Goal: Task Accomplishment & Management: Complete application form

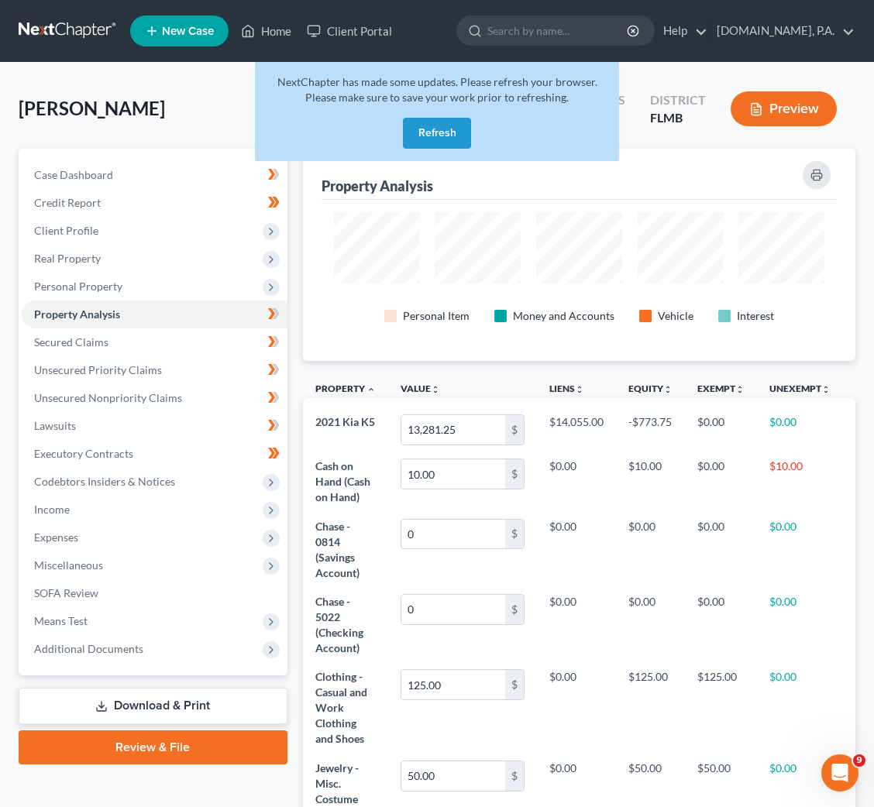
click at [431, 128] on button "Refresh" at bounding box center [437, 133] width 68 height 31
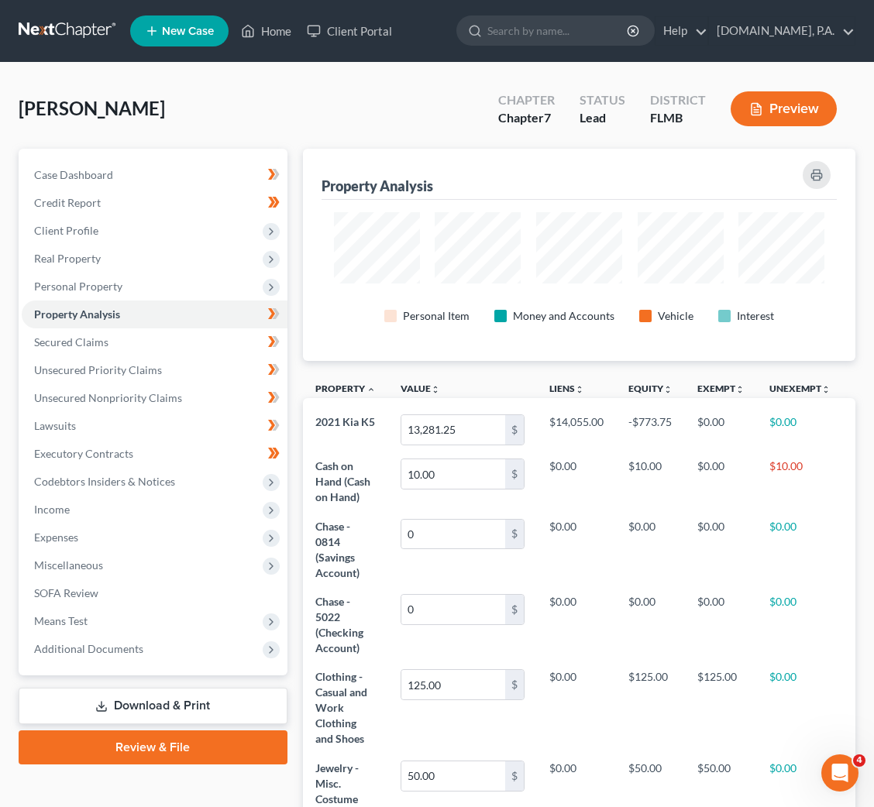
click at [71, 21] on link at bounding box center [68, 31] width 99 height 28
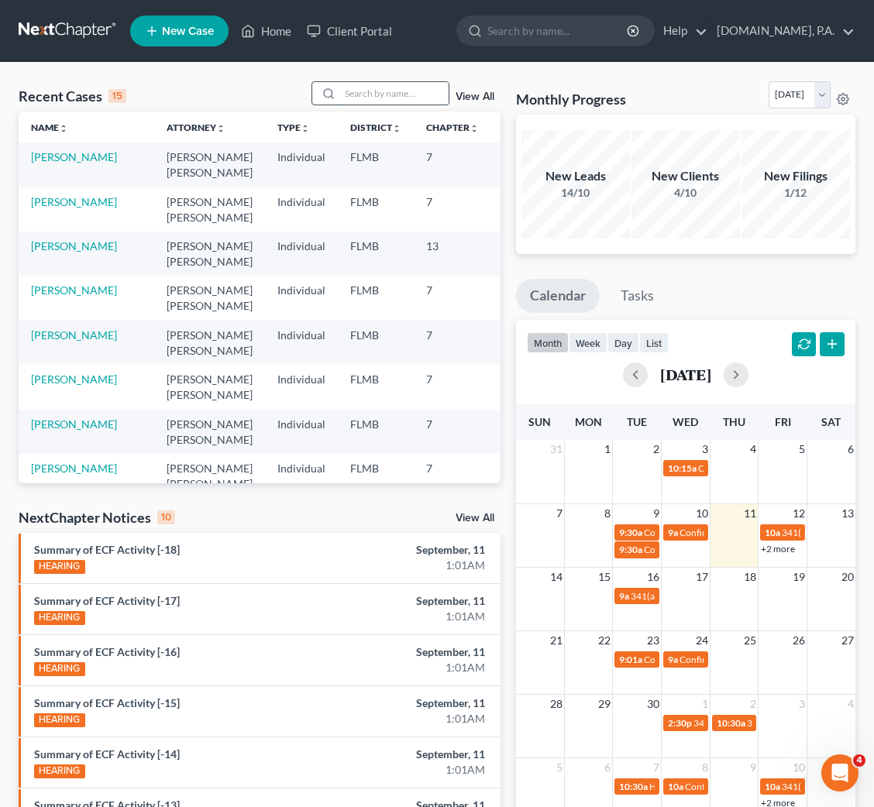
click at [416, 92] on input "search" at bounding box center [394, 93] width 108 height 22
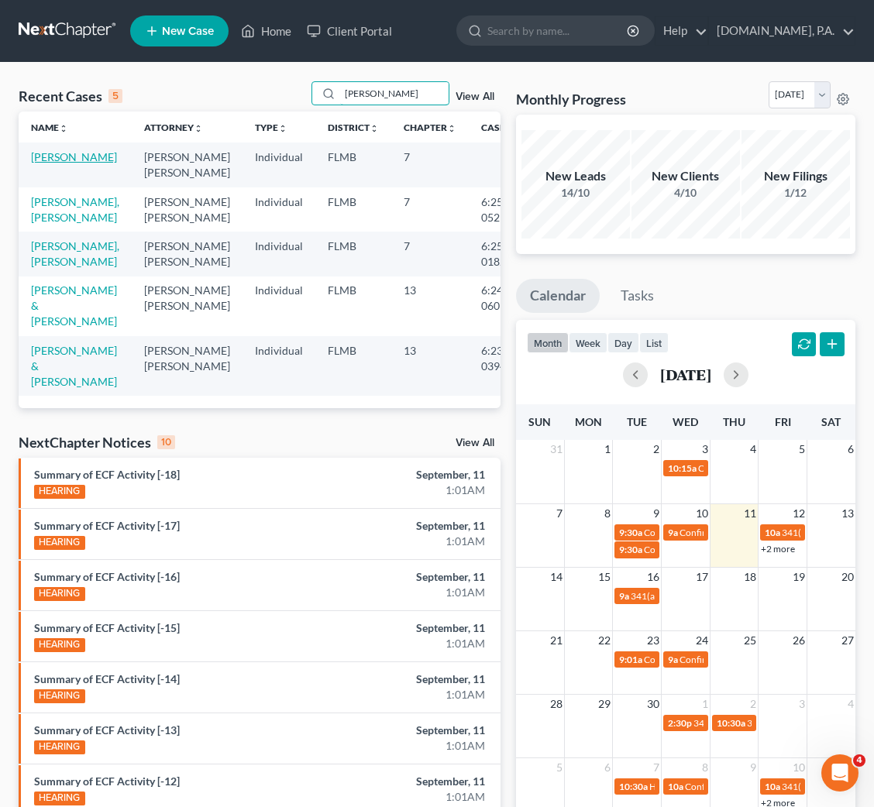
type input "hernandez"
click at [46, 163] on link "Hernandez-McGirt, Cynthia" at bounding box center [74, 156] width 86 height 13
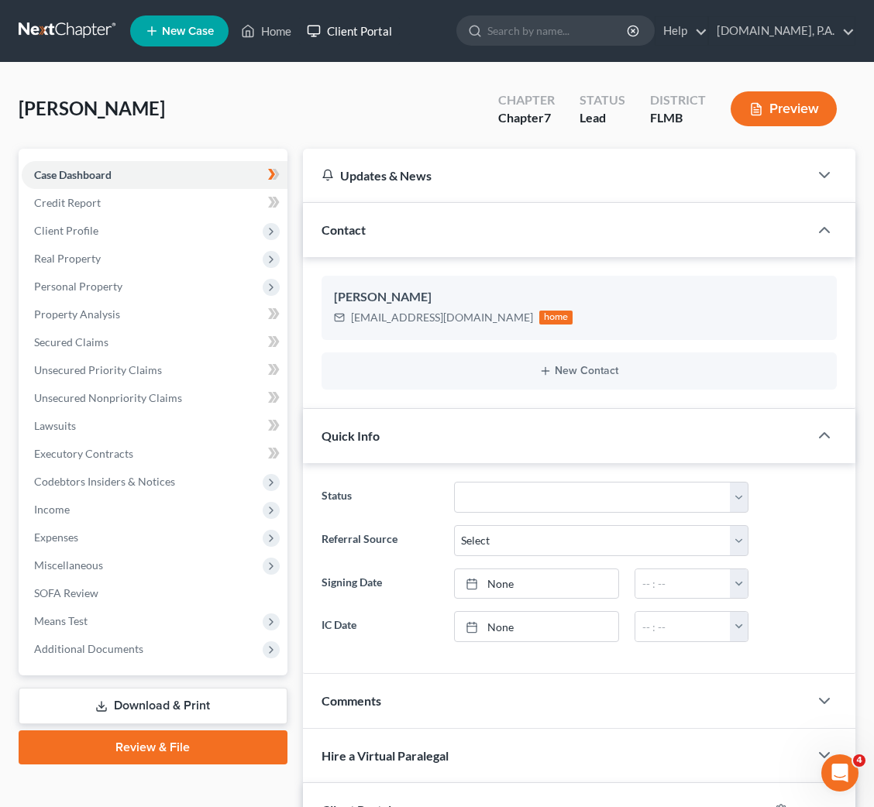
click at [360, 29] on link "Client Portal" at bounding box center [349, 31] width 101 height 28
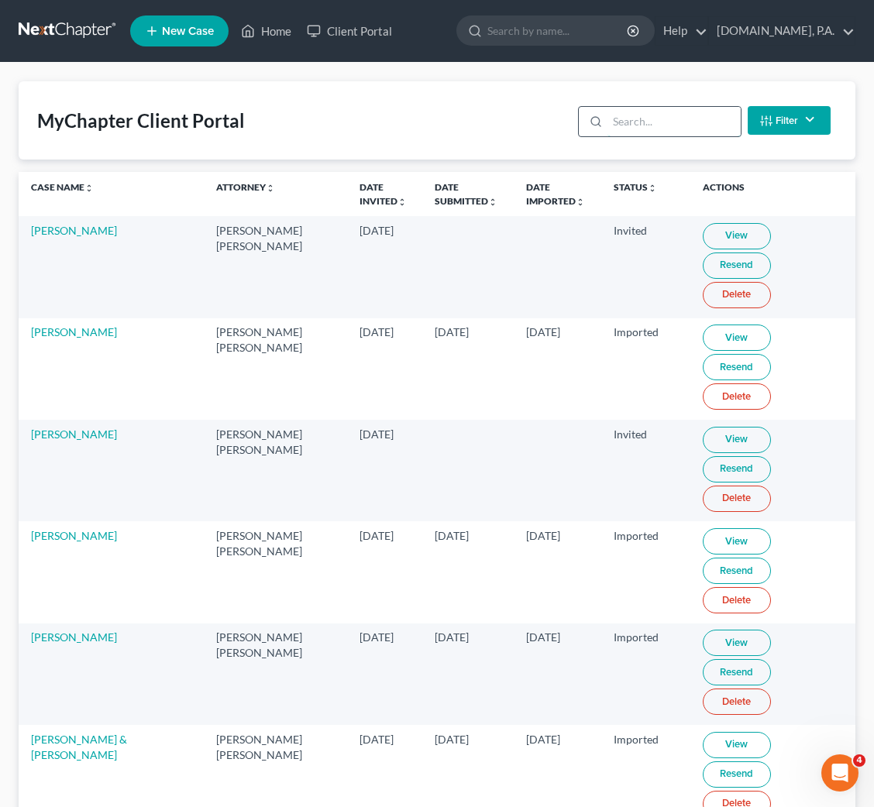
click at [621, 115] on input "search" at bounding box center [673, 121] width 132 height 29
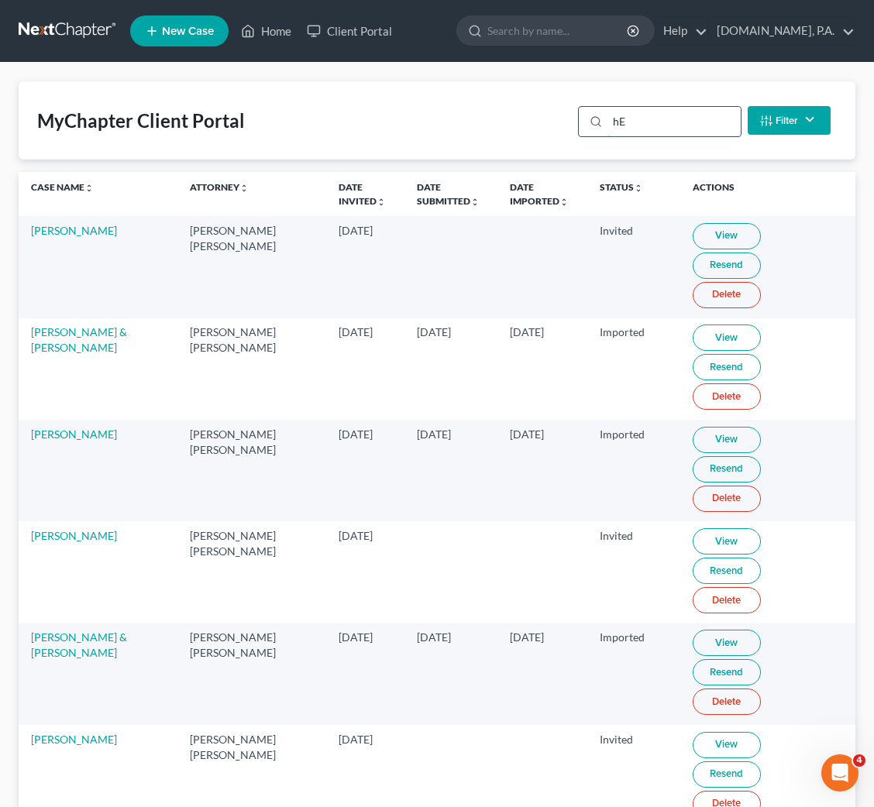
type input "h"
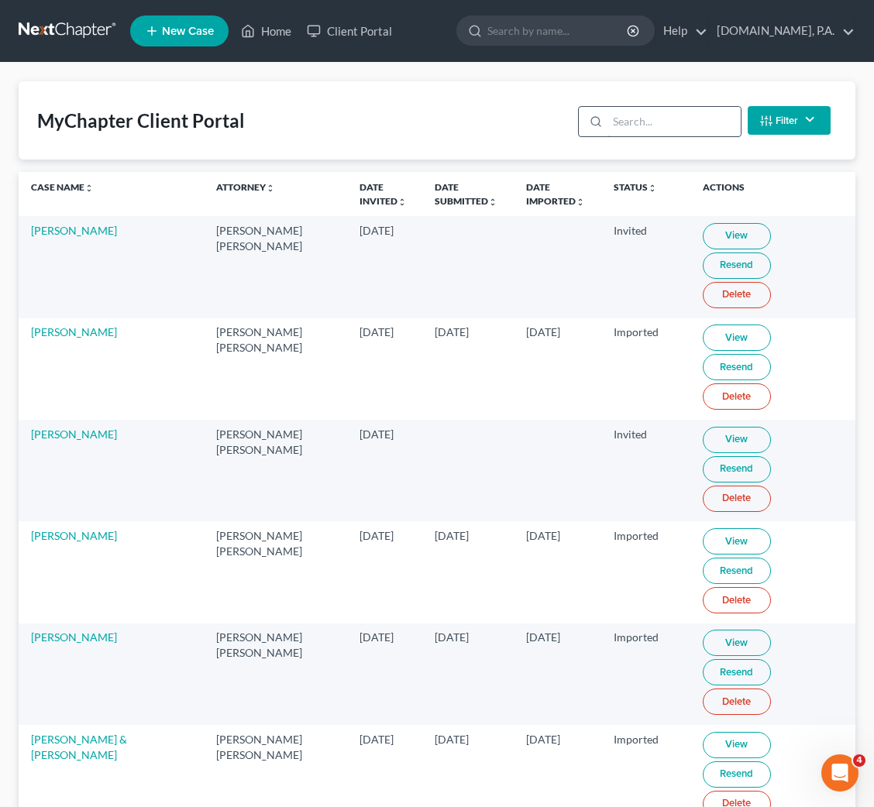
click at [620, 115] on input "search" at bounding box center [673, 121] width 132 height 29
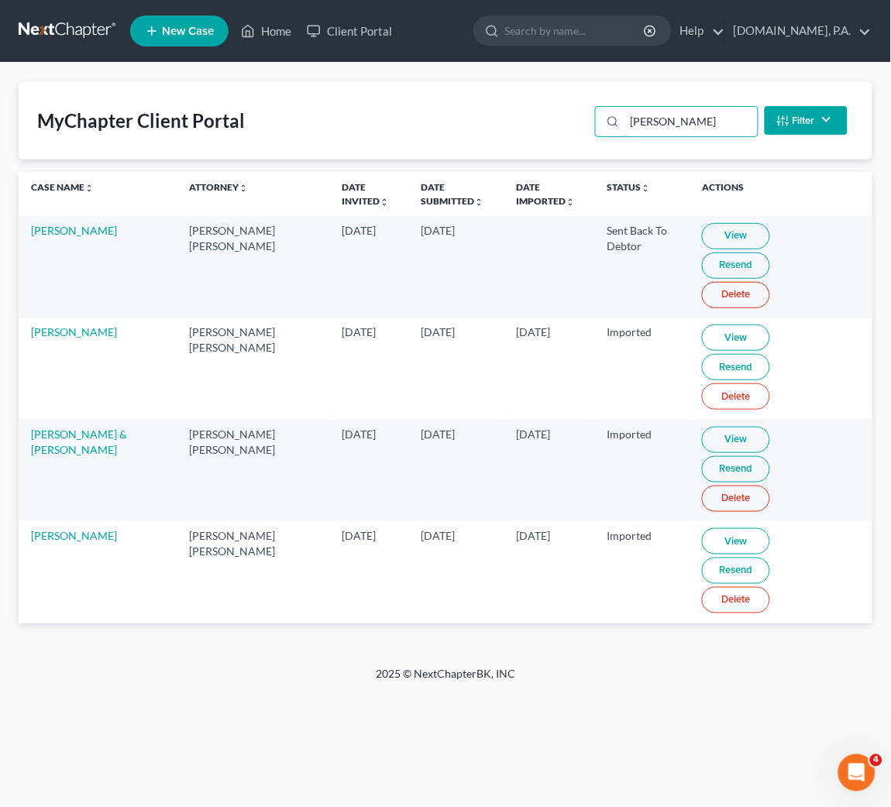
type input "hernan"
click at [726, 232] on link "View" at bounding box center [736, 236] width 68 height 26
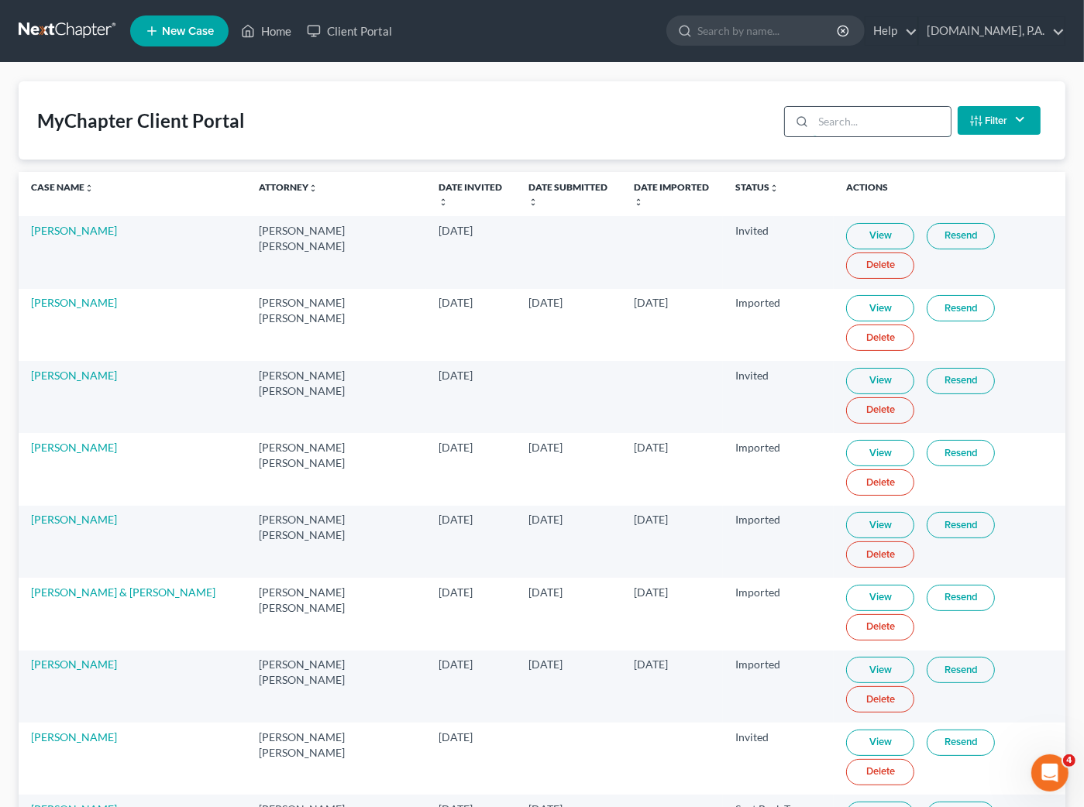
click at [845, 125] on input "search" at bounding box center [881, 121] width 137 height 29
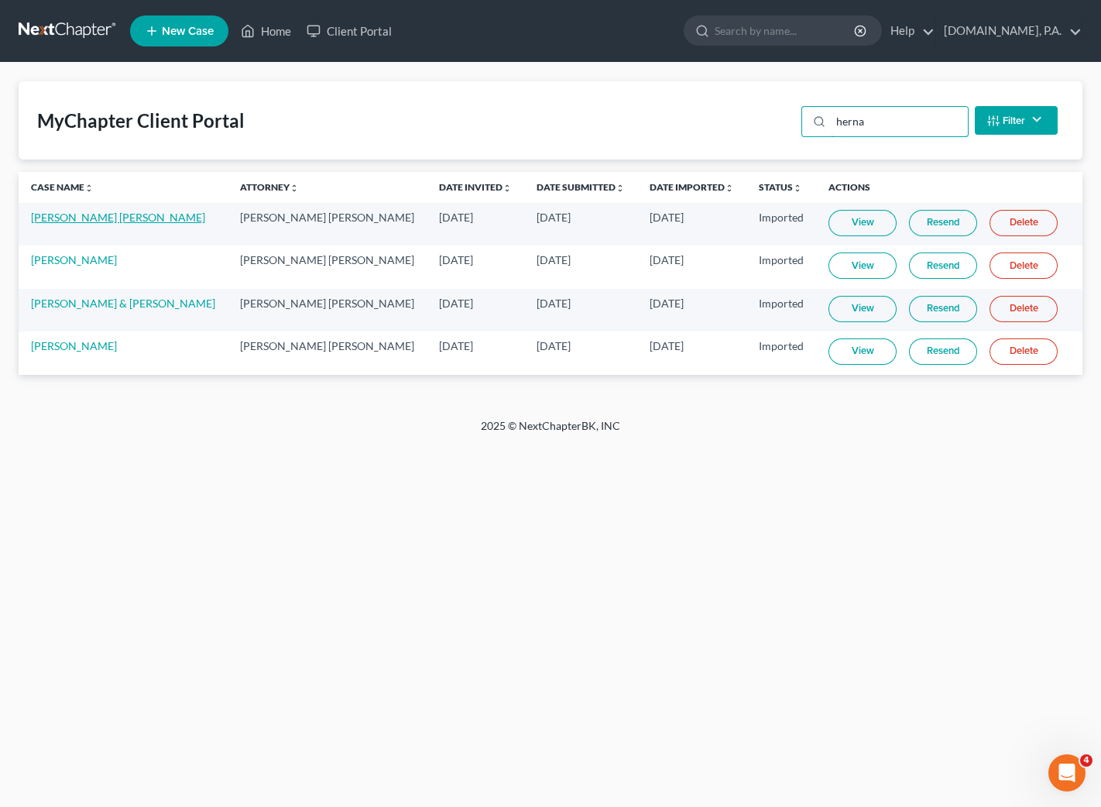
type input "herna"
click at [133, 220] on link "[PERSON_NAME] [PERSON_NAME]" at bounding box center [118, 217] width 174 height 13
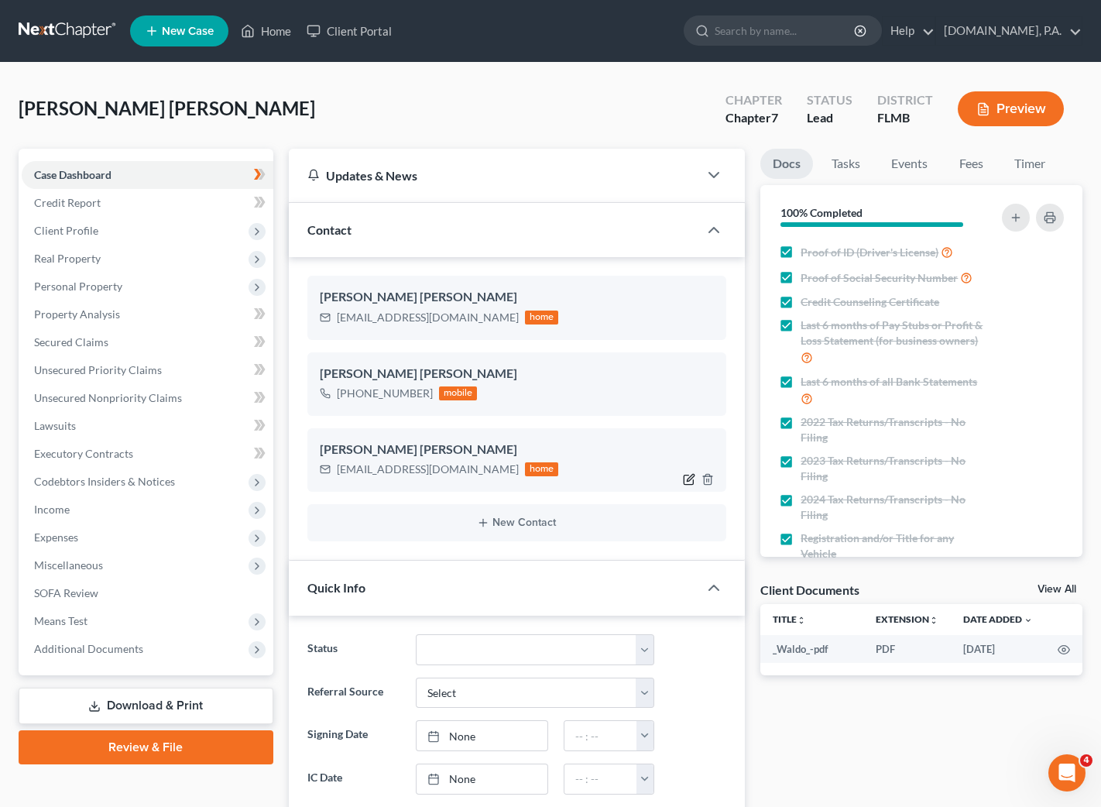
click at [688, 480] on icon "button" at bounding box center [691, 478] width 7 height 7
select select "0"
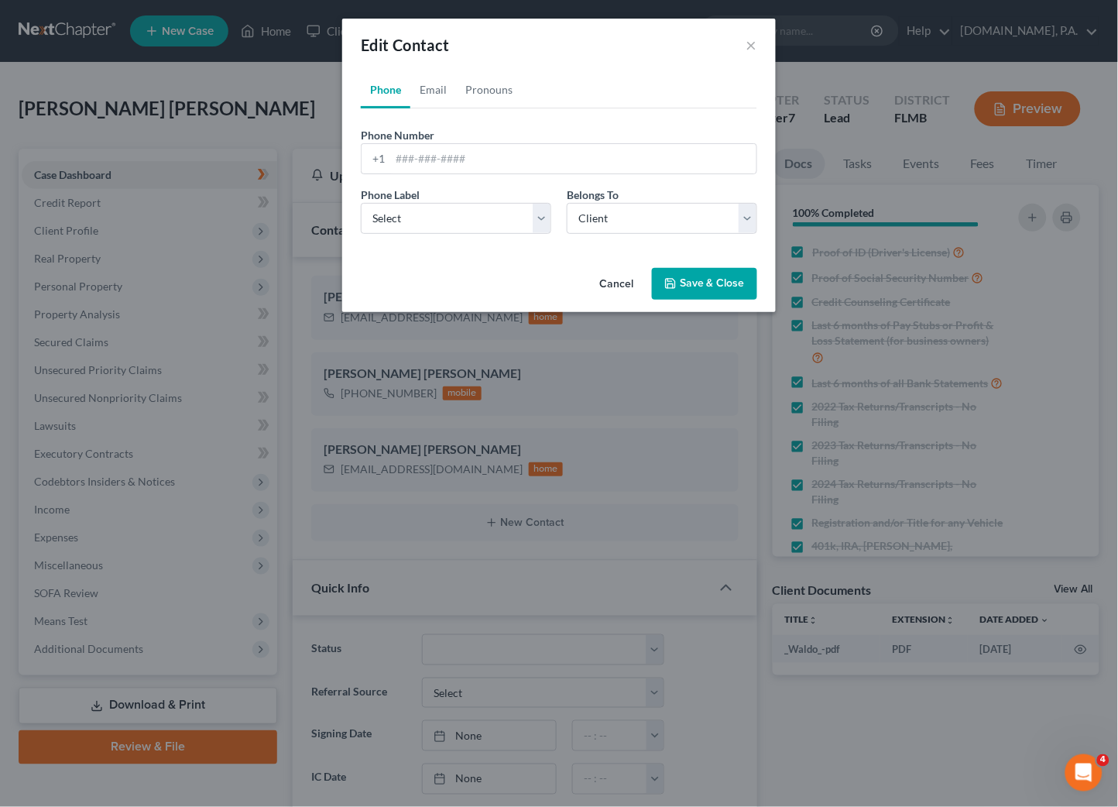
click at [758, 36] on div "Edit Contact ×" at bounding box center [559, 45] width 434 height 53
click at [607, 281] on button "Cancel" at bounding box center [616, 285] width 59 height 31
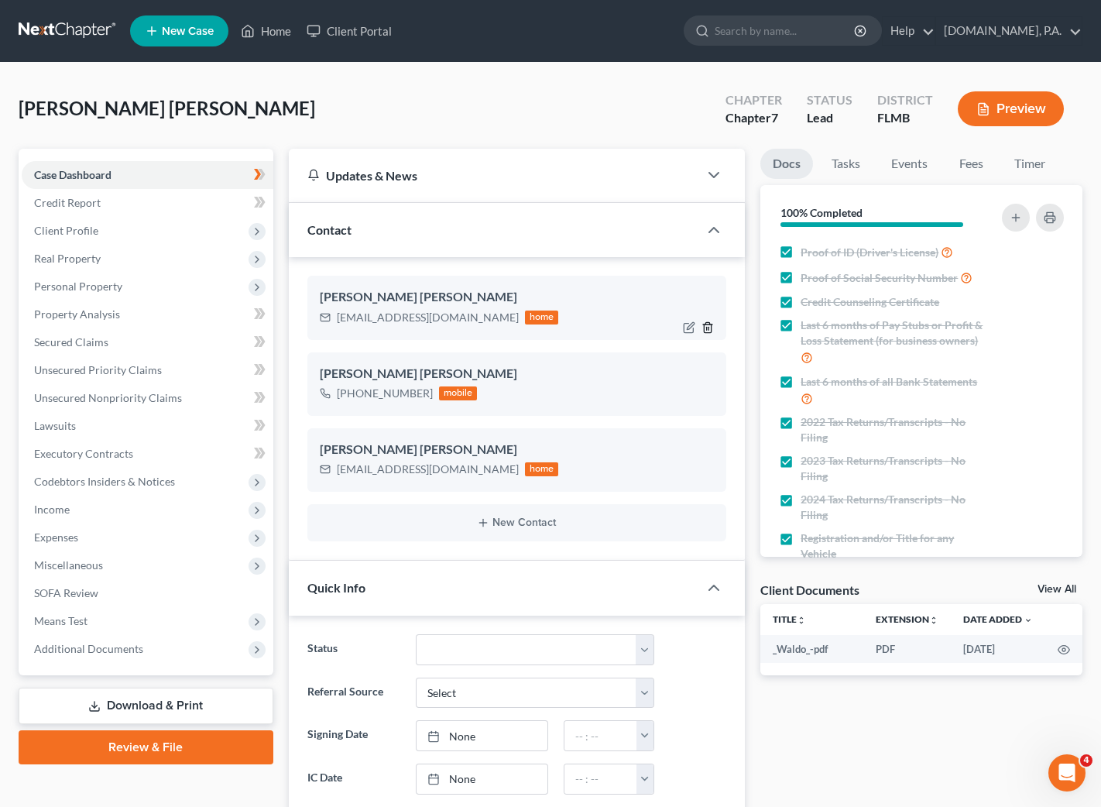
click at [706, 328] on icon "button" at bounding box center [708, 327] width 12 height 12
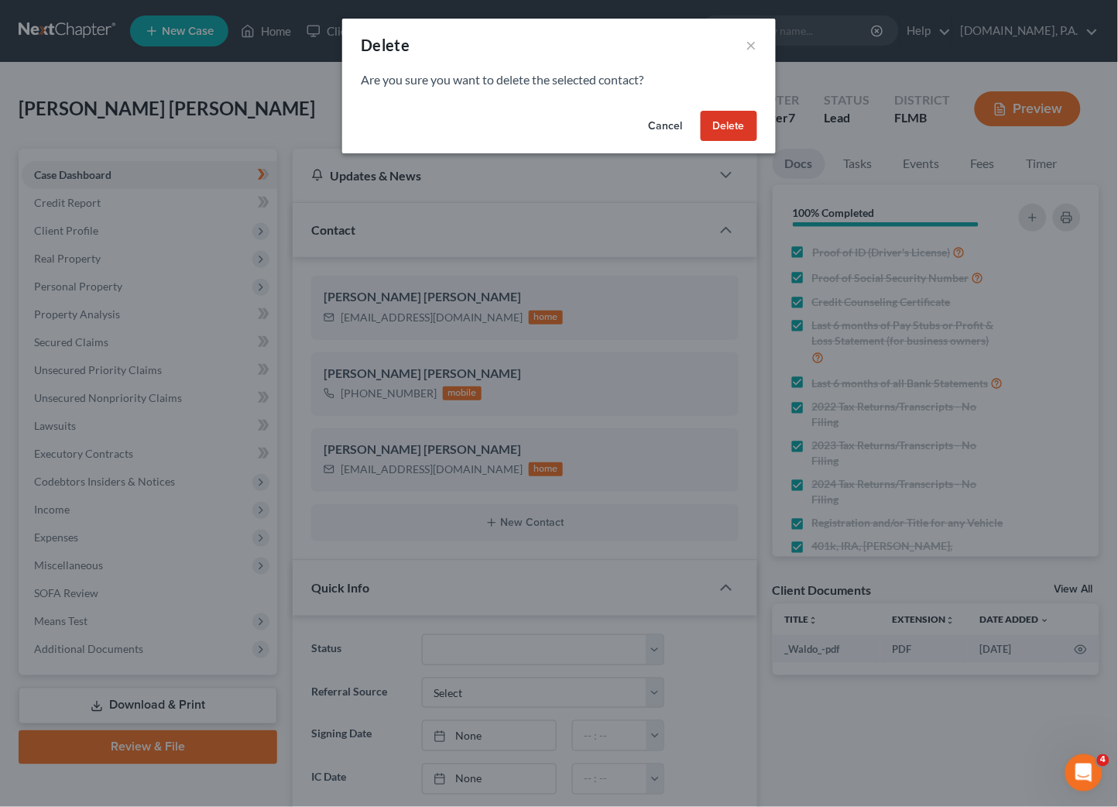
click at [723, 121] on button "Delete" at bounding box center [729, 126] width 57 height 31
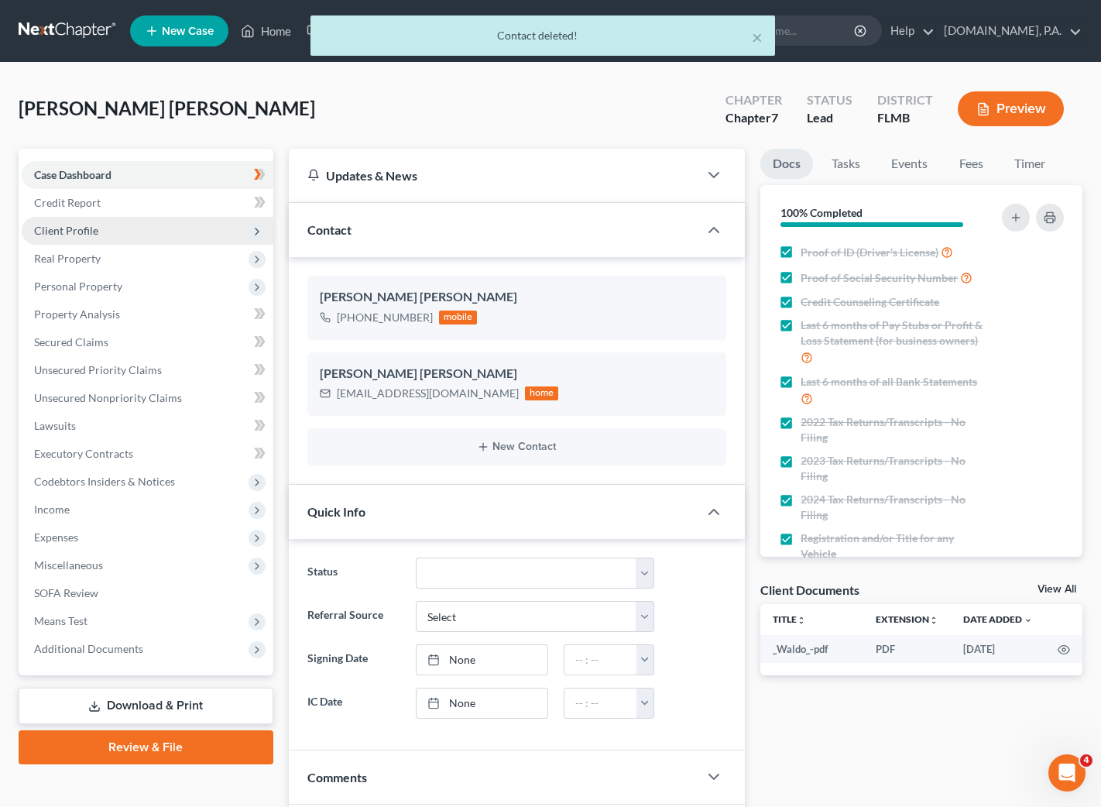
click at [78, 229] on span "Client Profile" at bounding box center [66, 230] width 64 height 13
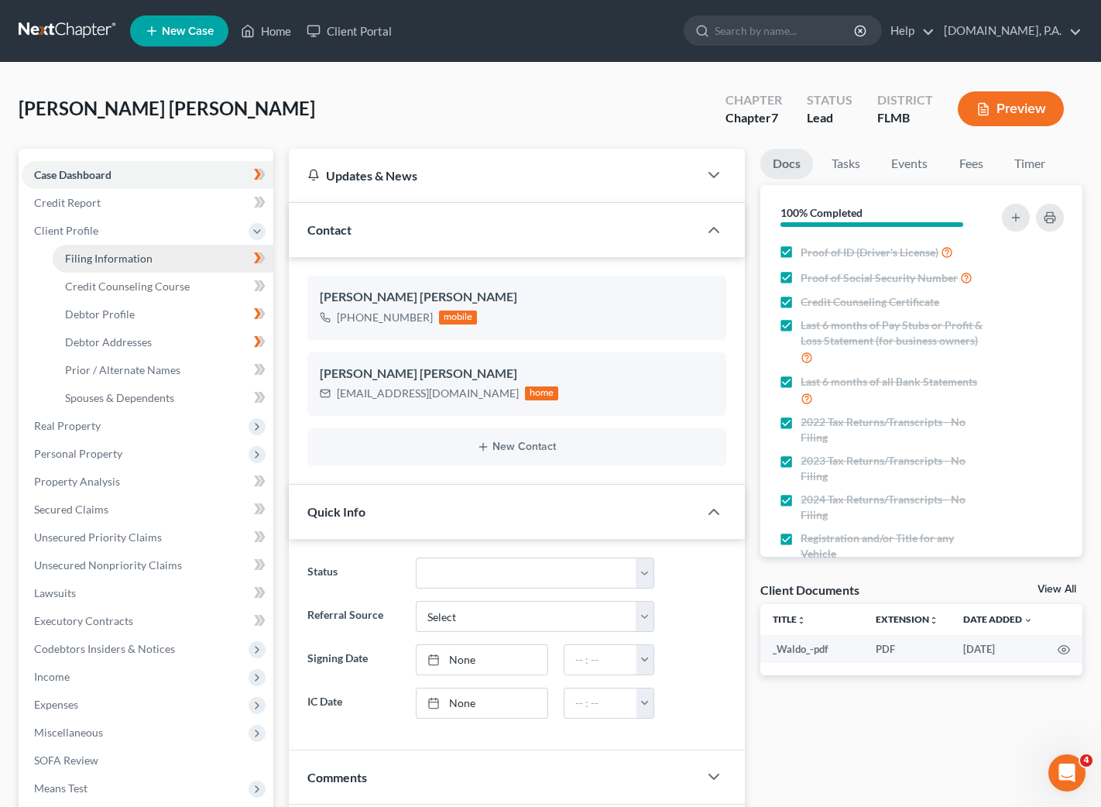
click at [108, 253] on span "Filing Information" at bounding box center [109, 258] width 88 height 13
select select "1"
select select "0"
select select "9"
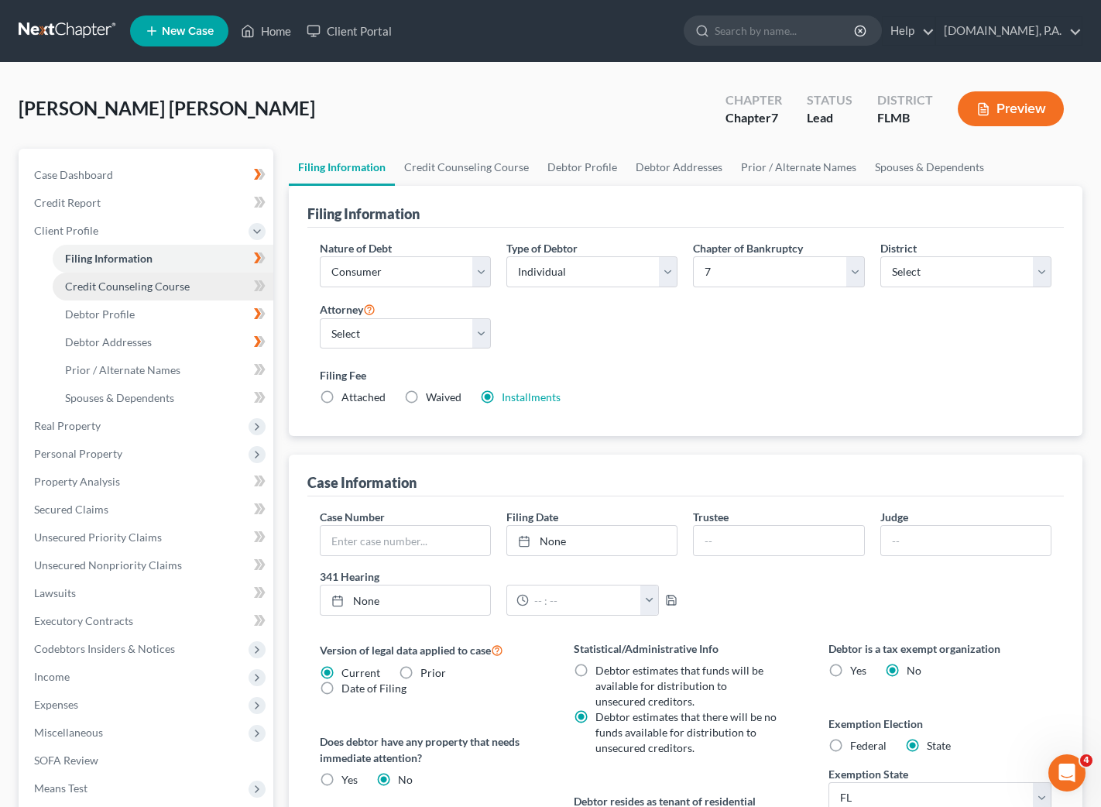
click at [117, 281] on span "Credit Counseling Course" at bounding box center [127, 286] width 125 height 13
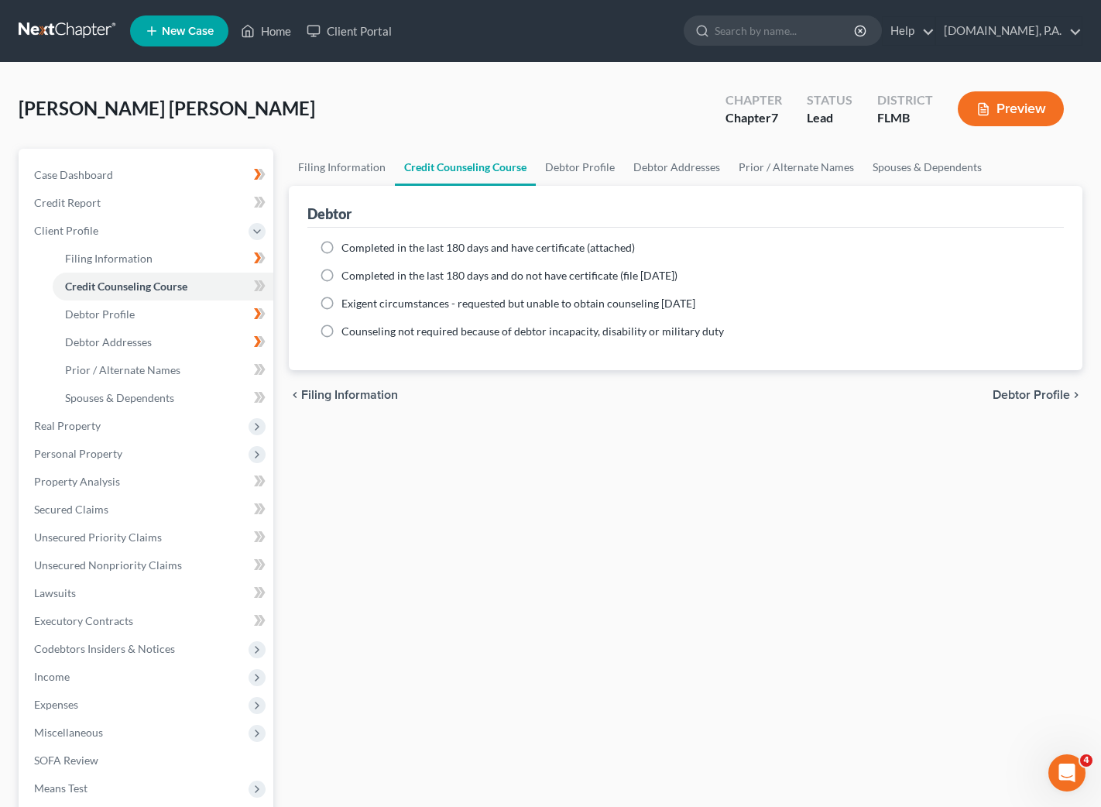
click at [342, 243] on label "Completed in the last 180 days and have certificate (attached)" at bounding box center [489, 247] width 294 height 15
click at [348, 243] on input "Completed in the last 180 days and have certificate (attached)" at bounding box center [353, 245] width 10 height 10
radio input "true"
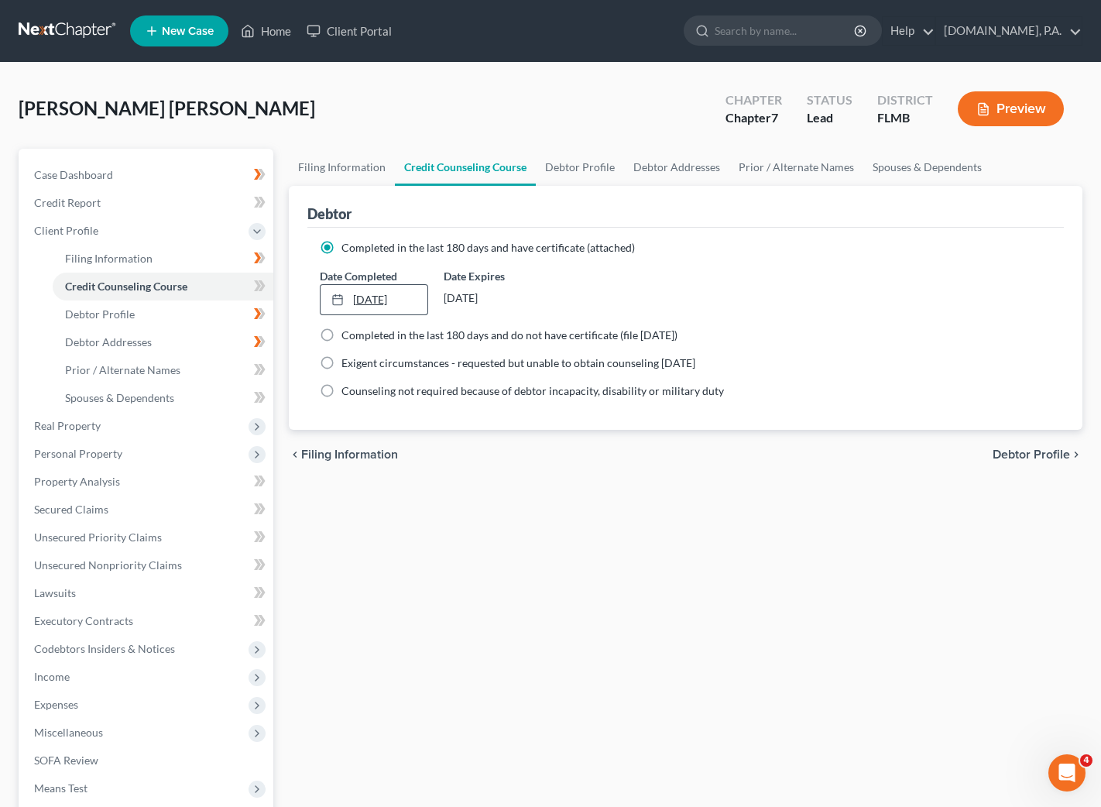
click at [374, 299] on link "[DATE]" at bounding box center [375, 299] width 108 height 29
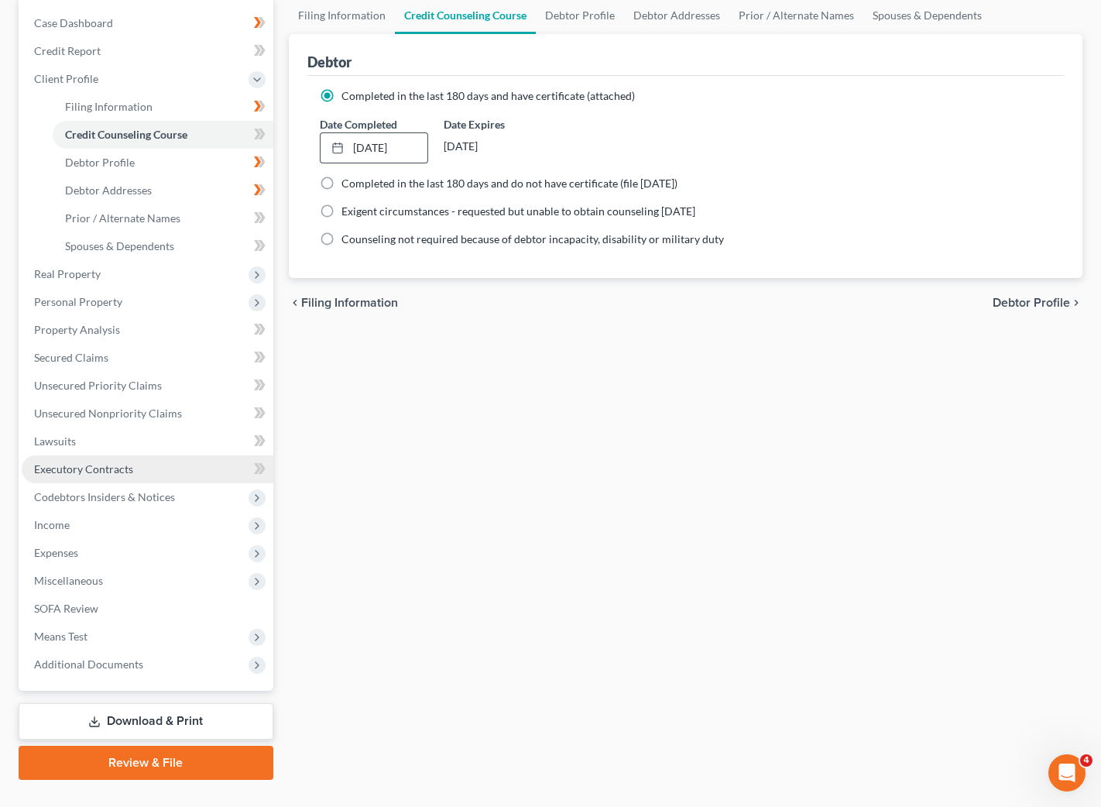
scroll to position [182, 0]
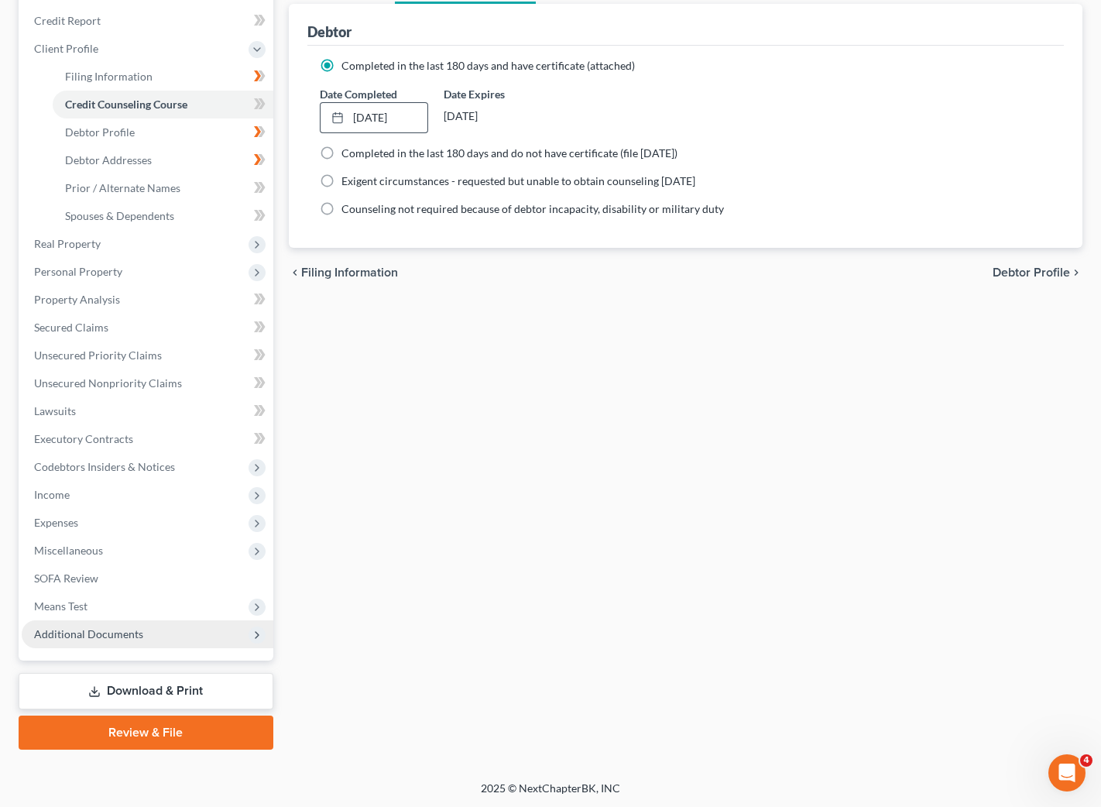
click at [81, 634] on span "Additional Documents" at bounding box center [88, 633] width 109 height 13
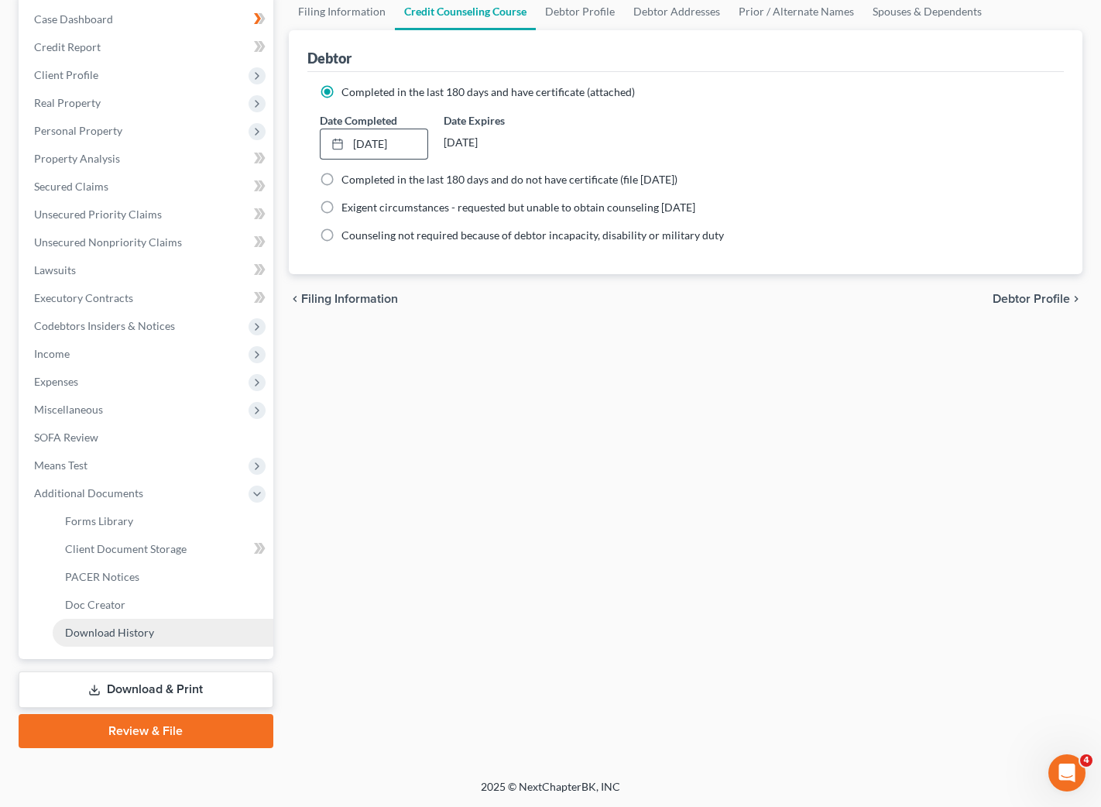
scroll to position [154, 0]
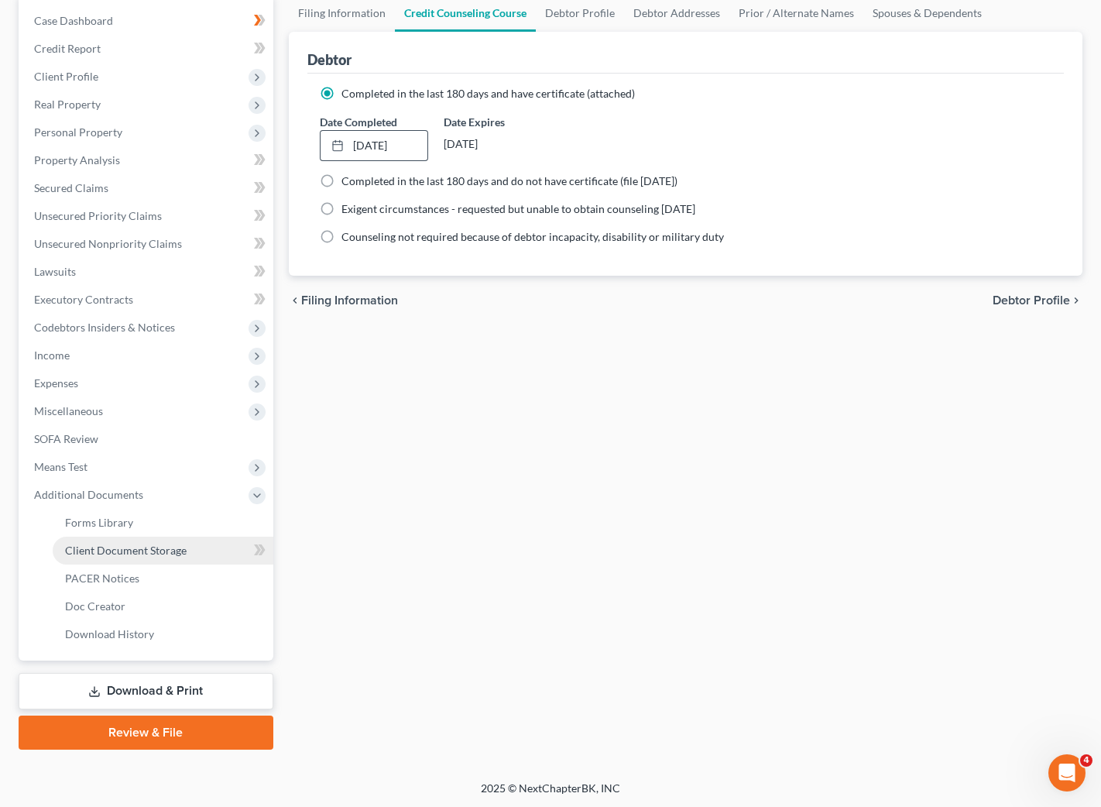
click at [115, 551] on span "Client Document Storage" at bounding box center [126, 550] width 122 height 13
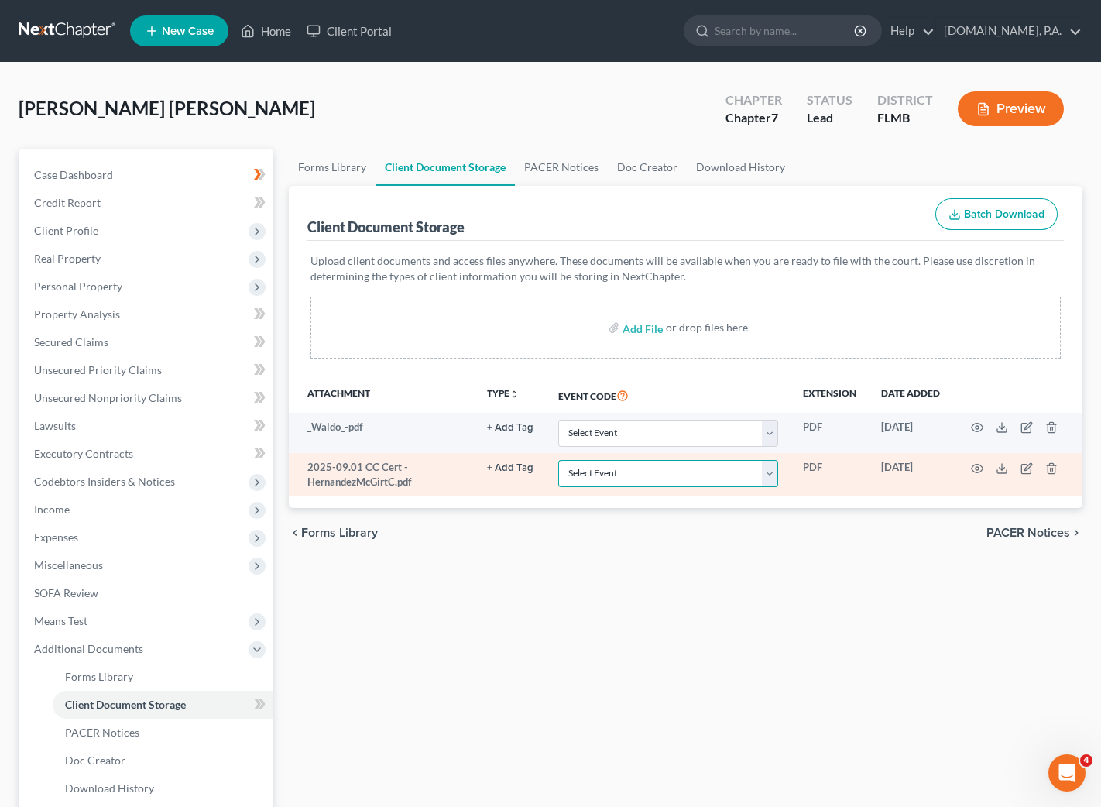
click at [775, 477] on select "Select Event 20 Largest Unsecured Creditors Amended Chapter 13 Plan Amended Cre…" at bounding box center [668, 473] width 220 height 27
select select "9"
click at [558, 460] on select "Select Event 20 Largest Unsecured Creditors Amended Chapter 13 Plan Amended Cre…" at bounding box center [668, 473] width 220 height 27
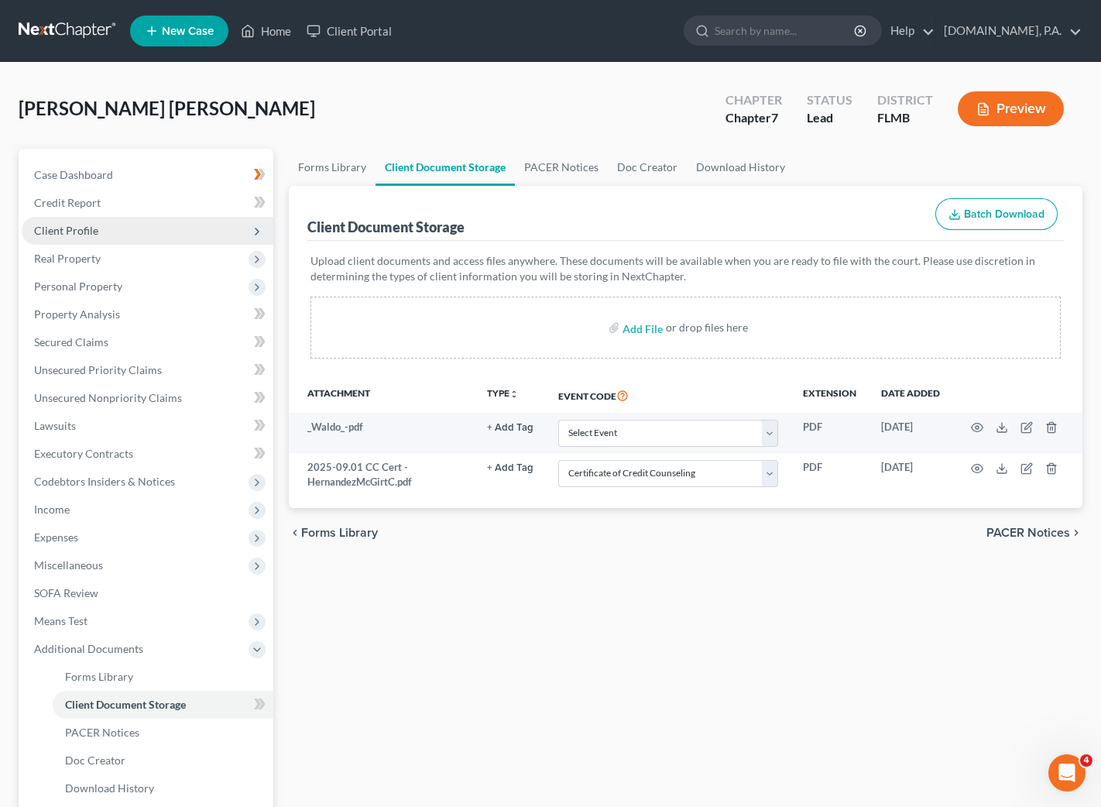
click at [64, 234] on span "Client Profile" at bounding box center [66, 230] width 64 height 13
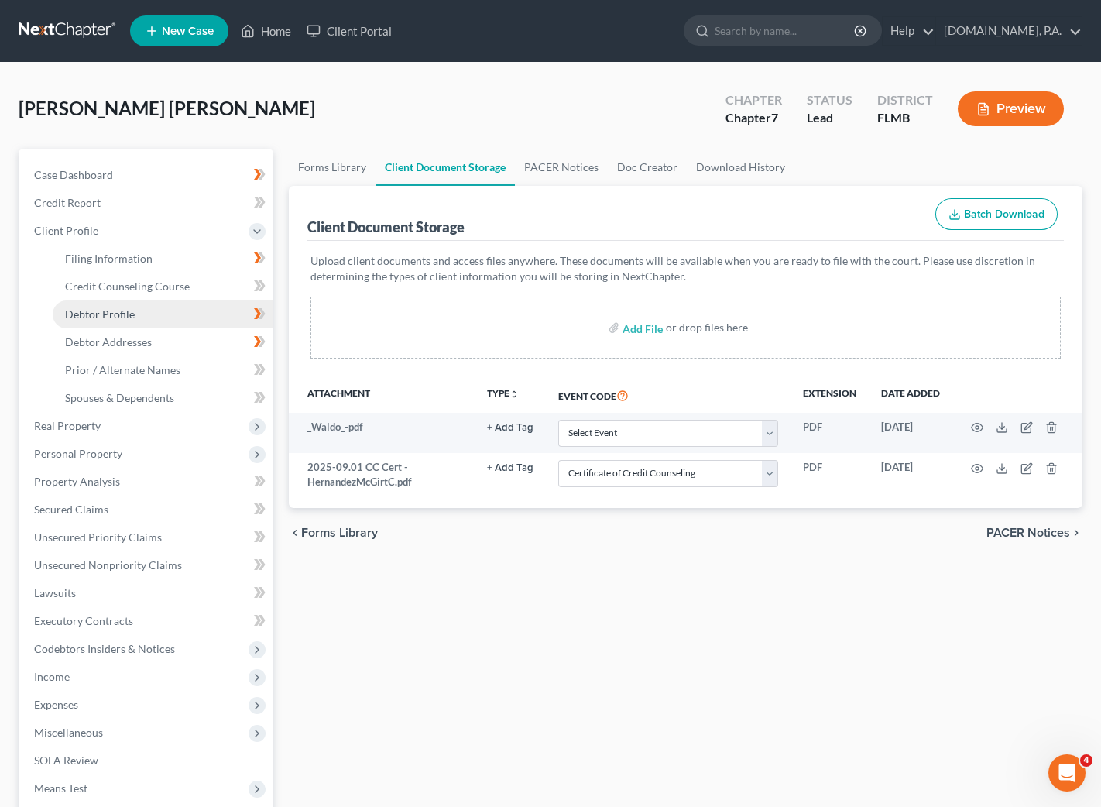
click at [98, 314] on span "Debtor Profile" at bounding box center [100, 314] width 70 height 13
select select "3"
select select "0"
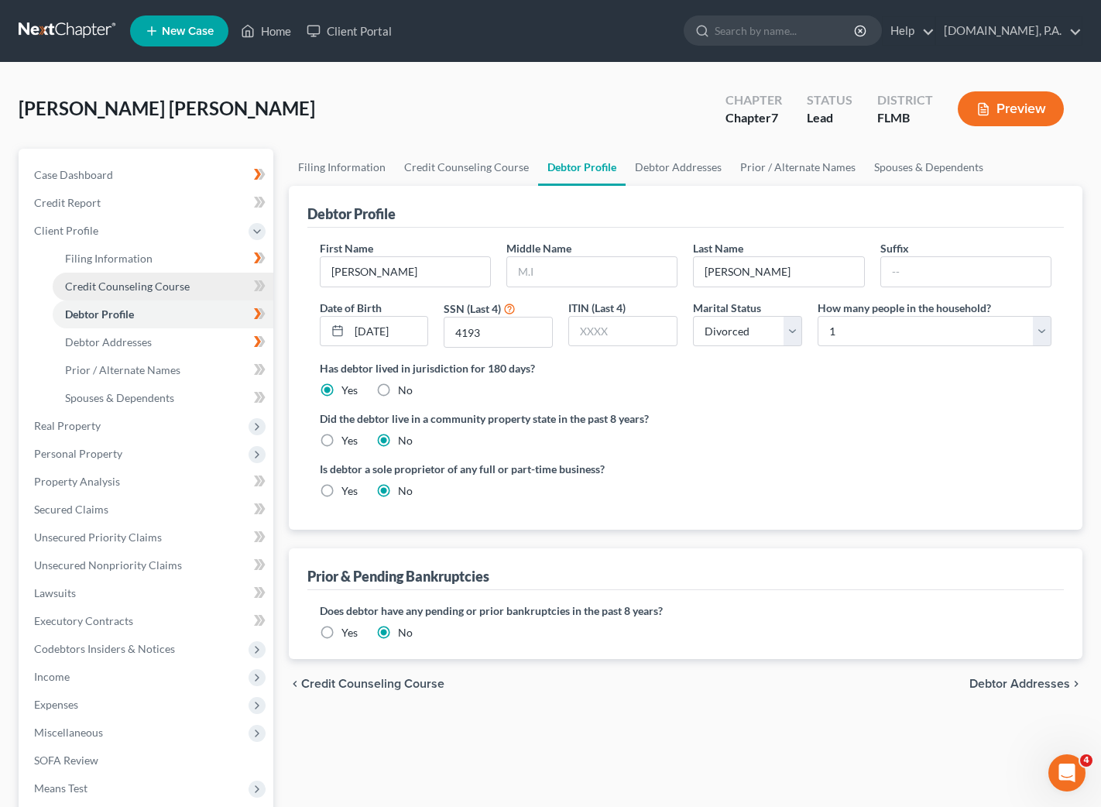
click at [98, 287] on span "Credit Counseling Course" at bounding box center [127, 286] width 125 height 13
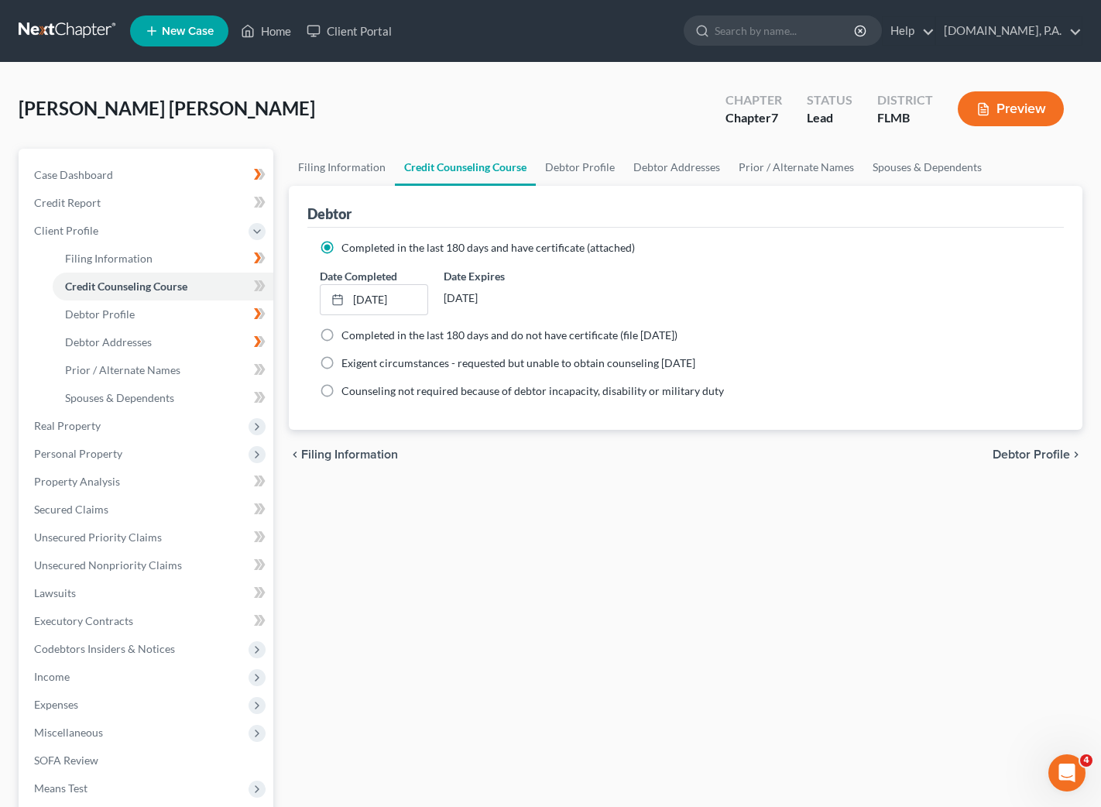
click at [1006, 448] on span "Debtor Profile" at bounding box center [1031, 454] width 77 height 12
select select "3"
select select "0"
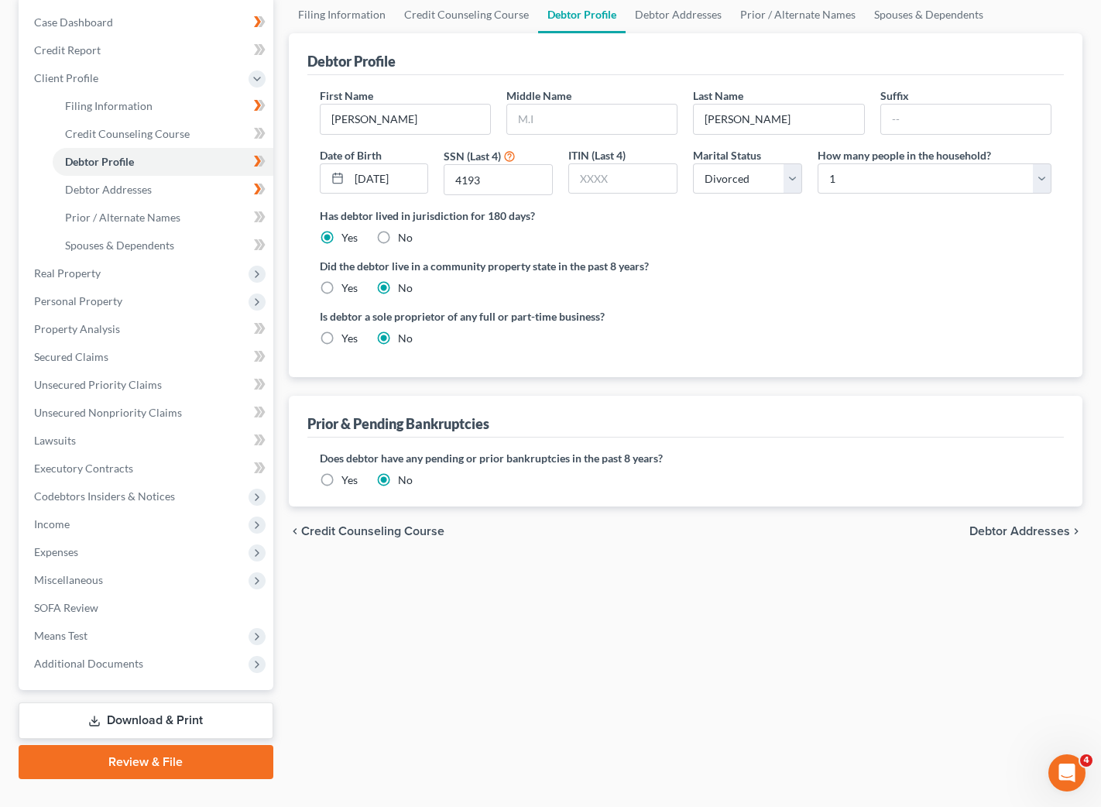
scroll to position [182, 0]
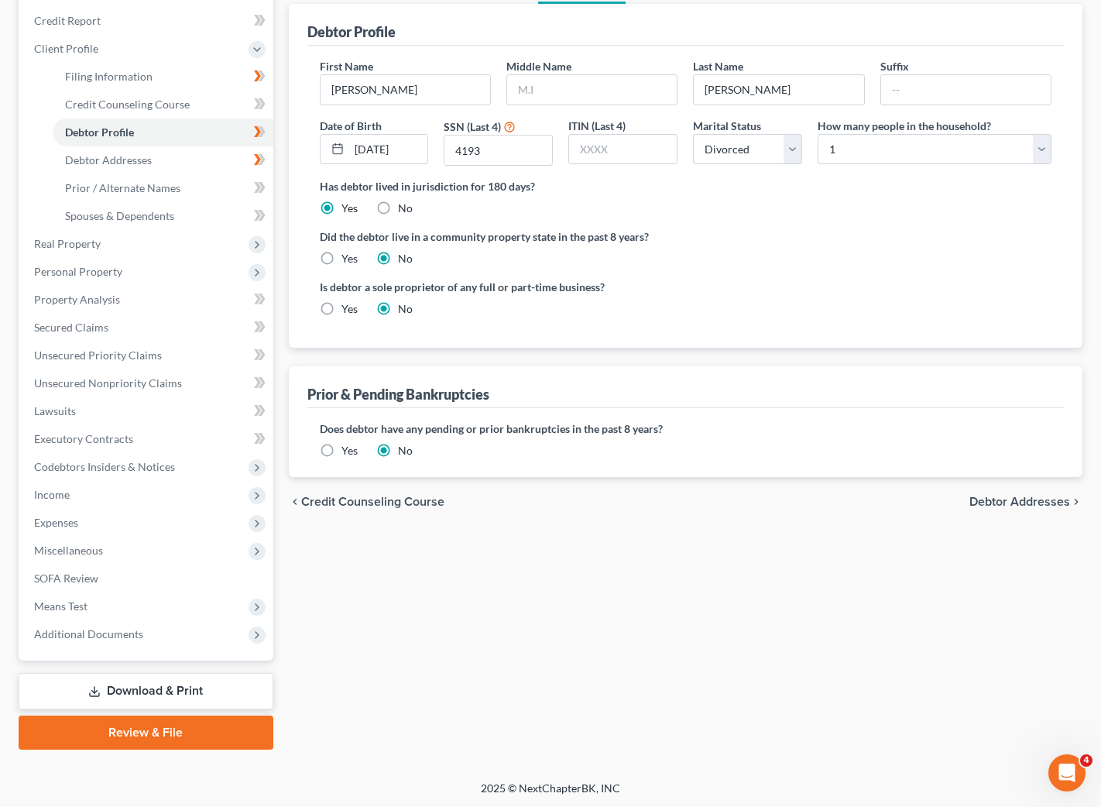
click at [988, 504] on span "Debtor Addresses" at bounding box center [1020, 502] width 101 height 12
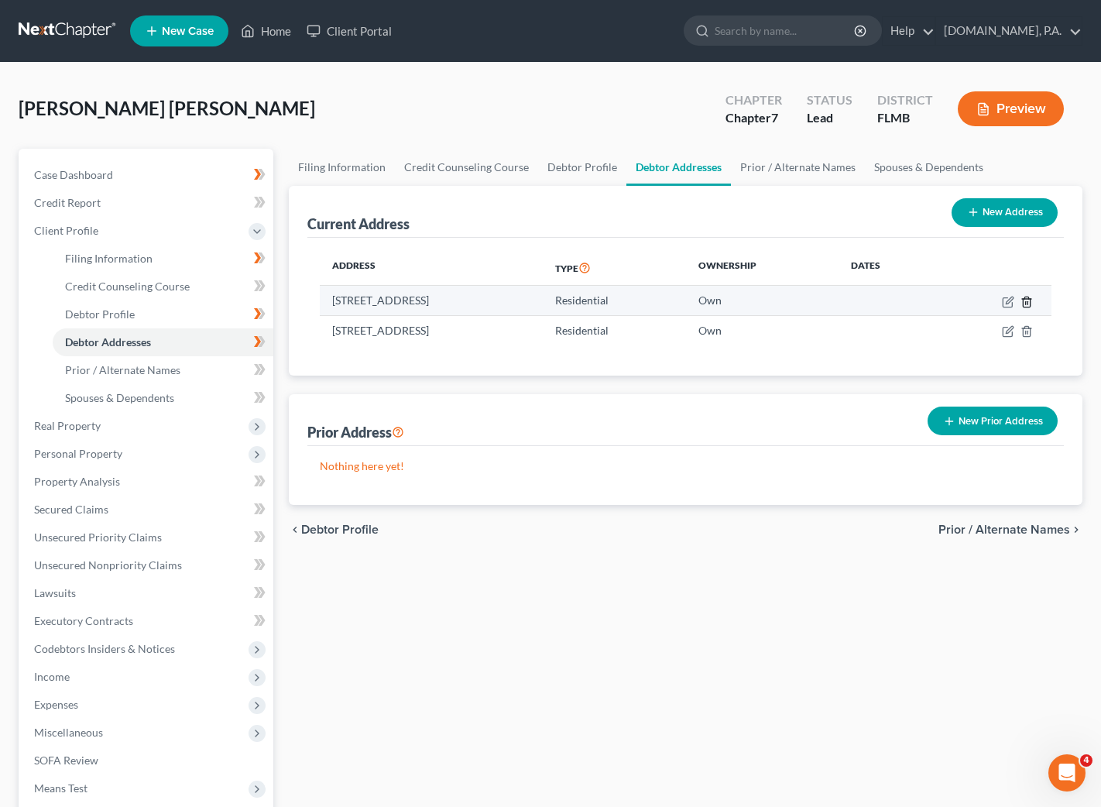
click at [1031, 297] on icon "button" at bounding box center [1027, 302] width 12 height 12
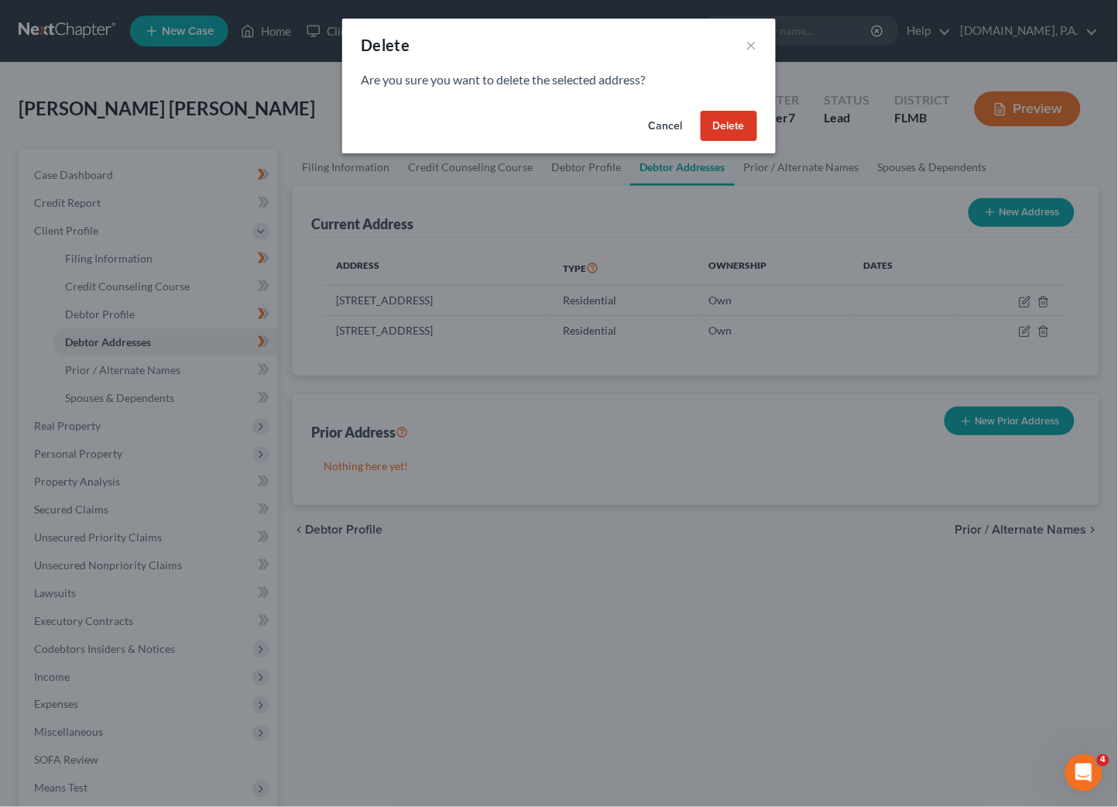
click at [741, 125] on button "Delete" at bounding box center [729, 126] width 57 height 31
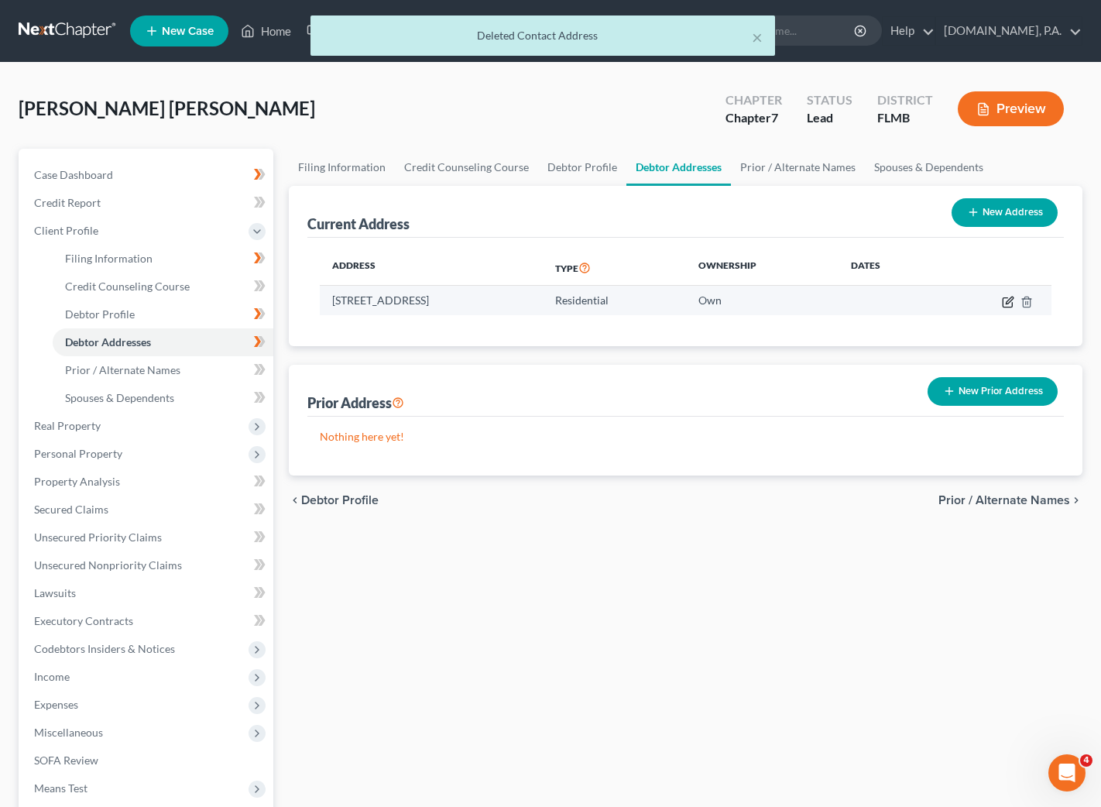
click at [1005, 300] on icon "button" at bounding box center [1008, 302] width 12 height 12
select select "9"
select select "0"
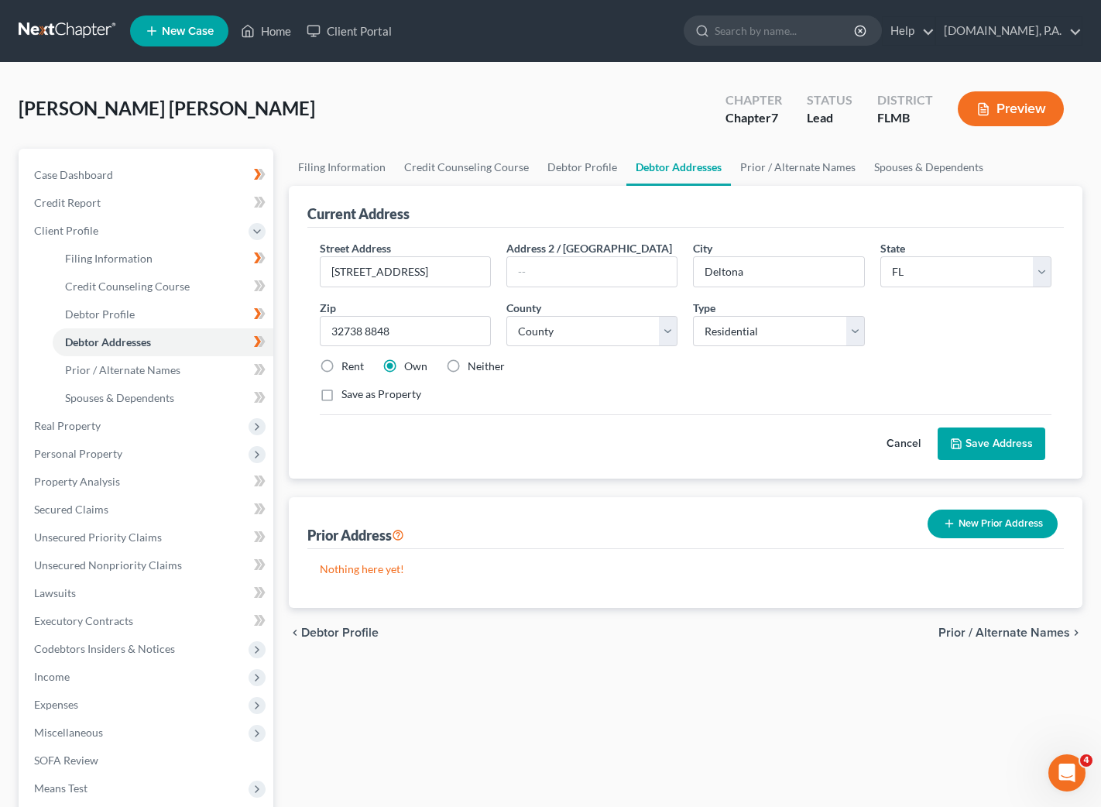
click at [1009, 446] on button "Save Address" at bounding box center [992, 444] width 108 height 33
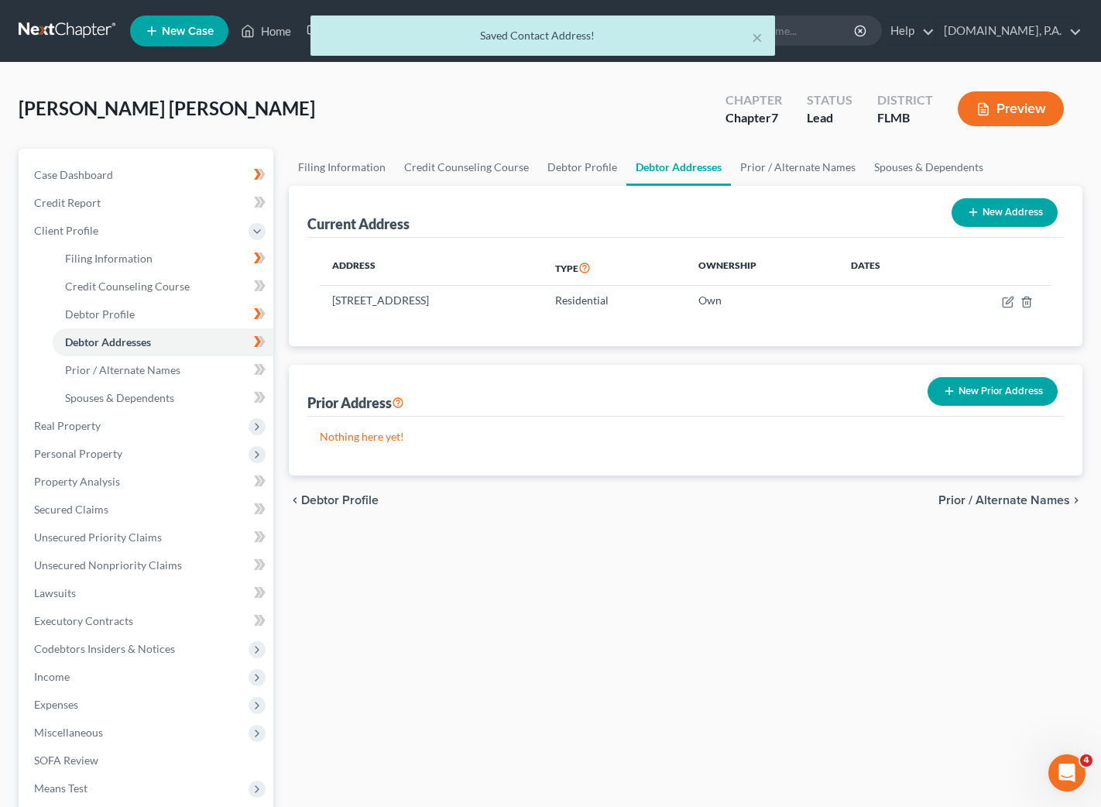
click at [1015, 500] on span "Prior / Alternate Names" at bounding box center [1005, 500] width 132 height 12
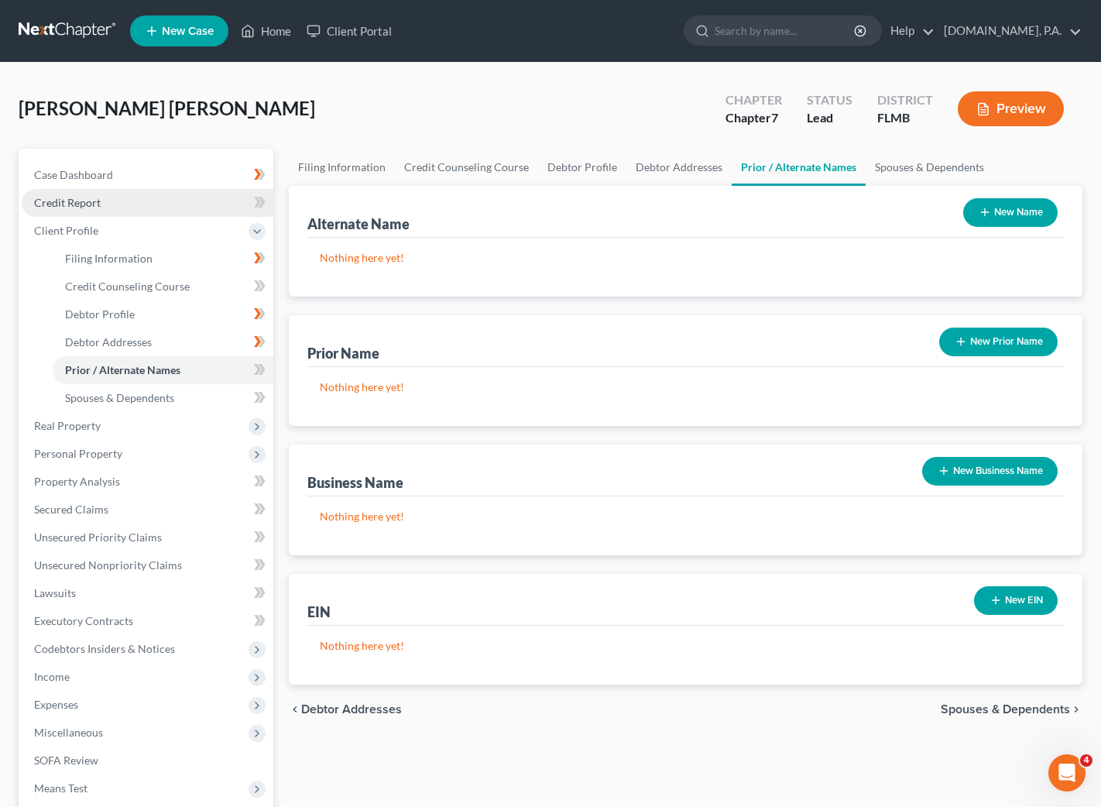
click at [88, 202] on span "Credit Report" at bounding box center [67, 202] width 67 height 13
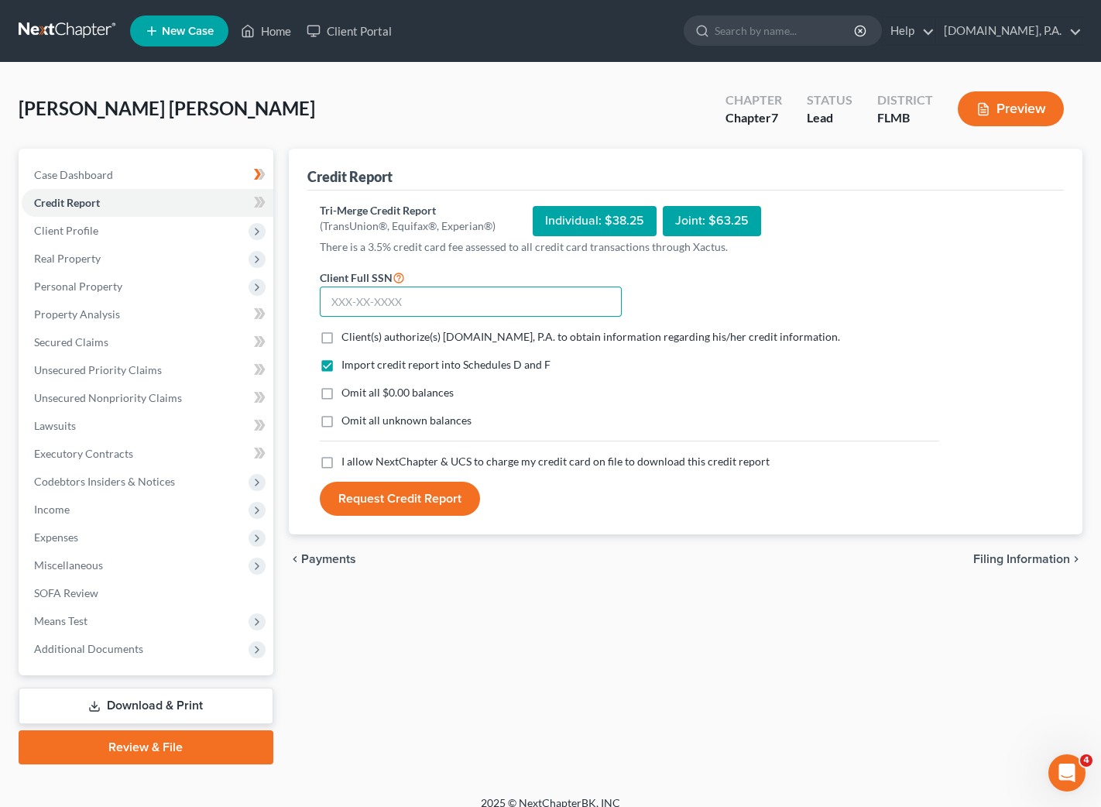
click at [374, 308] on input "text" at bounding box center [471, 302] width 302 height 31
type input "066-68-4193"
click at [342, 336] on label "Client(s) authorize(s) Fresh-Start.Law, P.A. to obtain information regarding hi…" at bounding box center [591, 336] width 499 height 15
click at [348, 336] on input "Client(s) authorize(s) Fresh-Start.Law, P.A. to obtain information regarding hi…" at bounding box center [353, 334] width 10 height 10
checkbox input "true"
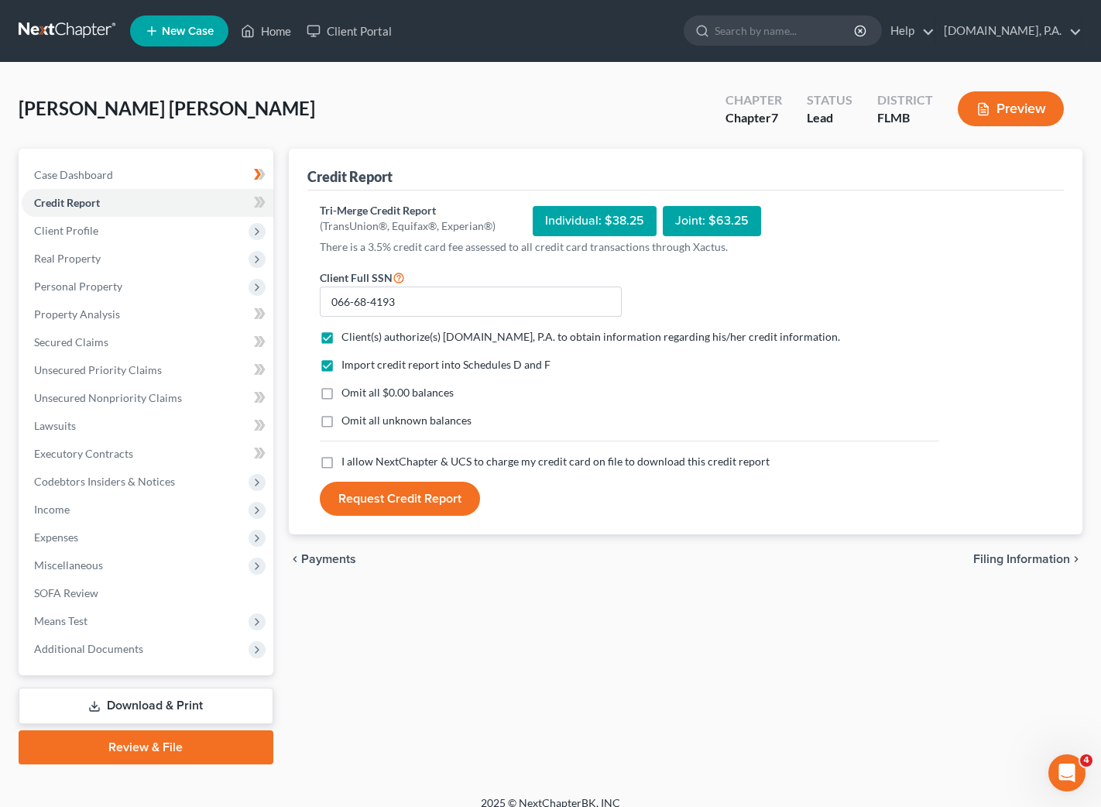
click at [342, 464] on label "I allow NextChapter & UCS to charge my credit card on file to download this cre…" at bounding box center [556, 461] width 428 height 15
click at [348, 464] on input "I allow NextChapter & UCS to charge my credit card on file to download this cre…" at bounding box center [353, 459] width 10 height 10
checkbox input "true"
click at [380, 497] on button "Request Credit Report" at bounding box center [400, 499] width 160 height 34
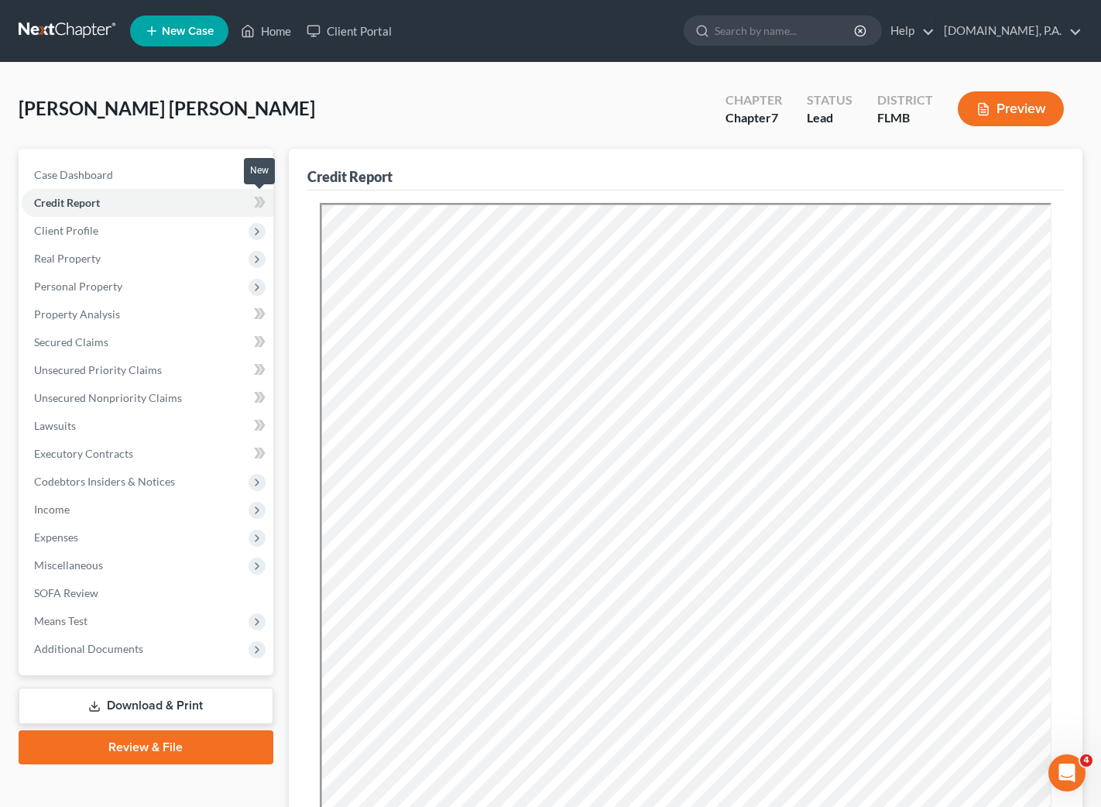
click at [252, 201] on span at bounding box center [259, 204] width 27 height 23
click at [259, 200] on icon at bounding box center [257, 202] width 7 height 11
click at [77, 234] on span "Client Profile" at bounding box center [66, 230] width 64 height 13
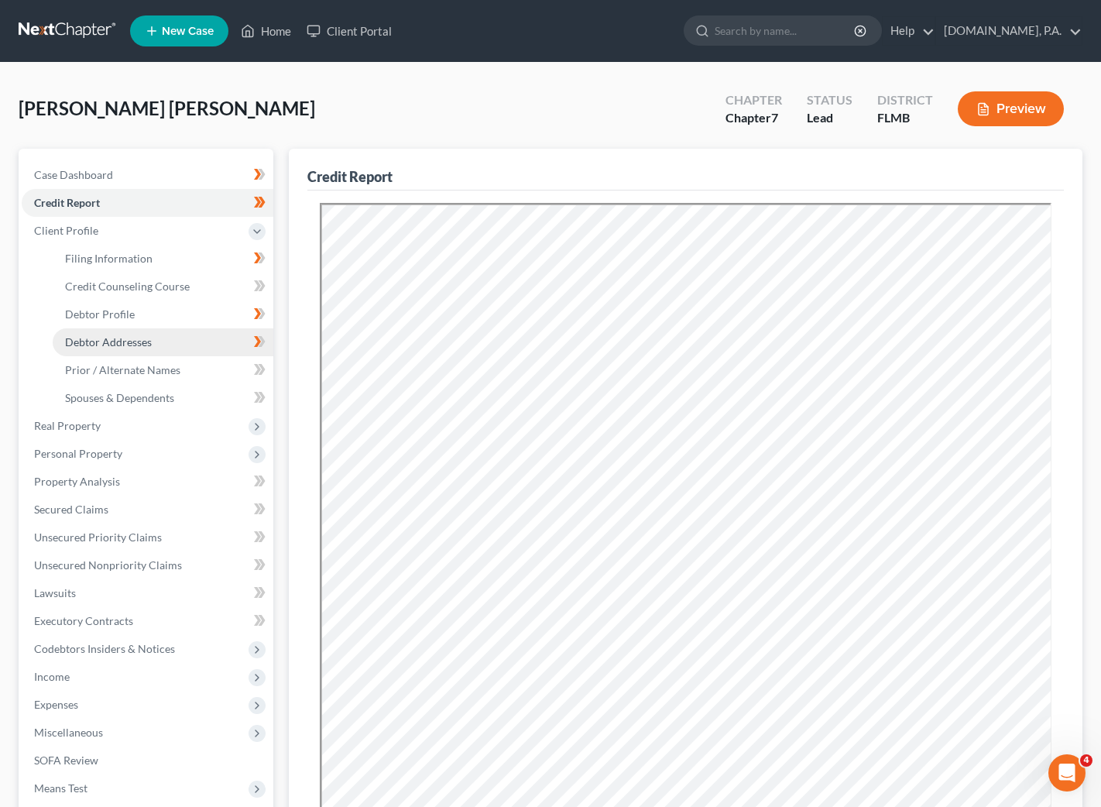
click at [122, 342] on span "Debtor Addresses" at bounding box center [108, 341] width 87 height 13
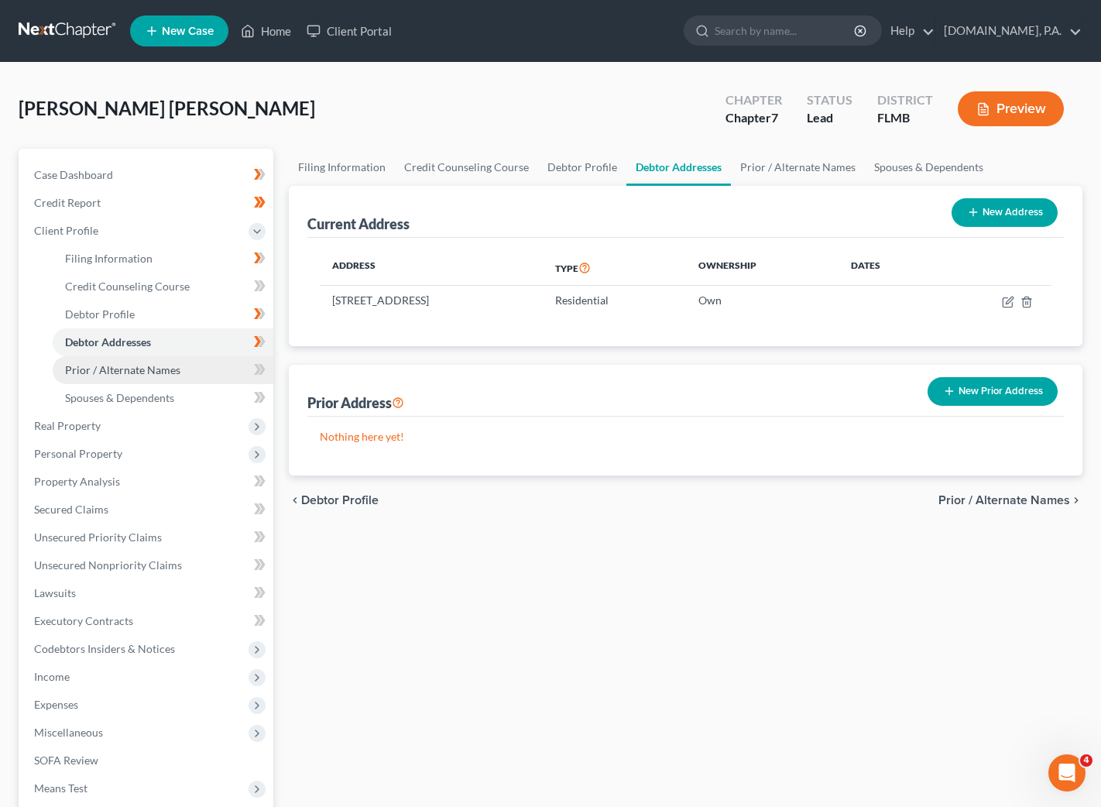
click at [122, 367] on span "Prior / Alternate Names" at bounding box center [122, 369] width 115 height 13
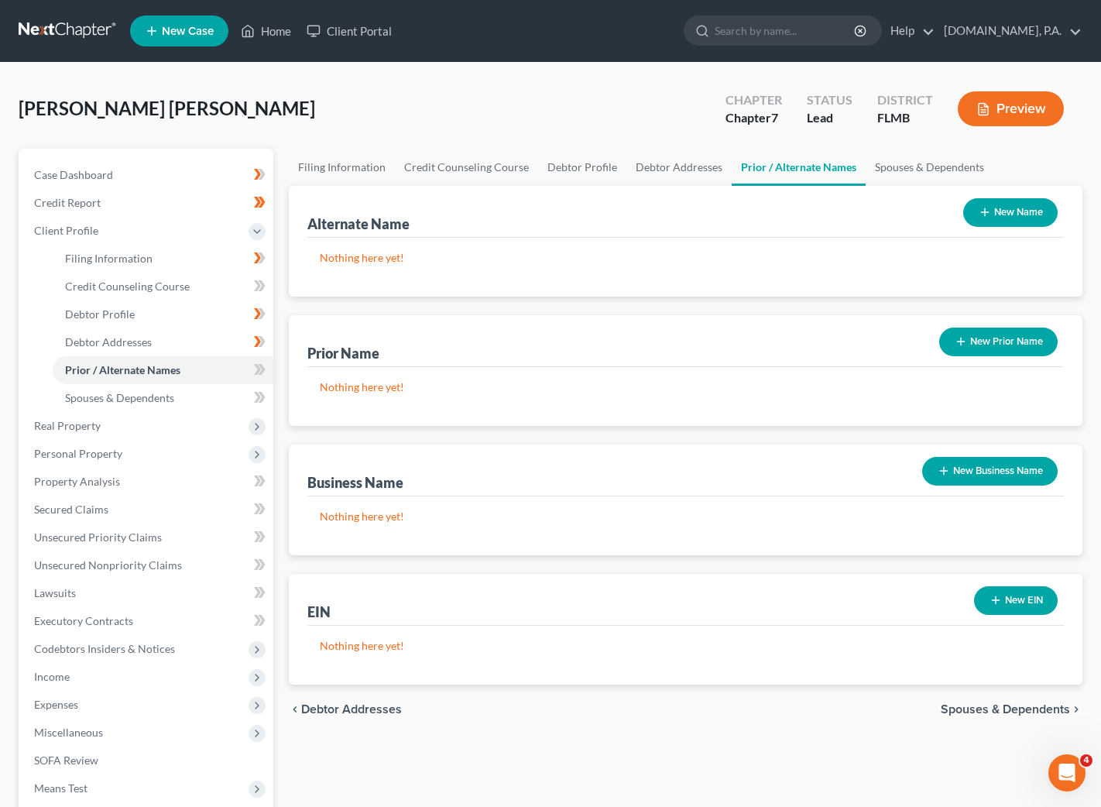
click at [1002, 206] on button "New Name" at bounding box center [1011, 212] width 94 height 29
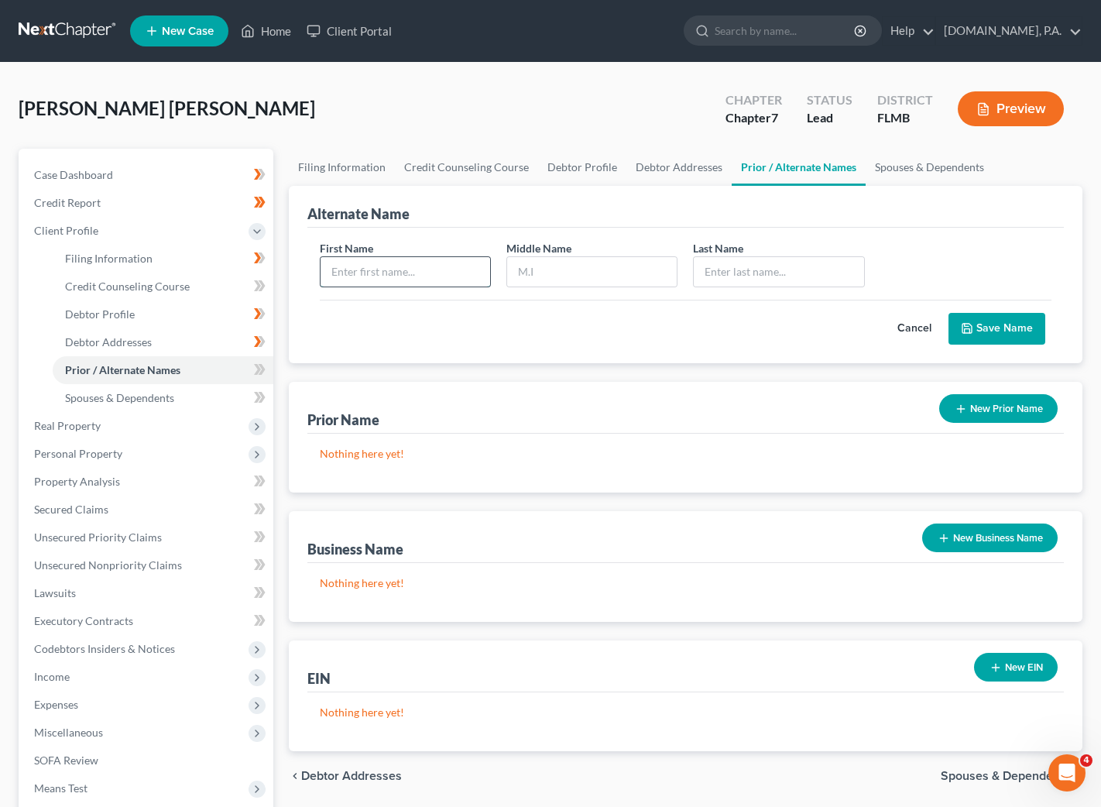
click at [438, 273] on input "text" at bounding box center [406, 271] width 170 height 29
type input "Cynthia"
type input "H"
type input "McGirt"
click at [981, 322] on button "Save Name" at bounding box center [997, 329] width 97 height 33
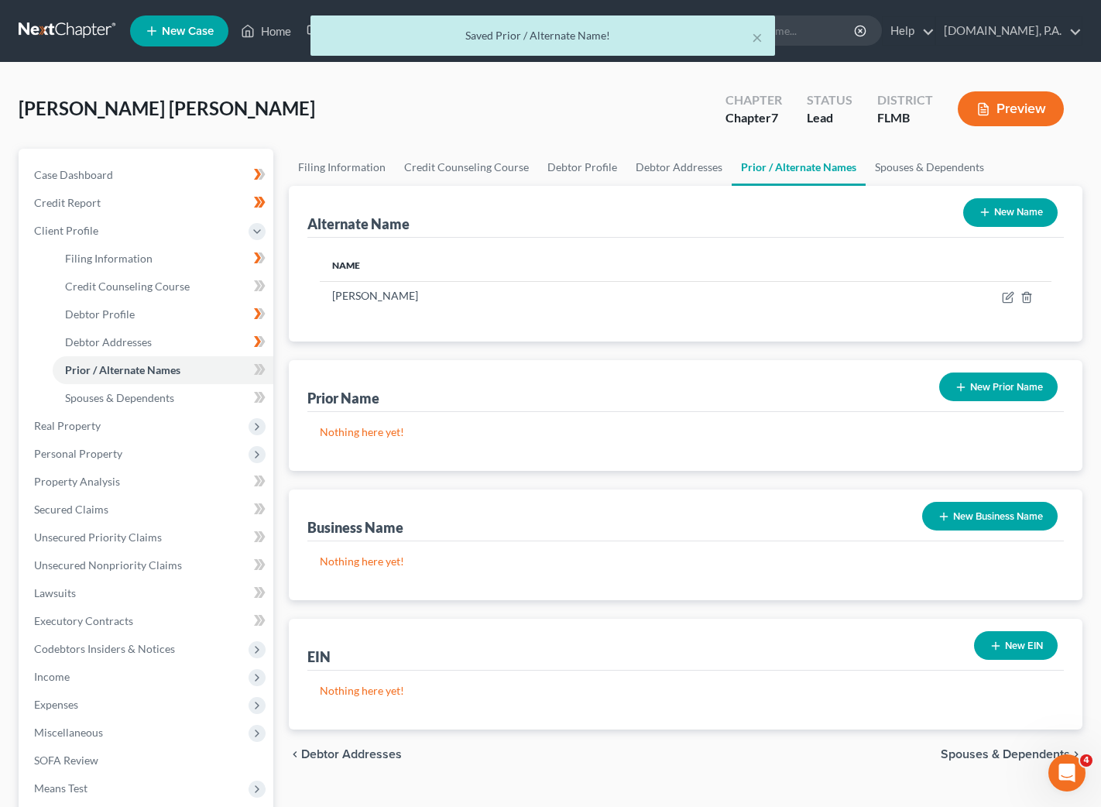
click at [993, 214] on button "New Name" at bounding box center [1011, 212] width 94 height 29
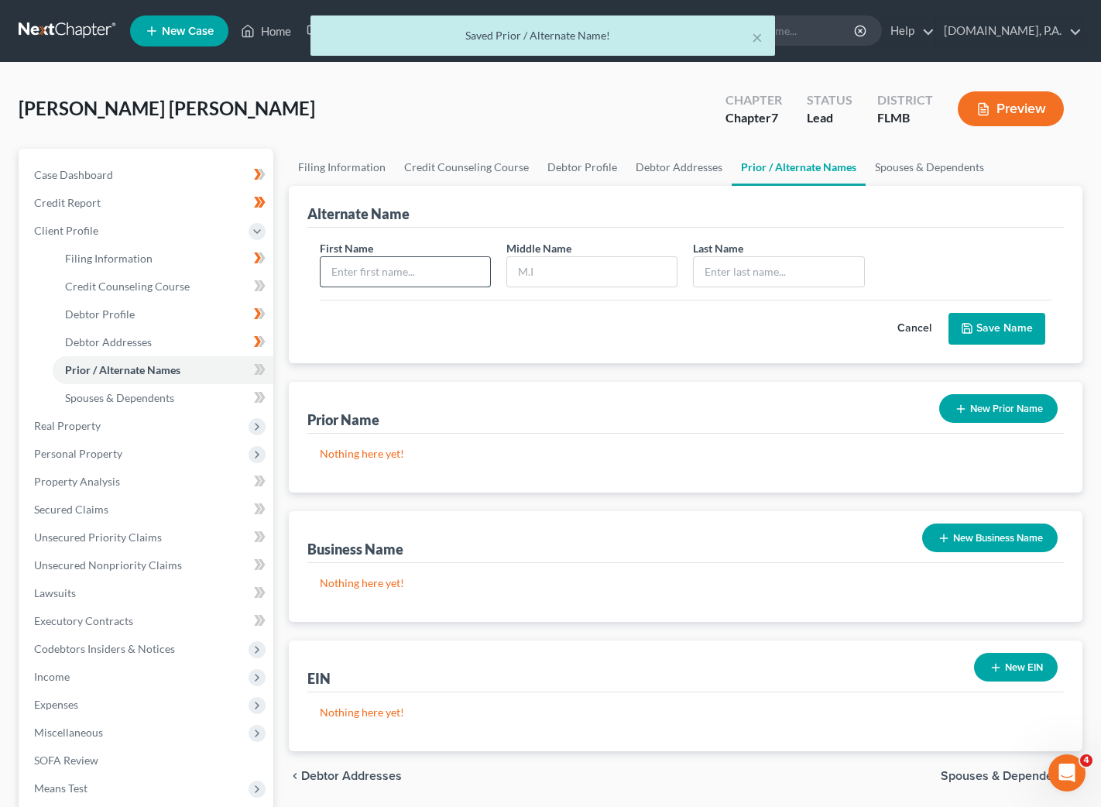
click at [363, 273] on input "text" at bounding box center [406, 271] width 170 height 29
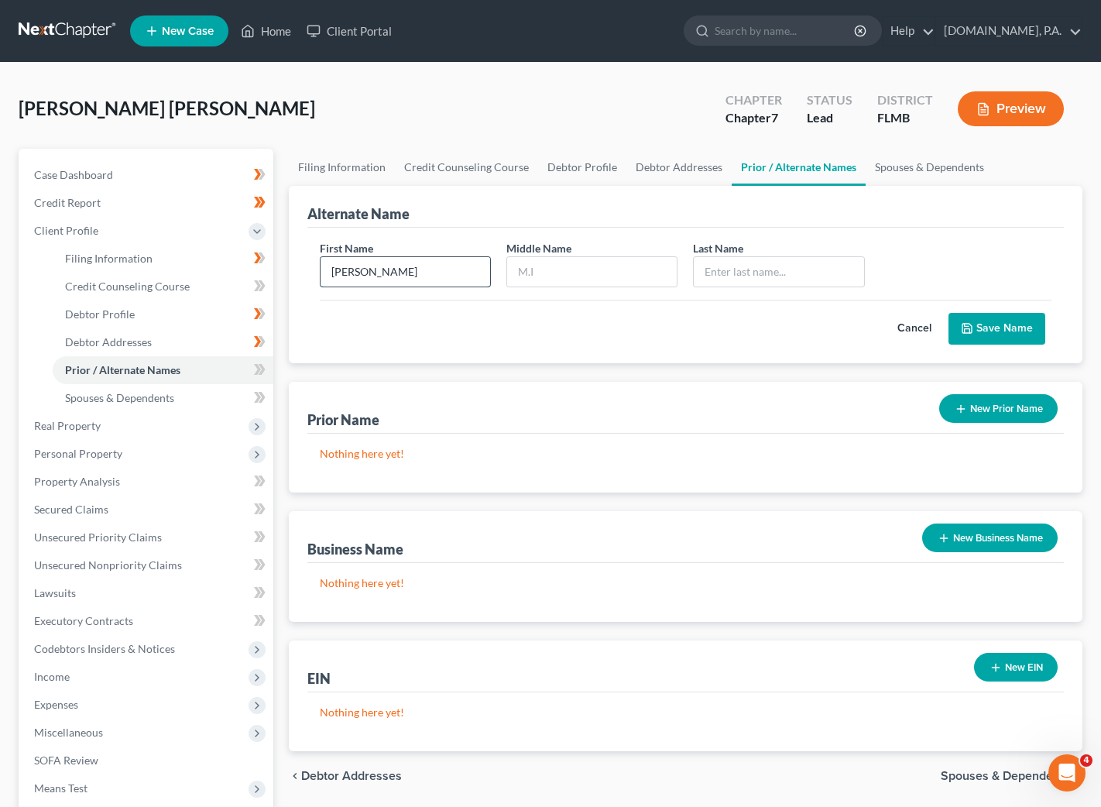
type input "Cindy"
type input "Hernandez McGirt"
click at [1012, 324] on button "Save Name" at bounding box center [997, 329] width 97 height 33
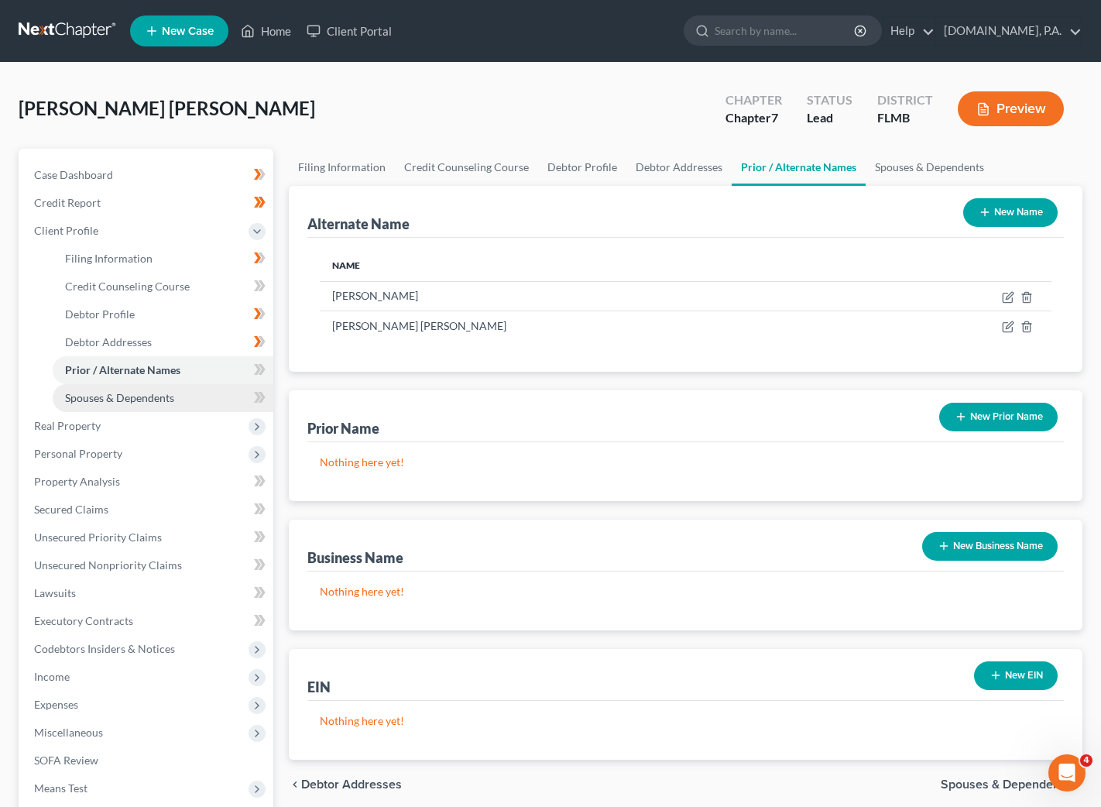
click at [156, 391] on span "Spouses & Dependents" at bounding box center [119, 397] width 109 height 13
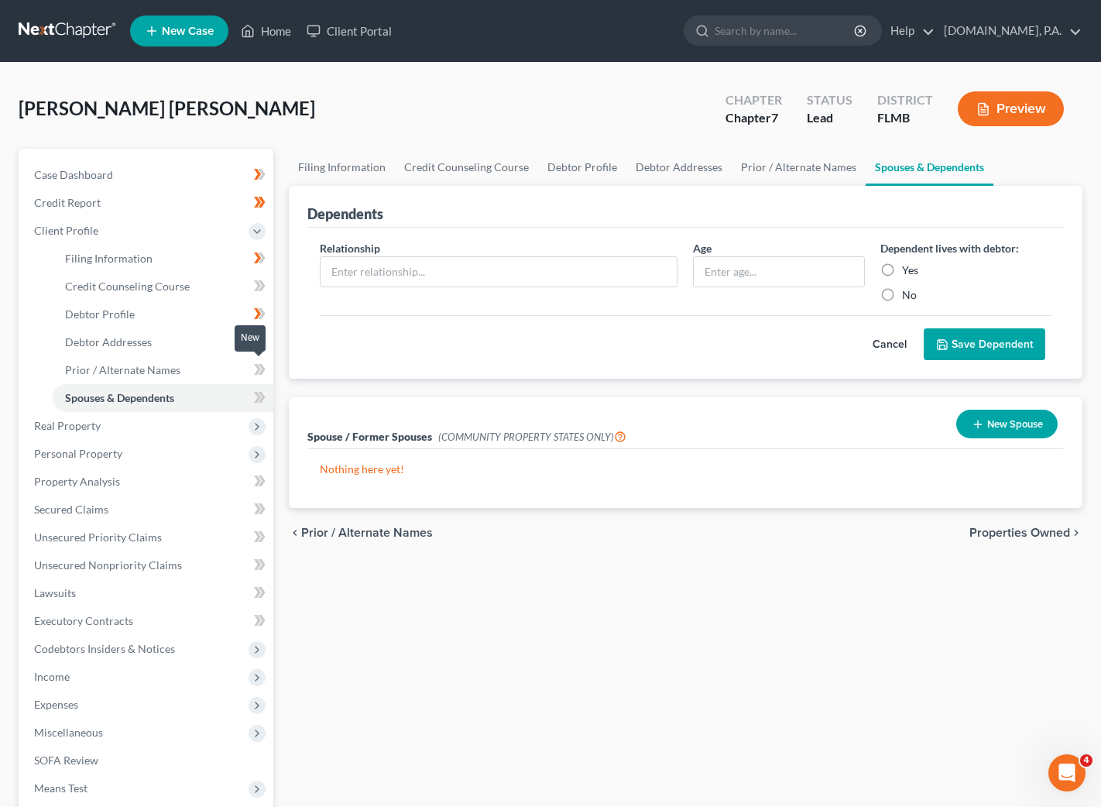
click at [259, 369] on icon at bounding box center [257, 369] width 7 height 11
click at [259, 398] on icon at bounding box center [257, 397] width 7 height 11
click at [264, 399] on icon at bounding box center [260, 397] width 12 height 19
click at [995, 534] on span "Properties Owned" at bounding box center [1020, 533] width 101 height 12
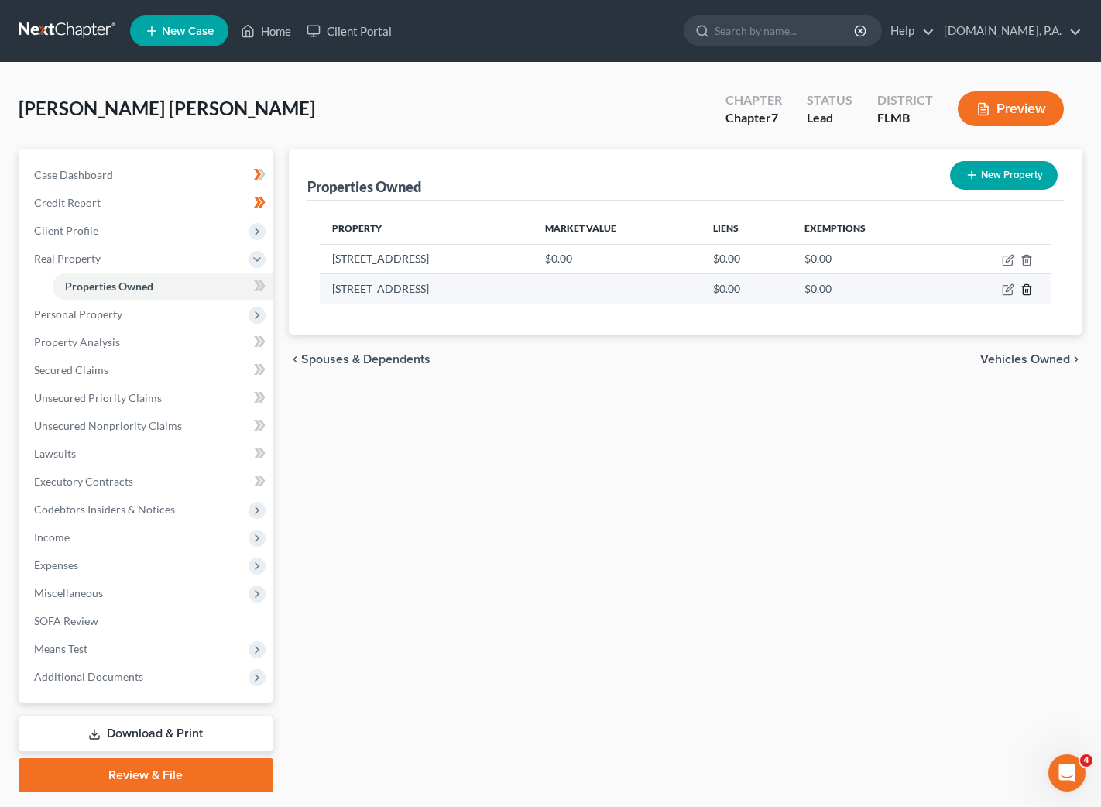
click at [1028, 292] on line "button" at bounding box center [1028, 291] width 0 height 3
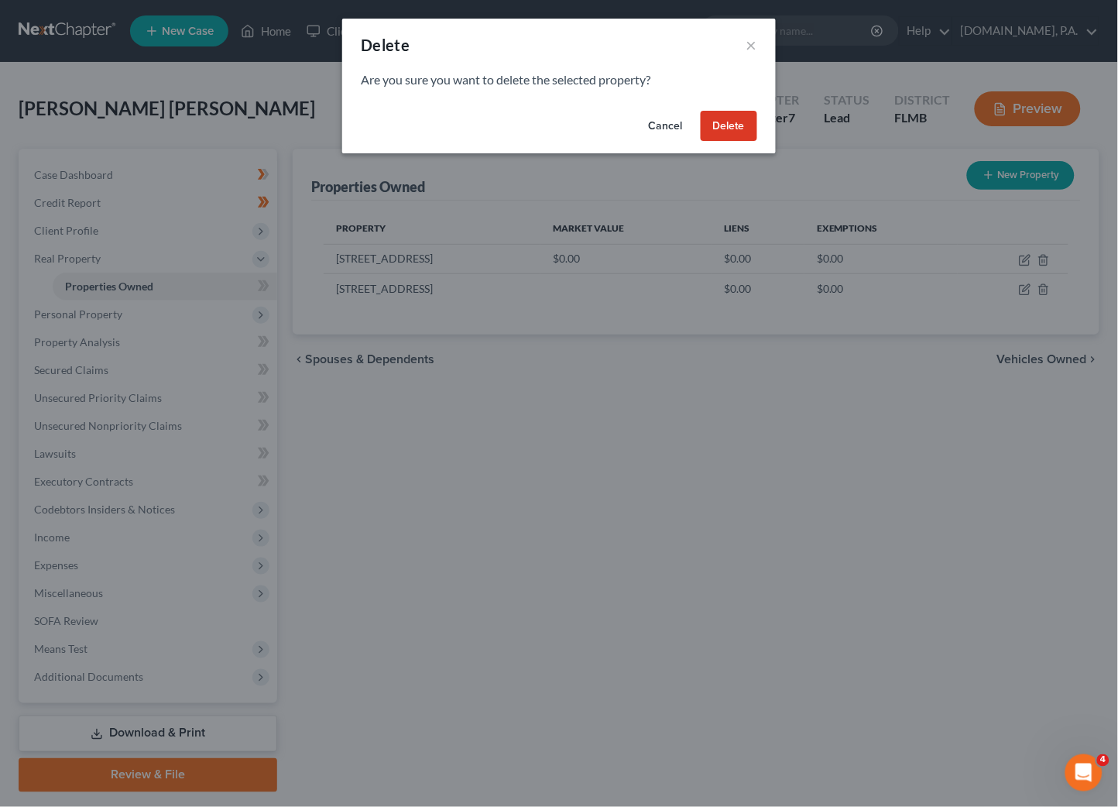
click at [724, 115] on button "Delete" at bounding box center [729, 126] width 57 height 31
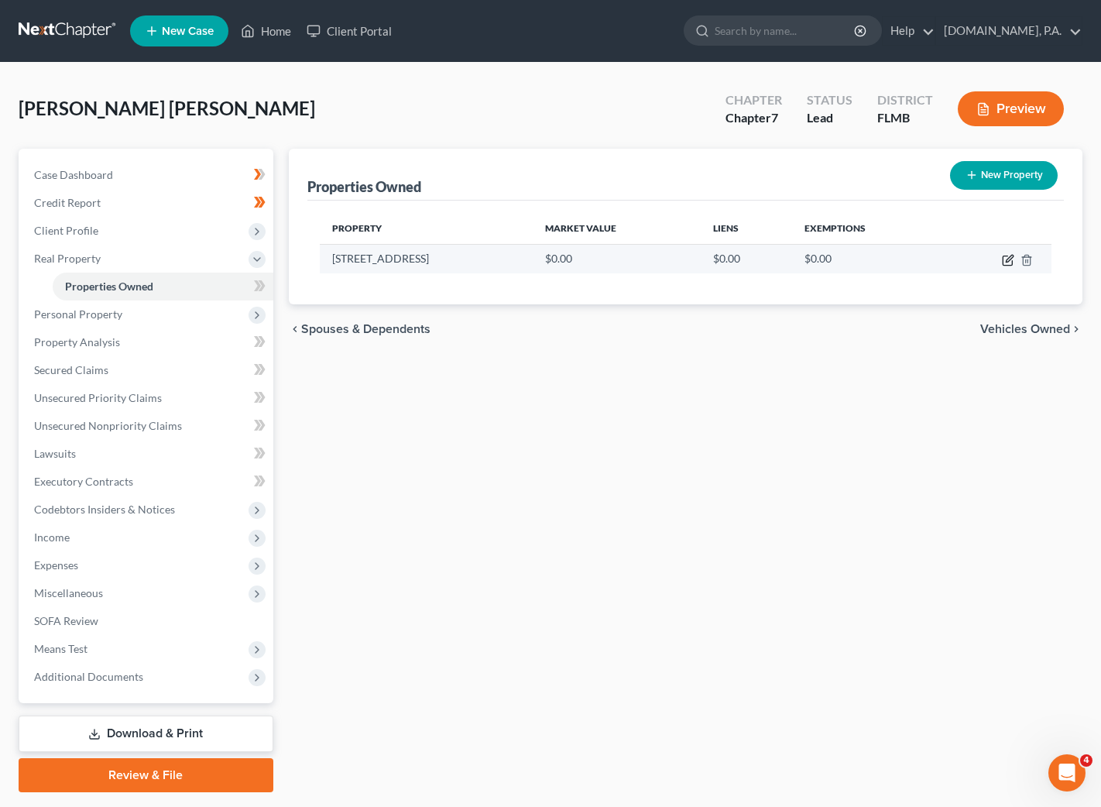
click at [1005, 265] on icon "button" at bounding box center [1007, 260] width 9 height 9
select select "9"
select select "63"
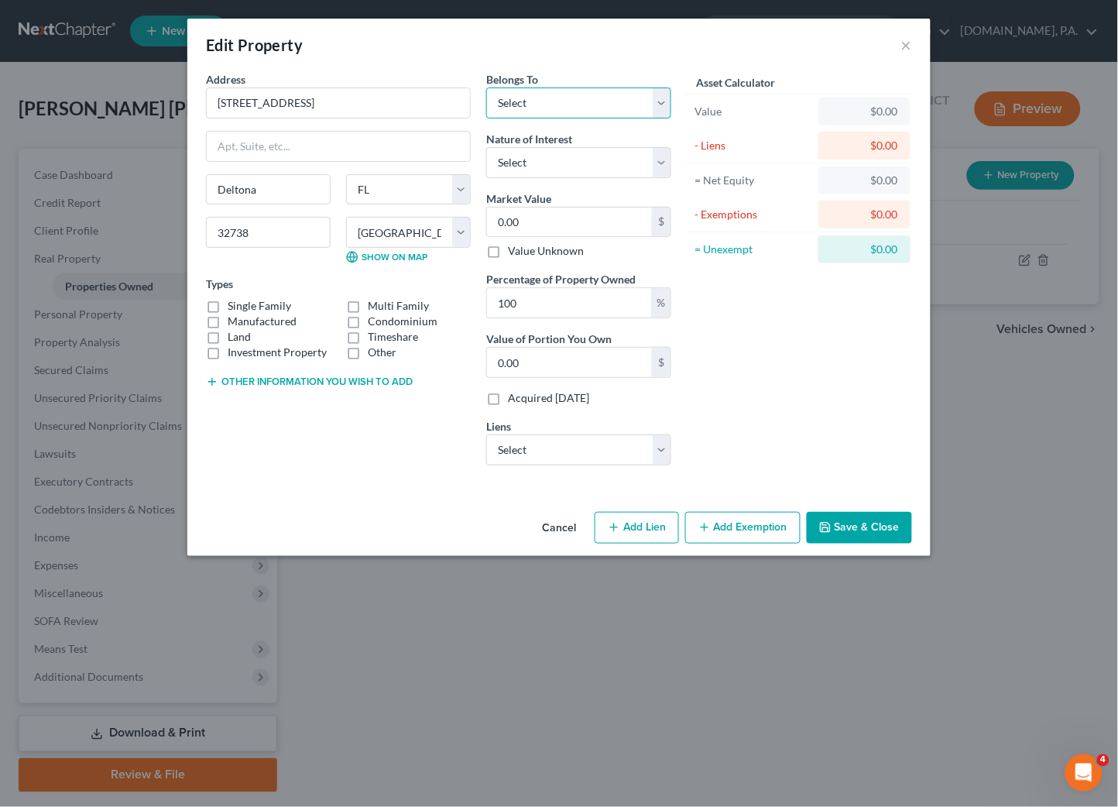
click at [667, 106] on select "Select Debtor 1 Only Debtor 2 Only Debtor 1 And Debtor 2 Only At Least One Of T…" at bounding box center [578, 103] width 185 height 31
click at [667, 102] on select "Select Debtor 1 Only Debtor 2 Only Debtor 1 And Debtor 2 Only At Least One Of T…" at bounding box center [578, 103] width 185 height 31
select select "3"
click at [486, 88] on select "Select Debtor 1 Only Debtor 2 Only Debtor 1 And Debtor 2 Only At Least One Of T…" at bounding box center [578, 103] width 185 height 31
click at [661, 155] on select "Select Fee Simple Joint Tenant Life Estate Equitable Interest Future Interest T…" at bounding box center [578, 162] width 185 height 31
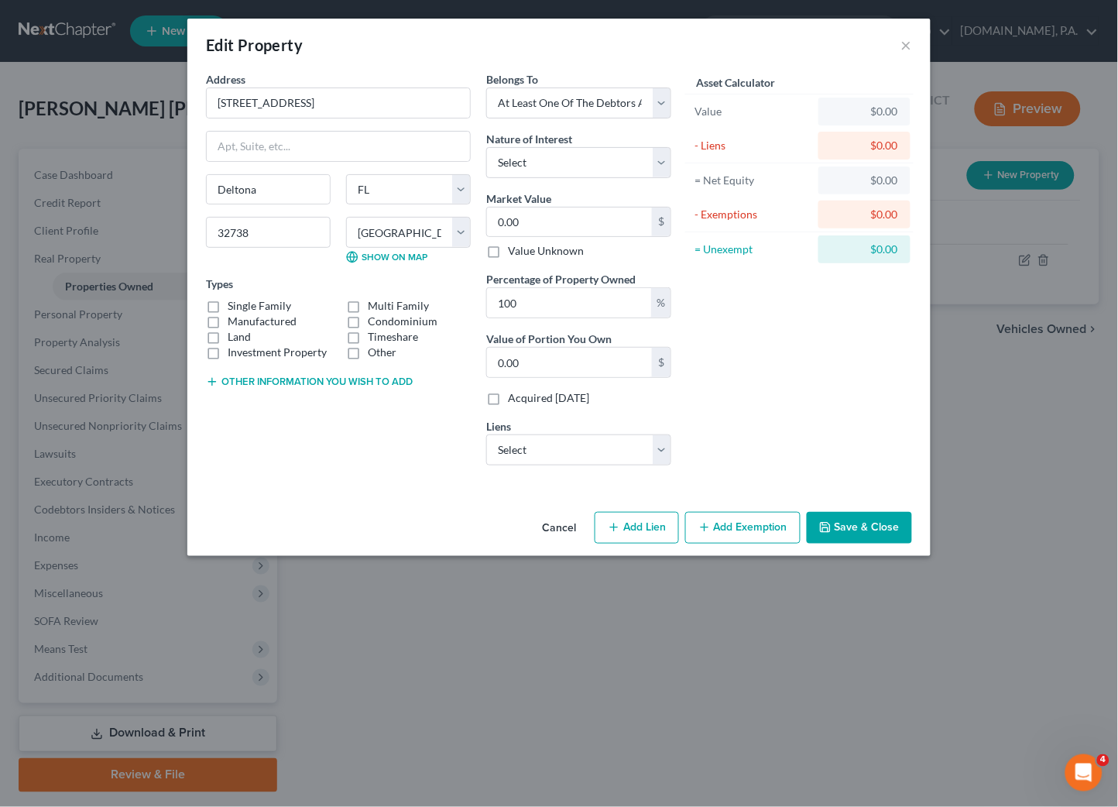
click at [793, 386] on div "Asset Calculator Value $0.00 - Liens $0.00 = Net Equity $0.00 - Exemptions $0.0…" at bounding box center [799, 274] width 241 height 407
click at [552, 218] on input "0.00" at bounding box center [569, 222] width 165 height 29
type input "2"
type input "2.00"
type input "26"
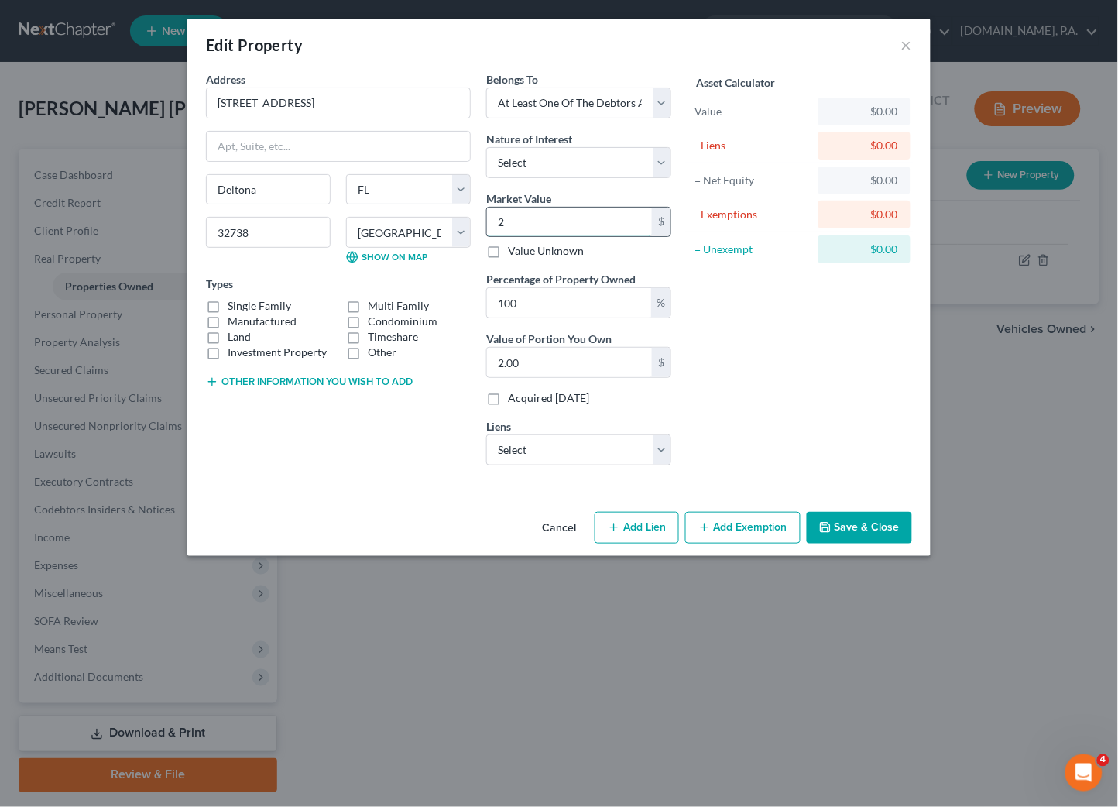
type input "26.00"
type input "260"
type input "260.00"
type input "2609"
type input "2,609.00"
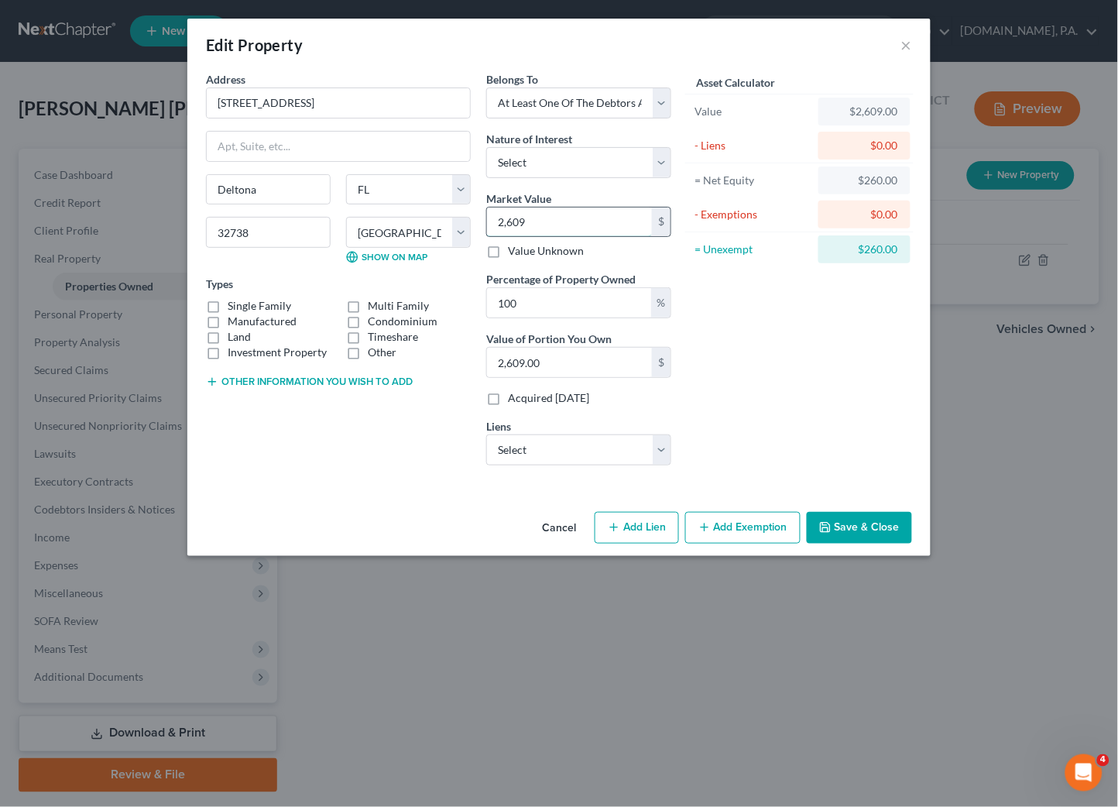
type input "2,6093"
type input "26,093.00"
type input "26,0930"
type input "260,930.00"
type input "260,930"
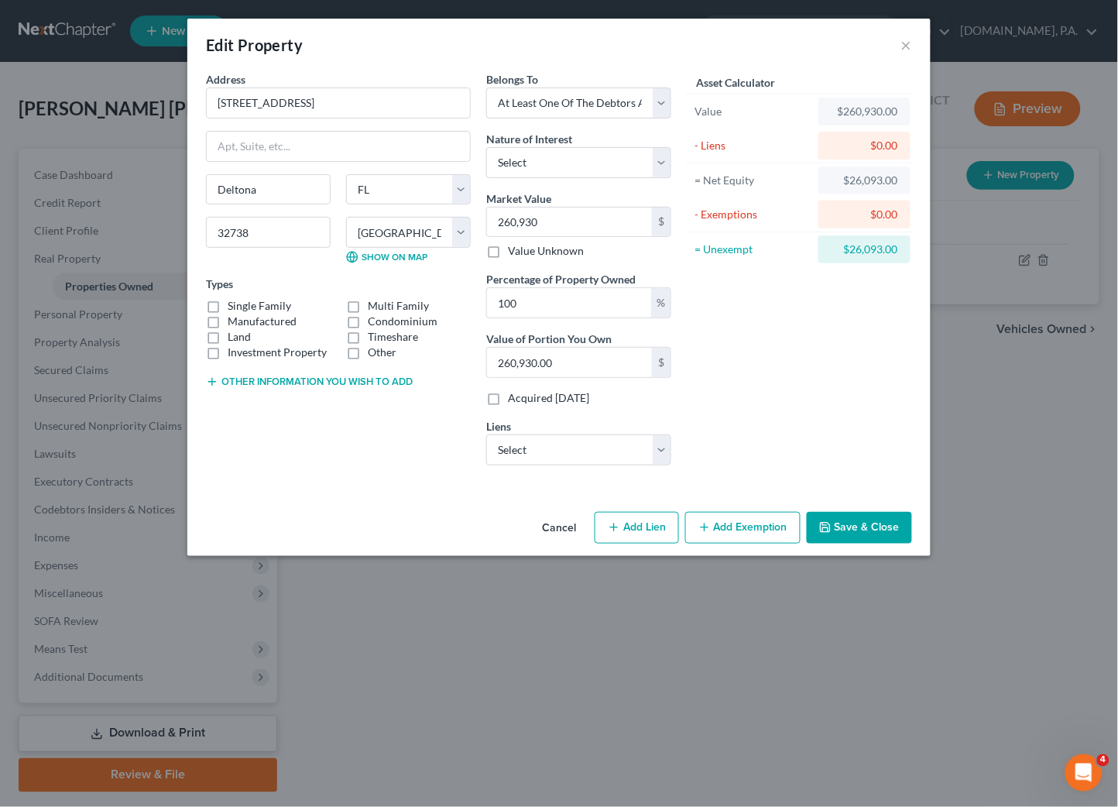
click at [785, 355] on div "Asset Calculator Value $260,930.00 - Liens $0.00 = Net Equity $26,093.00 - Exem…" at bounding box center [799, 274] width 241 height 407
click at [228, 306] on label "Single Family" at bounding box center [260, 305] width 64 height 15
click at [234, 306] on input "Single Family" at bounding box center [239, 303] width 10 height 10
checkbox input "true"
click at [740, 537] on button "Add Exemption" at bounding box center [743, 528] width 115 height 33
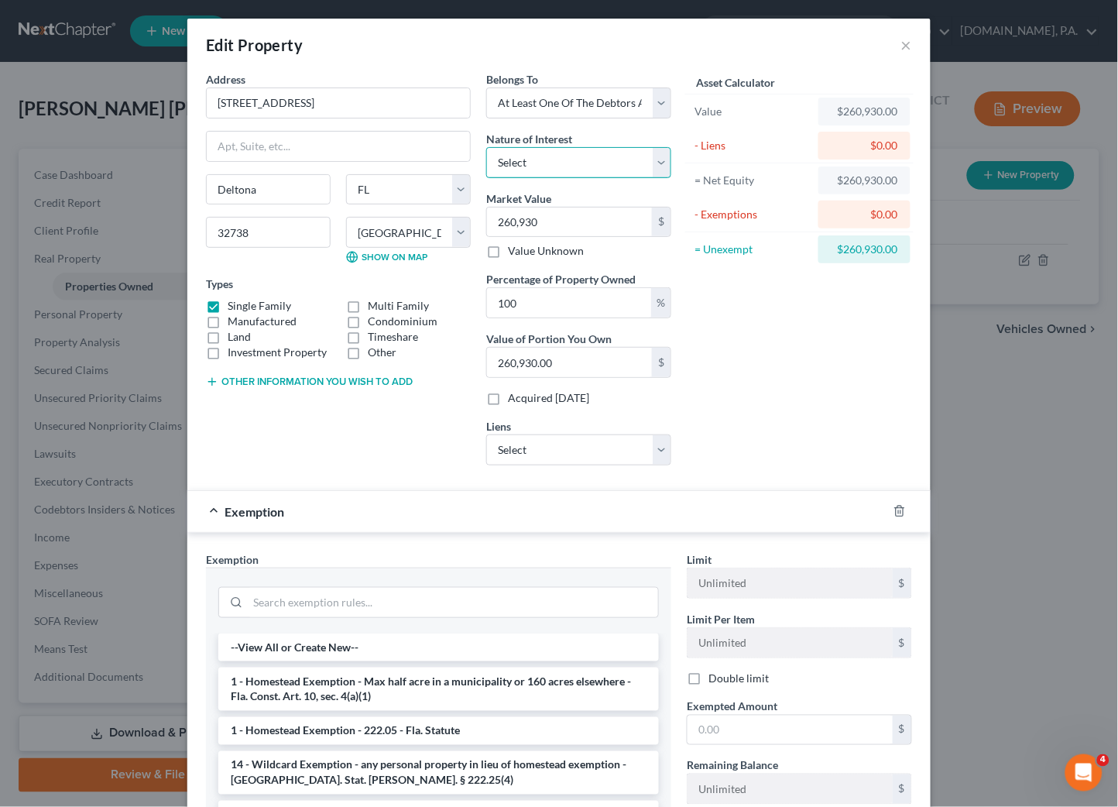
click at [654, 160] on select "Select Fee Simple Joint Tenant Life Estate Equitable Interest Future Interest T…" at bounding box center [578, 162] width 185 height 31
select select "0"
click at [486, 147] on select "Select Fee Simple Joint Tenant Life Estate Equitable Interest Future Interest T…" at bounding box center [578, 162] width 185 height 31
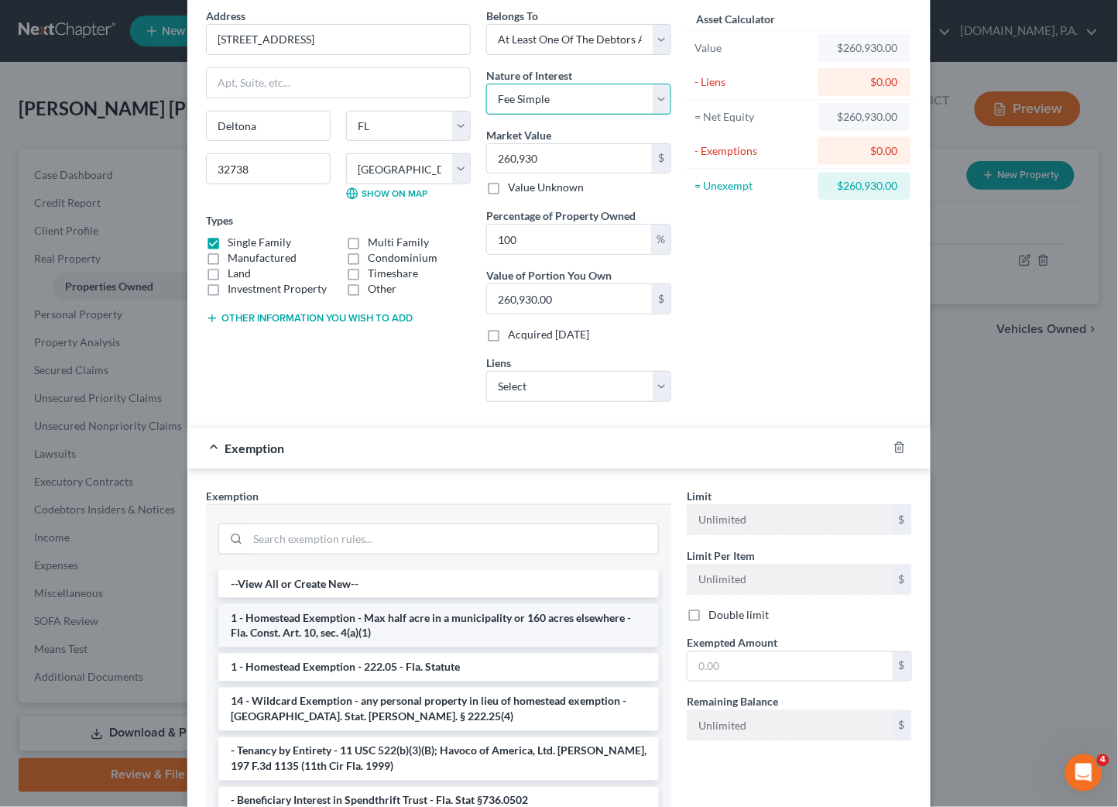
scroll to position [187, 0]
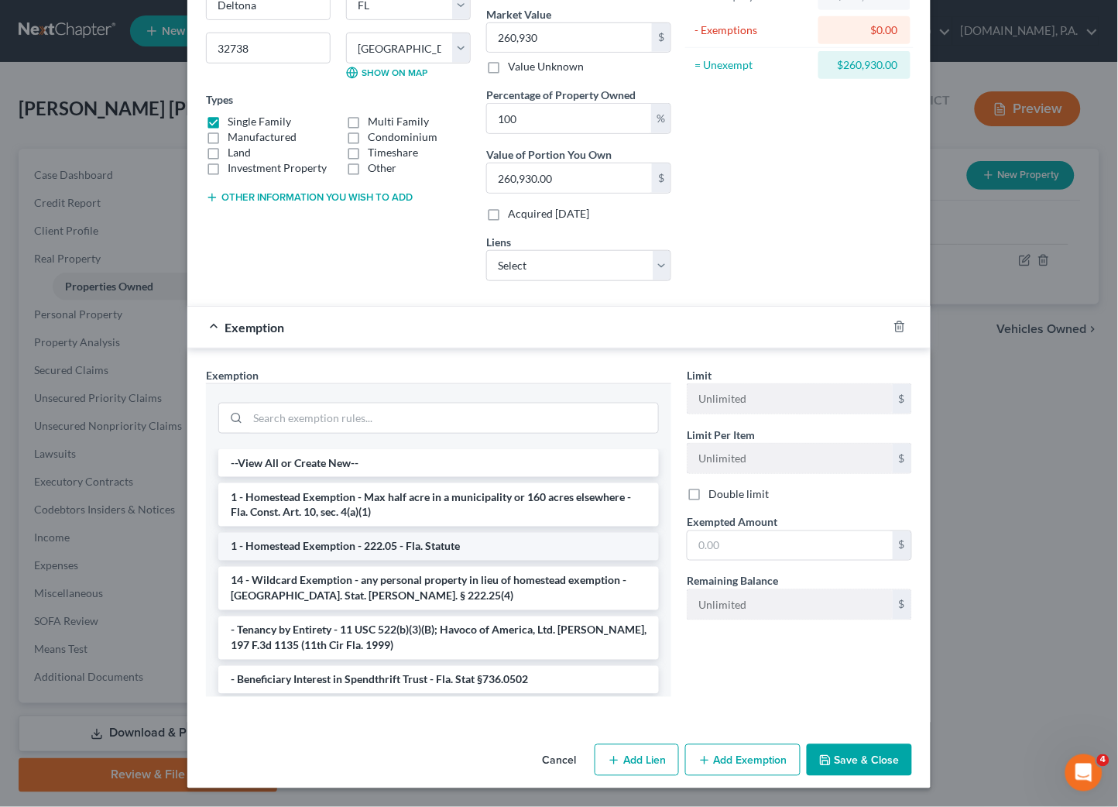
click at [312, 546] on li "1 - Homestead Exemption - 222.05 - Fla. Statute" at bounding box center [438, 547] width 441 height 28
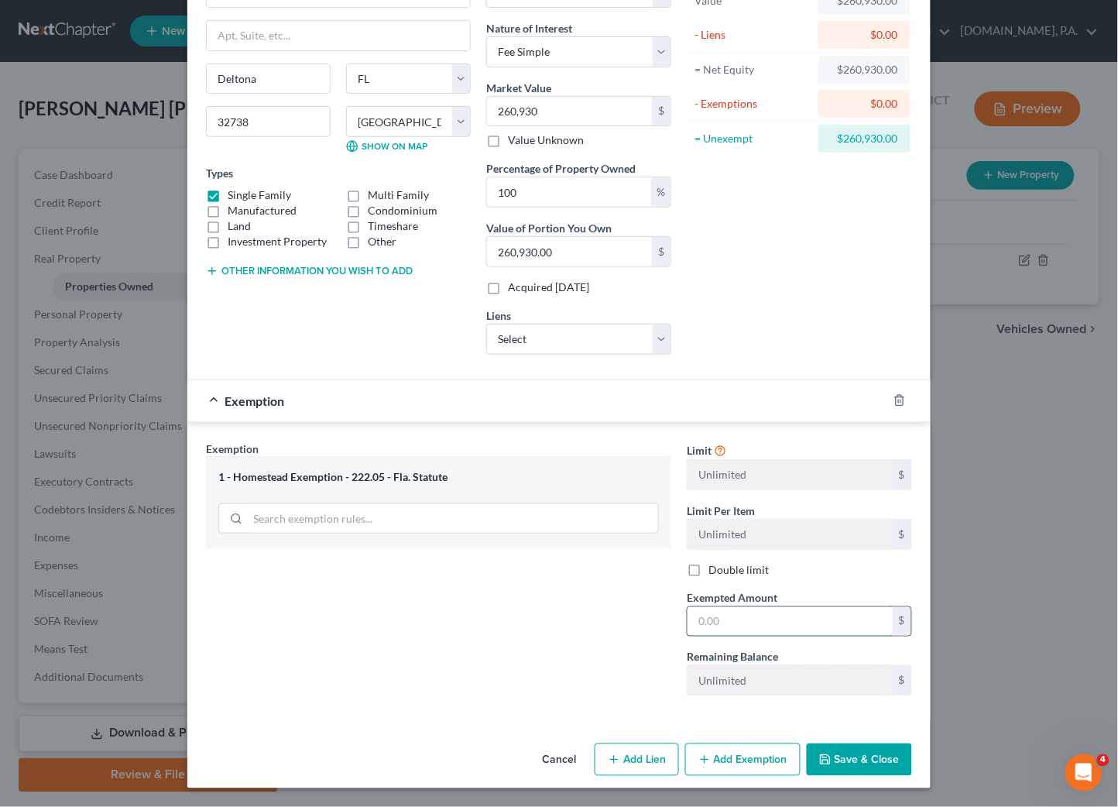
click at [693, 622] on input "text" at bounding box center [790, 621] width 205 height 29
type input "260,930.00"
click at [583, 648] on div "Exemption Set must be selected for CA. Exemption * 1 - Homestead Exemption - 22…" at bounding box center [438, 575] width 481 height 268
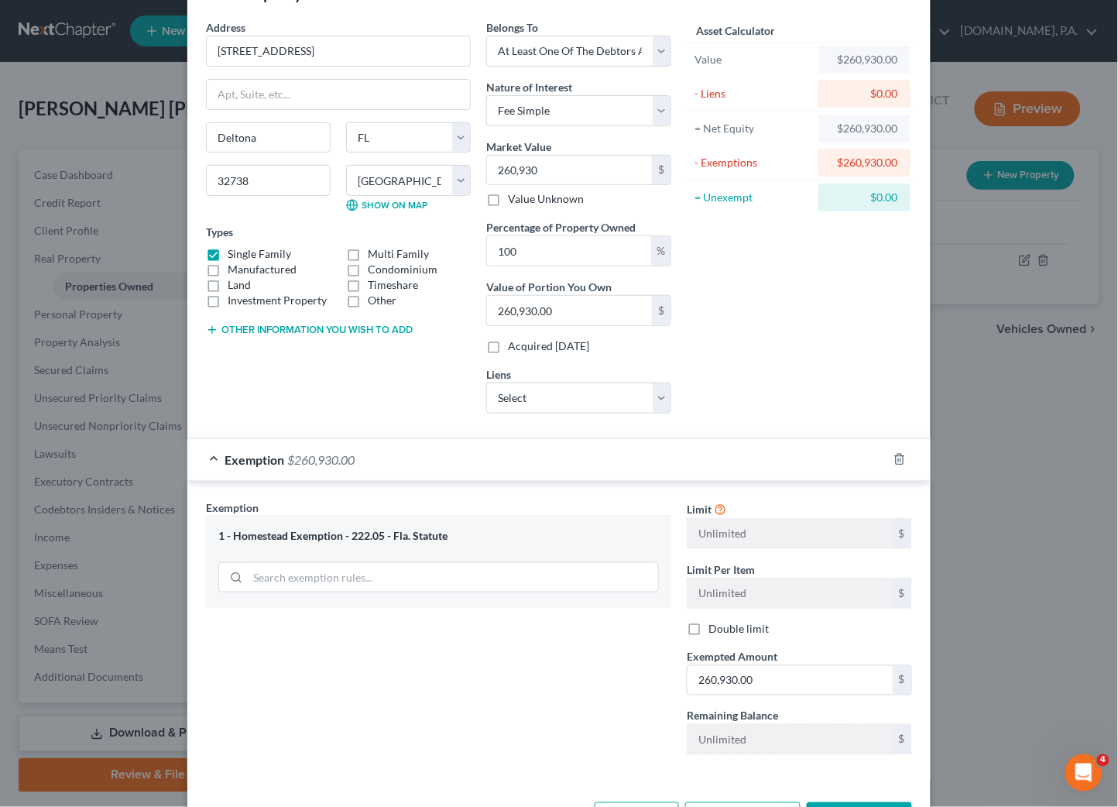
scroll to position [0, 0]
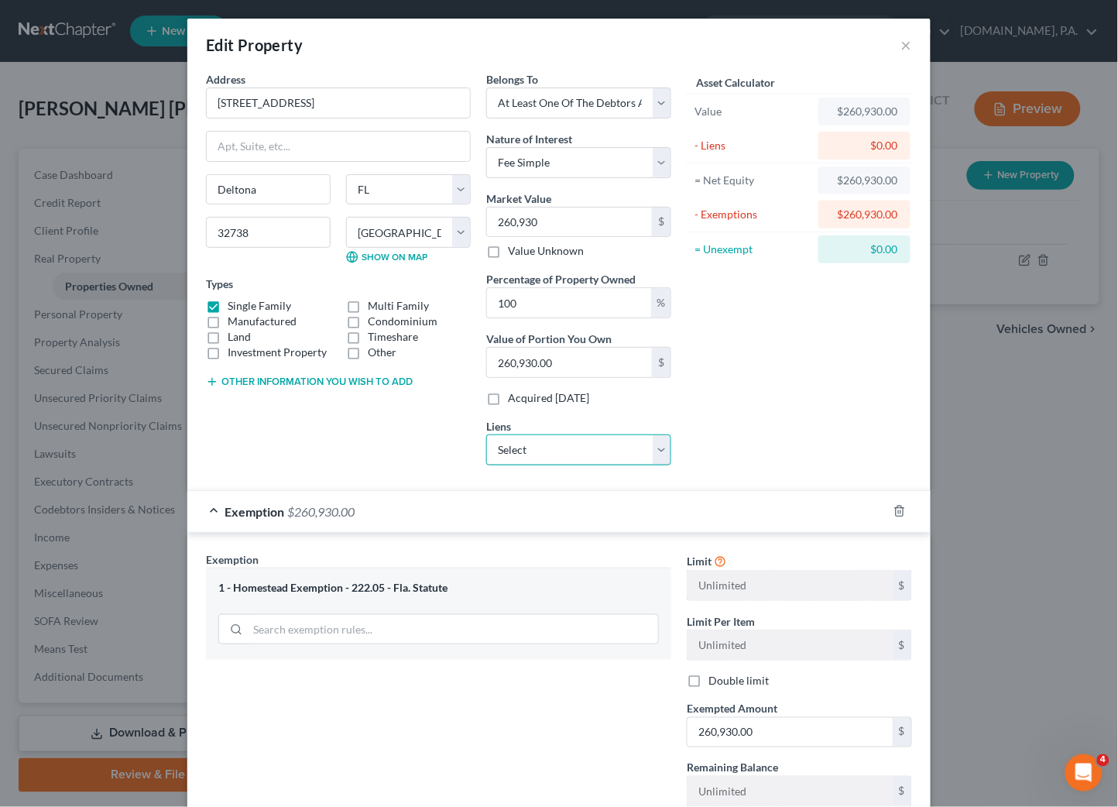
click at [655, 451] on select "Select Cap One Auto - $19,945.00" at bounding box center [578, 450] width 185 height 31
click at [774, 413] on div "Asset Calculator Value $260,930.00 - Liens $0.00 = Net Equity $260,930.00 - Exe…" at bounding box center [799, 274] width 241 height 407
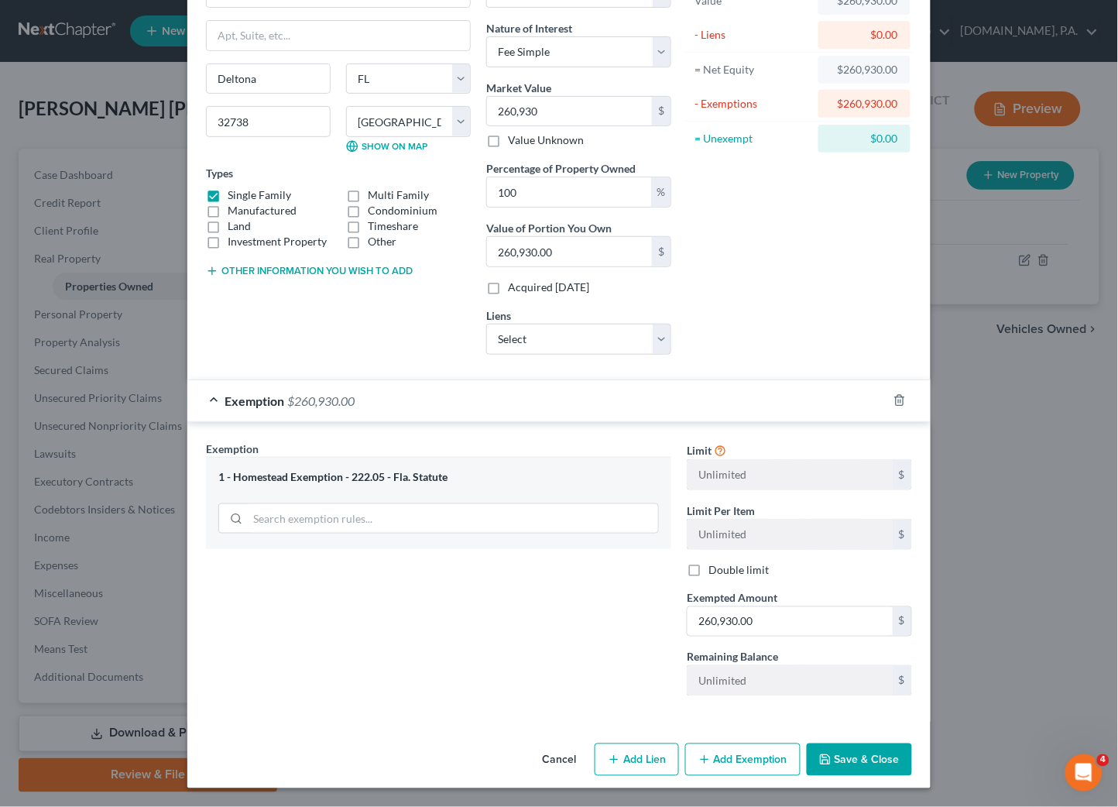
scroll to position [113, 0]
click at [847, 757] on button "Save & Close" at bounding box center [859, 760] width 105 height 33
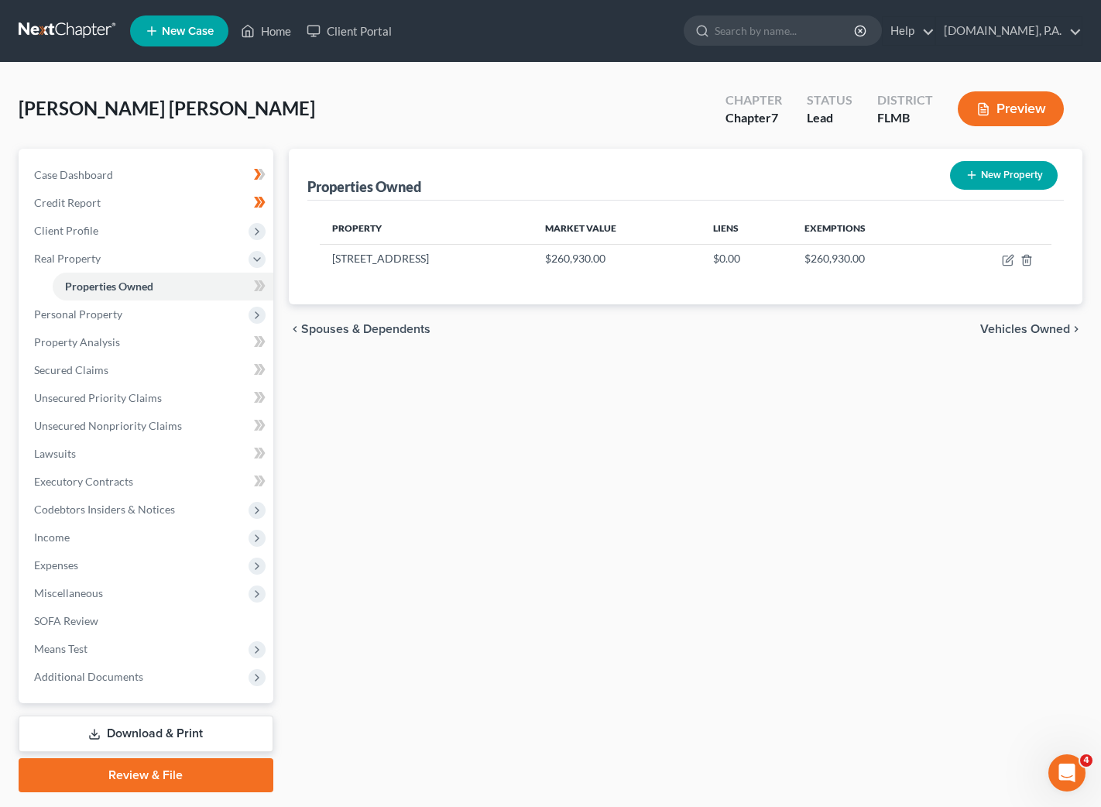
click at [1057, 328] on span "Vehicles Owned" at bounding box center [1026, 329] width 90 height 12
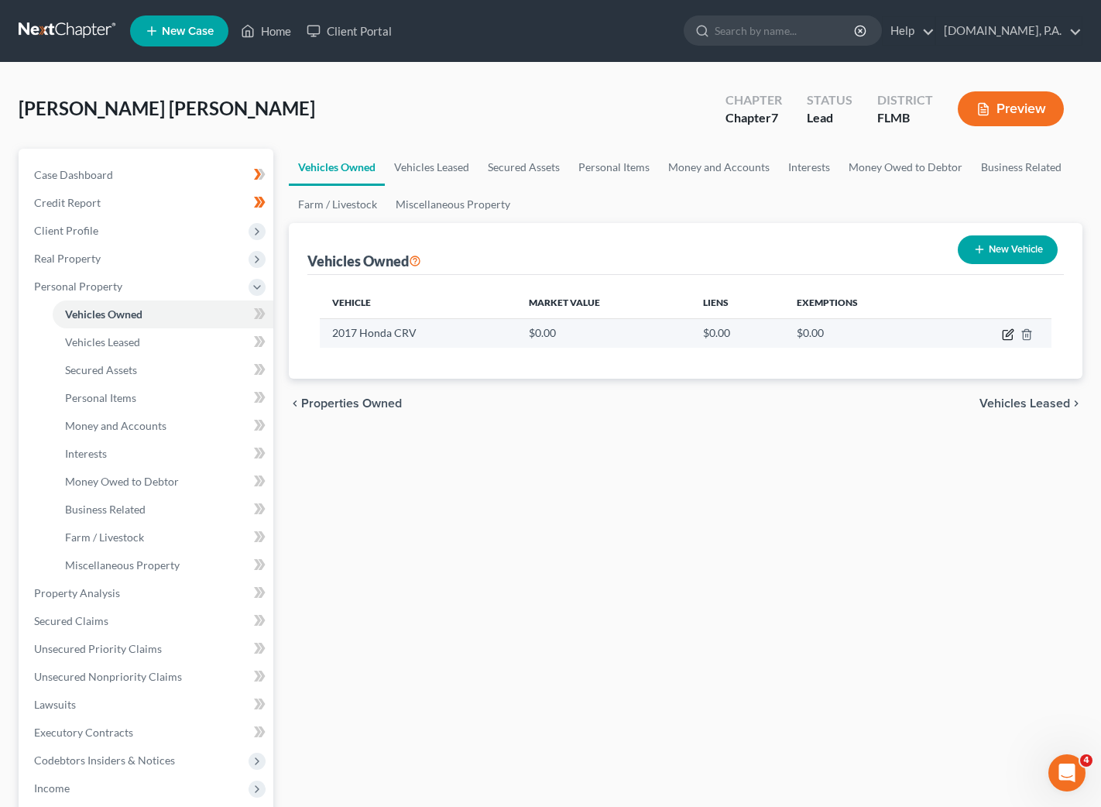
click at [1011, 332] on icon "button" at bounding box center [1008, 334] width 12 height 12
select select "0"
select select "9"
select select "3"
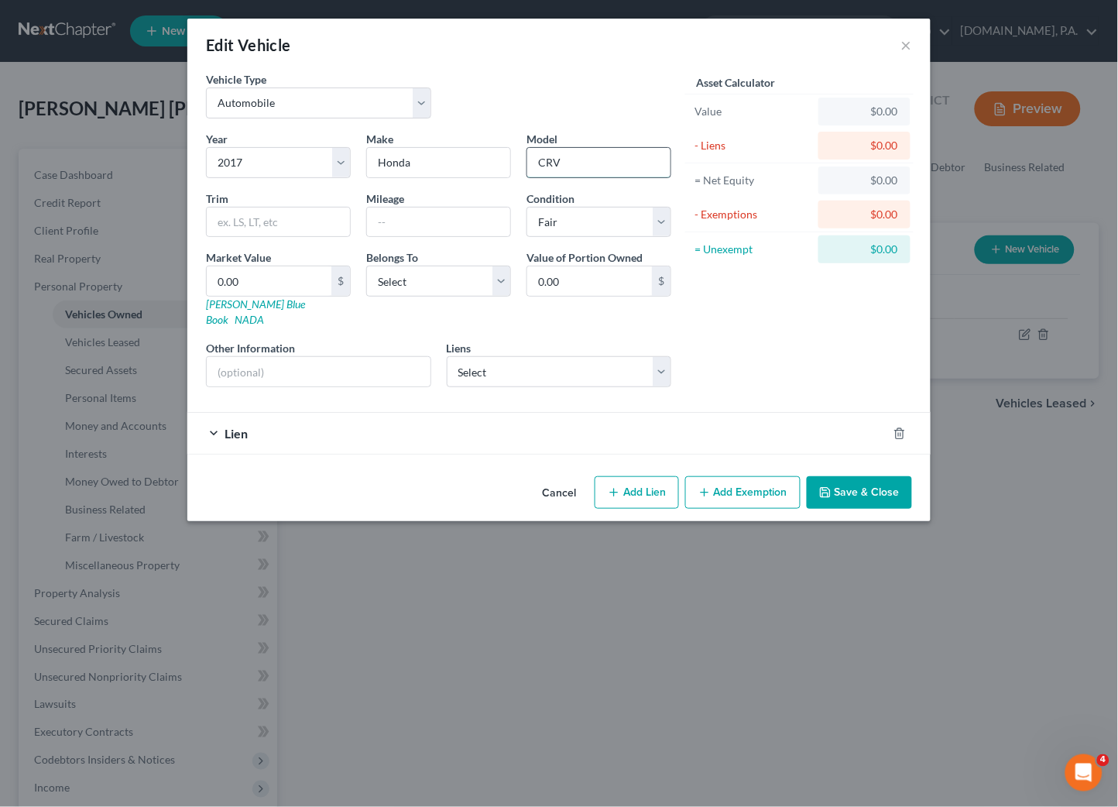
click at [552, 161] on input "CRV" at bounding box center [598, 162] width 143 height 29
type input "CR-V"
click at [263, 217] on input "text" at bounding box center [278, 222] width 143 height 29
type input "EX-L"
click at [504, 283] on select "Select Debtor 1 Only Debtor 2 Only Debtor 1 And Debtor 2 Only At Least One Of T…" at bounding box center [438, 281] width 145 height 31
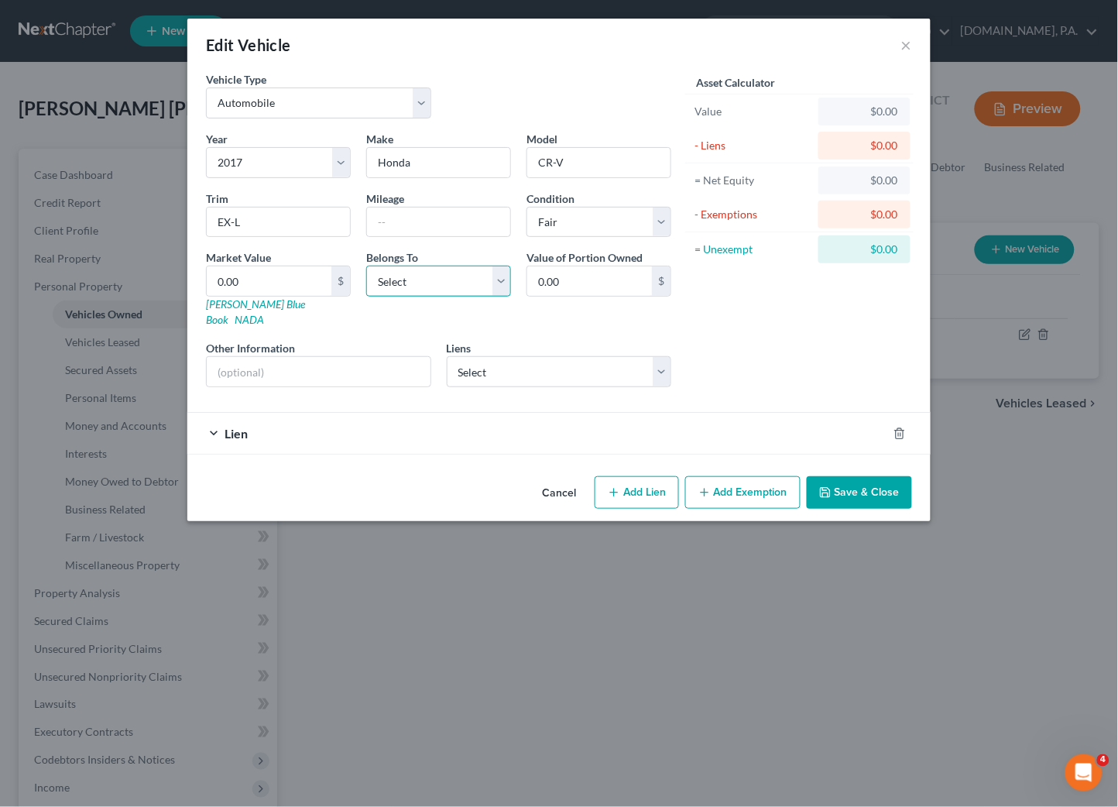
select select "0"
click at [366, 266] on select "Select Debtor 1 Only Debtor 2 Only Debtor 1 And Debtor 2 Only At Least One Of T…" at bounding box center [438, 281] width 145 height 31
click at [456, 217] on input "text" at bounding box center [438, 222] width 143 height 29
click at [810, 342] on div "Asset Calculator Value $0.00 - Liens $0.00 = Net Equity $0.00 - Exemptions $0.0…" at bounding box center [799, 235] width 241 height 328
click at [388, 225] on input "80000" at bounding box center [438, 222] width 143 height 29
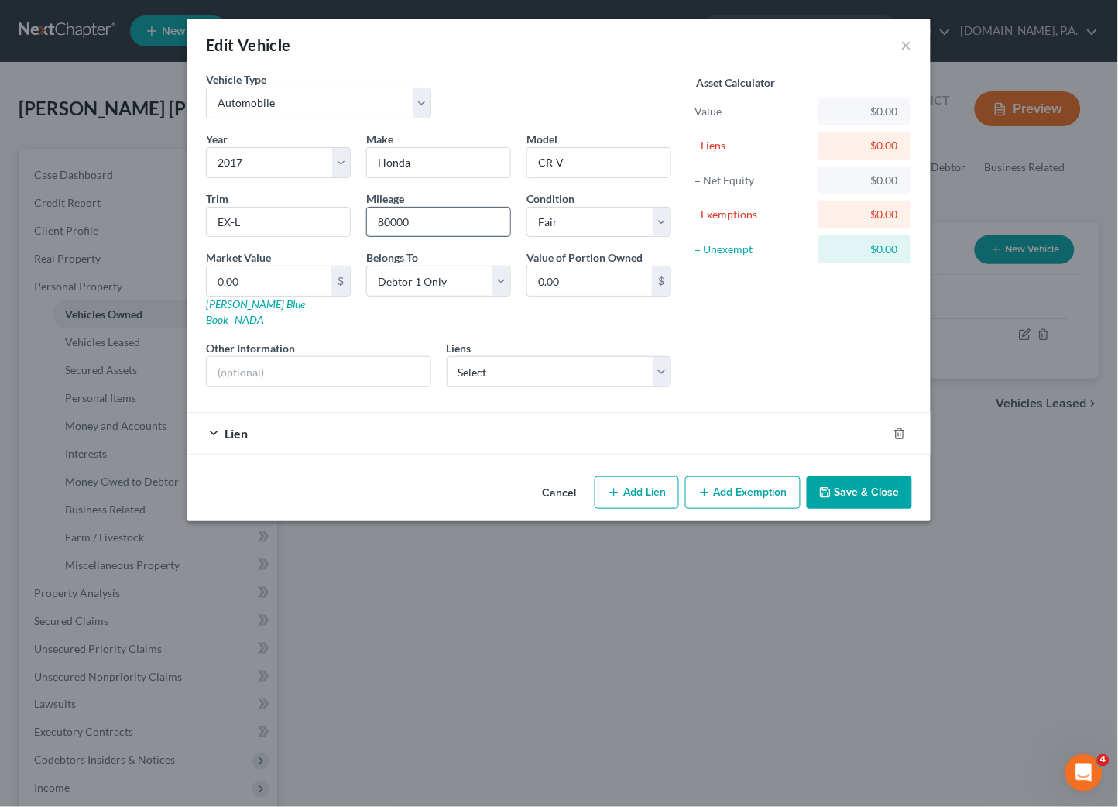
click at [392, 225] on input "80000" at bounding box center [438, 222] width 143 height 29
click at [390, 220] on input "80,000" at bounding box center [438, 222] width 143 height 29
click at [388, 222] on input "75,000" at bounding box center [438, 222] width 143 height 29
type input "80,000"
click at [729, 310] on div "Asset Calculator Value $0.00 - Liens $0.00 = Net Equity $0.00 - Exemptions $0.0…" at bounding box center [799, 235] width 241 height 328
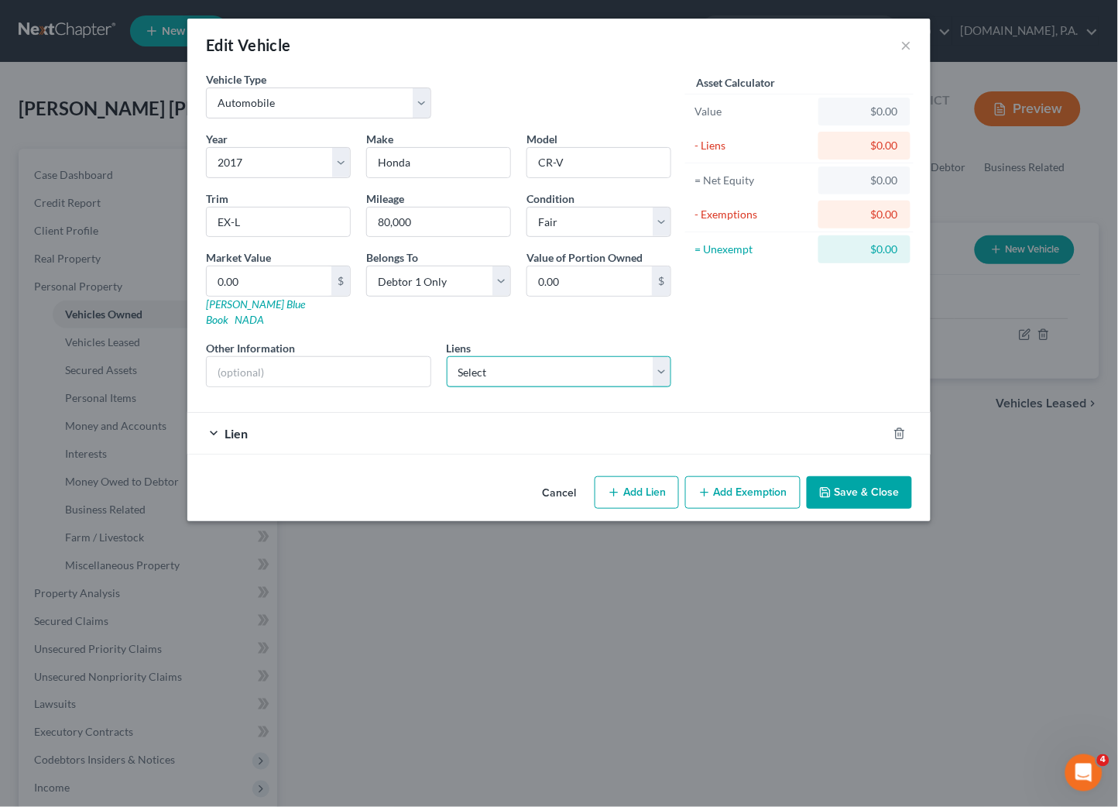
click at [658, 356] on select "Select Cap One Auto - $19,945.00" at bounding box center [559, 371] width 225 height 31
select select "45"
select select "0"
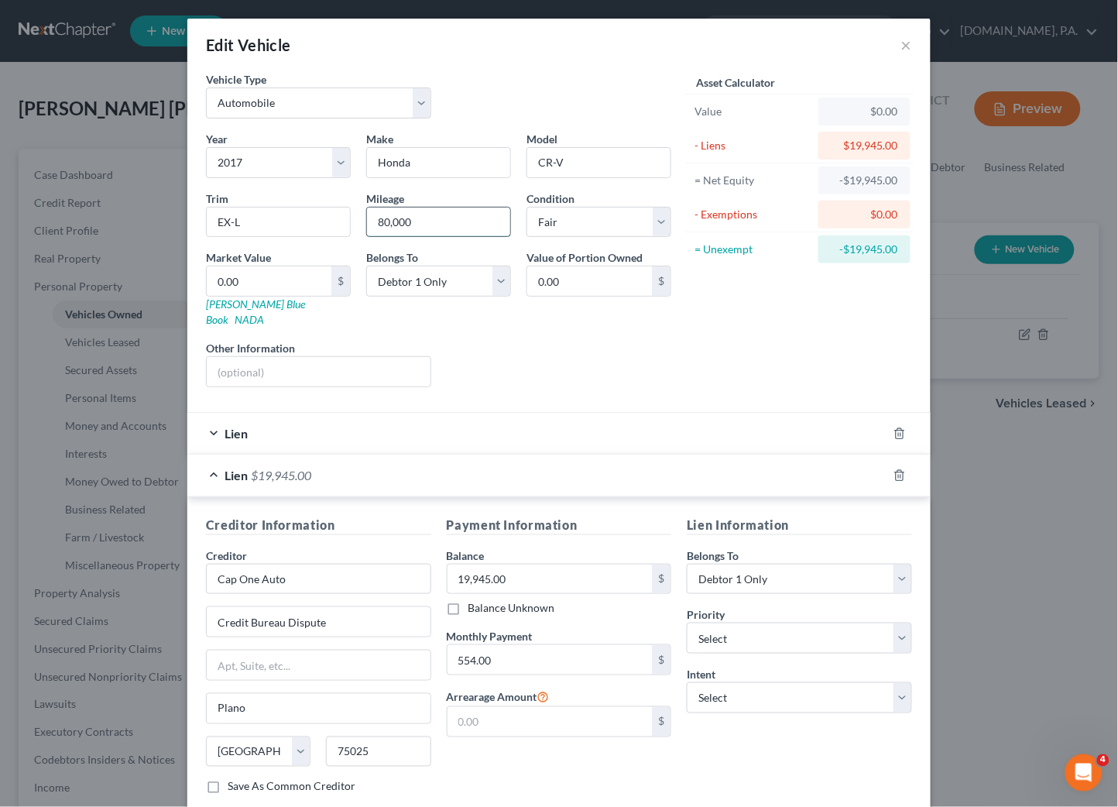
drag, startPoint x: 428, startPoint y: 225, endPoint x: 368, endPoint y: 225, distance: 60.4
click at [368, 225] on input "80,000" at bounding box center [438, 222] width 143 height 29
type input "98,000"
click at [557, 360] on div "Liens Select" at bounding box center [559, 363] width 241 height 47
click at [257, 280] on input "0.00" at bounding box center [269, 280] width 125 height 29
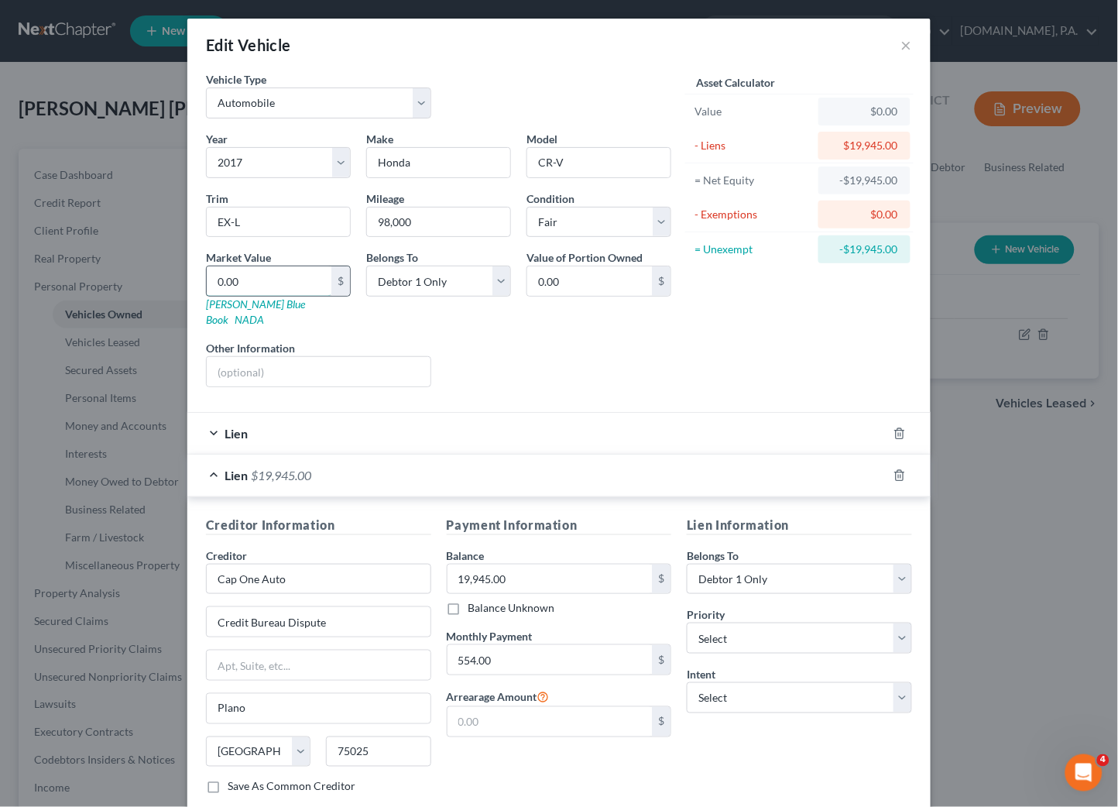
type input "1"
type input "1.00"
type input "11"
type input "11.00"
type input "114"
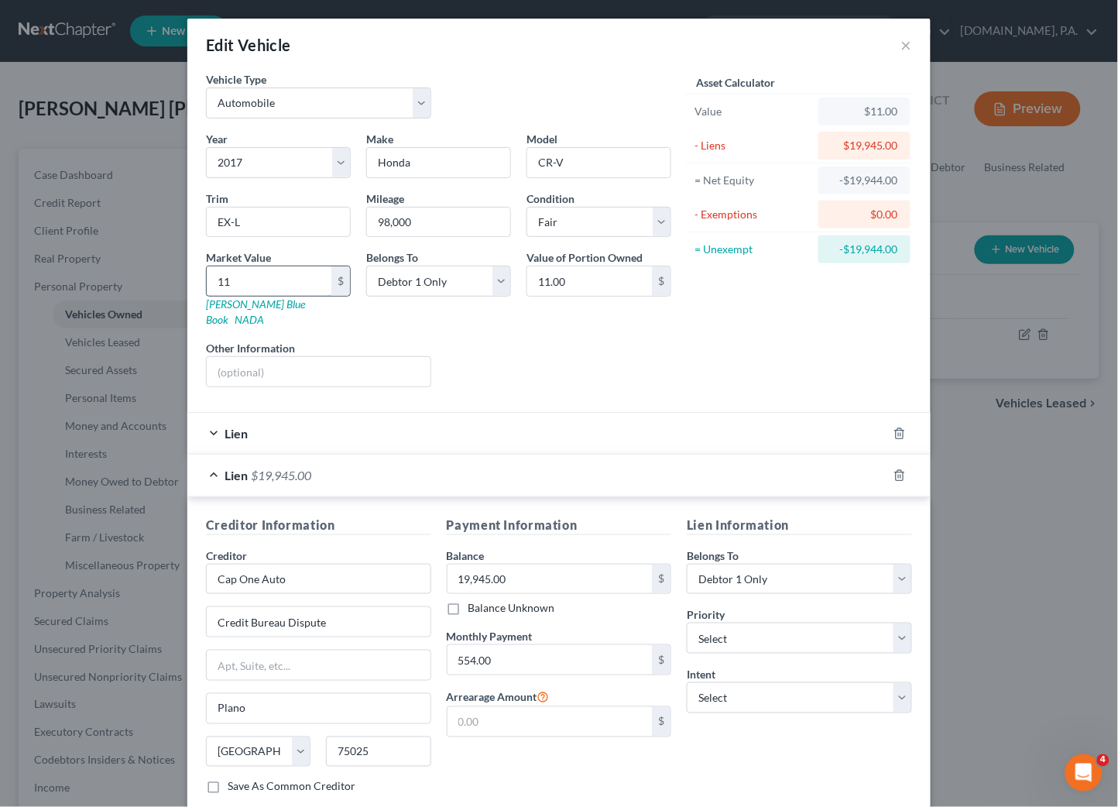
type input "114.00"
type input "1149"
type input "1,149.00"
type input "1,1496"
type input "11,496.00"
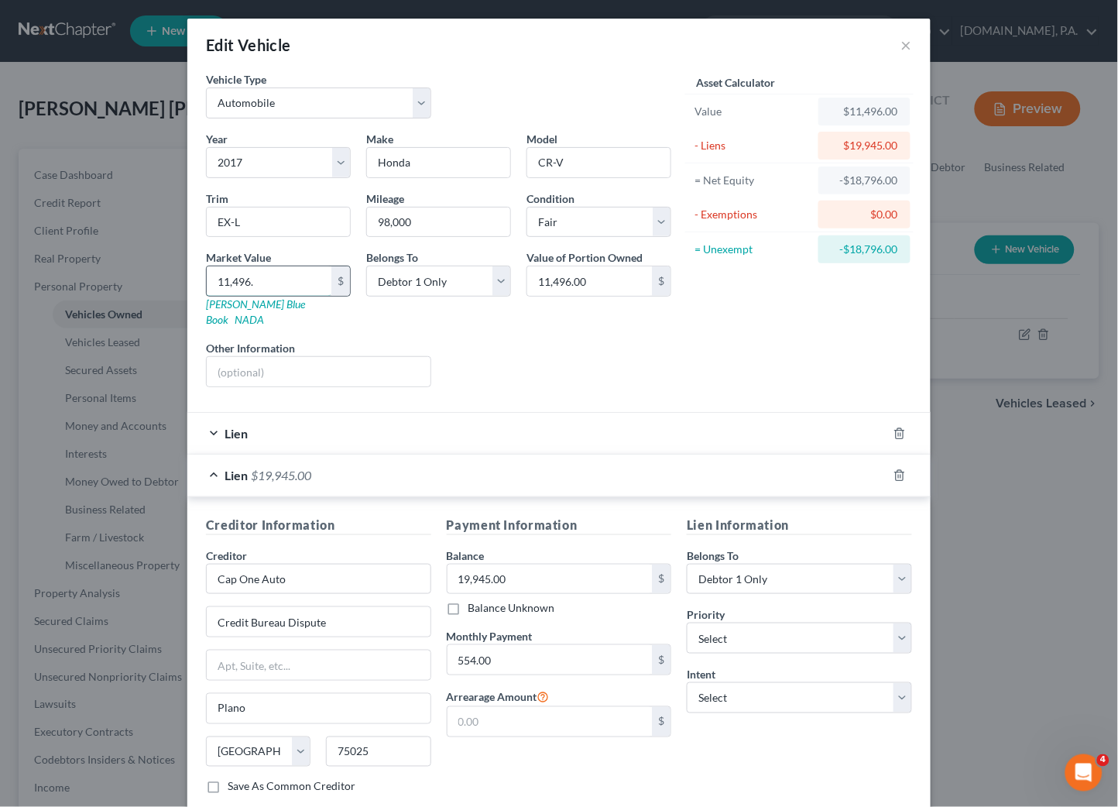
type input "11,496.2"
type input "11,496.20"
type input "11,496.25"
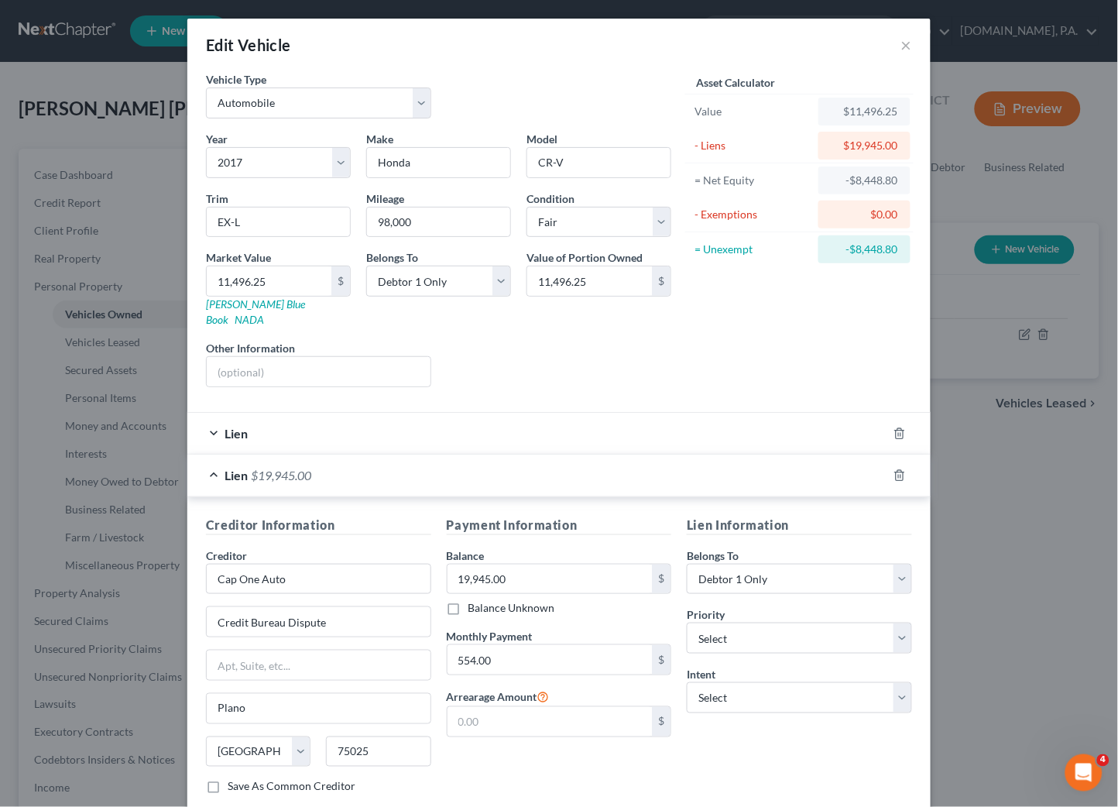
click at [566, 347] on div "Liens Select" at bounding box center [559, 363] width 241 height 47
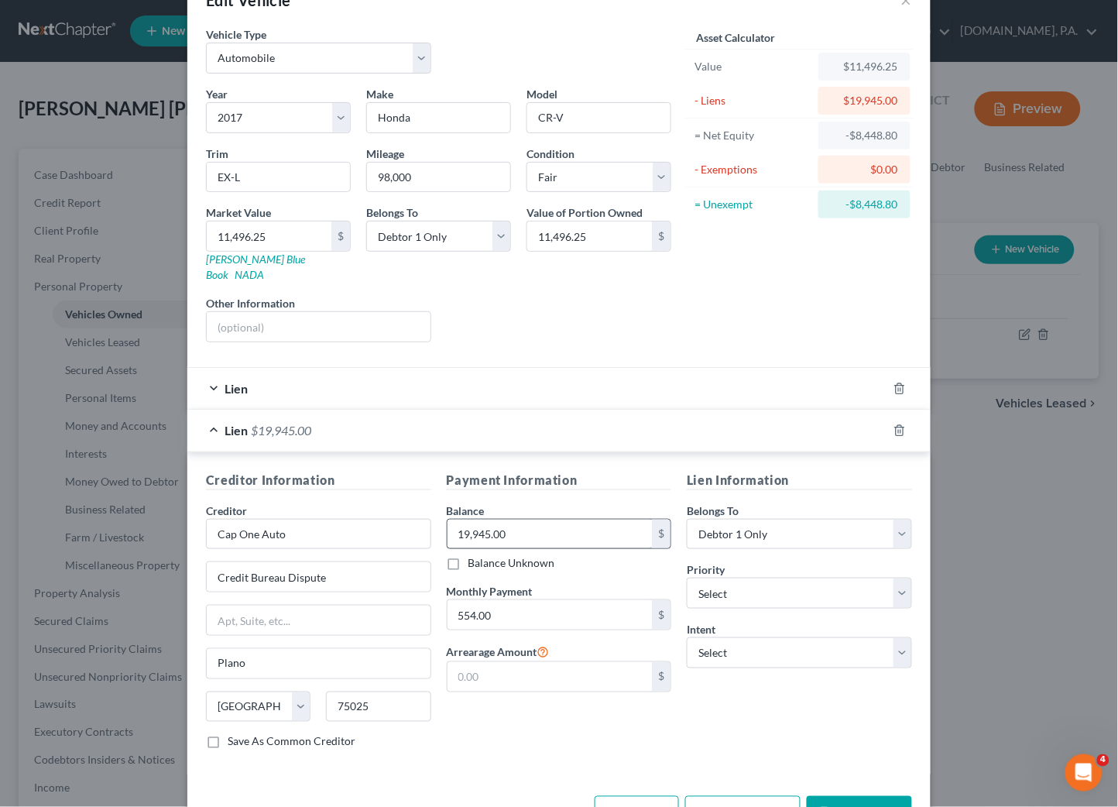
scroll to position [85, 0]
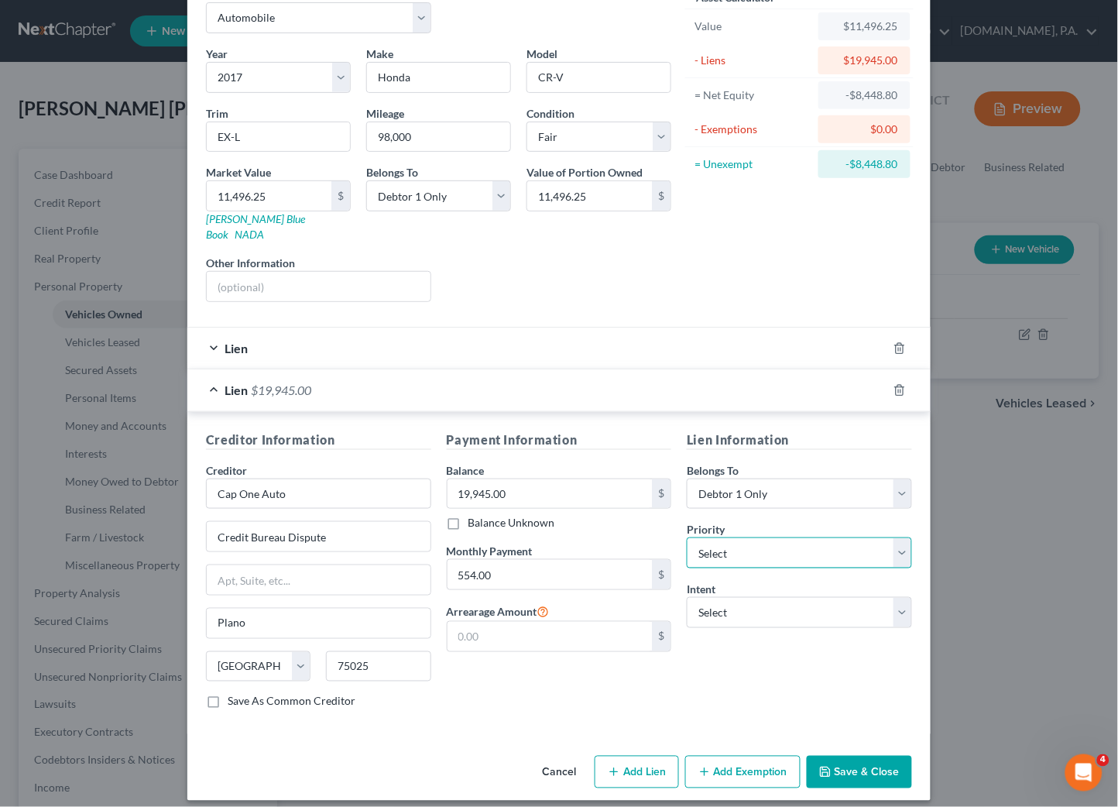
click at [895, 538] on select "Select 1st 2nd 3rd 4th 5th 6th 7th 8th 9th 10th 11th 12th 13th 14th 15th 16th 1…" at bounding box center [799, 553] width 225 height 31
click at [896, 541] on select "Select 1st 2nd 3rd 4th 5th 6th 7th 8th 9th 10th 11th 12th 13th 14th 15th 16th 1…" at bounding box center [799, 553] width 225 height 31
click at [896, 597] on select "Select Surrender Redeem Reaffirm Avoid Other" at bounding box center [799, 612] width 225 height 31
select select "4"
click at [687, 597] on select "Select Surrender Redeem Reaffirm Avoid Other" at bounding box center [799, 612] width 225 height 31
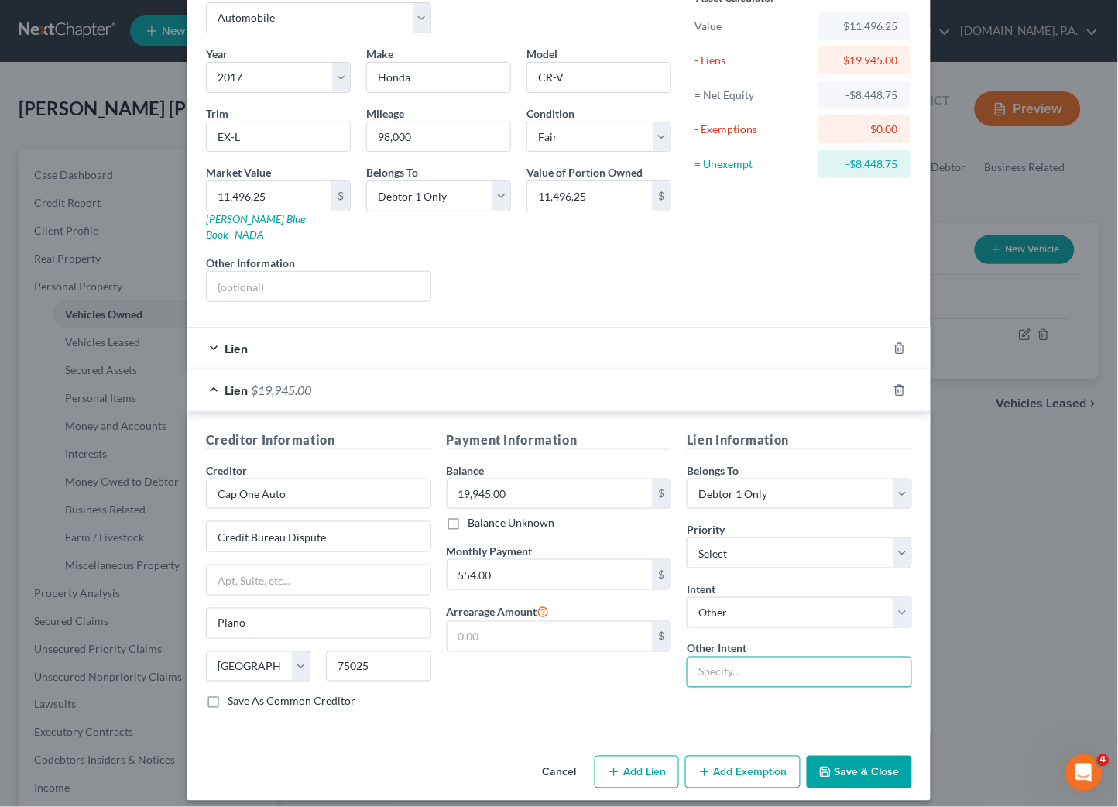
click at [724, 659] on input "text" at bounding box center [799, 672] width 225 height 31
type input "Pay"
click at [514, 706] on div "Payment Information Balance 19,945.00 $ Balance Unknown Balance Undetermined 19…" at bounding box center [559, 577] width 241 height 292
click at [847, 756] on button "Save & Close" at bounding box center [859, 772] width 105 height 33
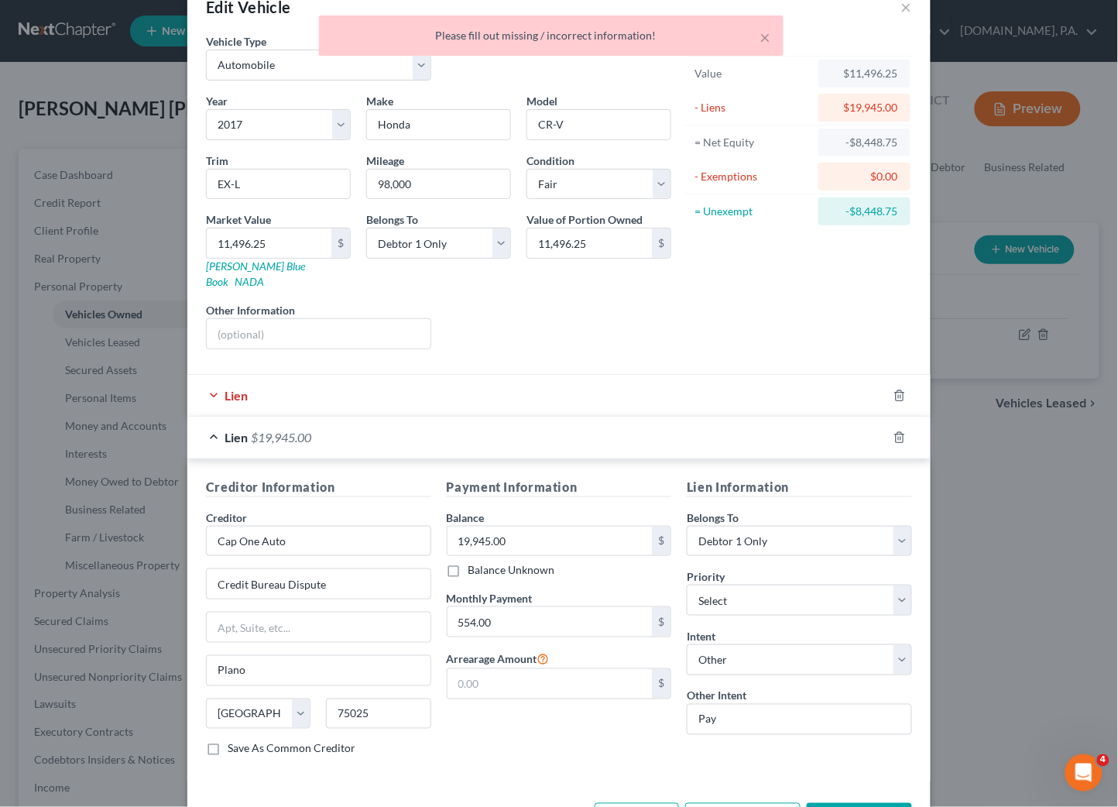
scroll to position [0, 0]
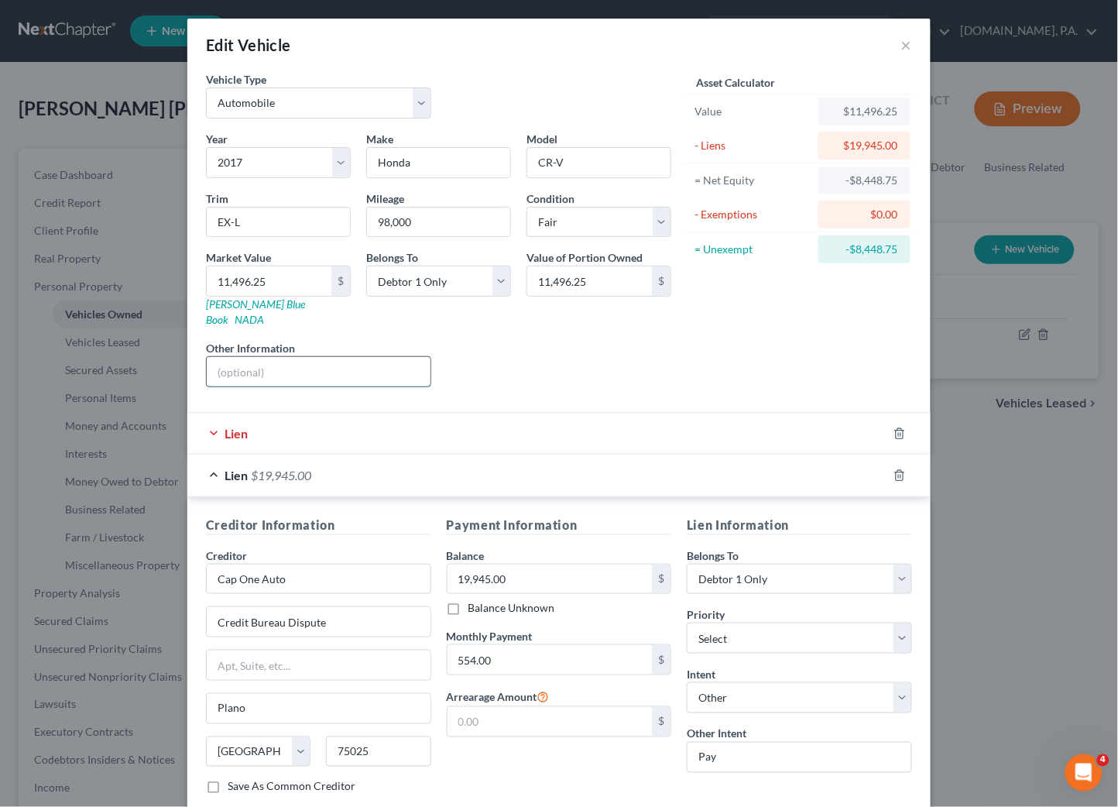
click at [232, 357] on input "text" at bounding box center [319, 371] width 224 height 29
paste input "VIN: 7FARW1H87HE037487"
type input "VIN: 7FARW1H87HE037487"
click at [545, 347] on div "Liens Select" at bounding box center [559, 363] width 241 height 47
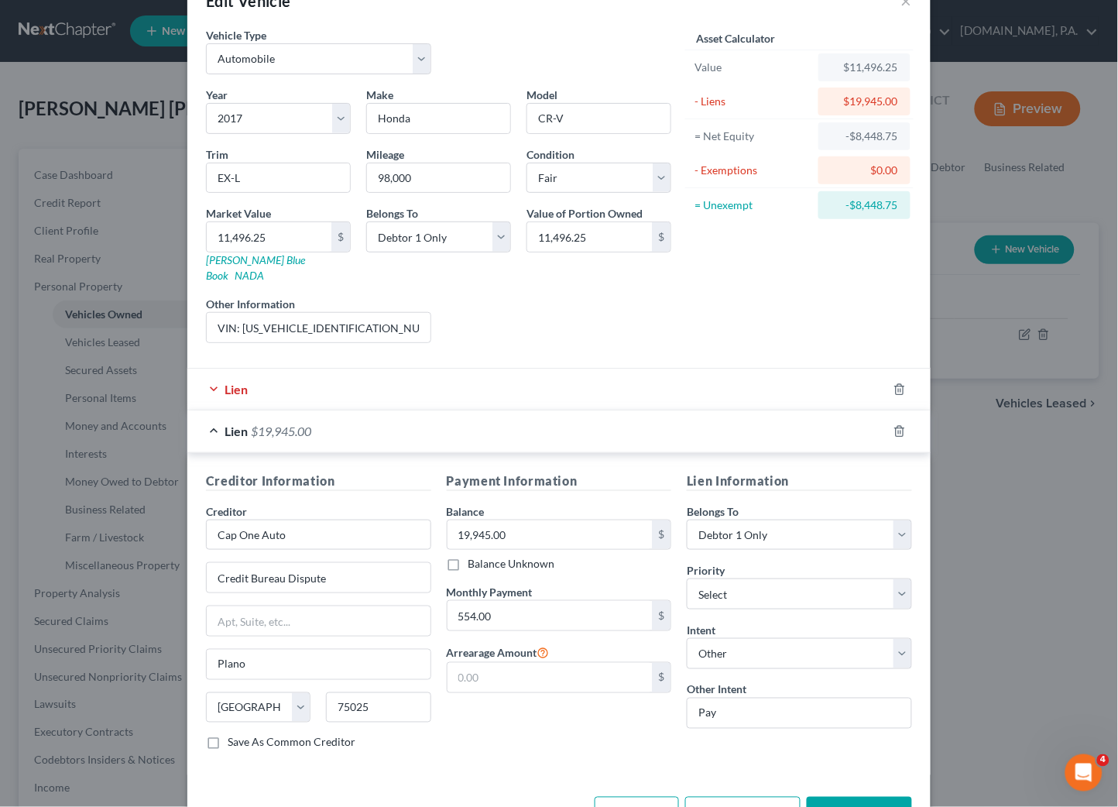
scroll to position [85, 0]
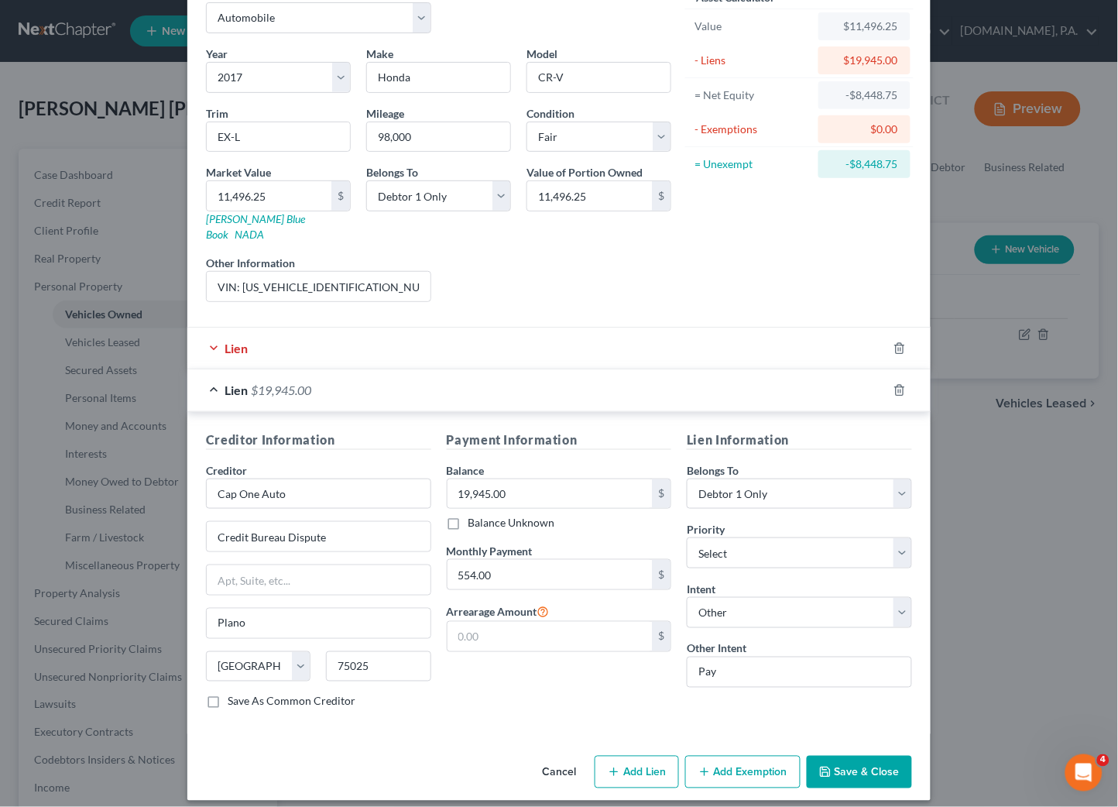
click at [853, 765] on button "Save & Close" at bounding box center [859, 772] width 105 height 33
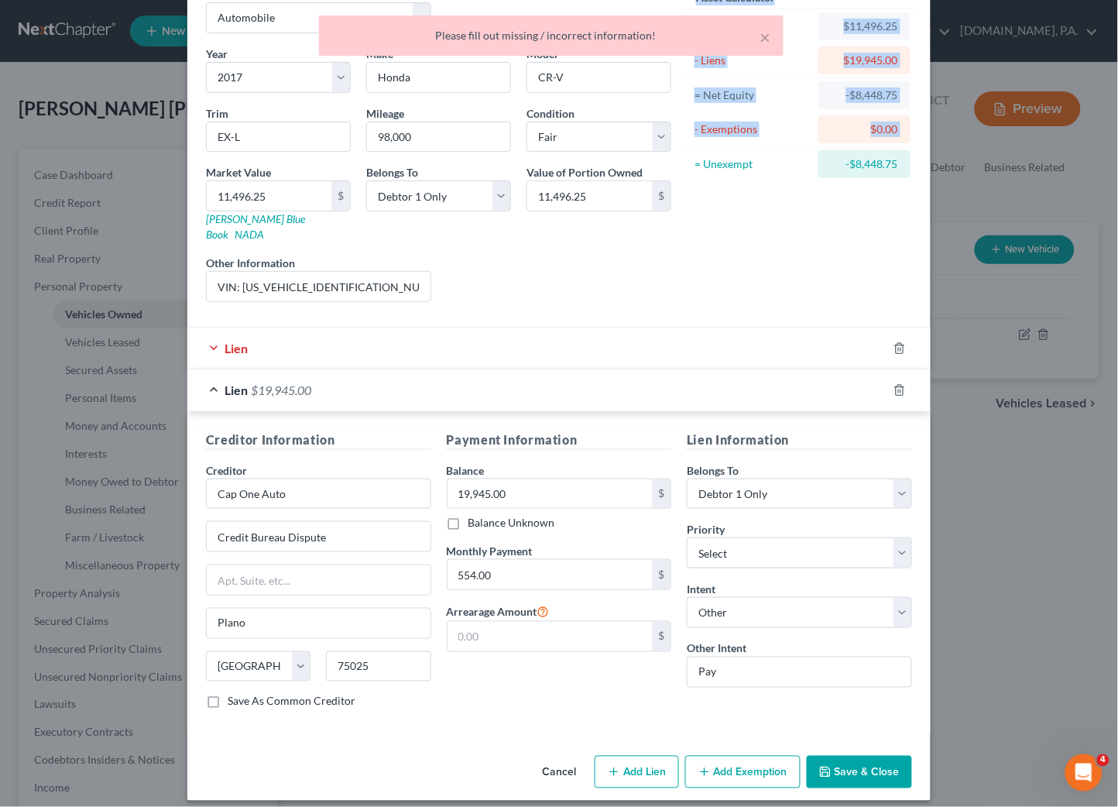
click at [671, 271] on div "Vehicle Type Select Automobile Truck Trailer Watercraft Aircraft Motor Home Atv…" at bounding box center [559, 150] width 722 height 328
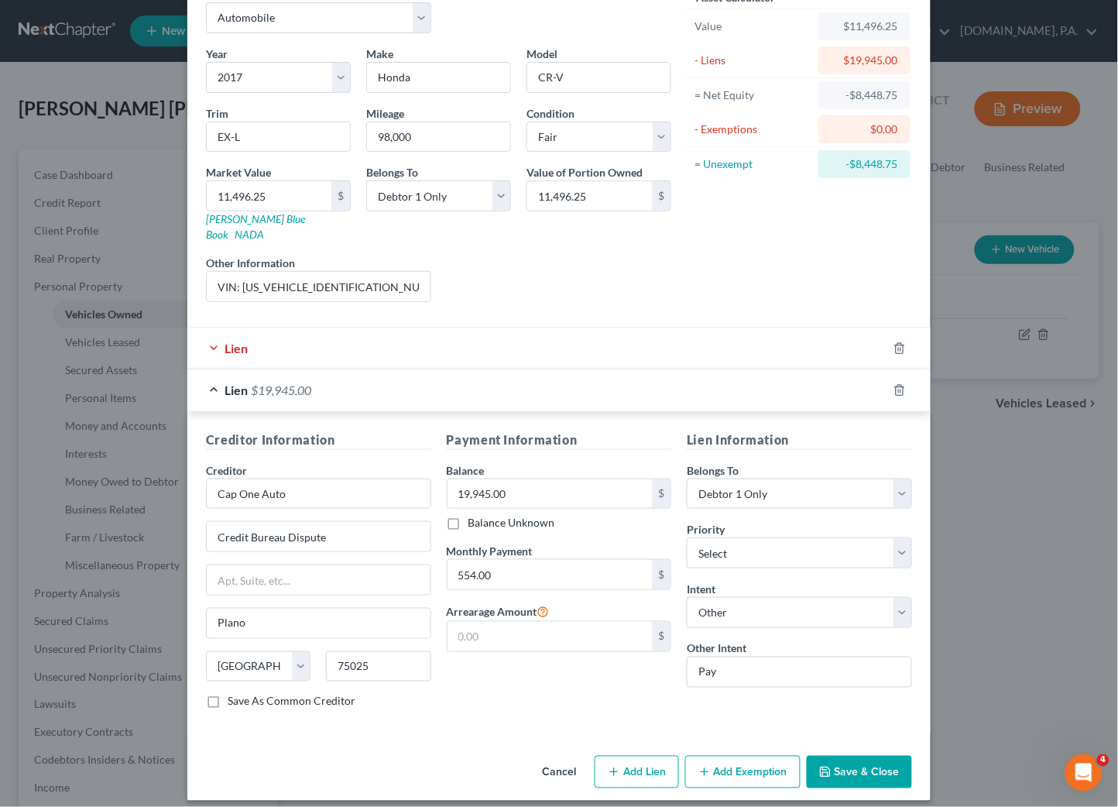
click at [774, 268] on div "Asset Calculator Value $11,496.25 - Liens $19,945.00 = Net Equity -$8,448.75 - …" at bounding box center [799, 150] width 241 height 328
click at [206, 330] on div "Lien" at bounding box center [537, 348] width 700 height 41
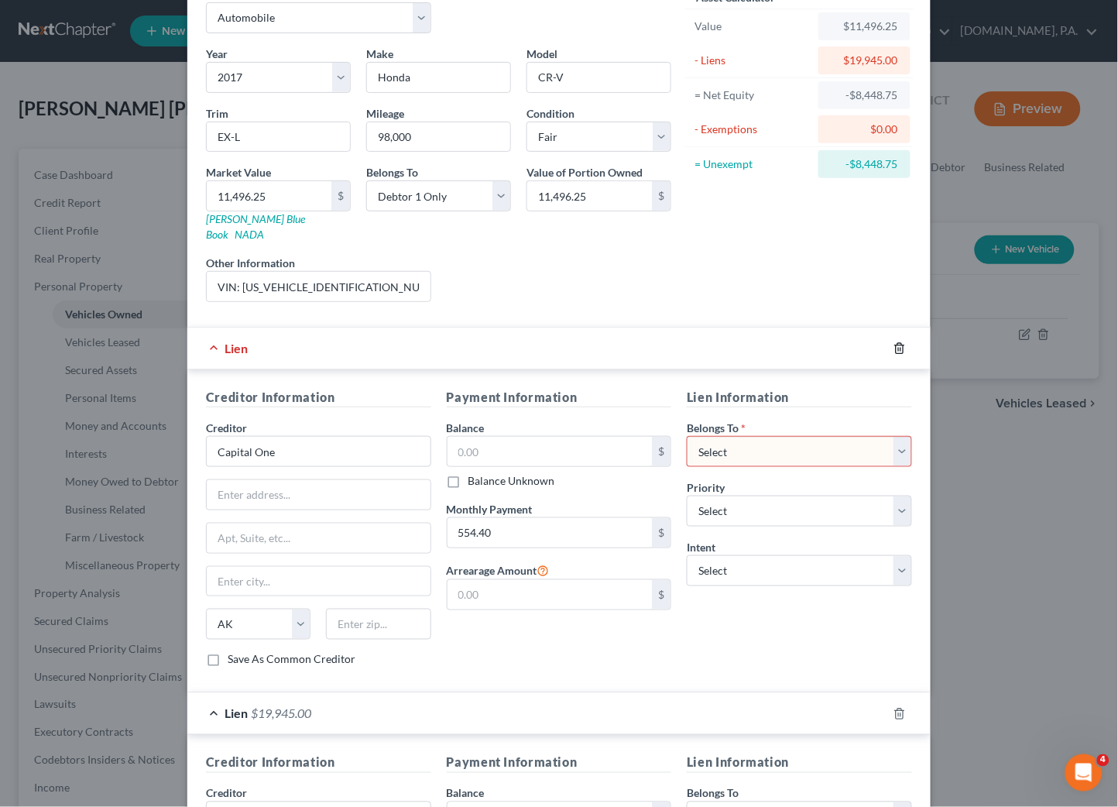
click at [894, 342] on icon "button" at bounding box center [900, 348] width 12 height 12
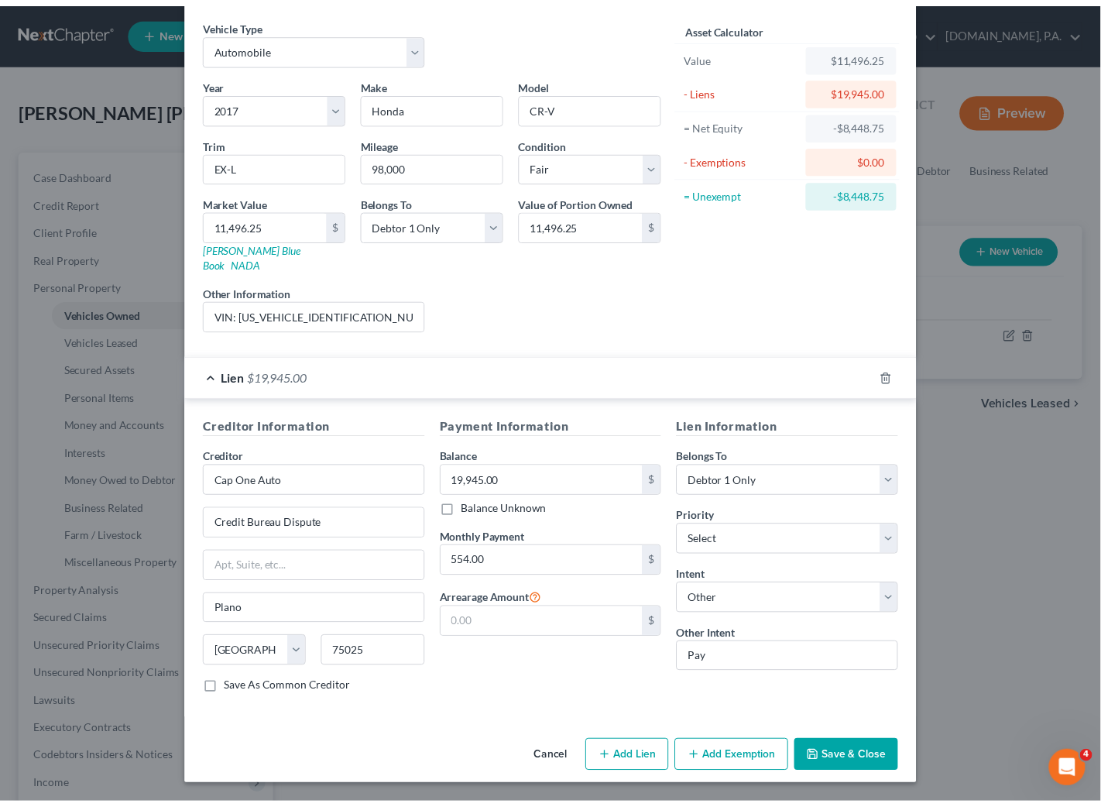
scroll to position [43, 0]
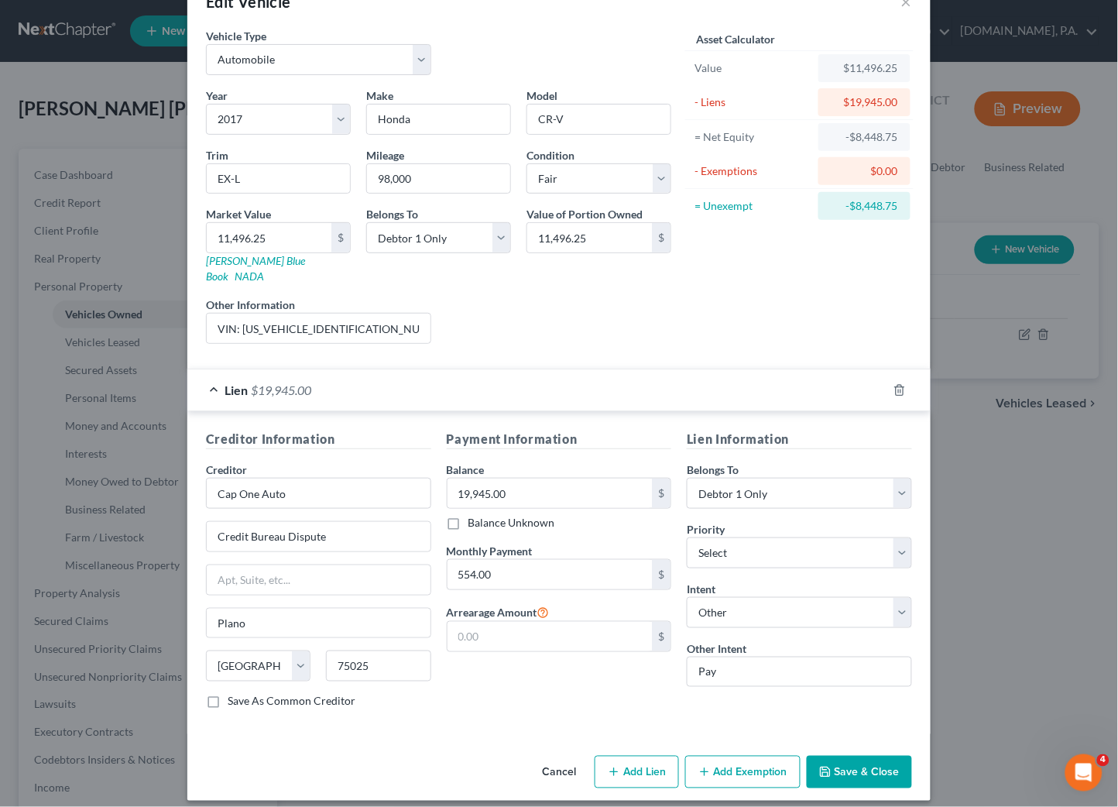
click at [856, 756] on button "Save & Close" at bounding box center [859, 772] width 105 height 33
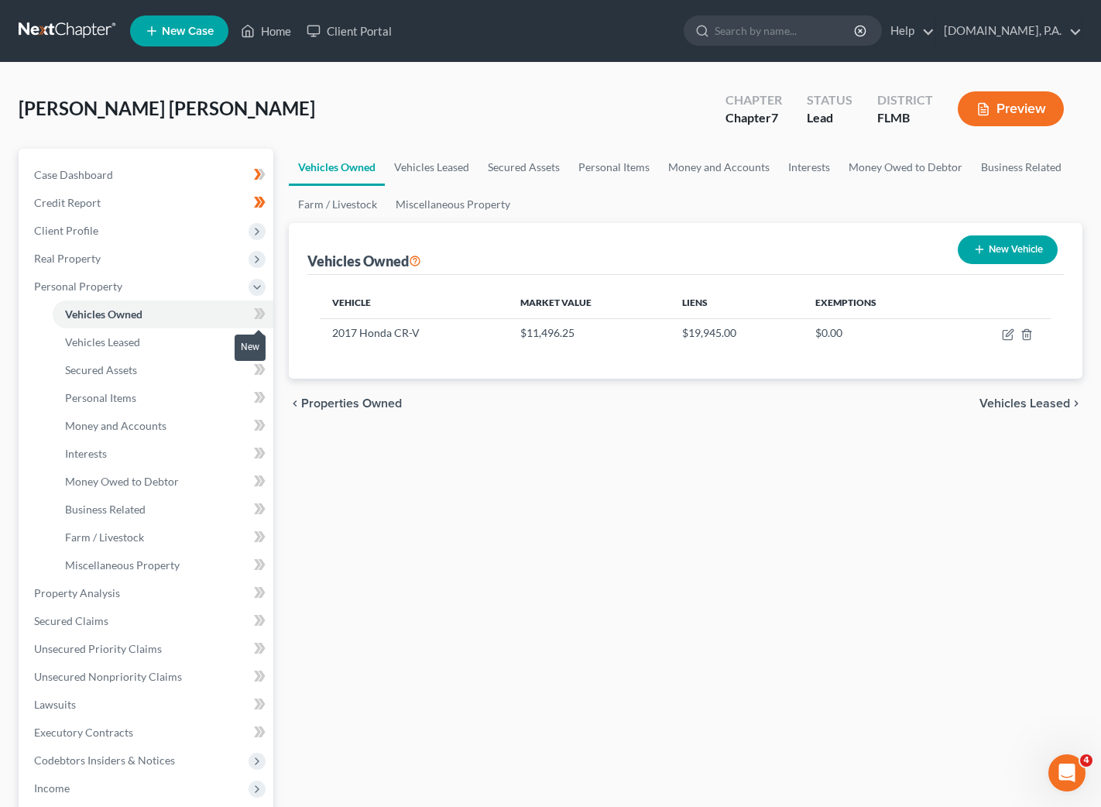
click at [256, 310] on icon at bounding box center [257, 313] width 7 height 11
click at [254, 338] on icon at bounding box center [260, 341] width 12 height 19
click at [263, 338] on icon at bounding box center [260, 341] width 12 height 19
click at [1054, 406] on span "Vehicles Leased" at bounding box center [1025, 403] width 91 height 12
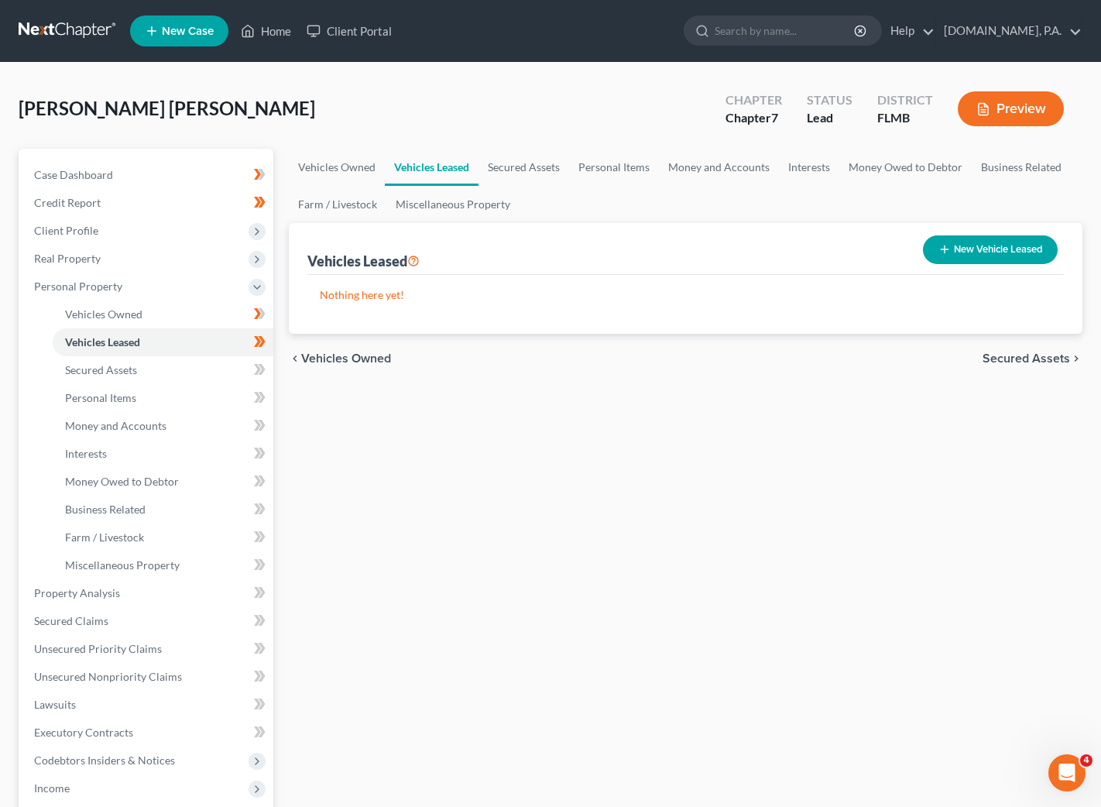
click at [1044, 359] on span "Secured Assets" at bounding box center [1027, 358] width 88 height 12
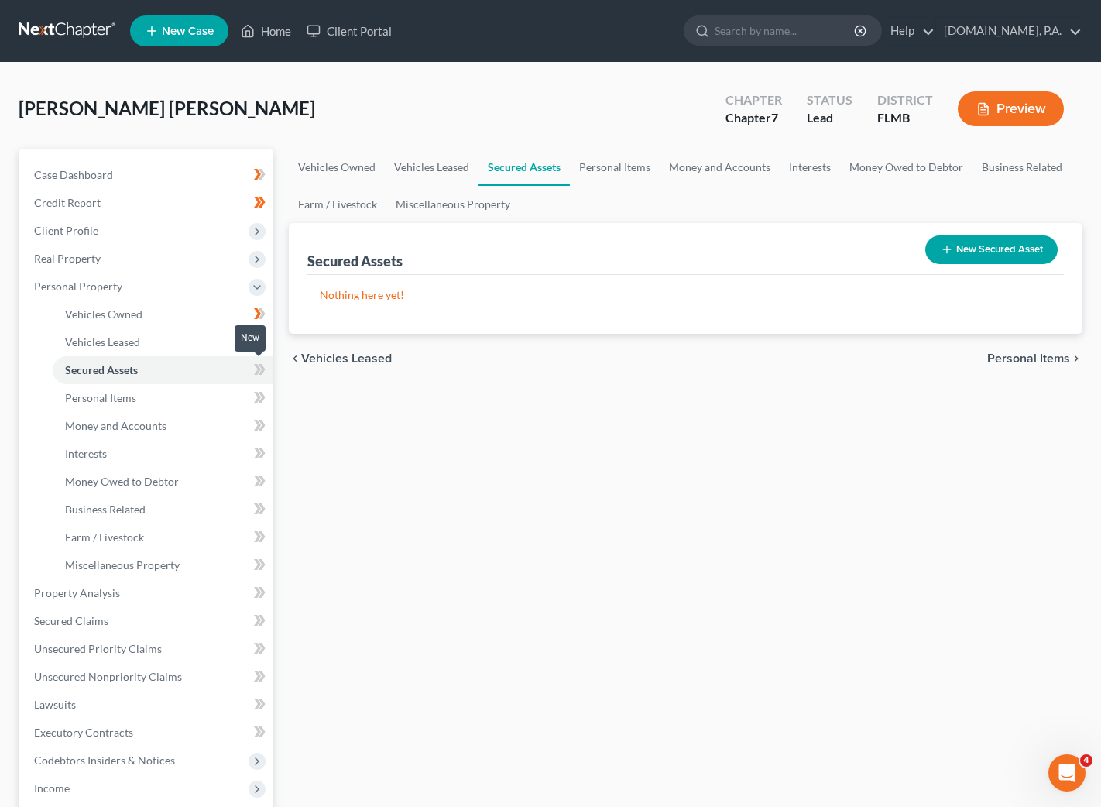
click at [258, 369] on icon at bounding box center [257, 369] width 7 height 11
click at [263, 367] on icon at bounding box center [261, 369] width 7 height 11
click at [259, 369] on icon at bounding box center [257, 369] width 7 height 11
click at [262, 369] on icon at bounding box center [261, 369] width 7 height 11
click at [1023, 360] on span "Personal Items" at bounding box center [1029, 358] width 83 height 12
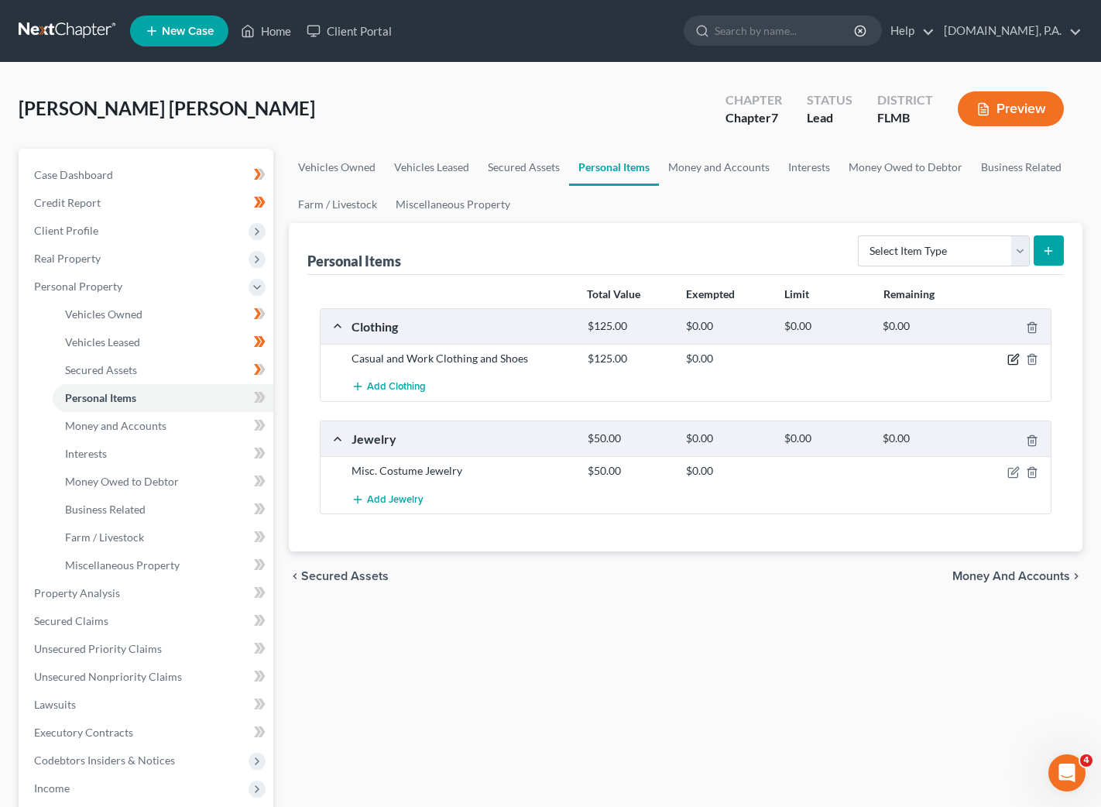
click at [1014, 361] on icon "button" at bounding box center [1015, 358] width 7 height 7
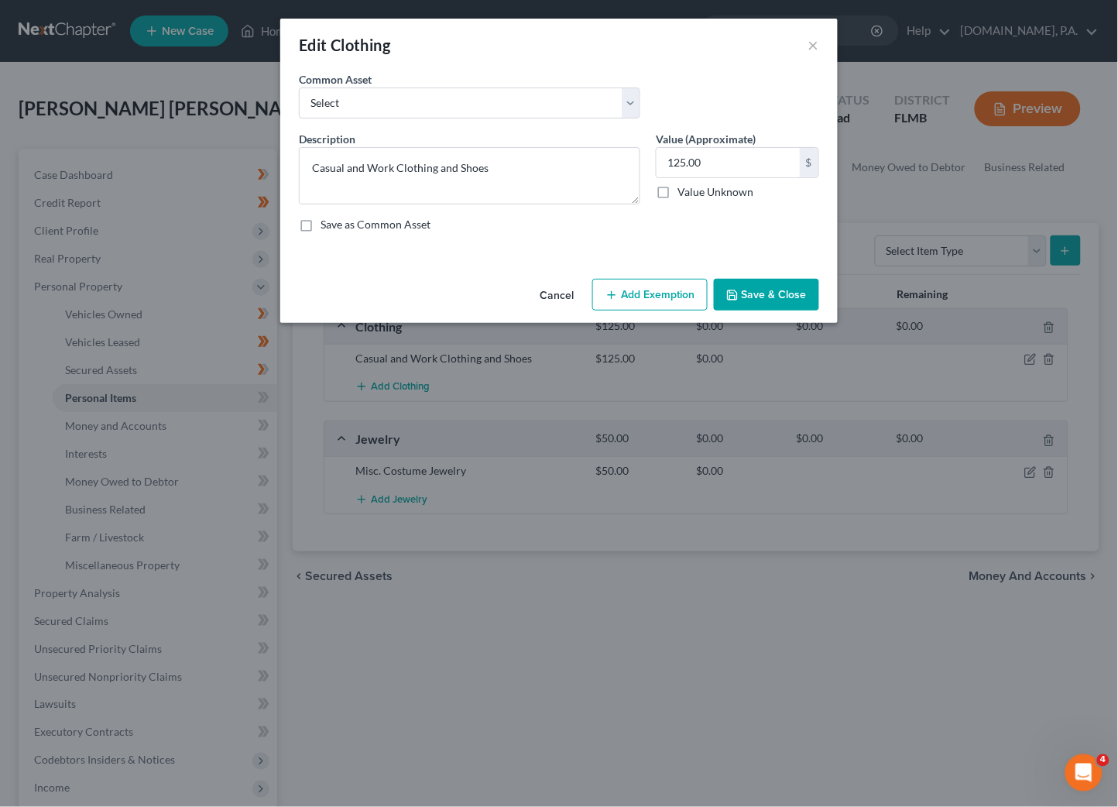
click at [642, 287] on button "Add Exemption" at bounding box center [650, 295] width 115 height 33
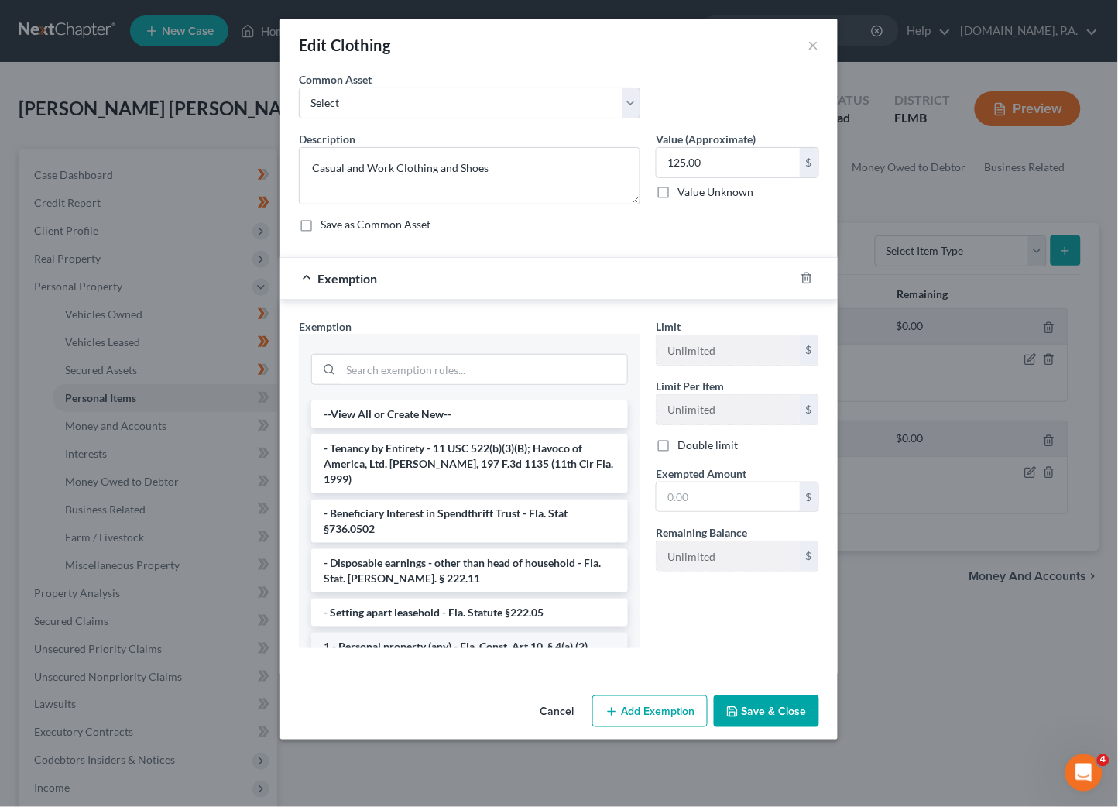
click at [444, 633] on li "1 - Personal property (any) - Fla. Const. Art.10, § 4(a) (2)" at bounding box center [469, 647] width 317 height 28
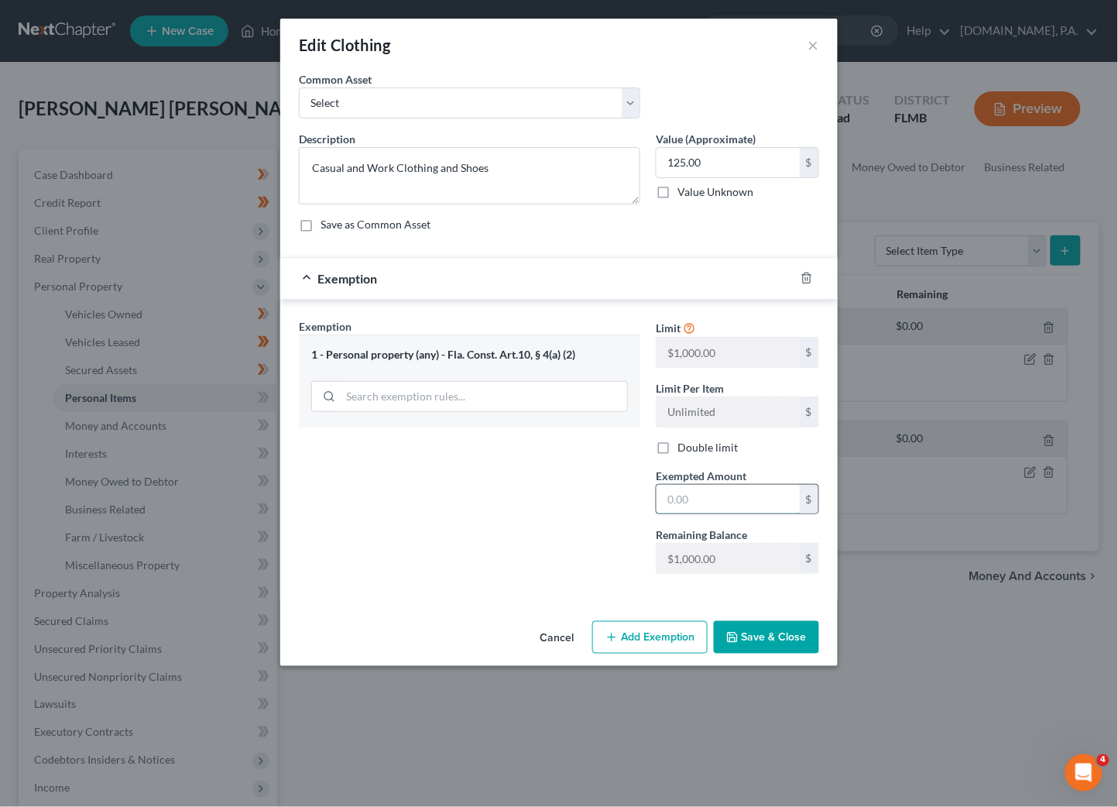
click at [677, 510] on input "text" at bounding box center [728, 499] width 143 height 29
type input "125.00"
click at [775, 641] on button "Save & Close" at bounding box center [766, 637] width 105 height 33
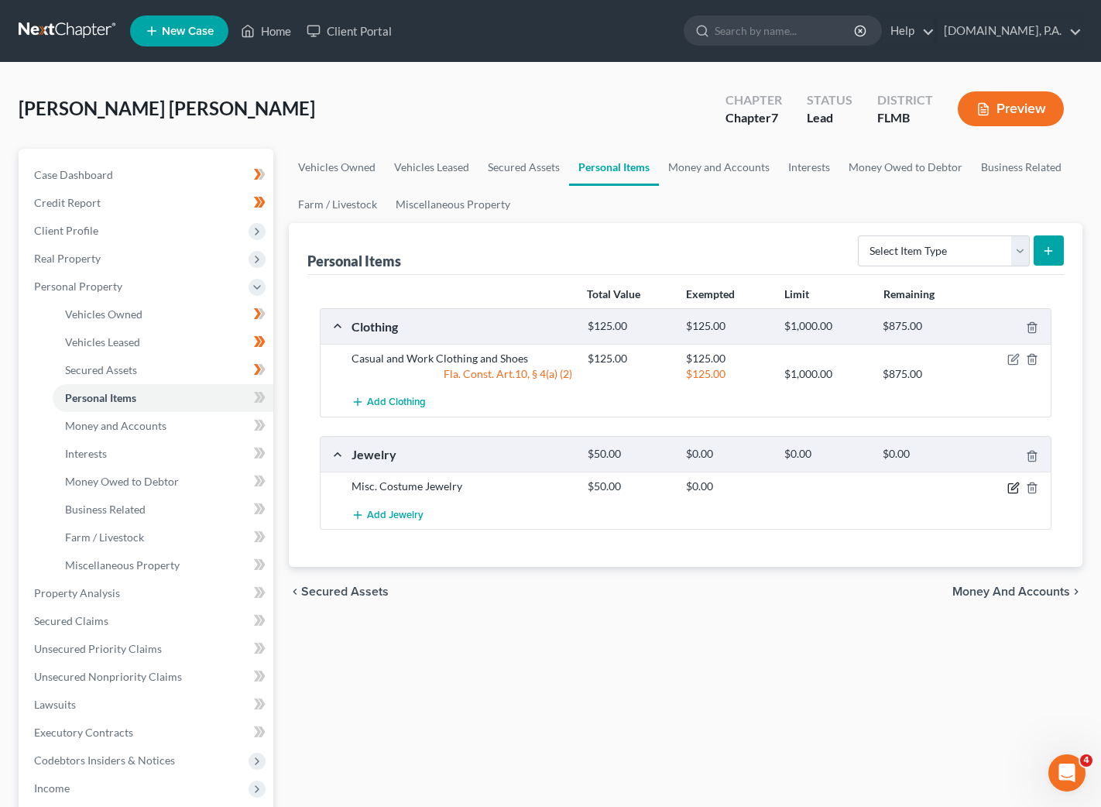
click at [1014, 493] on icon "button" at bounding box center [1014, 488] width 12 height 12
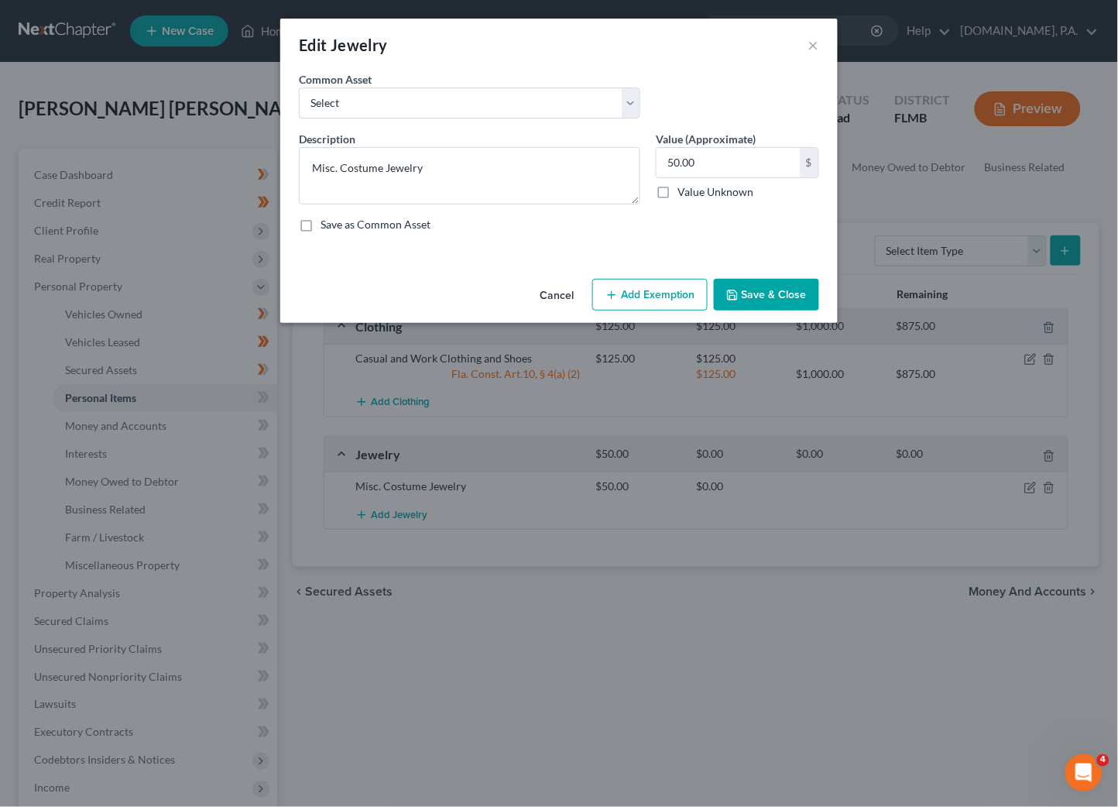
click at [647, 292] on button "Add Exemption" at bounding box center [650, 295] width 115 height 33
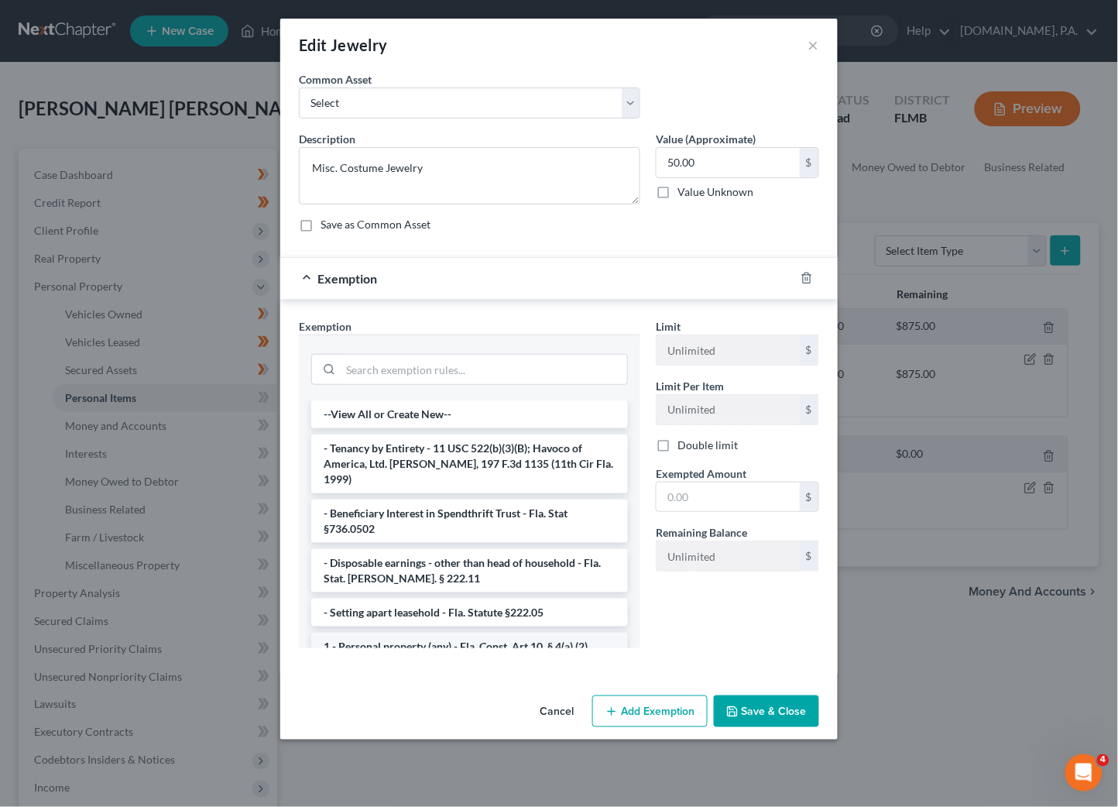
click at [406, 635] on li "1 - Personal property (any) - Fla. Const. Art.10, § 4(a) (2)" at bounding box center [469, 647] width 317 height 28
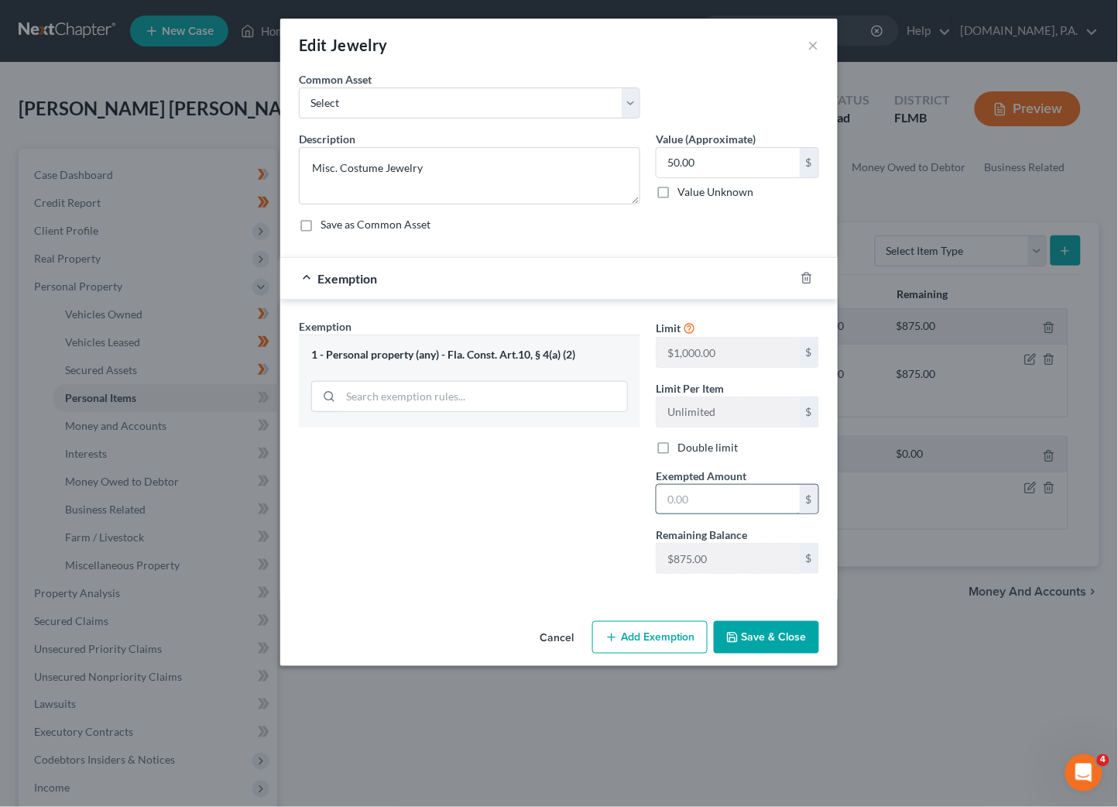
click at [731, 509] on input "text" at bounding box center [728, 499] width 143 height 29
type input "50.00"
click at [765, 635] on button "Save & Close" at bounding box center [766, 637] width 105 height 33
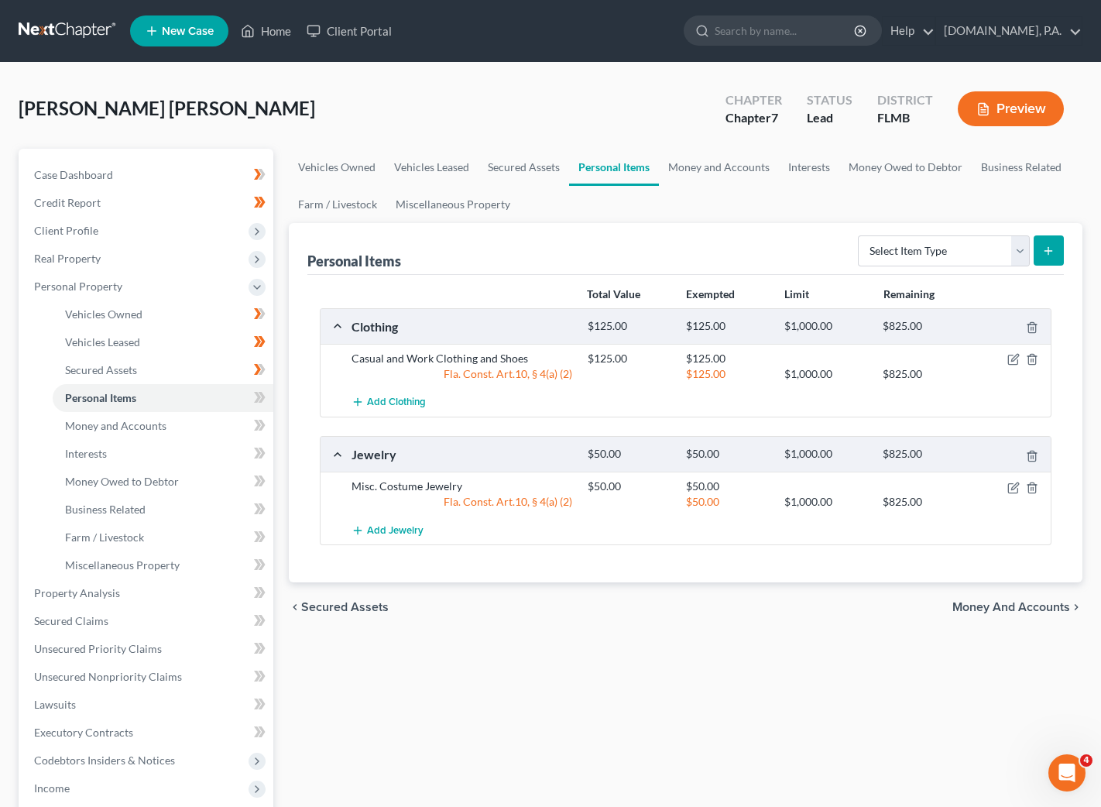
click at [1025, 606] on span "Money and Accounts" at bounding box center [1012, 607] width 118 height 12
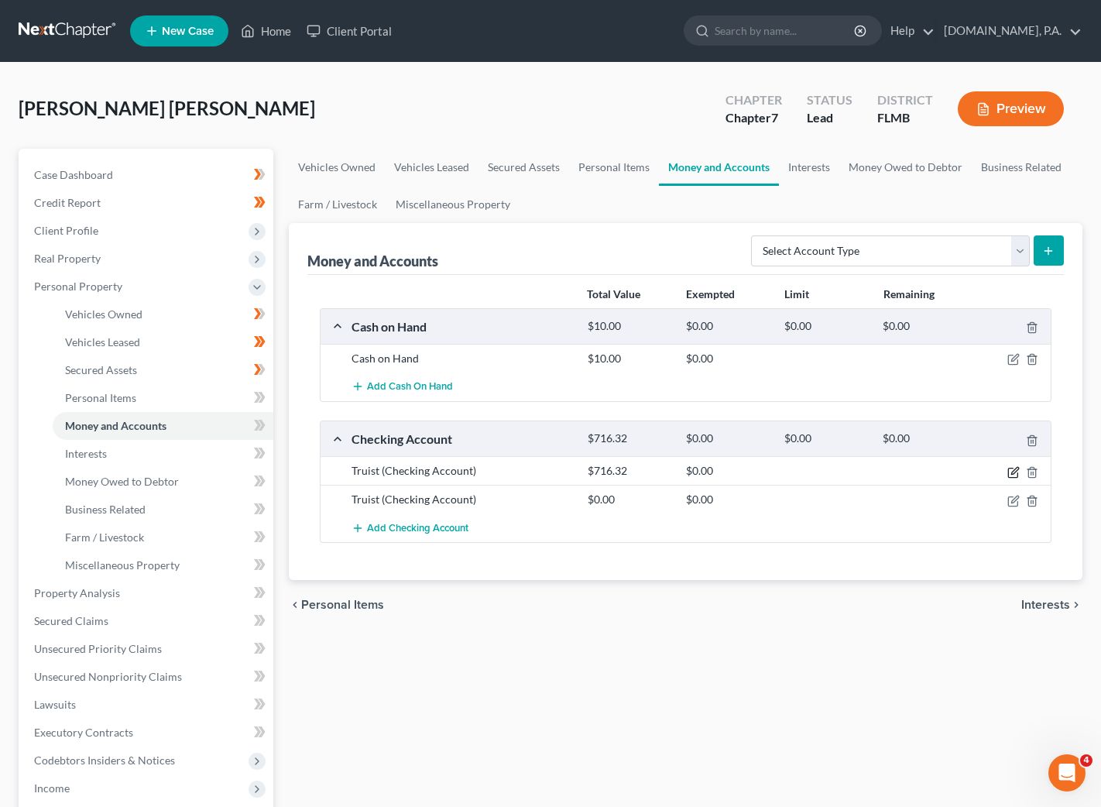
click at [1011, 472] on icon "button" at bounding box center [1014, 472] width 12 height 12
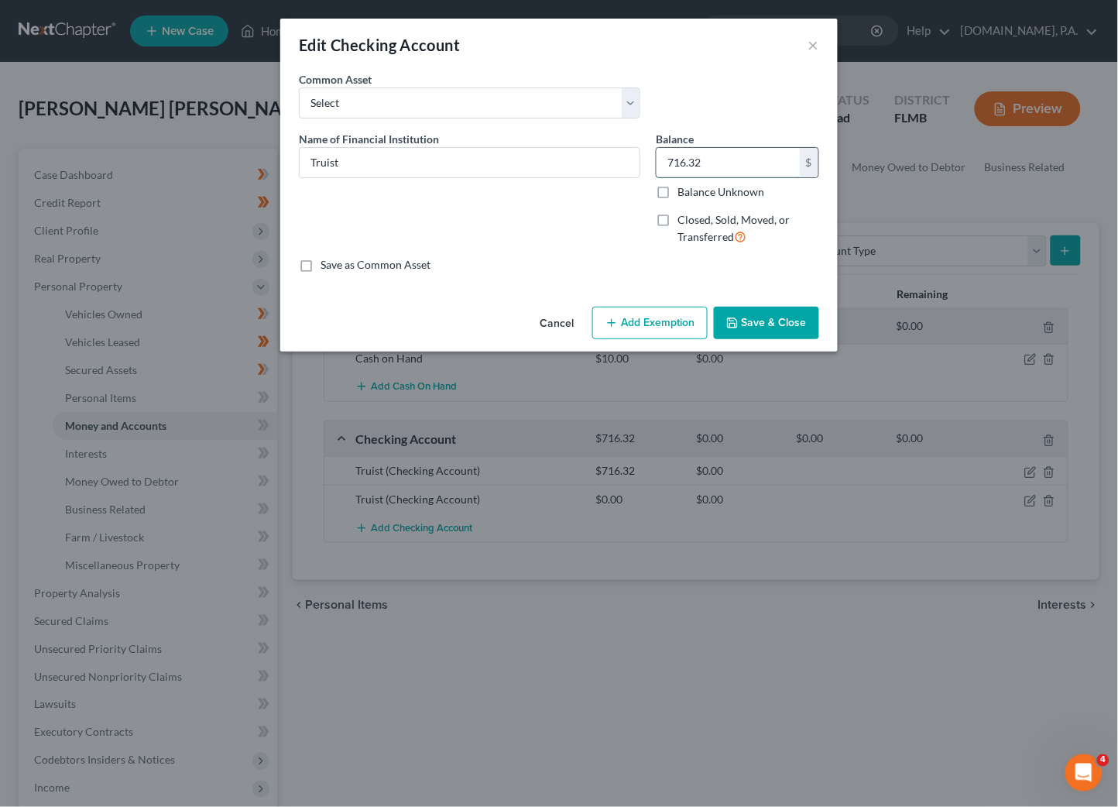
click at [727, 156] on input "716.32" at bounding box center [728, 162] width 143 height 29
type input "0"
click at [565, 218] on div "Name of Financial Institution * Truist" at bounding box center [469, 194] width 357 height 127
click at [398, 160] on input "Truist" at bounding box center [470, 162] width 340 height 29
click at [362, 161] on input "Truist -" at bounding box center [470, 162] width 340 height 29
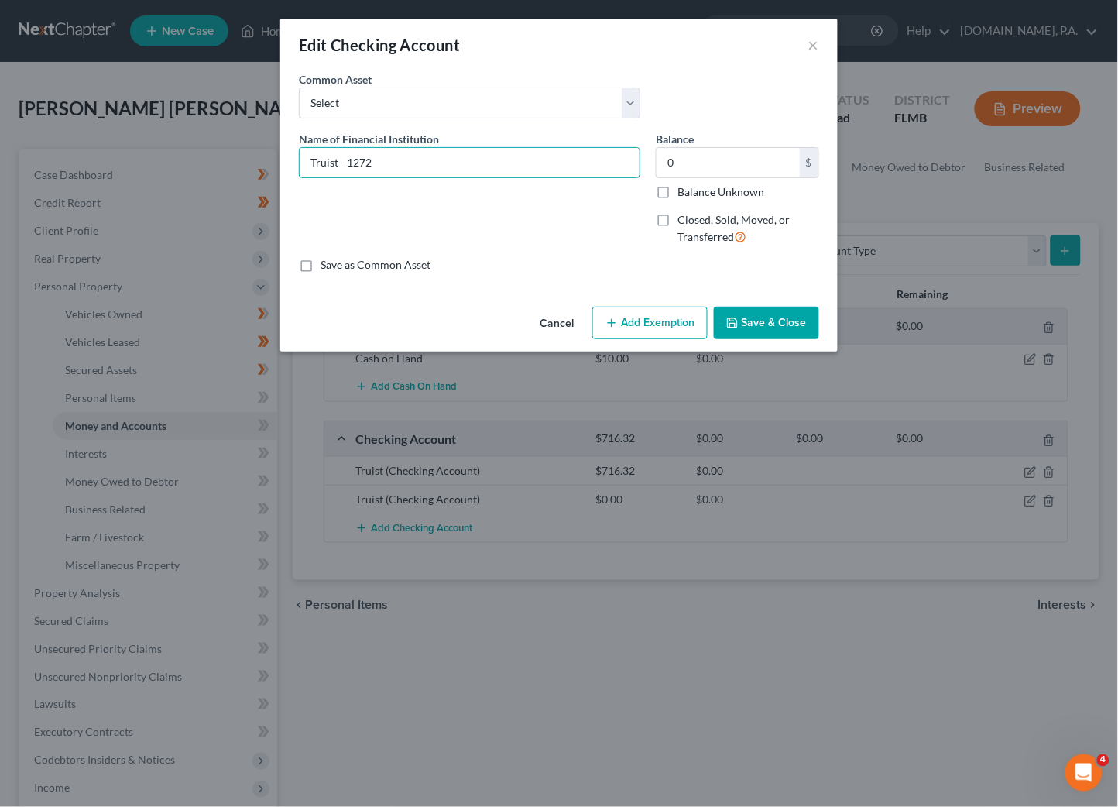
type input "Truist - 1272"
click at [763, 322] on button "Save & Close" at bounding box center [766, 323] width 105 height 33
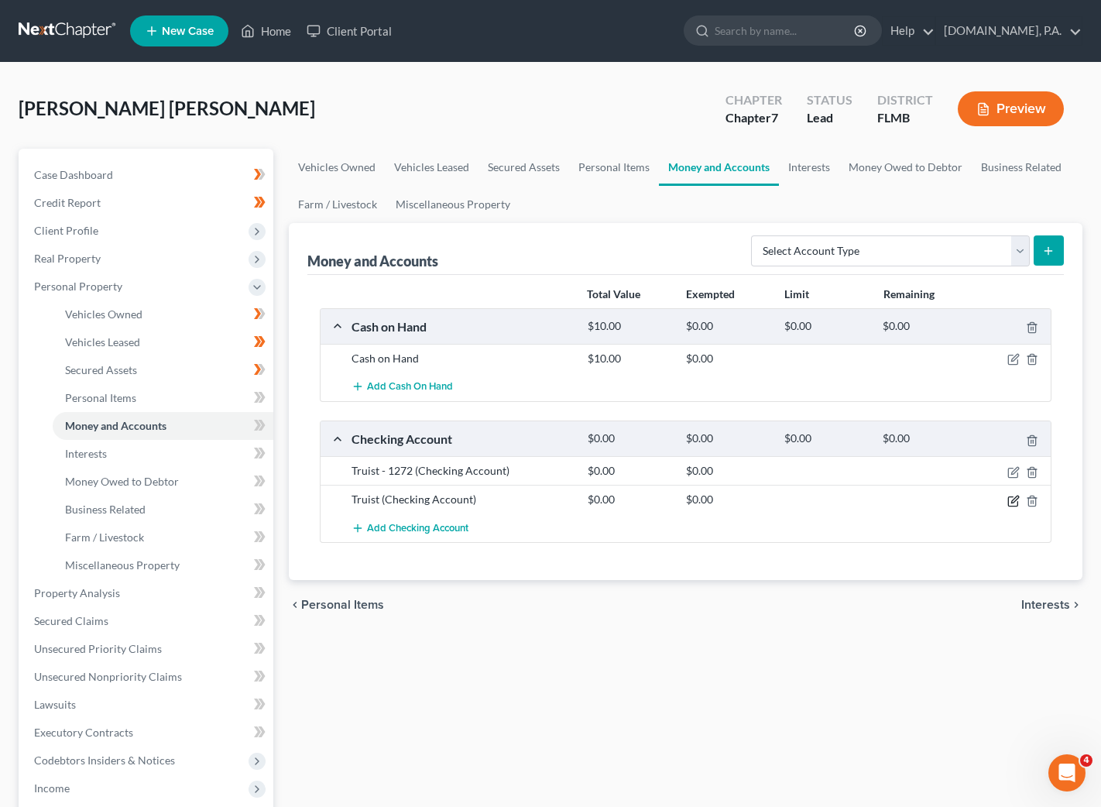
click at [1015, 499] on icon "button" at bounding box center [1015, 499] width 7 height 7
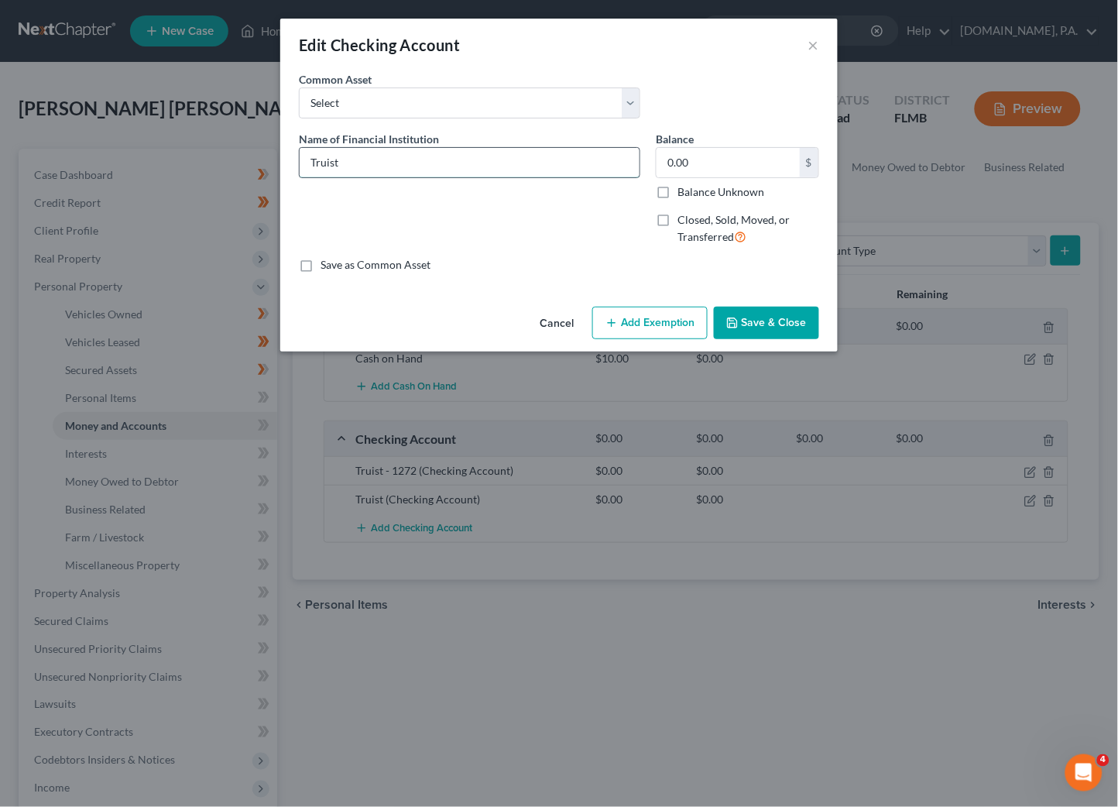
click at [400, 166] on input "Truist" at bounding box center [470, 162] width 340 height 29
type input "Truist - 5427"
click at [779, 334] on button "Save & Close" at bounding box center [766, 323] width 105 height 33
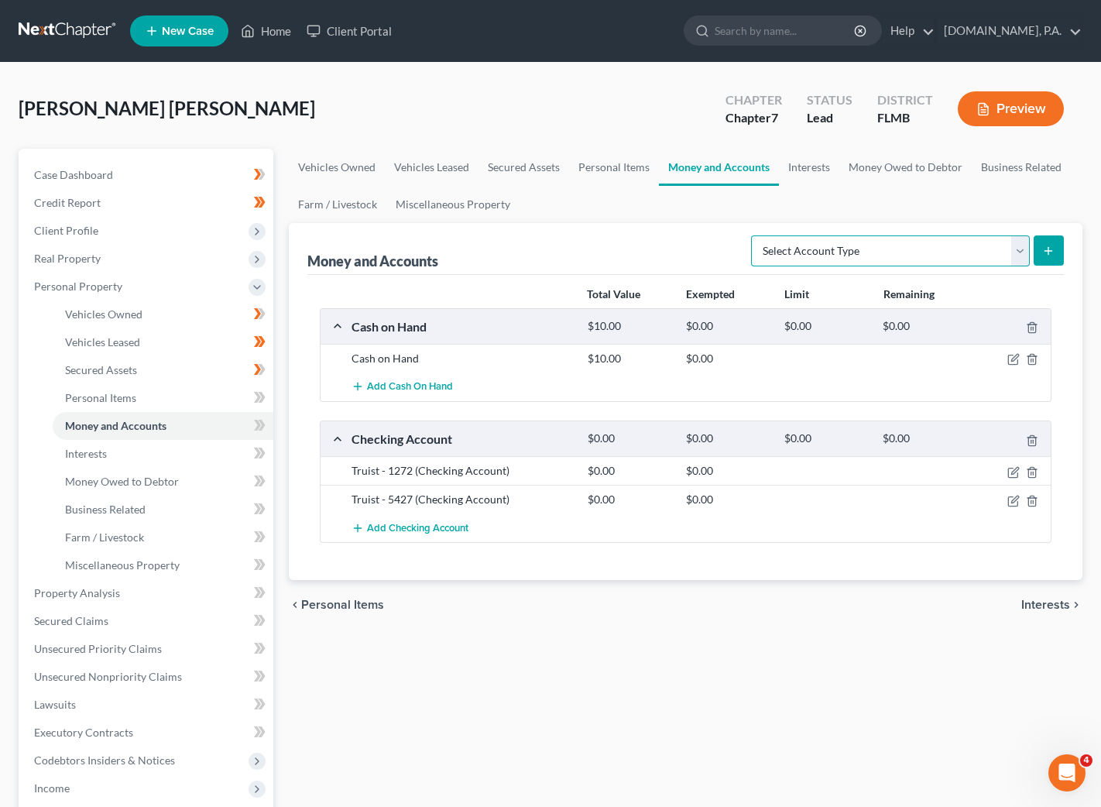
click at [1024, 248] on select "Select Account Type Brokerage Cash on Hand Certificates of Deposit Checking Acc…" at bounding box center [890, 250] width 279 height 31
click at [425, 533] on span "Add Checking Account" at bounding box center [417, 528] width 101 height 12
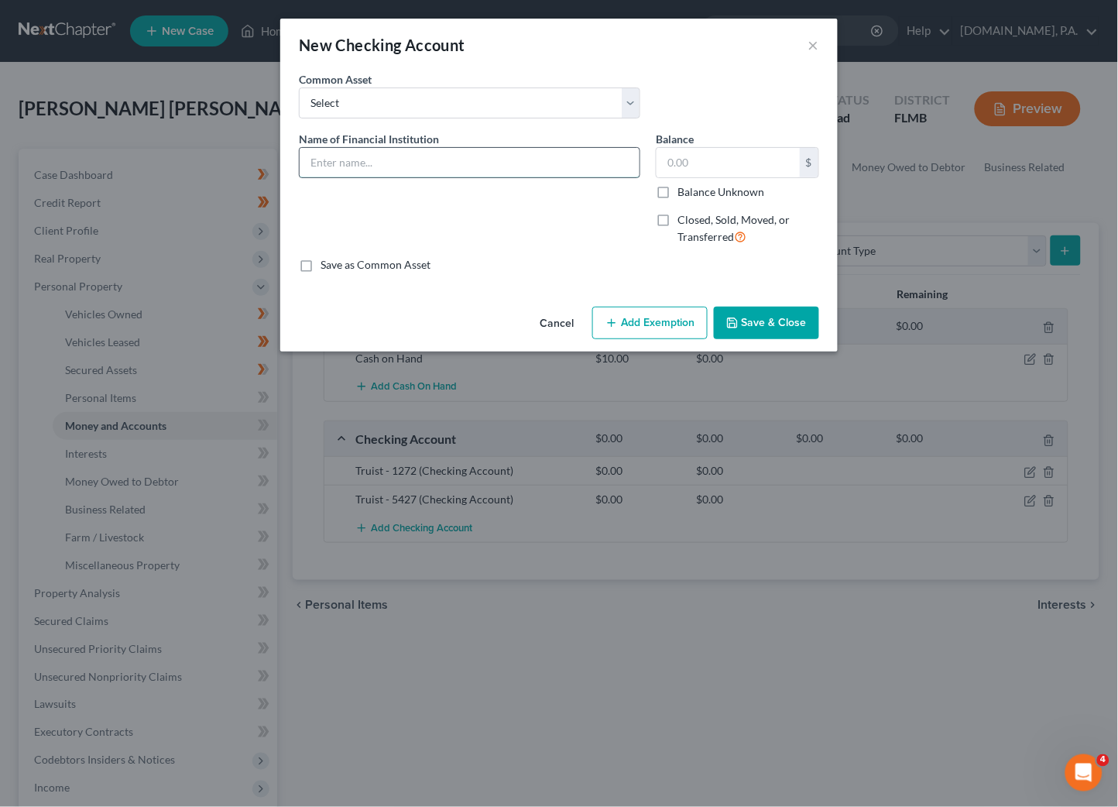
click at [371, 162] on input "text" at bounding box center [470, 162] width 340 height 29
type input "CashApp"
click at [771, 319] on button "Save & Close" at bounding box center [766, 323] width 105 height 33
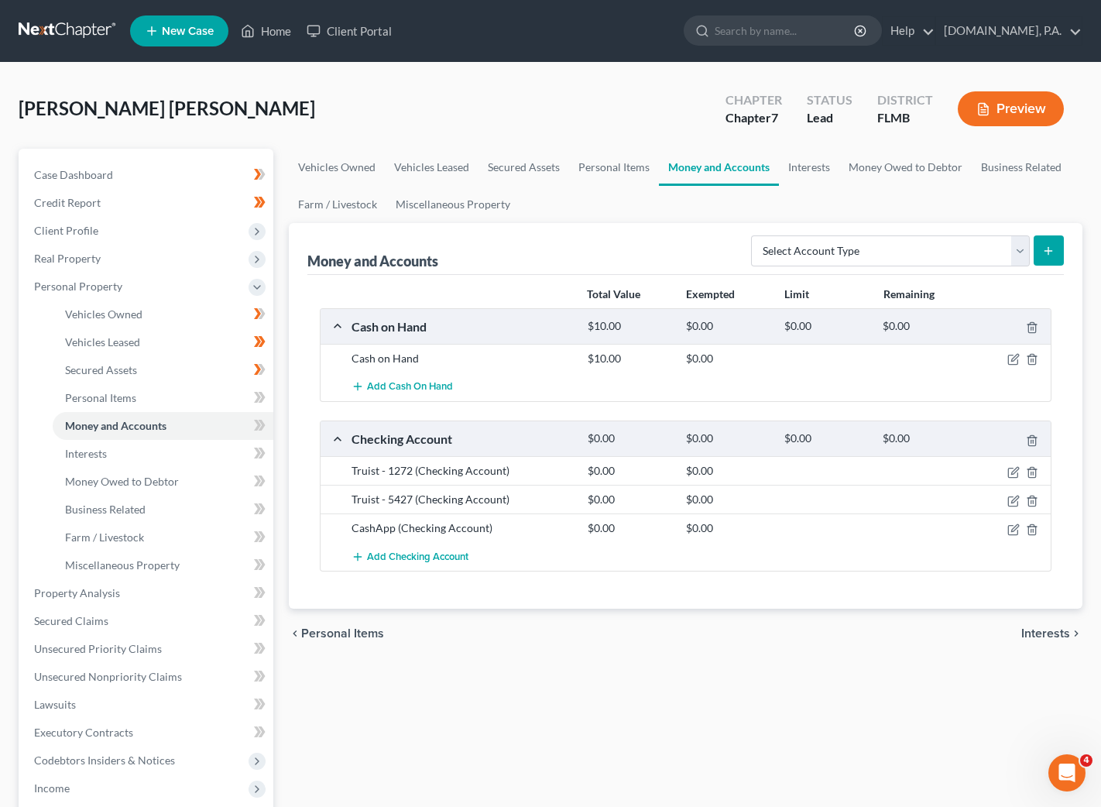
click at [1037, 636] on span "Interests" at bounding box center [1046, 633] width 49 height 12
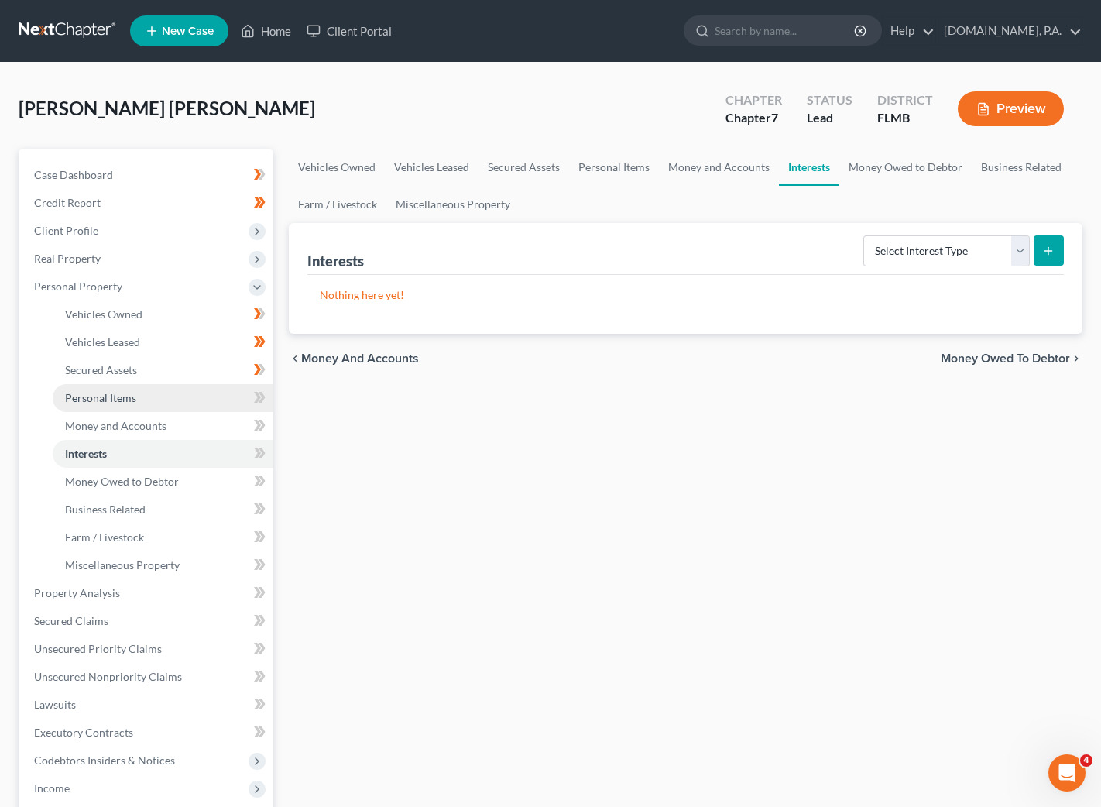
click at [105, 401] on span "Personal Items" at bounding box center [100, 397] width 71 height 13
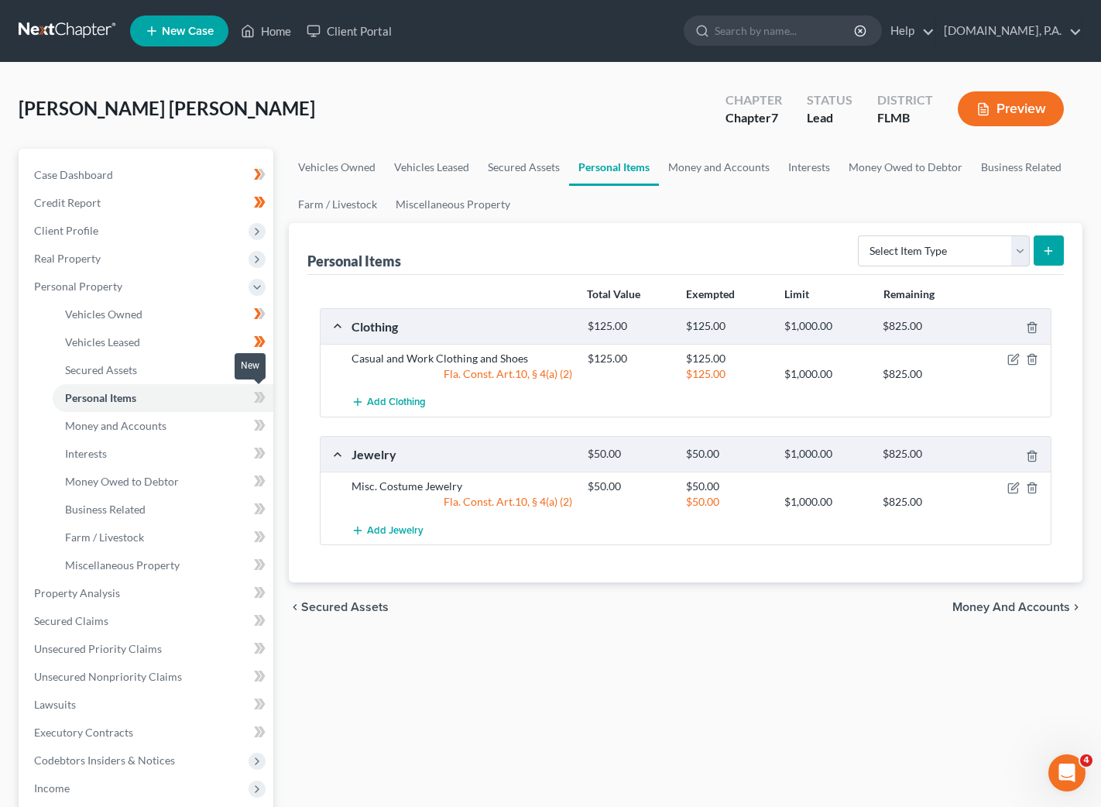
click at [258, 394] on icon at bounding box center [257, 397] width 7 height 11
click at [259, 423] on icon at bounding box center [260, 425] width 12 height 19
click at [146, 454] on link "Interests" at bounding box center [163, 454] width 221 height 28
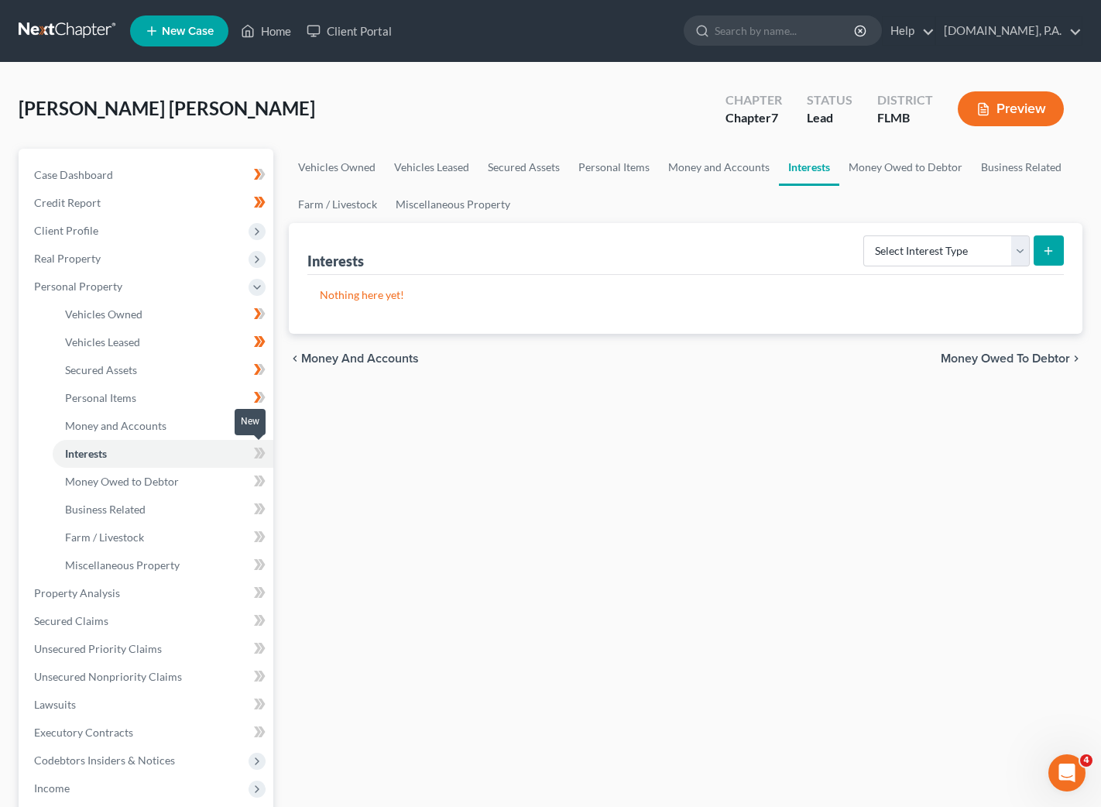
click at [256, 452] on icon at bounding box center [260, 453] width 12 height 19
click at [262, 455] on icon at bounding box center [261, 453] width 7 height 11
click at [185, 483] on link "Money Owed to Debtor" at bounding box center [163, 482] width 221 height 28
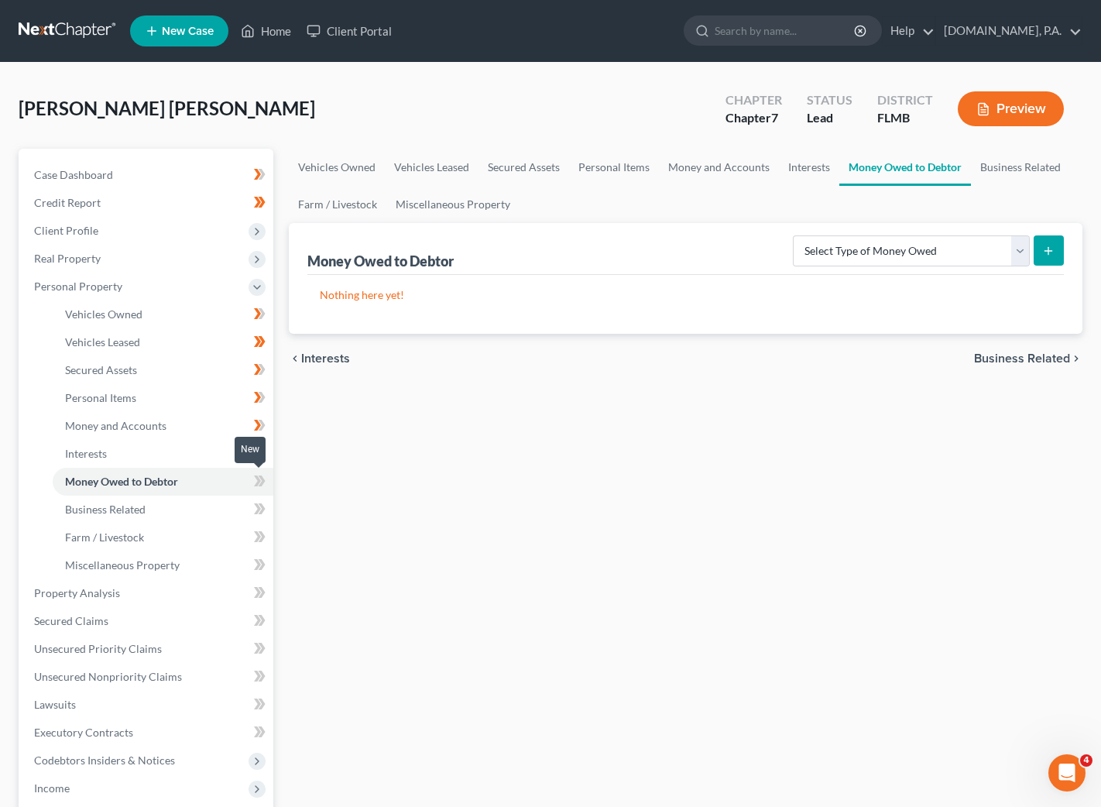
click at [258, 479] on icon at bounding box center [257, 481] width 7 height 11
click at [210, 508] on link "Business Related" at bounding box center [163, 510] width 221 height 28
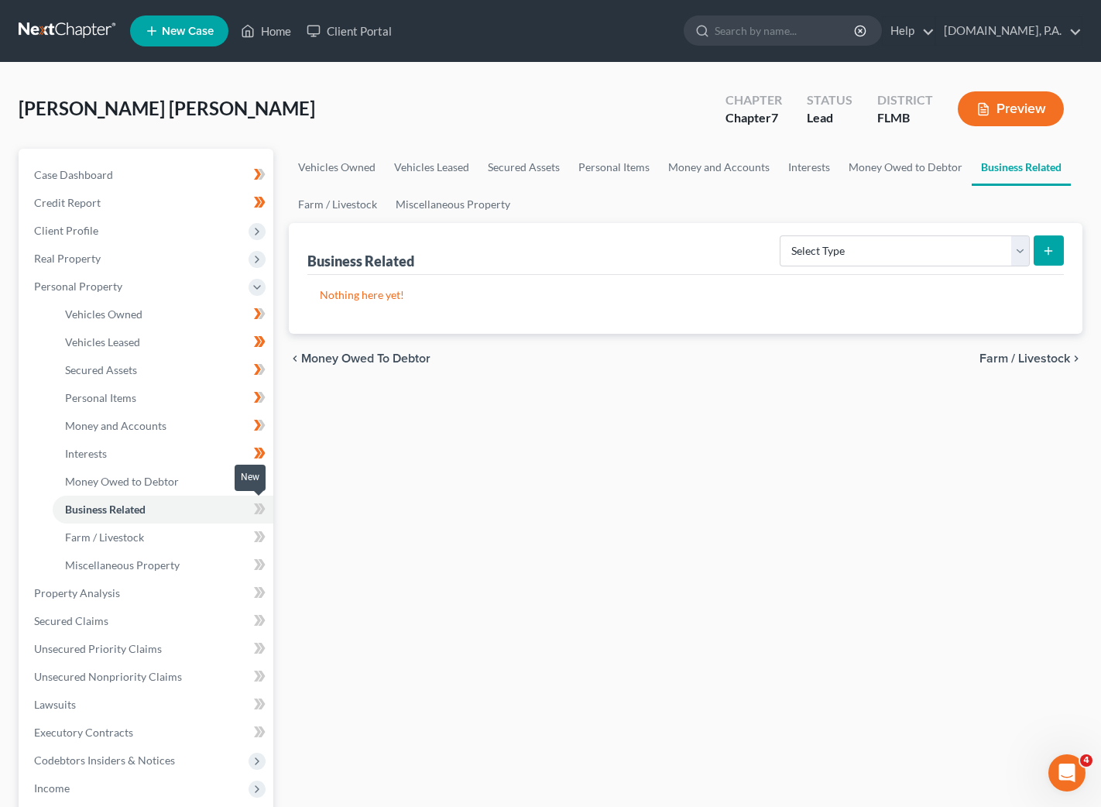
click at [257, 506] on icon at bounding box center [260, 509] width 12 height 19
click at [266, 510] on span at bounding box center [259, 511] width 27 height 23
click at [174, 532] on link "Farm / Livestock" at bounding box center [163, 538] width 221 height 28
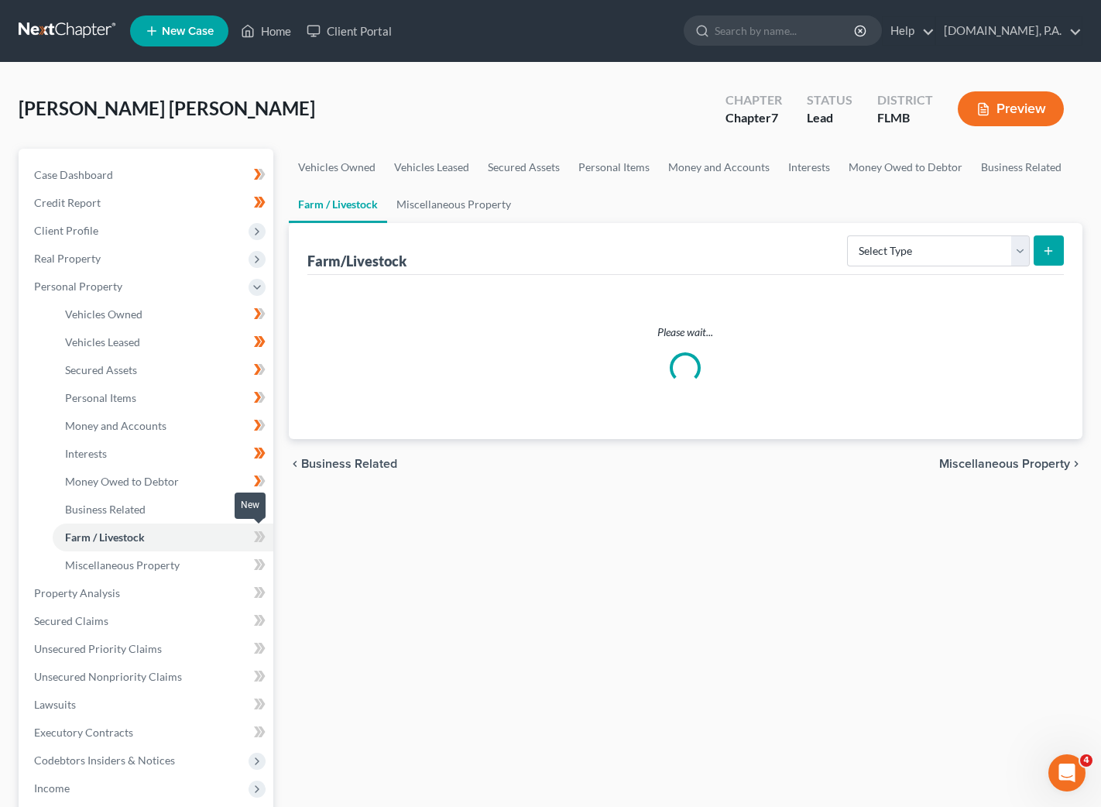
click at [261, 532] on icon at bounding box center [261, 536] width 7 height 11
click at [262, 538] on icon at bounding box center [261, 536] width 7 height 11
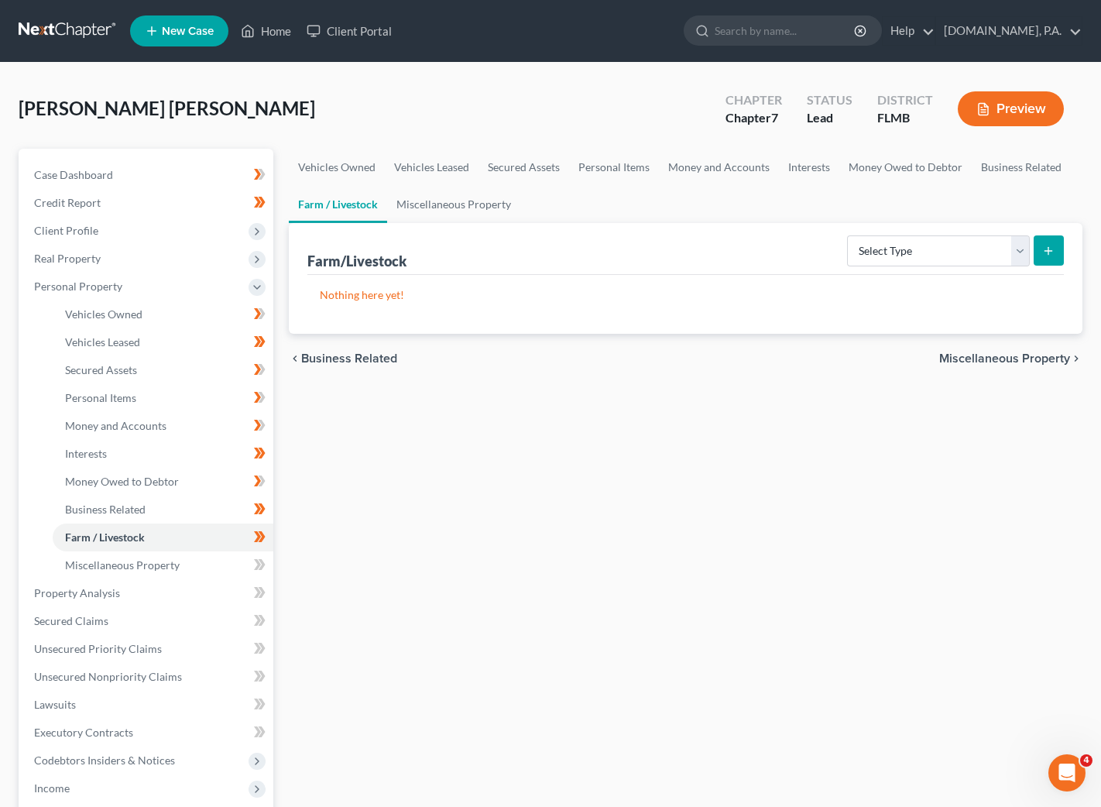
click at [998, 357] on span "Miscellaneous Property" at bounding box center [1005, 358] width 131 height 12
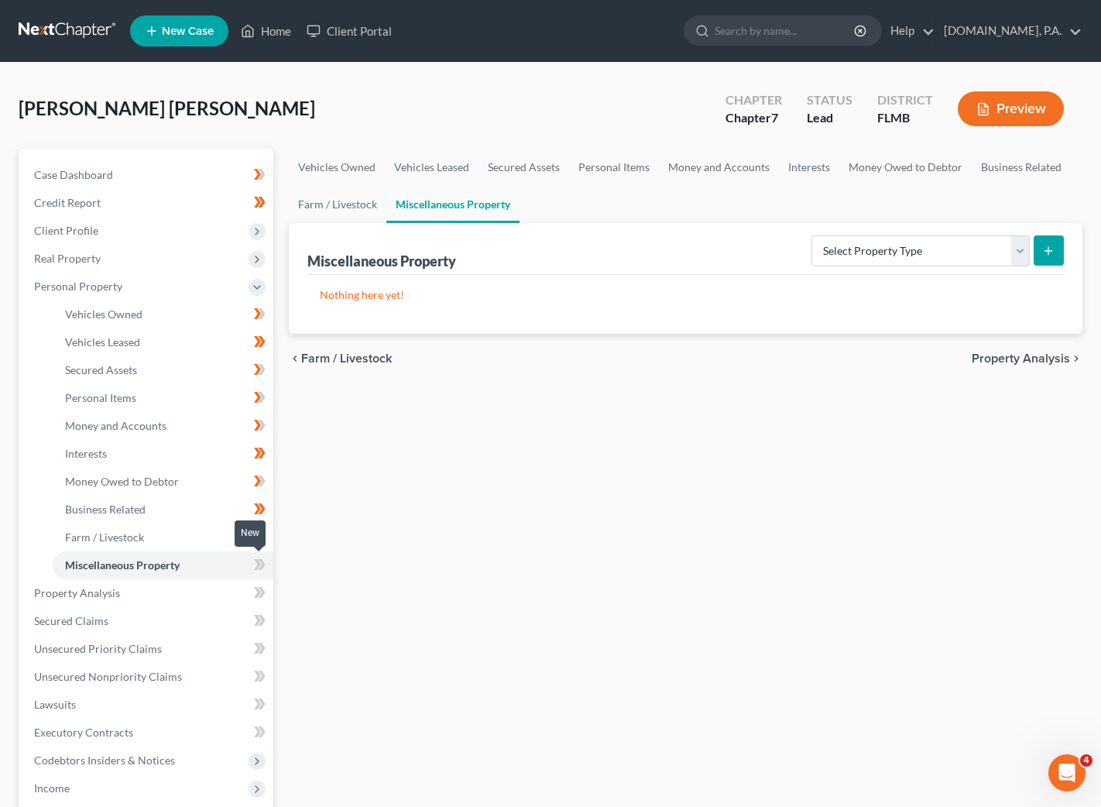
click at [254, 562] on icon at bounding box center [260, 564] width 12 height 19
click at [67, 595] on span "Property Analysis" at bounding box center [77, 592] width 86 height 13
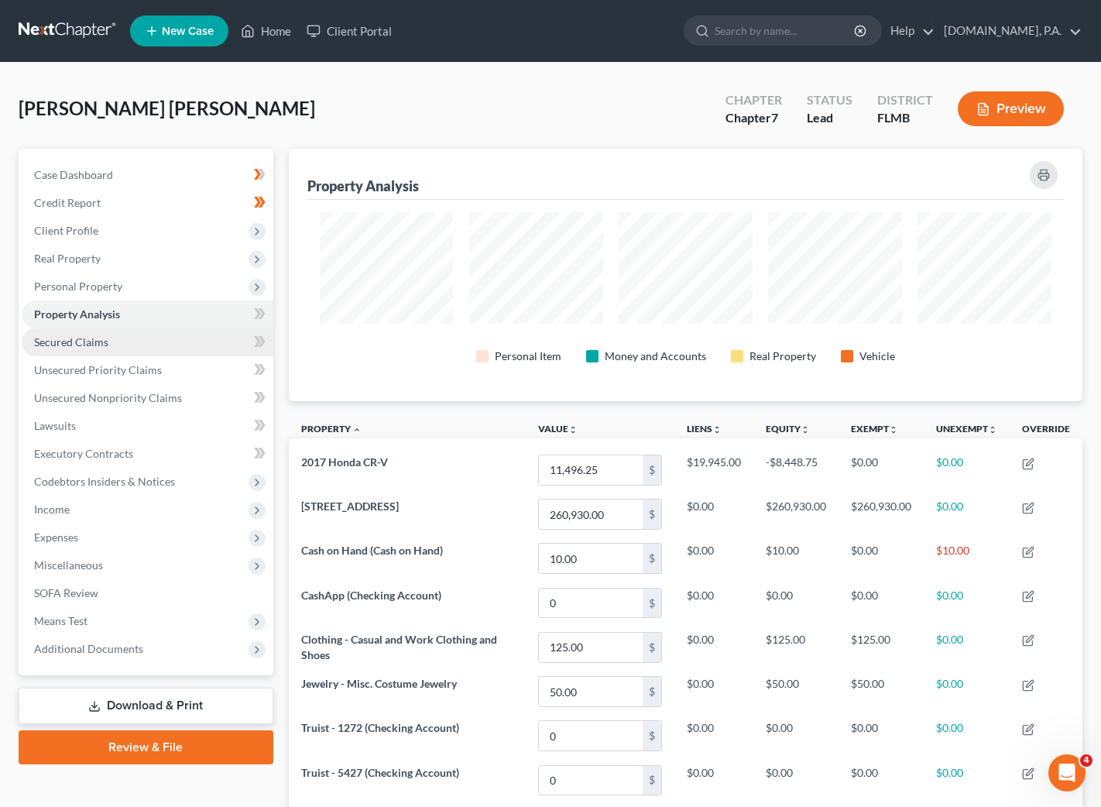
click at [81, 346] on span "Secured Claims" at bounding box center [71, 341] width 74 height 13
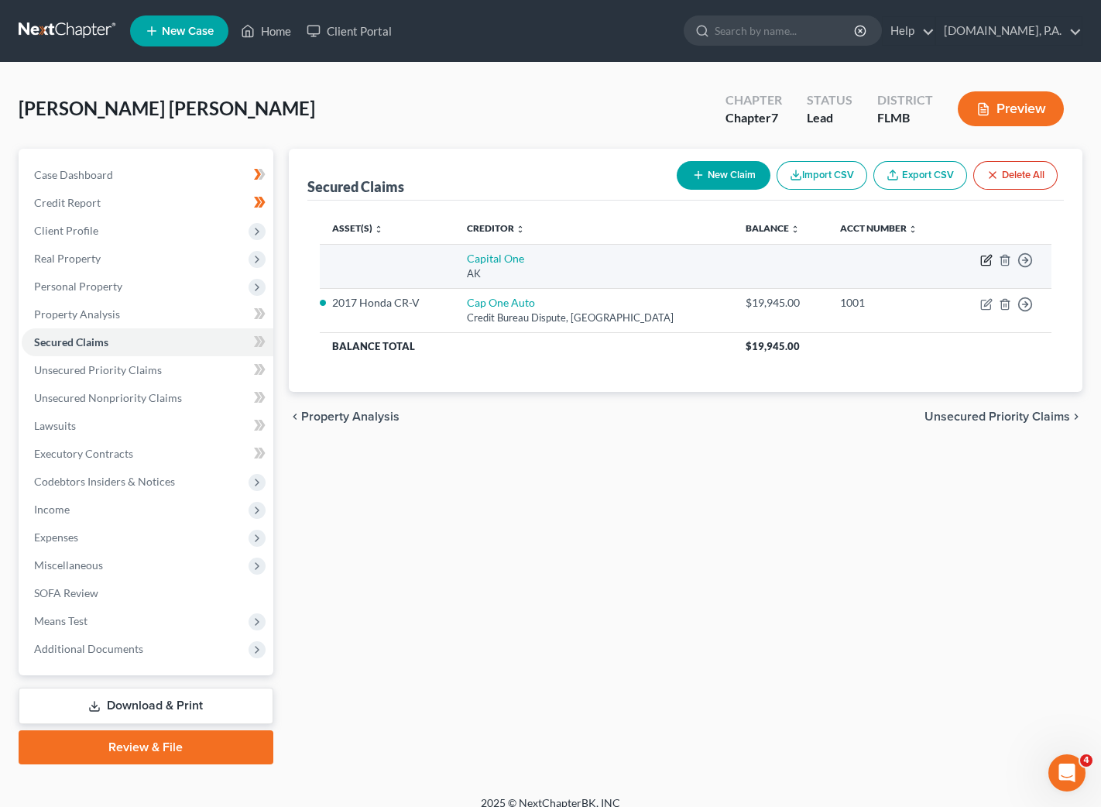
click at [984, 263] on icon "button" at bounding box center [987, 260] width 12 height 12
select select "1"
select select "0"
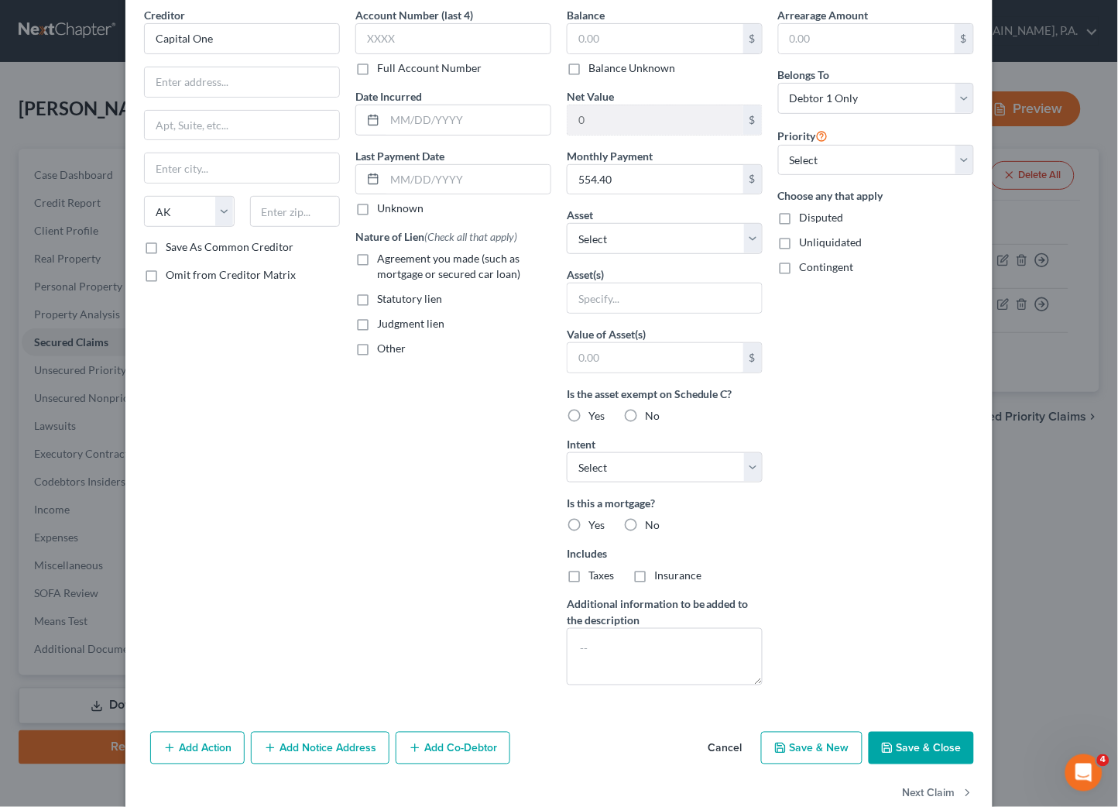
scroll to position [99, 0]
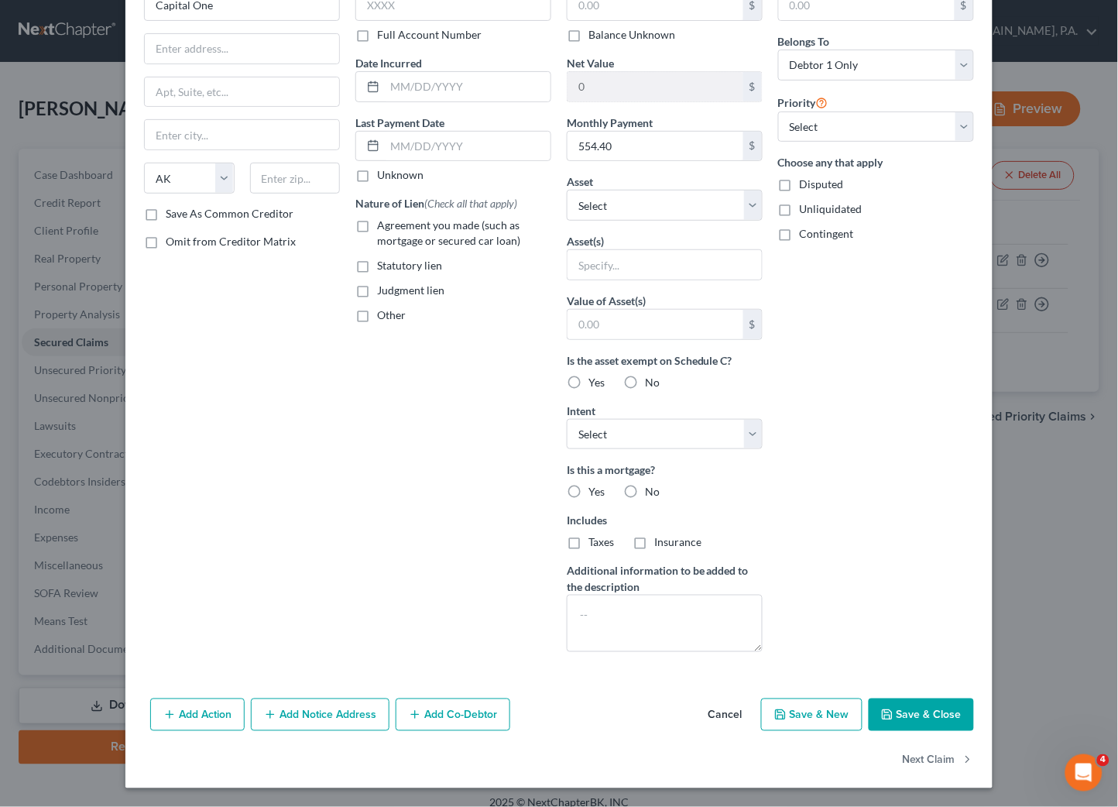
click at [872, 719] on button "Save & Close" at bounding box center [921, 715] width 105 height 33
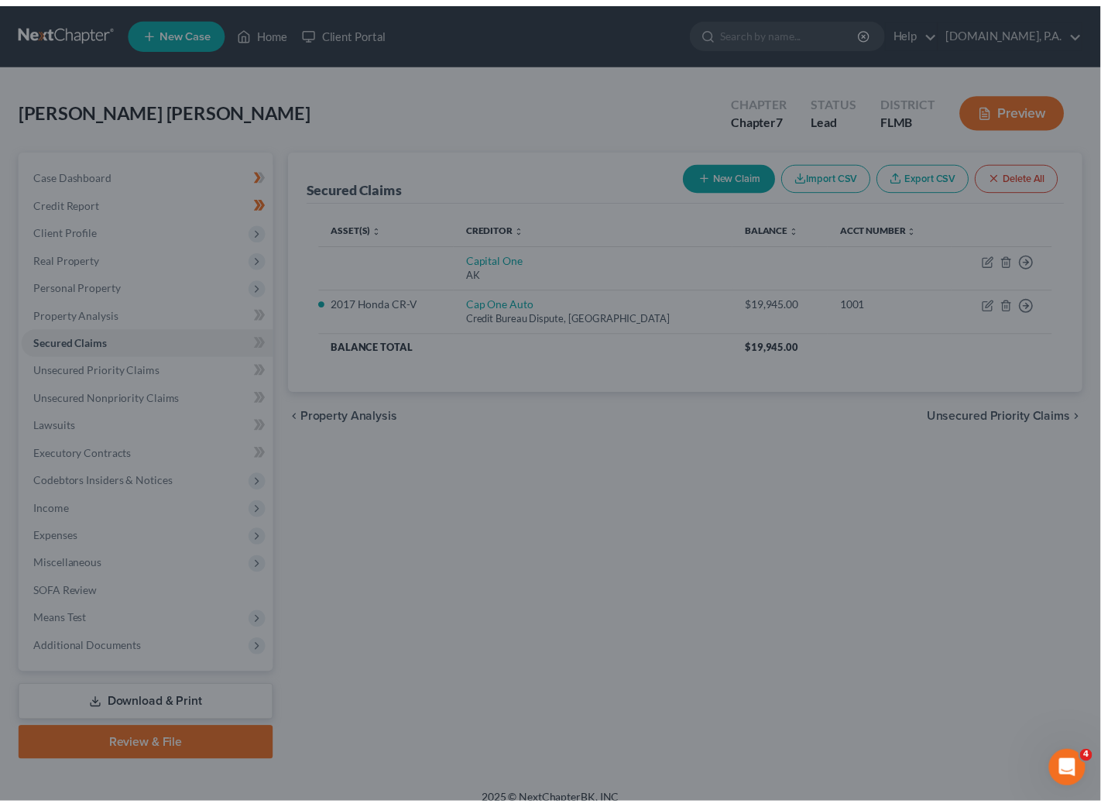
scroll to position [0, 0]
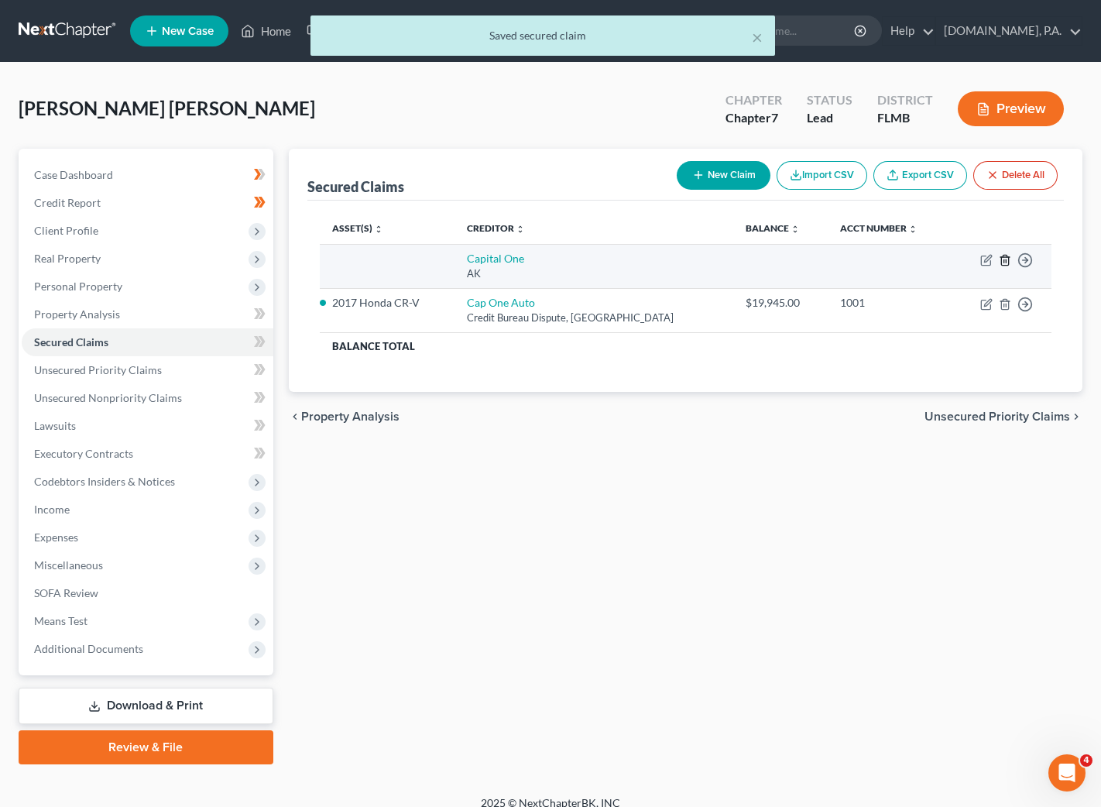
click at [1008, 262] on icon "button" at bounding box center [1005, 260] width 12 height 12
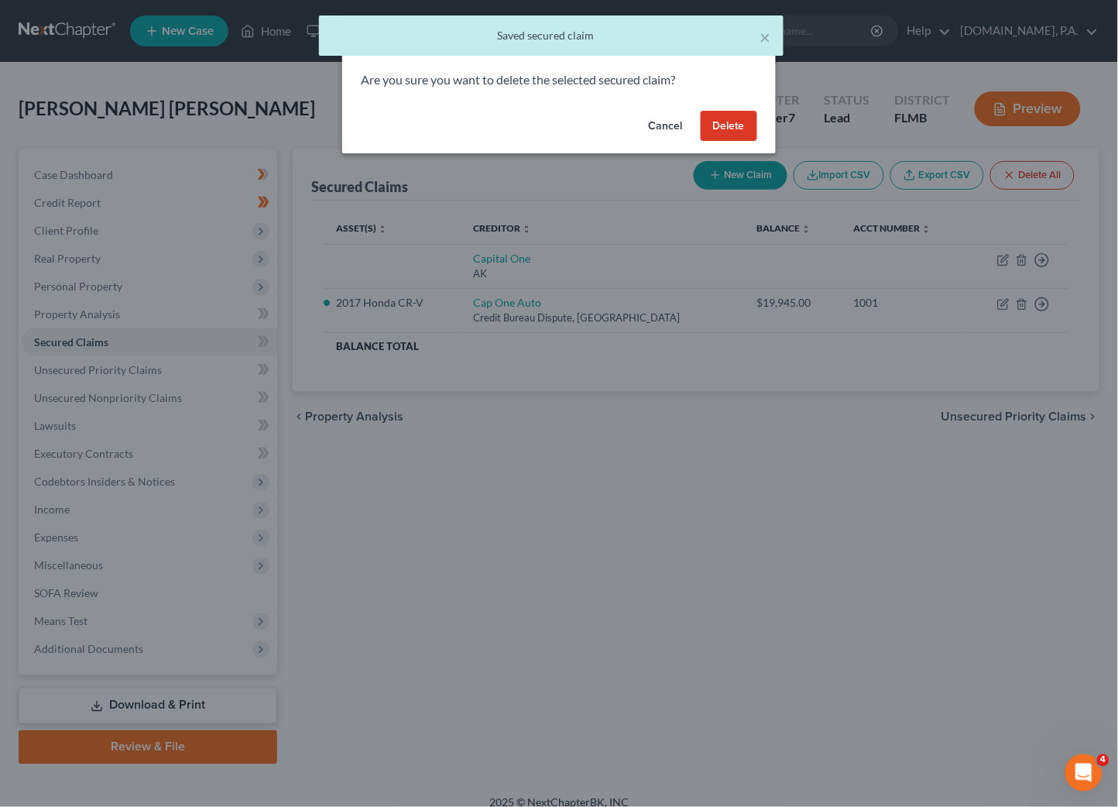
click at [726, 129] on button "Delete" at bounding box center [729, 126] width 57 height 31
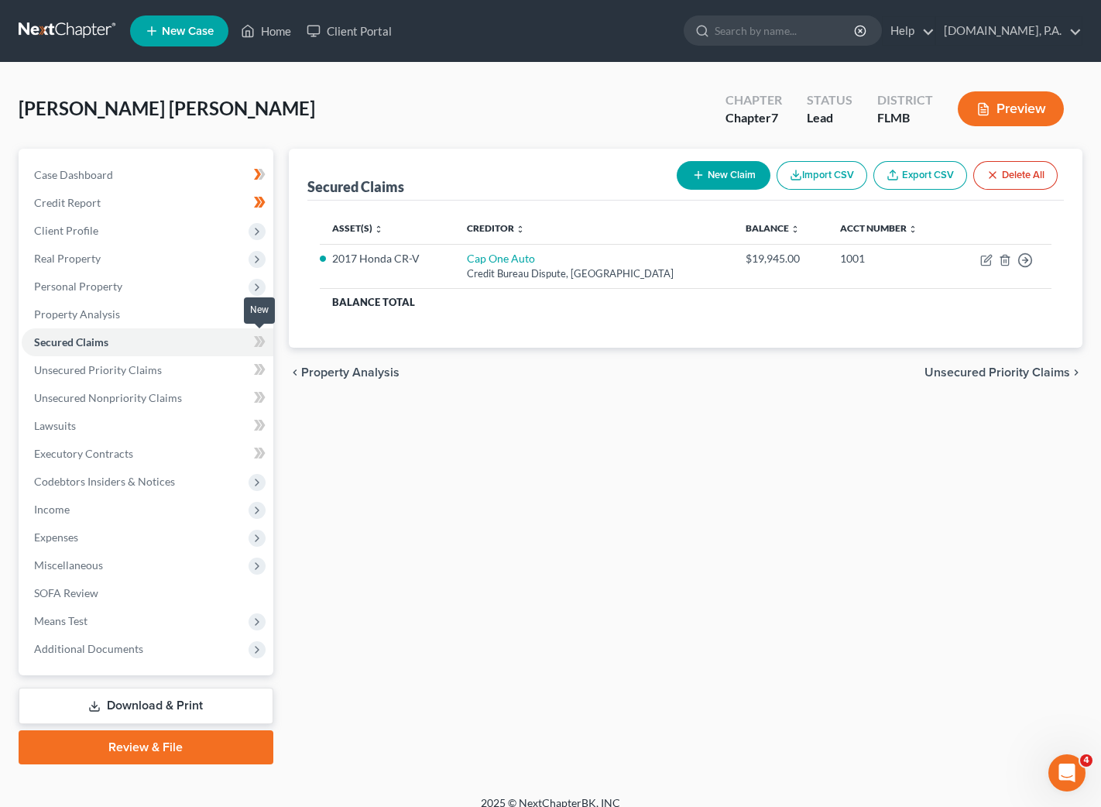
click at [266, 338] on span at bounding box center [259, 343] width 27 height 23
click at [1000, 370] on span "Unsecured Priority Claims" at bounding box center [998, 372] width 146 height 12
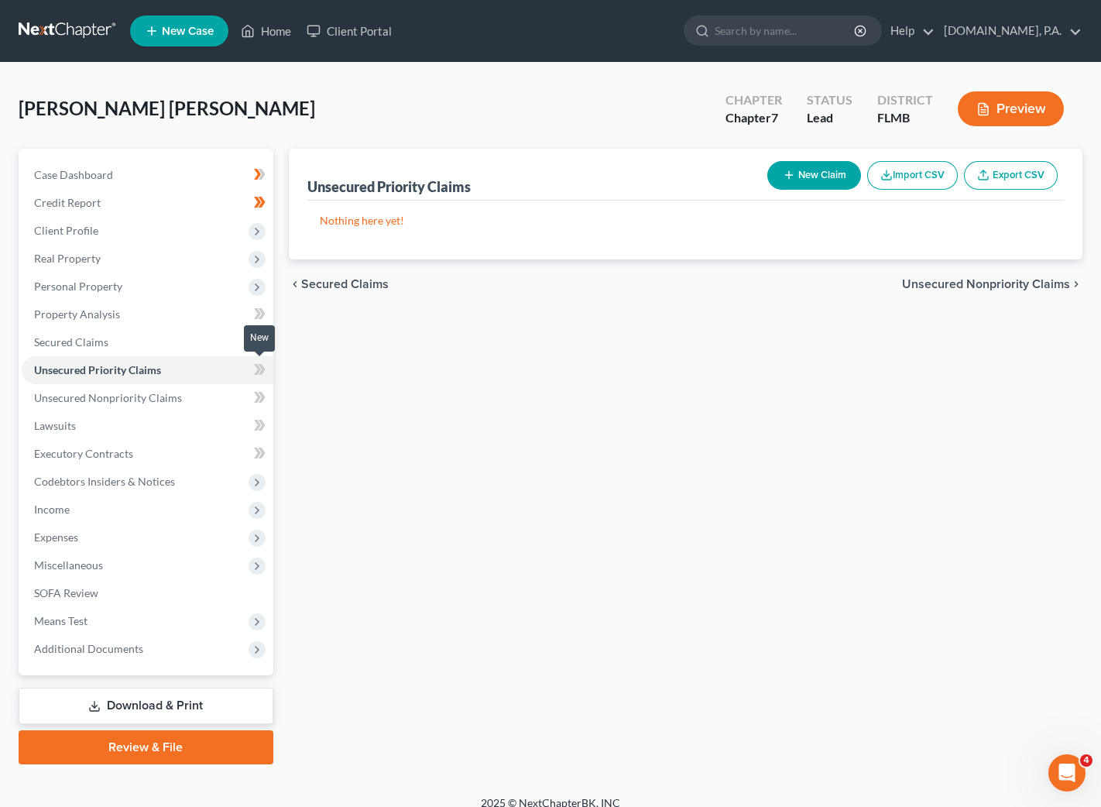
click at [255, 364] on icon at bounding box center [257, 369] width 7 height 11
click at [263, 369] on icon at bounding box center [261, 369] width 7 height 11
click at [951, 285] on span "Unsecured Nonpriority Claims" at bounding box center [986, 284] width 168 height 12
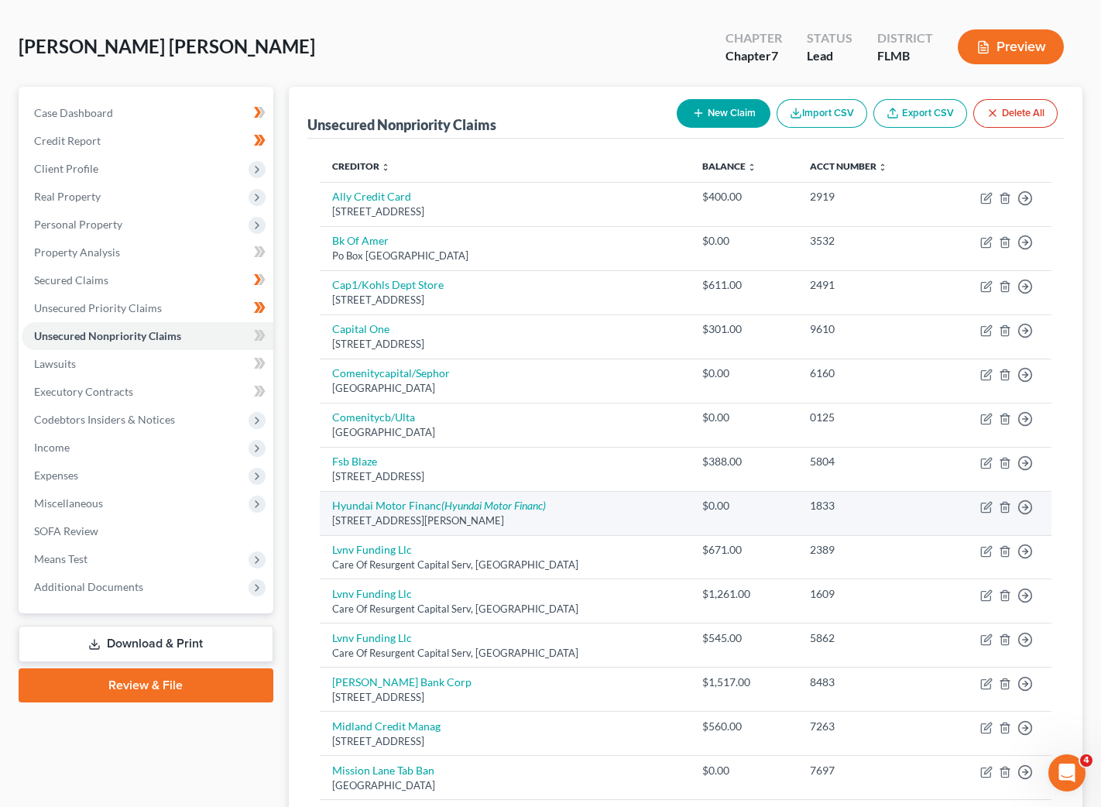
scroll to position [25, 0]
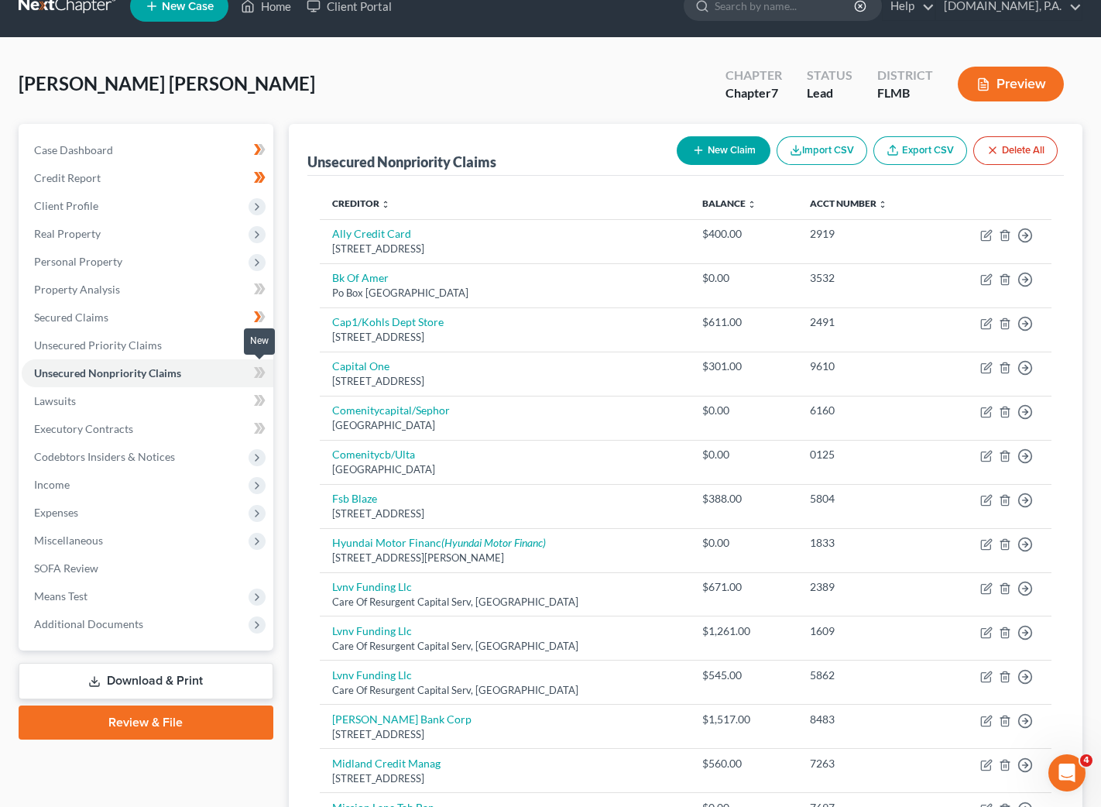
click at [254, 372] on icon at bounding box center [260, 372] width 12 height 19
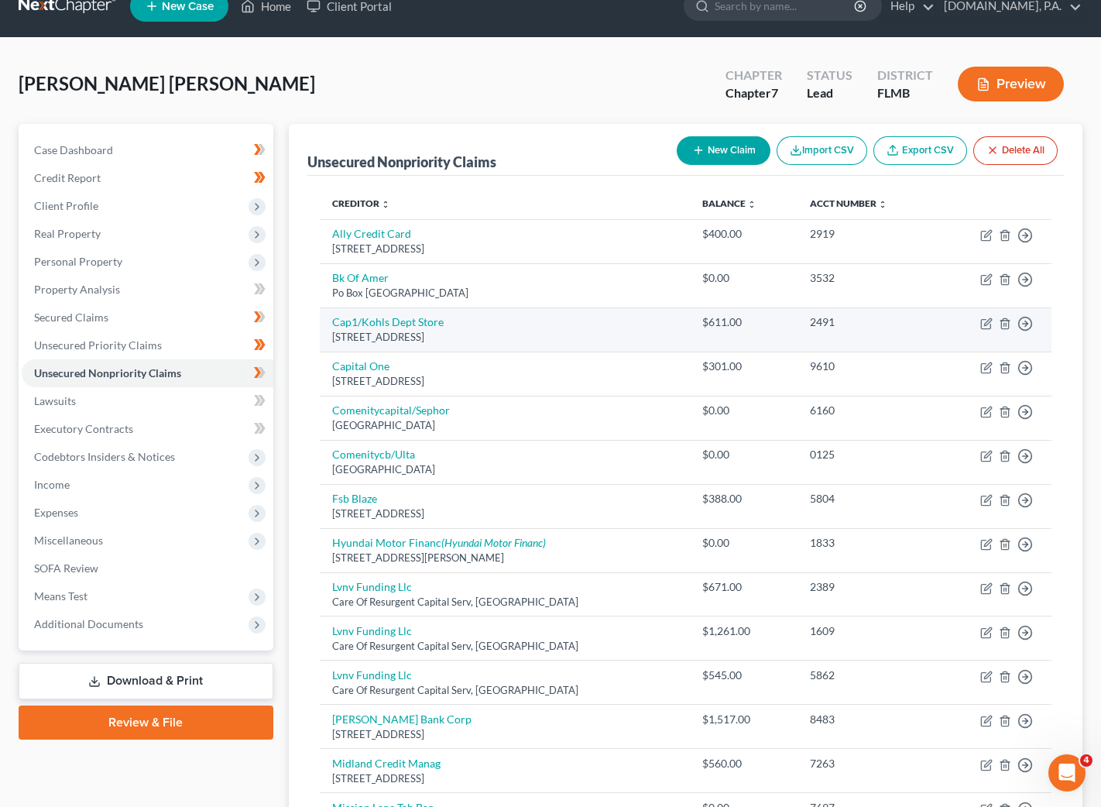
drag, startPoint x: 328, startPoint y: 325, endPoint x: 547, endPoint y: 339, distance: 219.6
click at [547, 339] on td "Cap1/Kohls Dept Store N56 Ridgewood Dr, Menomonee Fal, WI 53051" at bounding box center [505, 330] width 370 height 44
copy td "Cap1/Kohls Dept Store N56 Ridgewood Dr, Menomonee Fal, WI 53051"
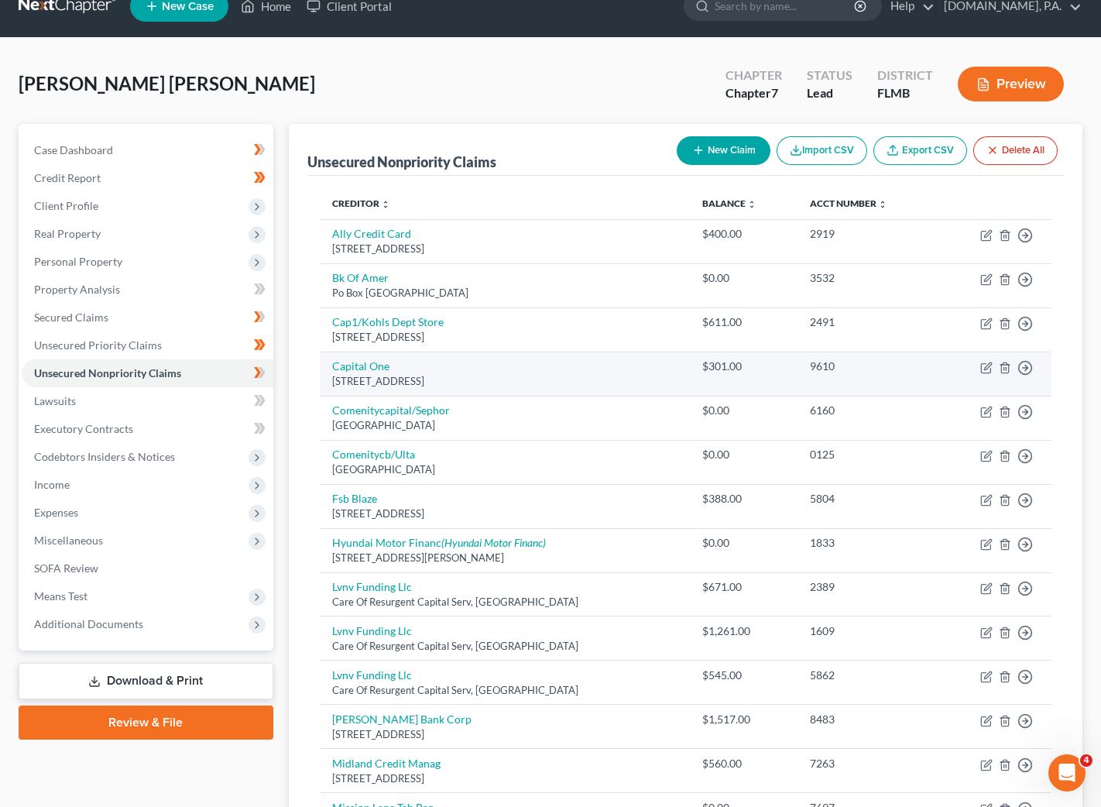
click at [587, 371] on td "Capital One Po Box 31293, Salt Lake City, UT 84131" at bounding box center [505, 374] width 370 height 44
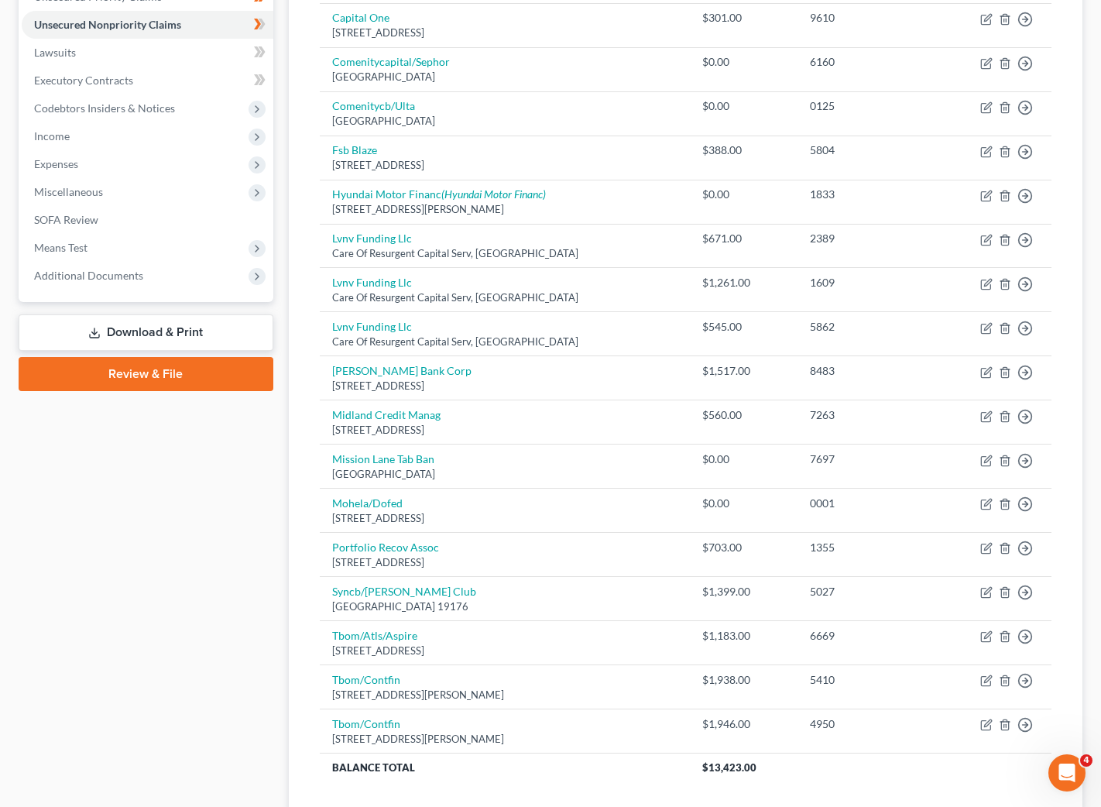
scroll to position [257, 0]
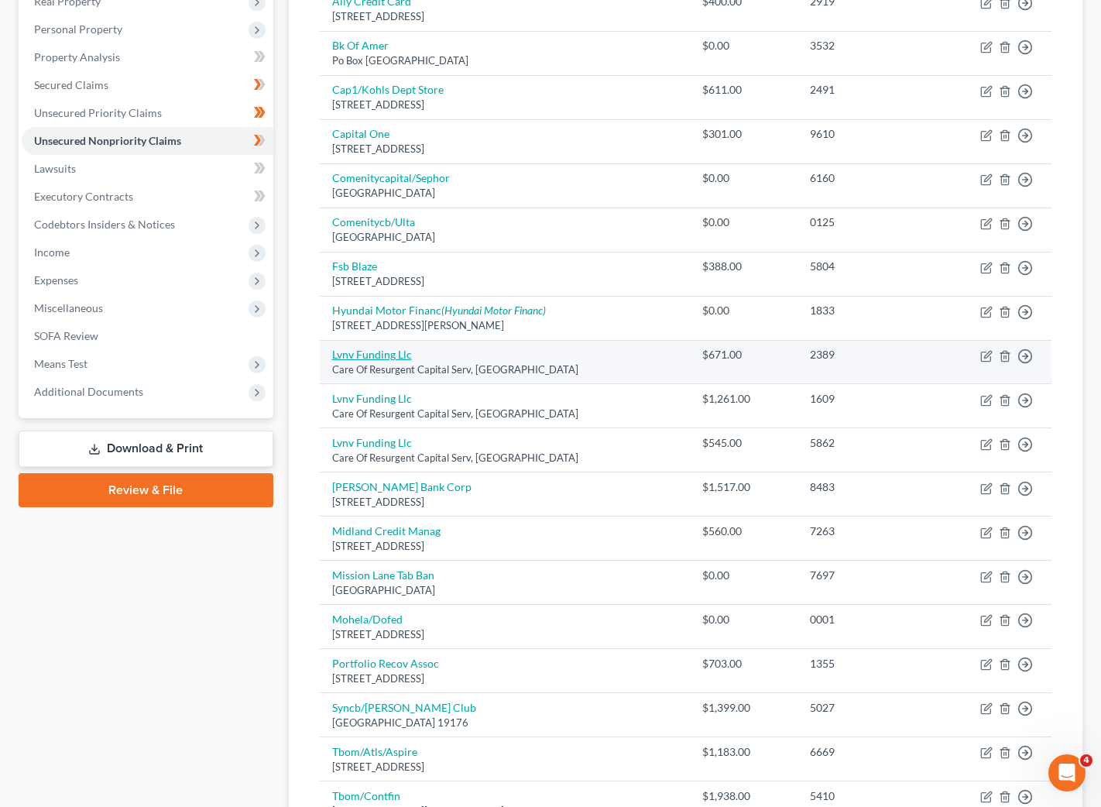
click at [379, 356] on link "Lvnv Funding Llc" at bounding box center [372, 354] width 80 height 13
select select "42"
select select "1"
select select "0"
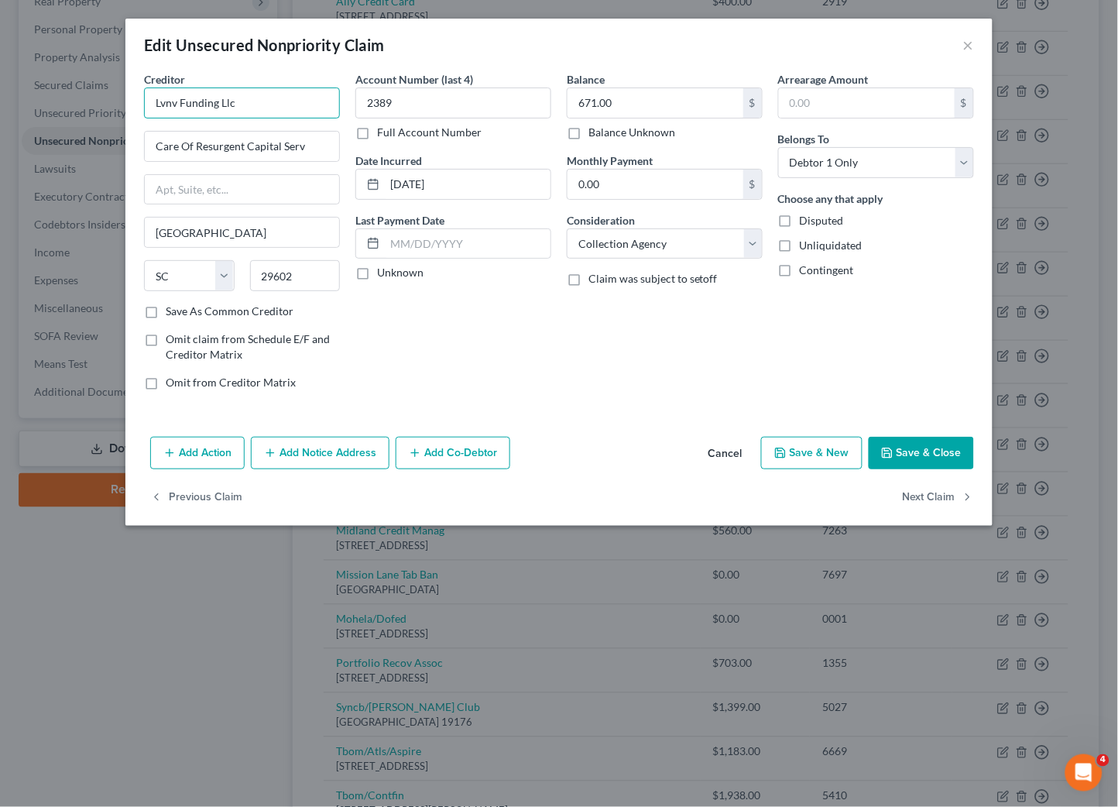
click at [259, 105] on input "Lvnv Funding Llc" at bounding box center [242, 103] width 196 height 31
click at [229, 156] on div "LVNV Funding LLC" at bounding box center [236, 153] width 161 height 15
type input "LVNV Funding LLC"
type input "Po Box 10497"
type input "29603"
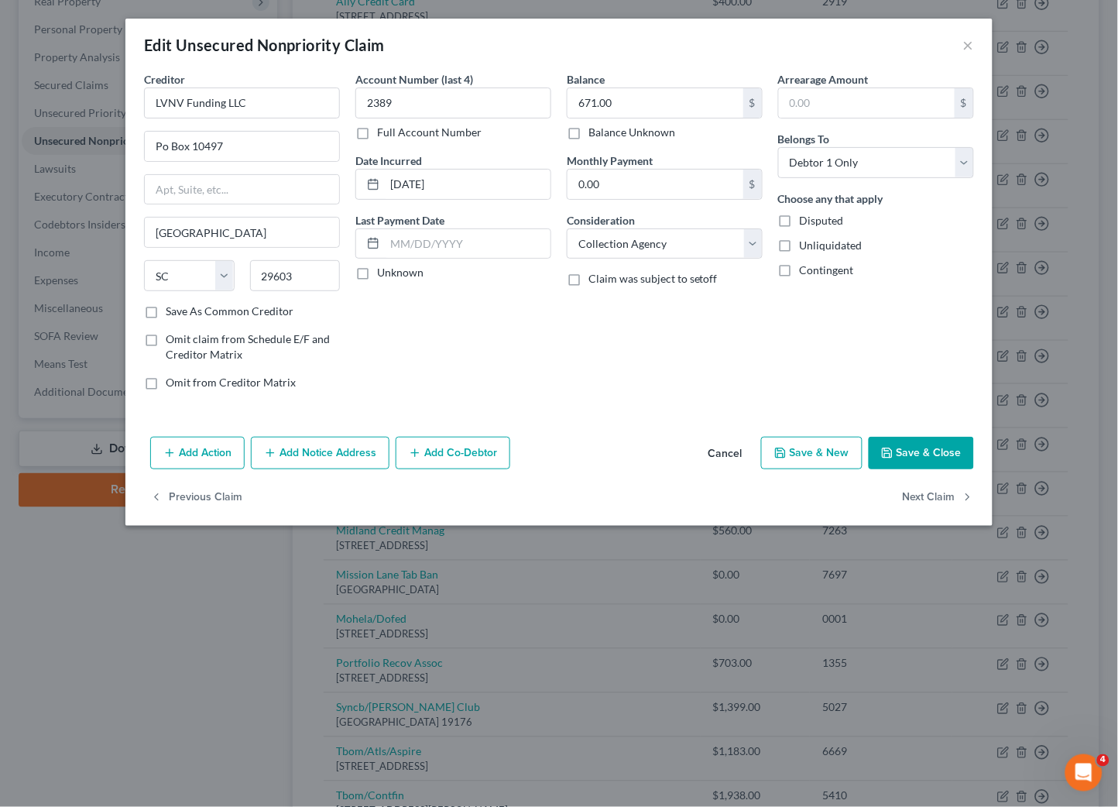
click at [910, 452] on button "Save & Close" at bounding box center [921, 453] width 105 height 33
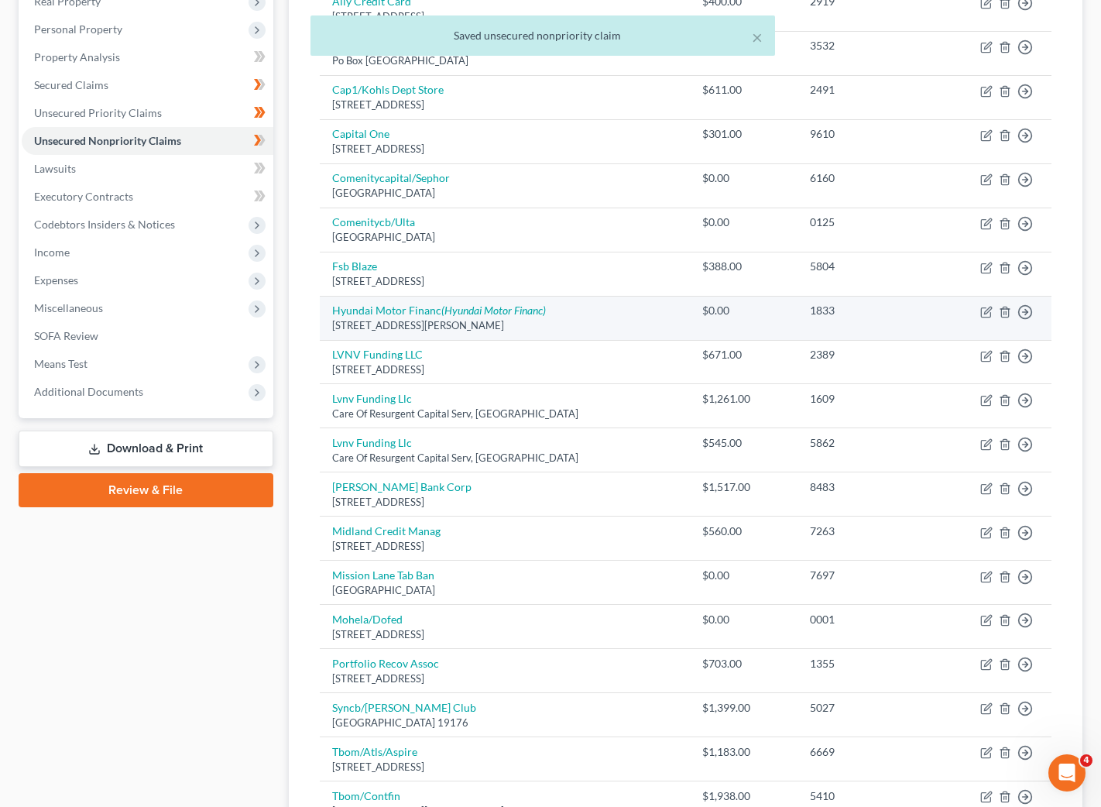
scroll to position [373, 0]
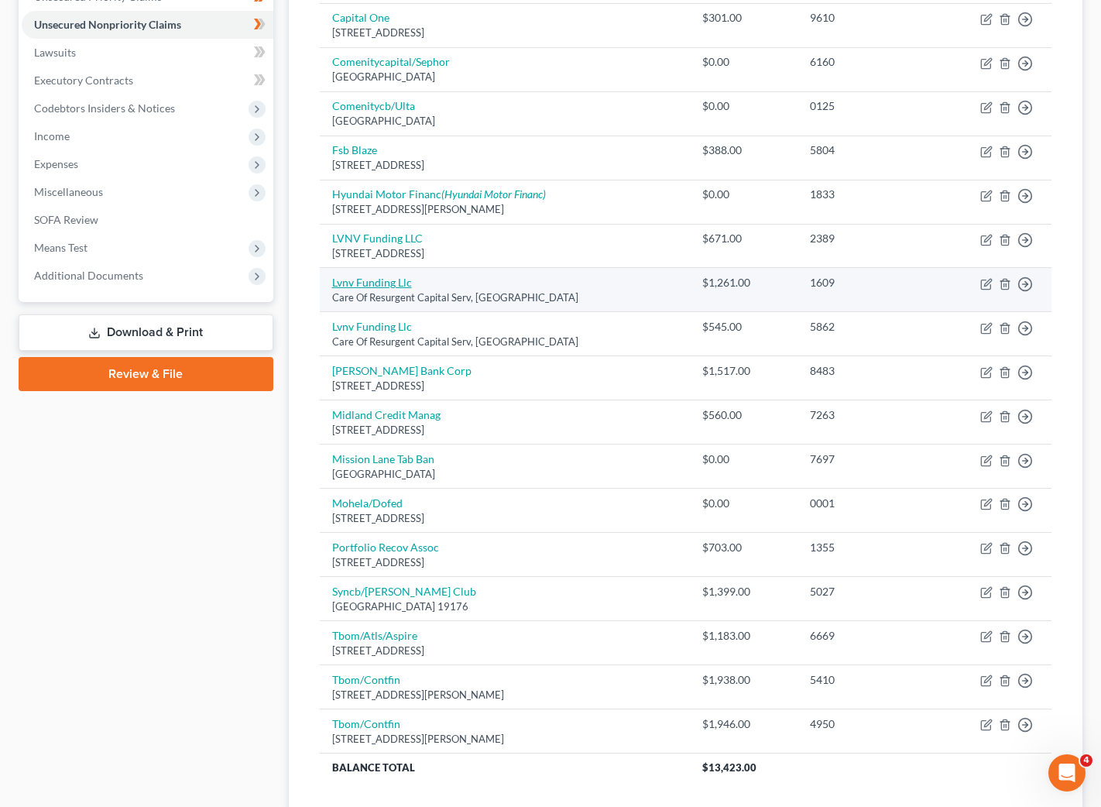
click at [373, 283] on link "Lvnv Funding Llc" at bounding box center [372, 282] width 80 height 13
select select "42"
select select "1"
select select "0"
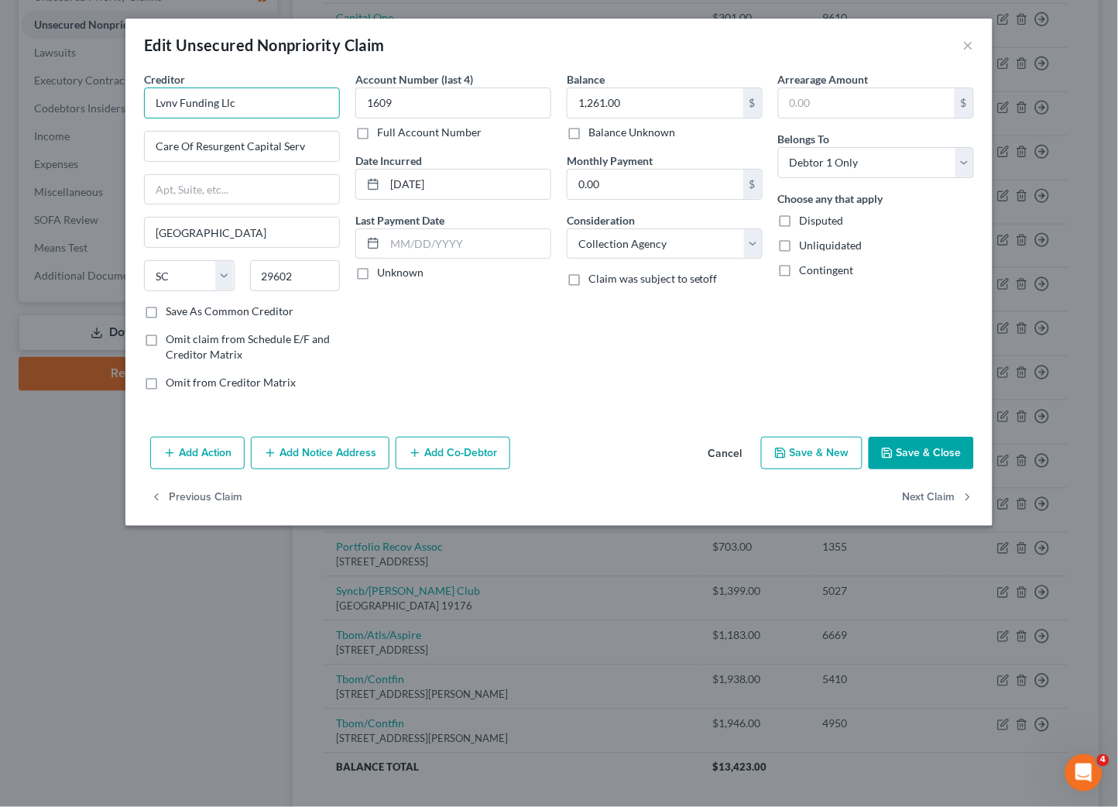
click at [240, 104] on input "Lvnv Funding Llc" at bounding box center [242, 103] width 196 height 31
click at [198, 165] on div "Po Box 10497, Greenville, SC 29603" at bounding box center [236, 167] width 161 height 13
type input "LVNV Funding LLC"
type input "Po Box 10497"
type input "29603"
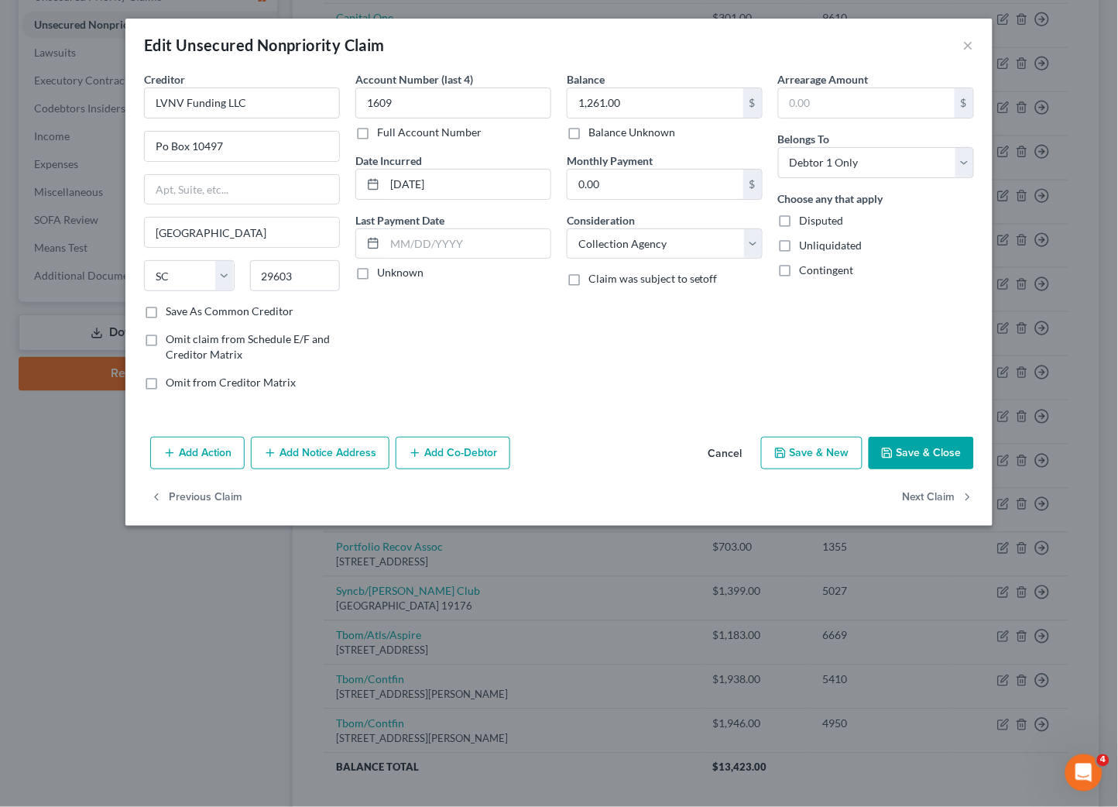
click at [924, 455] on button "Save & Close" at bounding box center [921, 453] width 105 height 33
type input "0"
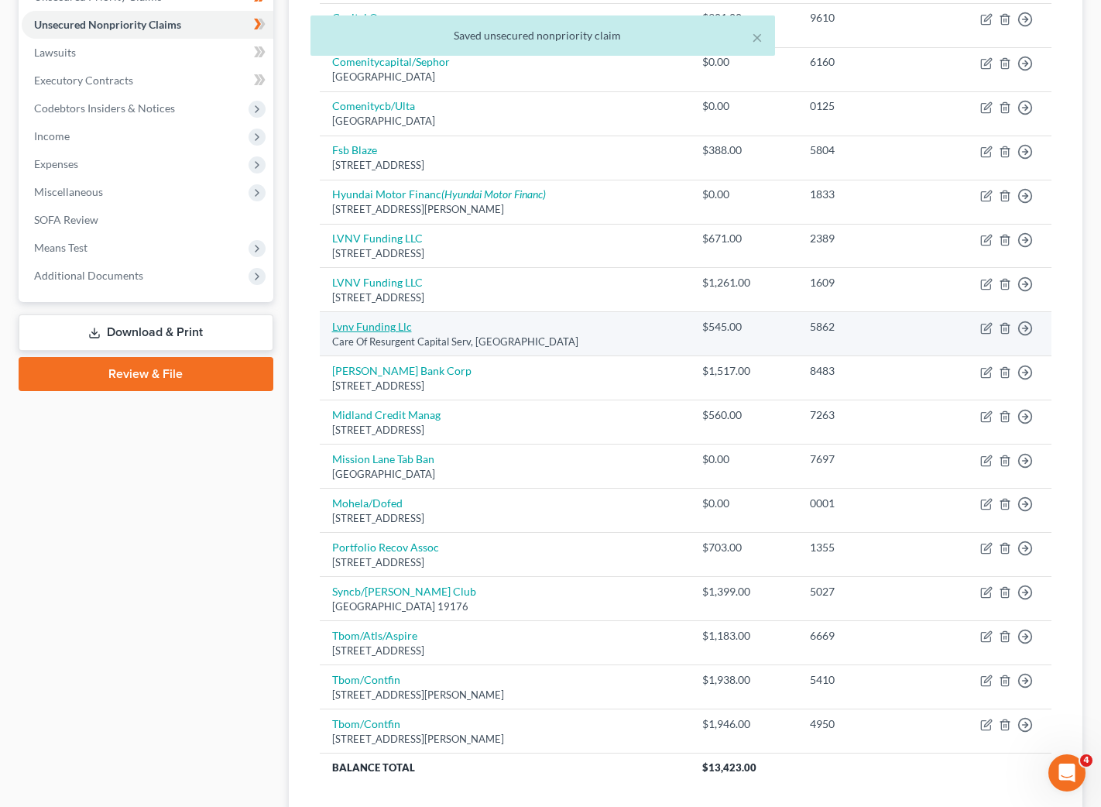
click at [366, 329] on link "Lvnv Funding Llc" at bounding box center [372, 326] width 80 height 13
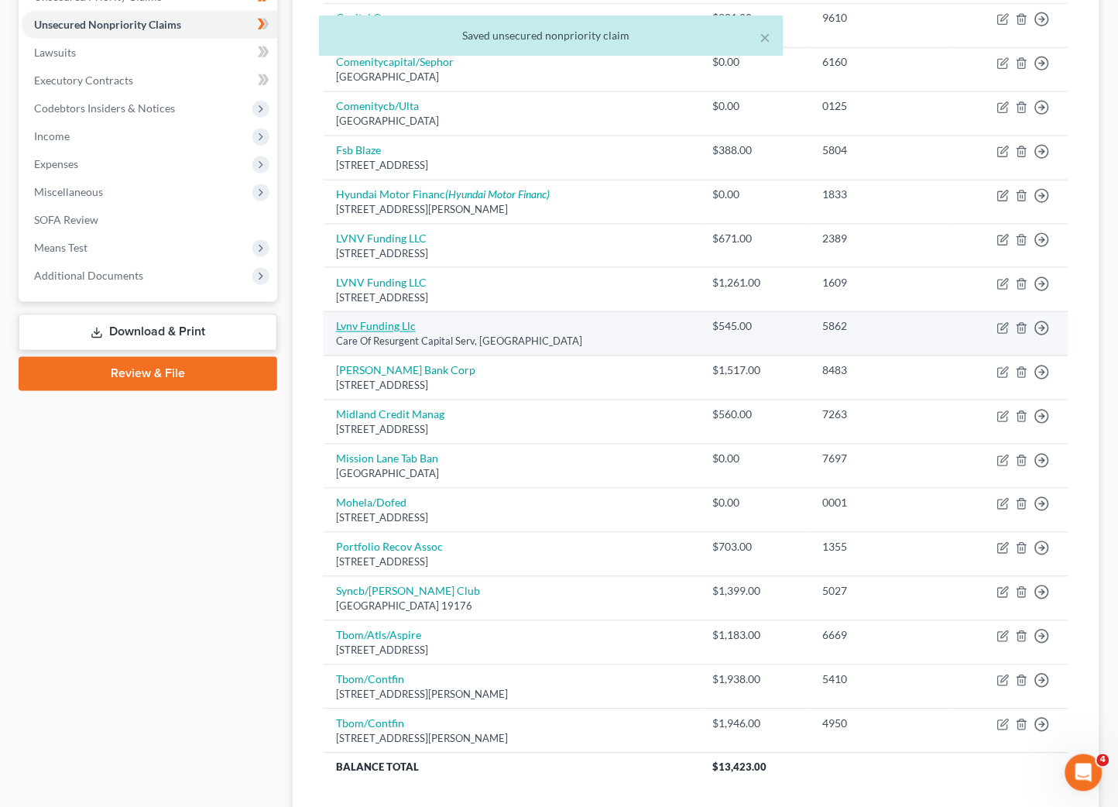
select select "42"
select select "1"
select select "0"
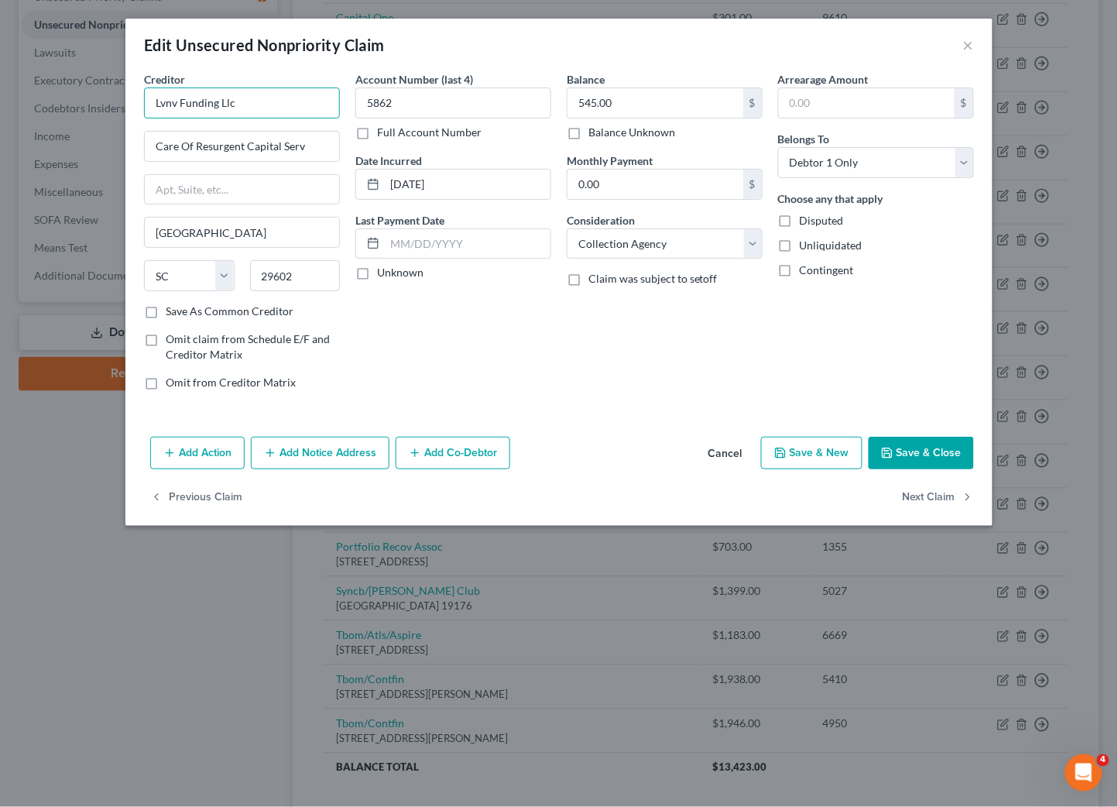
click at [243, 100] on input "Lvnv Funding Llc" at bounding box center [242, 103] width 196 height 31
click at [232, 157] on div "LVNV Funding LLC" at bounding box center [236, 153] width 161 height 15
type input "LVNV Funding LLC"
type input "Po Box 10497"
type input "29603"
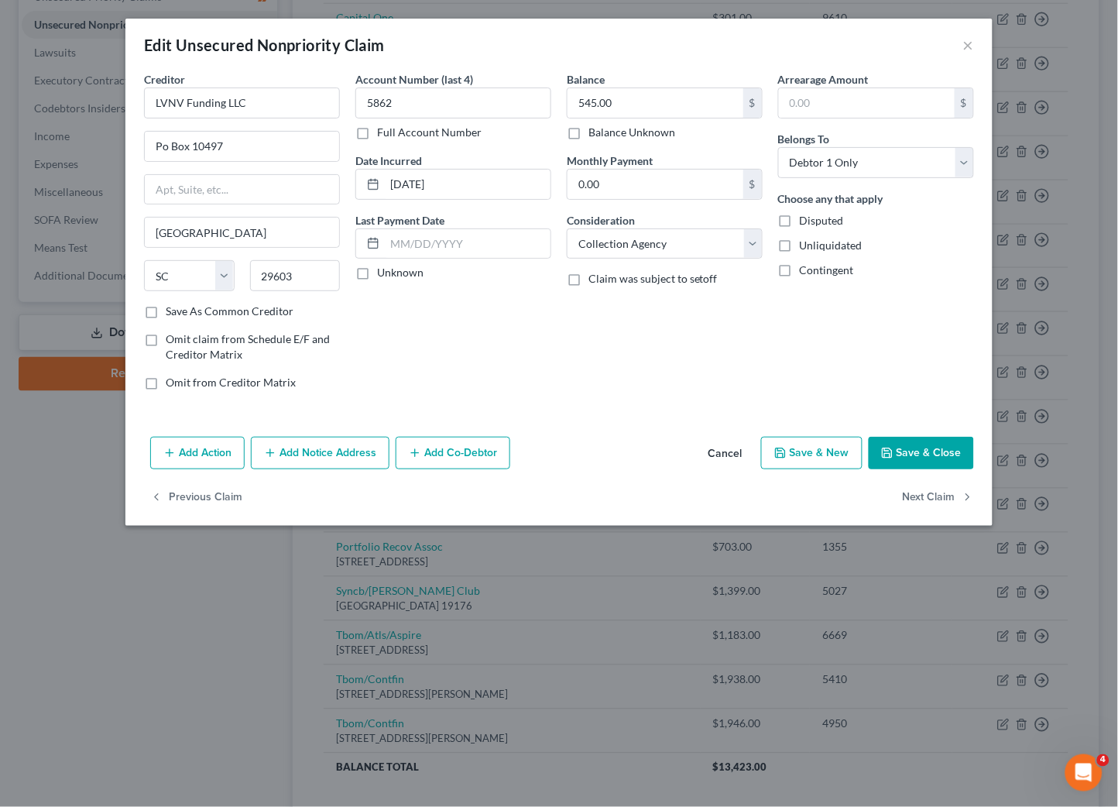
click at [931, 455] on button "Save & Close" at bounding box center [921, 453] width 105 height 33
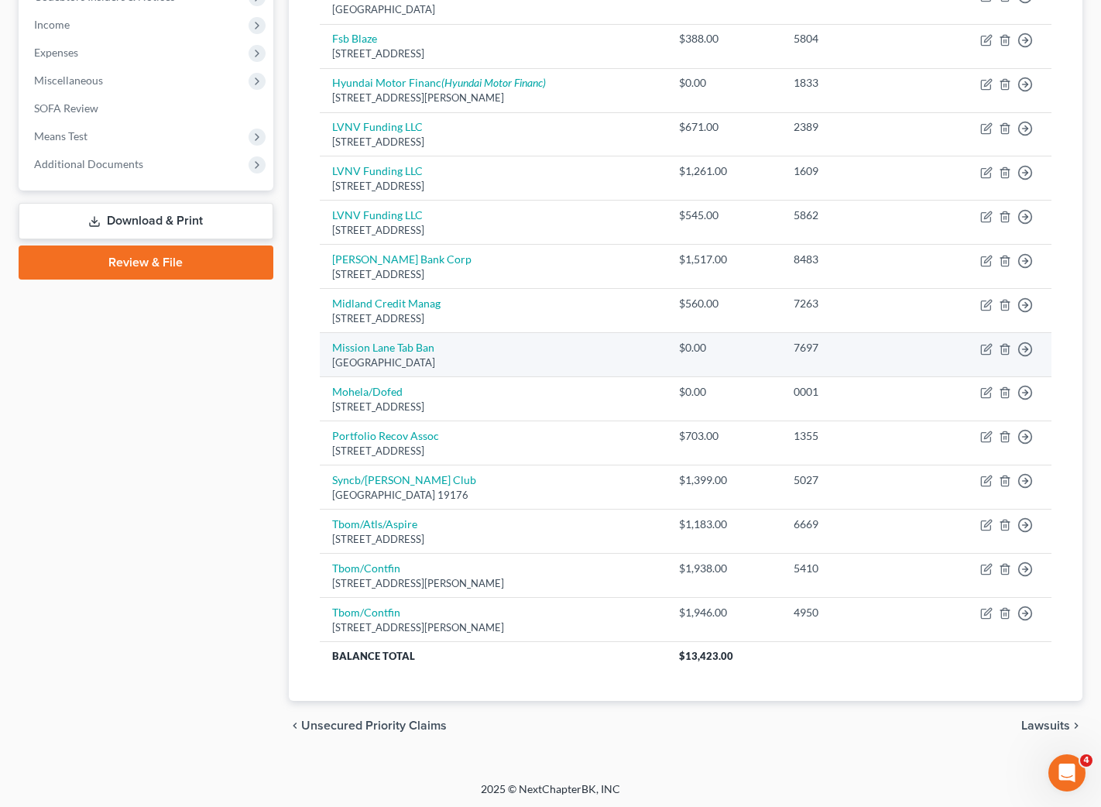
scroll to position [490, 0]
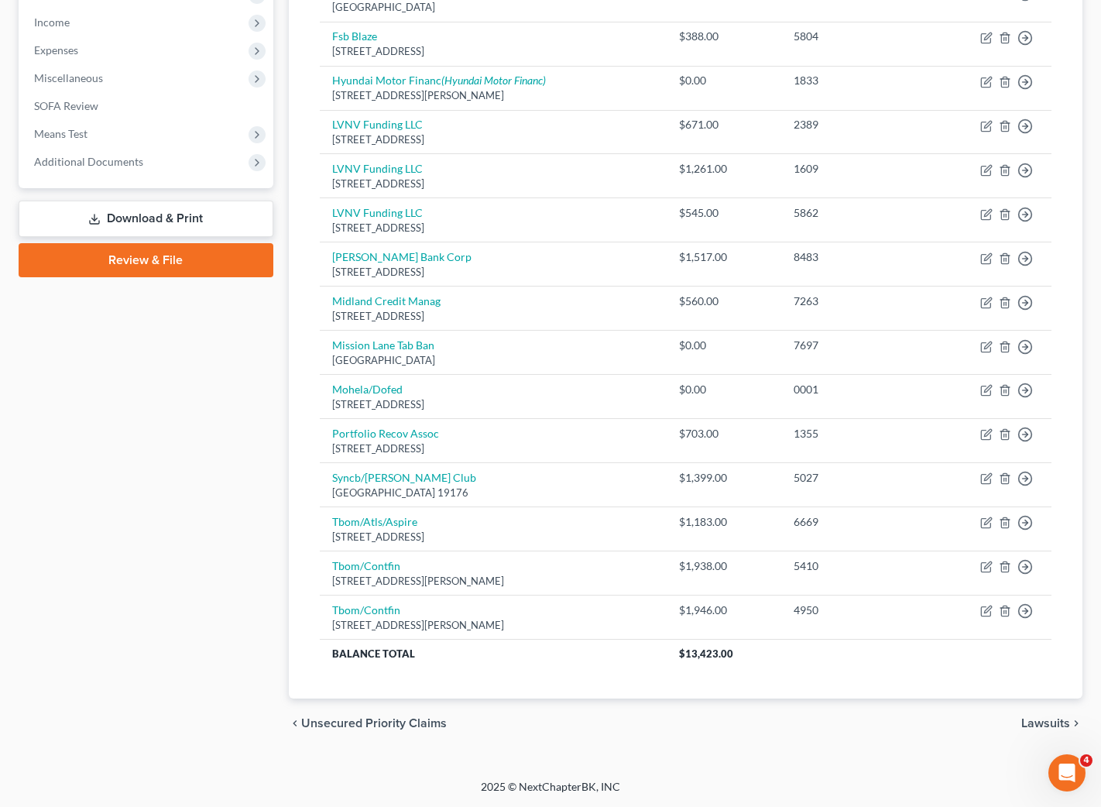
click at [1046, 719] on span "Lawsuits" at bounding box center [1046, 723] width 49 height 12
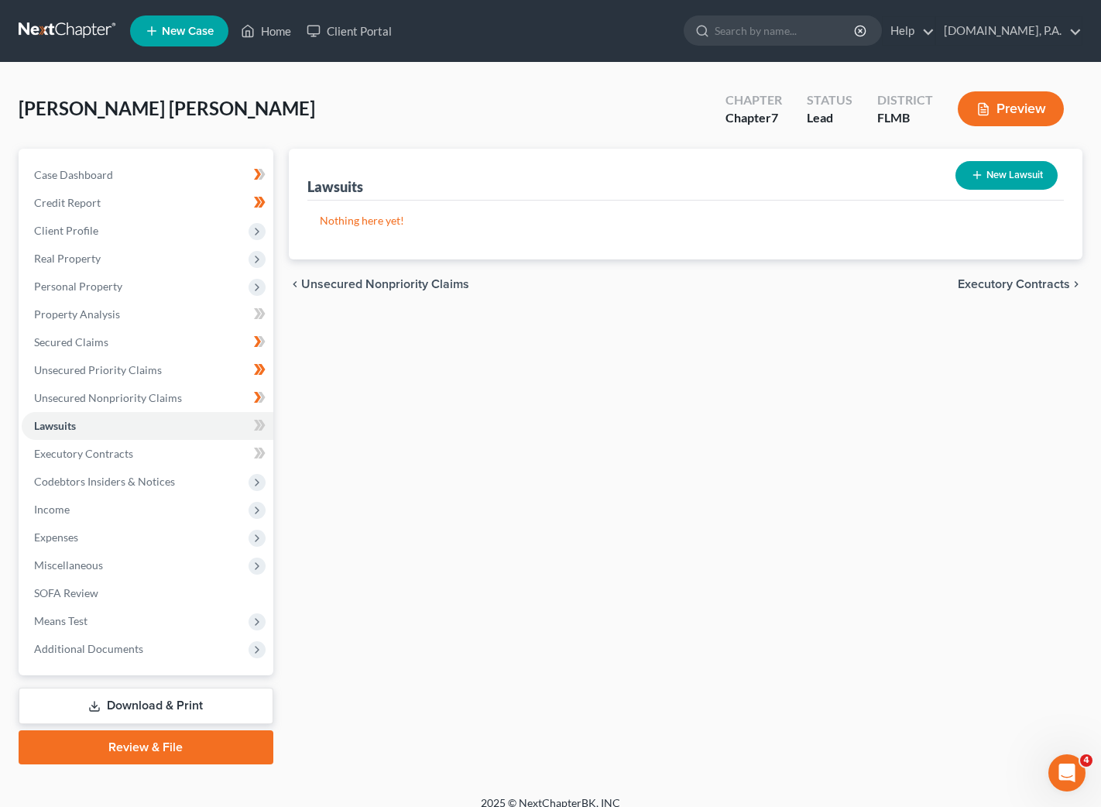
click at [1003, 169] on button "New Lawsuit" at bounding box center [1007, 175] width 102 height 29
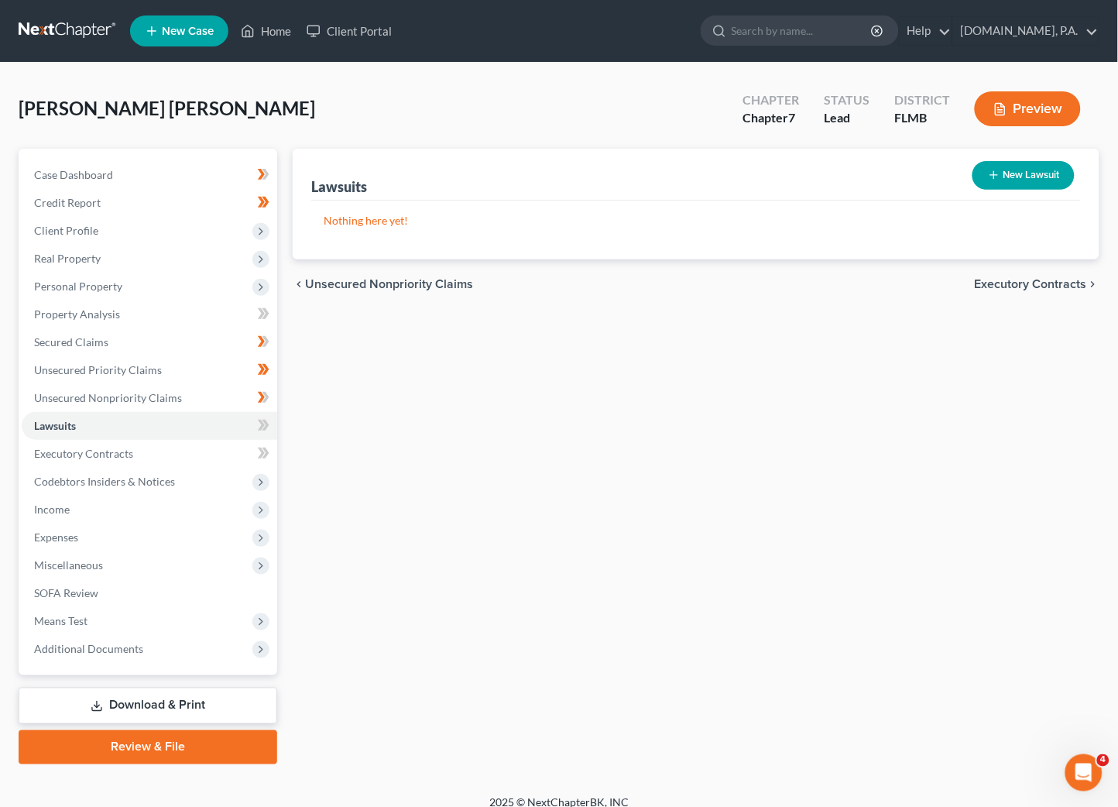
select select "0"
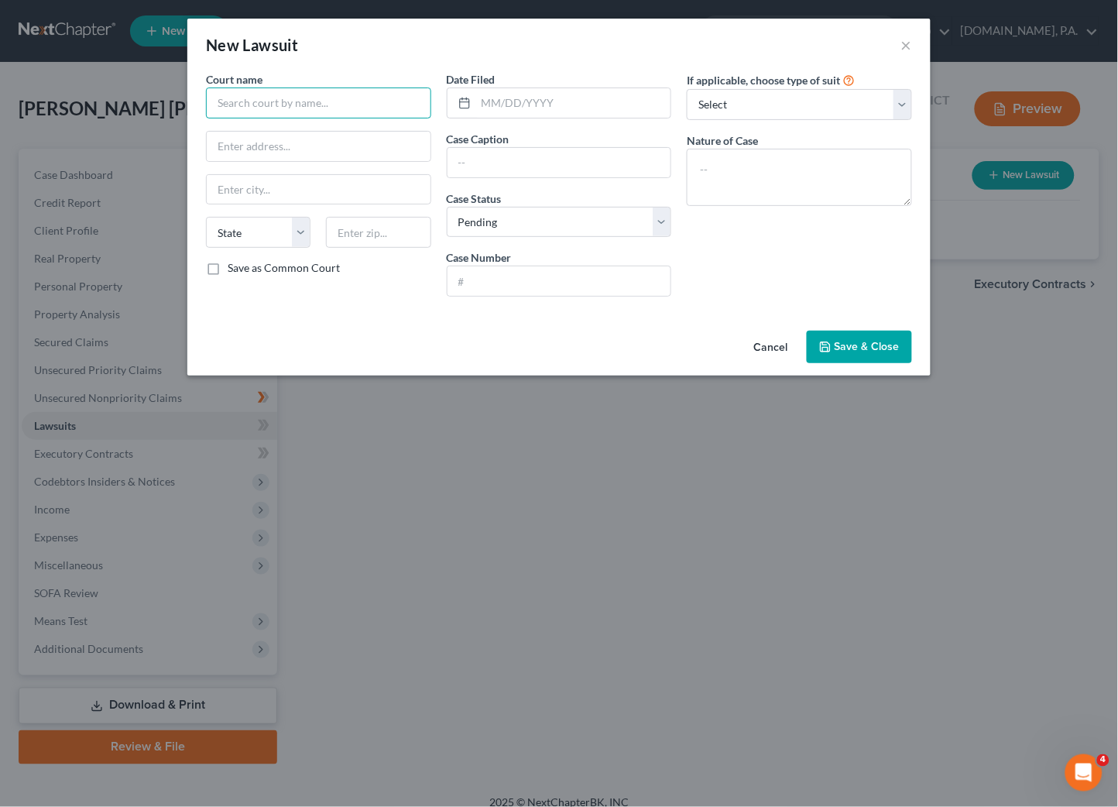
click at [280, 98] on input "text" at bounding box center [318, 103] width 225 height 31
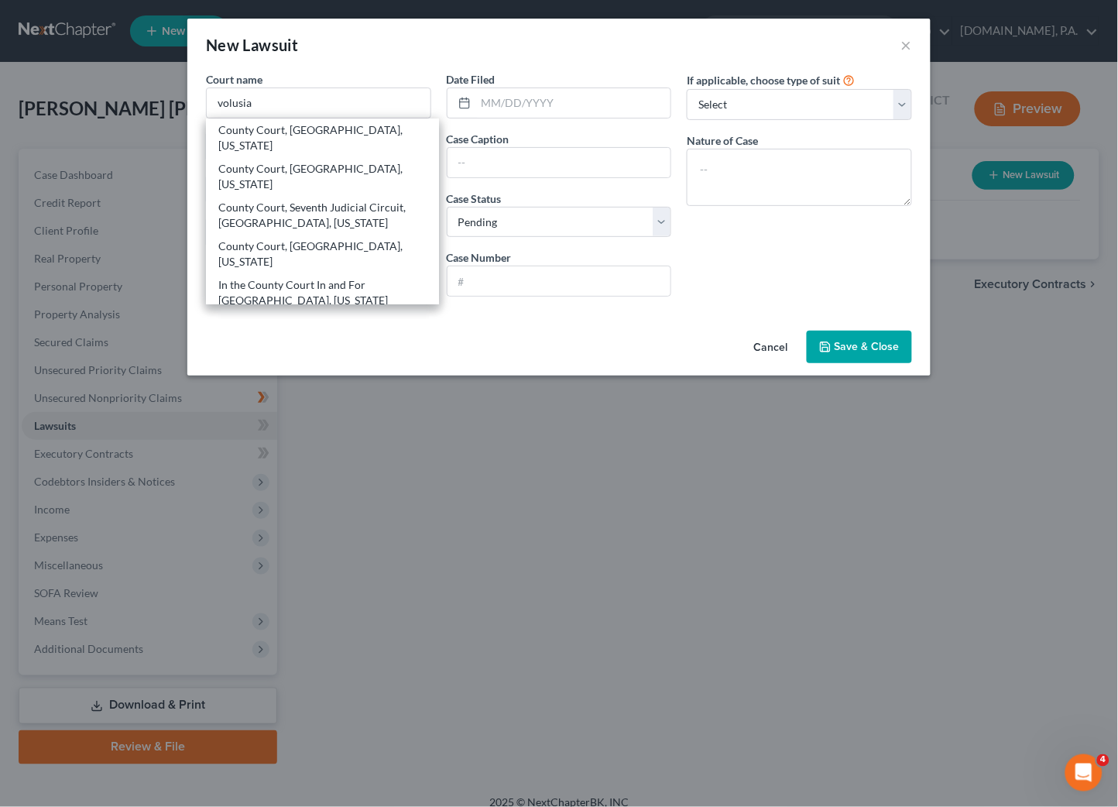
click at [304, 316] on div "IN THE CIRCUIT COURT IN AND FOR [GEOGRAPHIC_DATA], [US_STATE]" at bounding box center [322, 331] width 208 height 31
type input "IN THE CIRCUIT COURT IN AND FOR [GEOGRAPHIC_DATA], [US_STATE]"
type input "101 N. Alabama Ave."
type input "Deland"
select select "9"
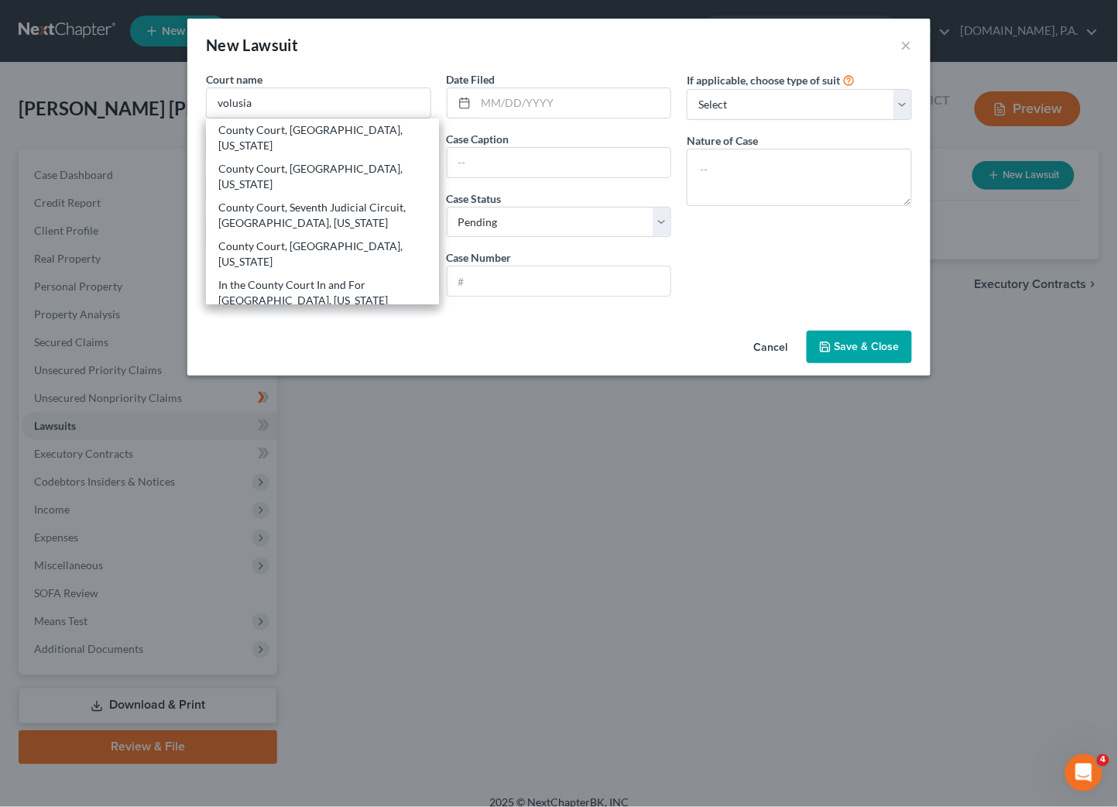
type input "32724"
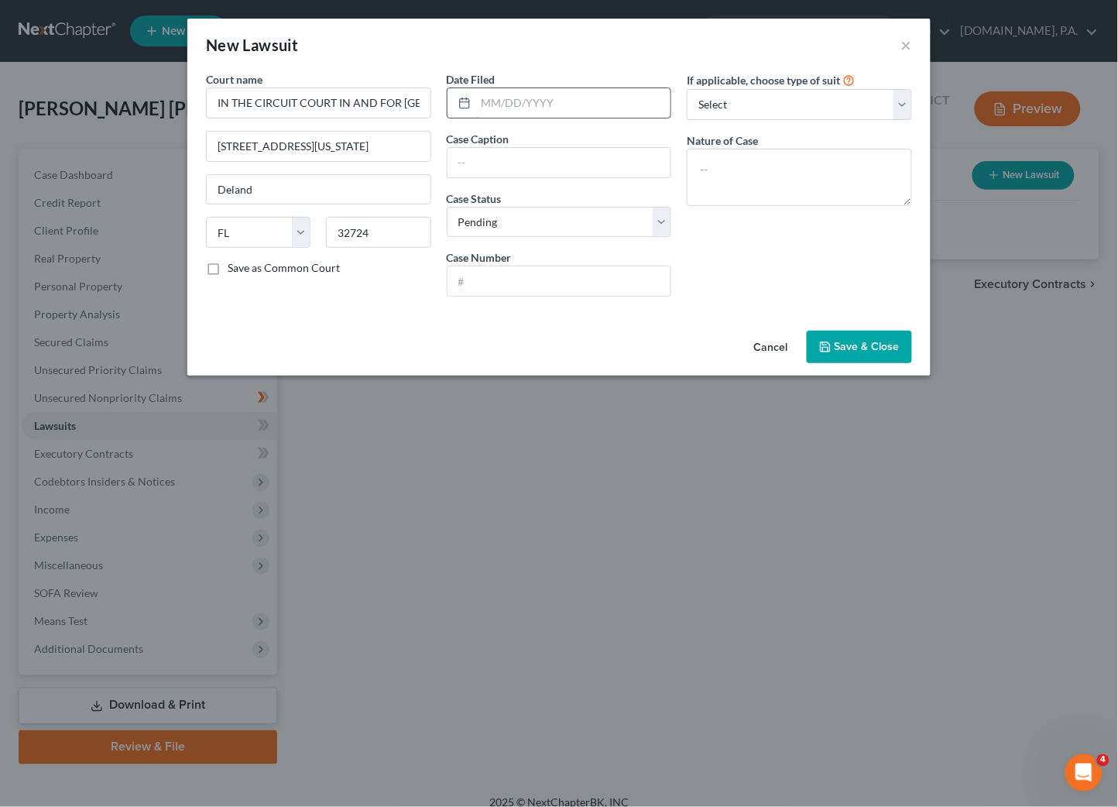
click at [523, 98] on input "text" at bounding box center [573, 102] width 195 height 29
type input "[DATE]"
click at [454, 160] on input "text" at bounding box center [560, 162] width 224 height 29
paste input "LVNV FUNDING LLC v. CYNTHIA MCGIRT"
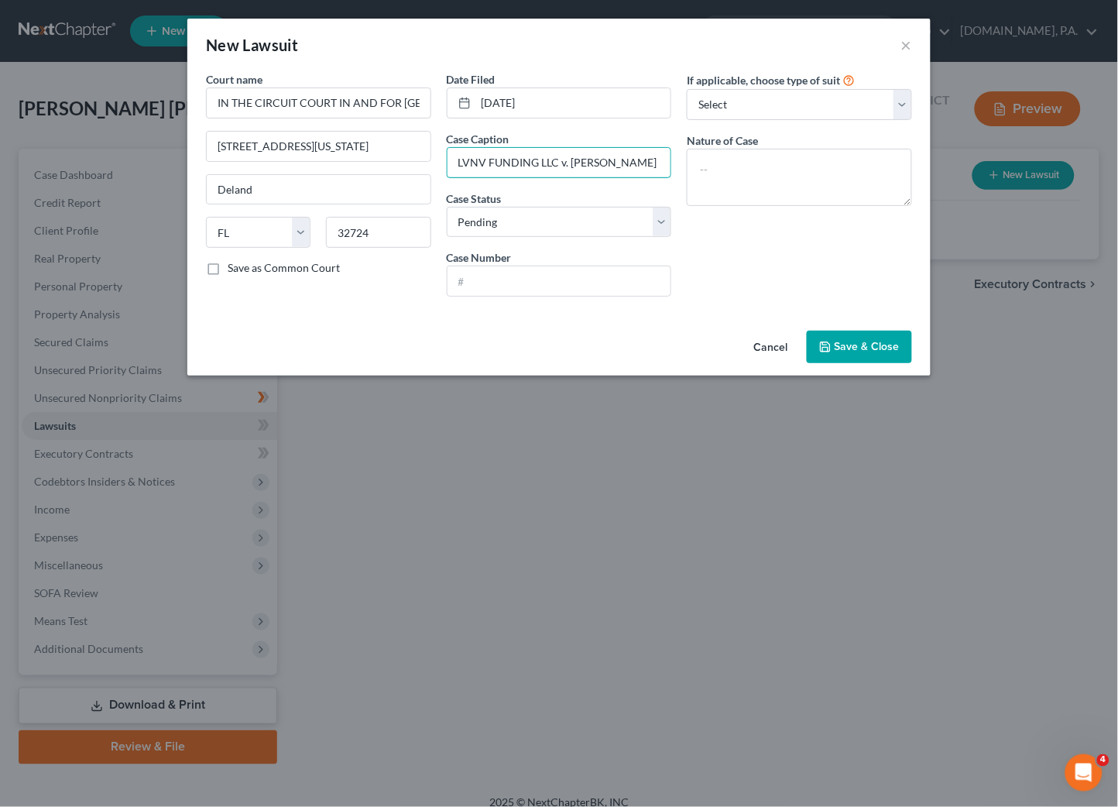
type input "LVNV FUNDING LLC v. CYNTHIA MCGIRT"
click at [473, 286] on input "text" at bounding box center [560, 280] width 224 height 29
paste input "2025 19043 CODL"
type input "2025 19043 CODL"
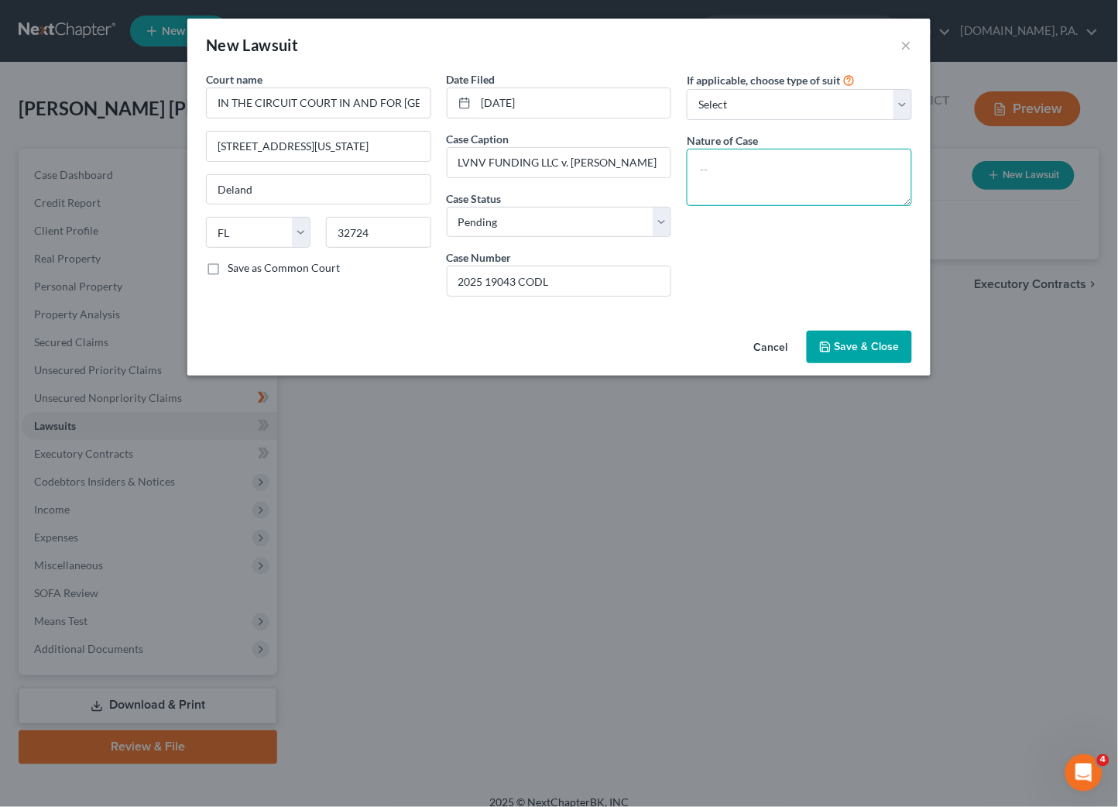
click at [699, 156] on textarea at bounding box center [799, 177] width 225 height 57
paste textarea "SMALL CLAIMS $501 TO $2,500"
type textarea "SMALL CLAIMS $501 TO $2,500"
click at [853, 341] on span "Save & Close" at bounding box center [867, 346] width 65 height 13
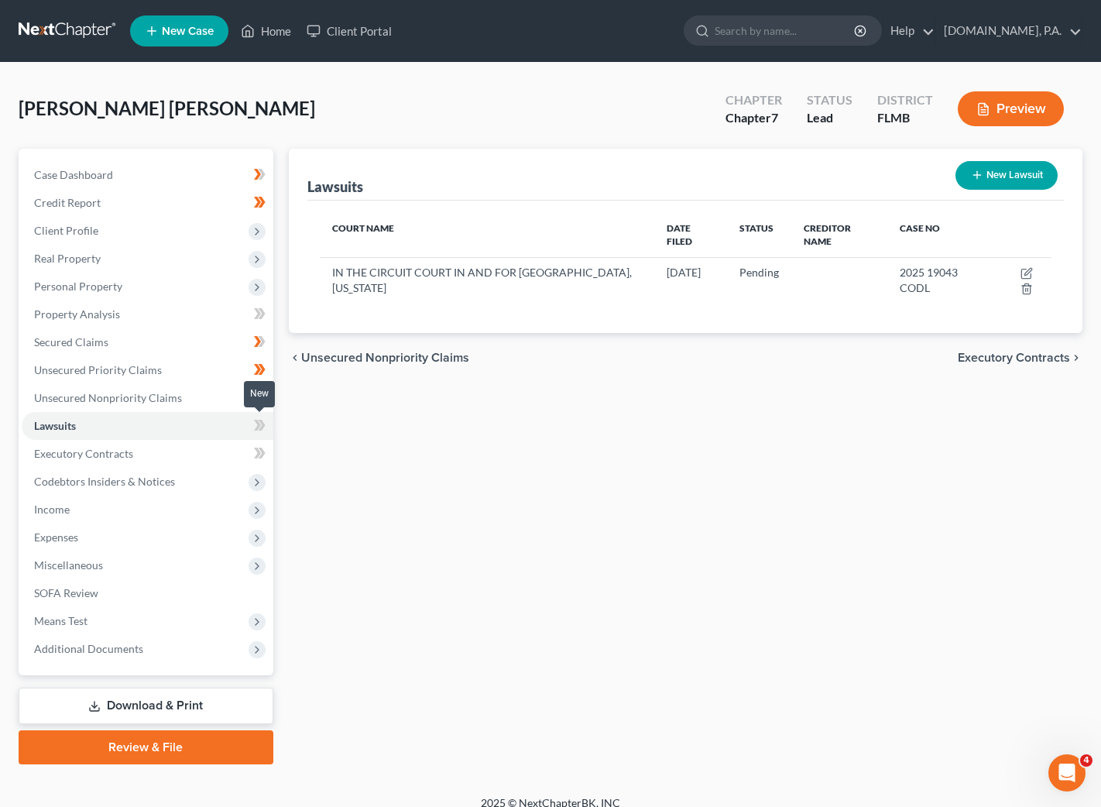
click at [254, 421] on icon at bounding box center [260, 425] width 12 height 19
click at [995, 360] on span "Executory Contracts" at bounding box center [1014, 358] width 112 height 12
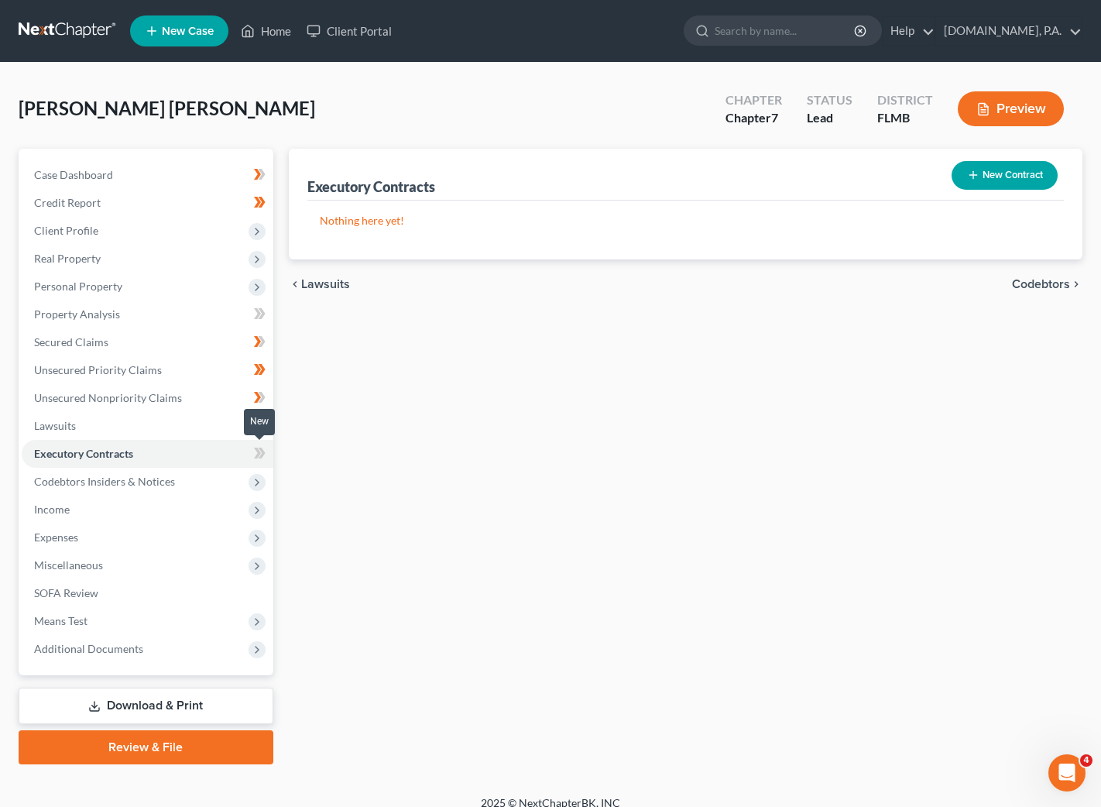
click at [256, 446] on icon at bounding box center [260, 453] width 12 height 19
click at [1028, 285] on span "Codebtors" at bounding box center [1041, 284] width 58 height 12
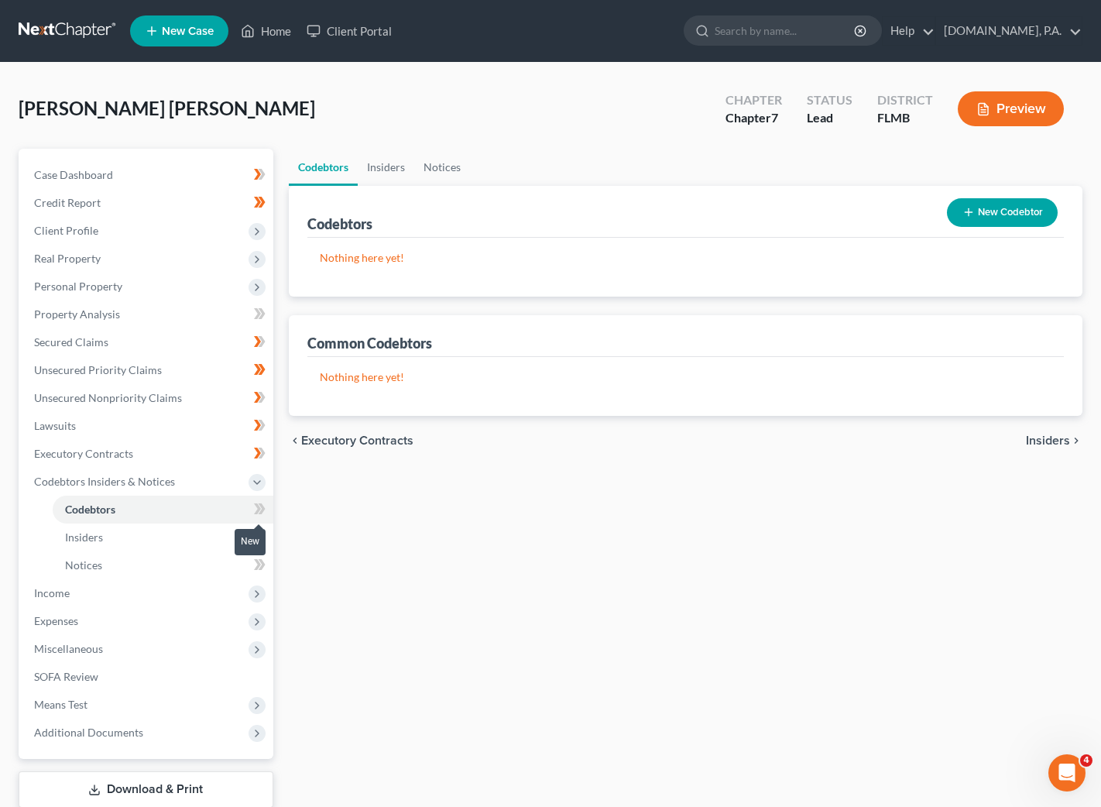
drag, startPoint x: 261, startPoint y: 505, endPoint x: 272, endPoint y: 506, distance: 10.9
click at [261, 505] on icon at bounding box center [261, 508] width 7 height 11
click at [1044, 437] on span "Insiders" at bounding box center [1048, 441] width 44 height 12
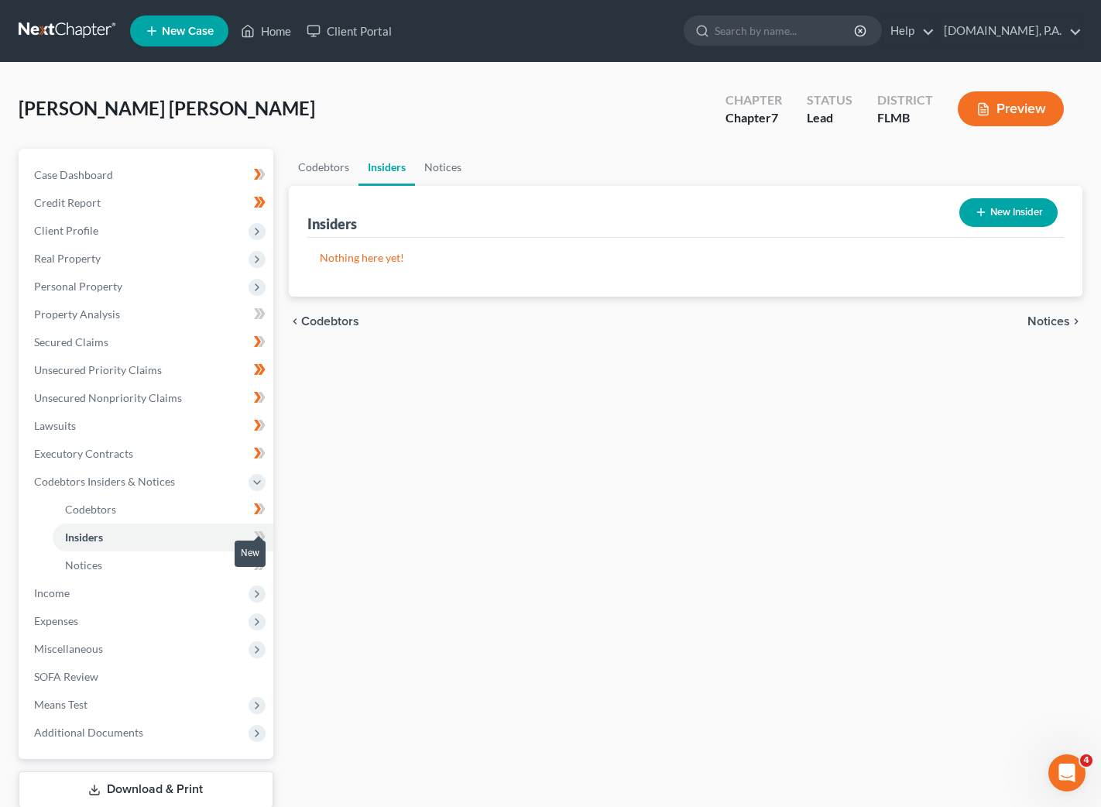
click at [263, 533] on icon at bounding box center [260, 536] width 12 height 19
click at [1064, 325] on span "Notices" at bounding box center [1049, 321] width 43 height 12
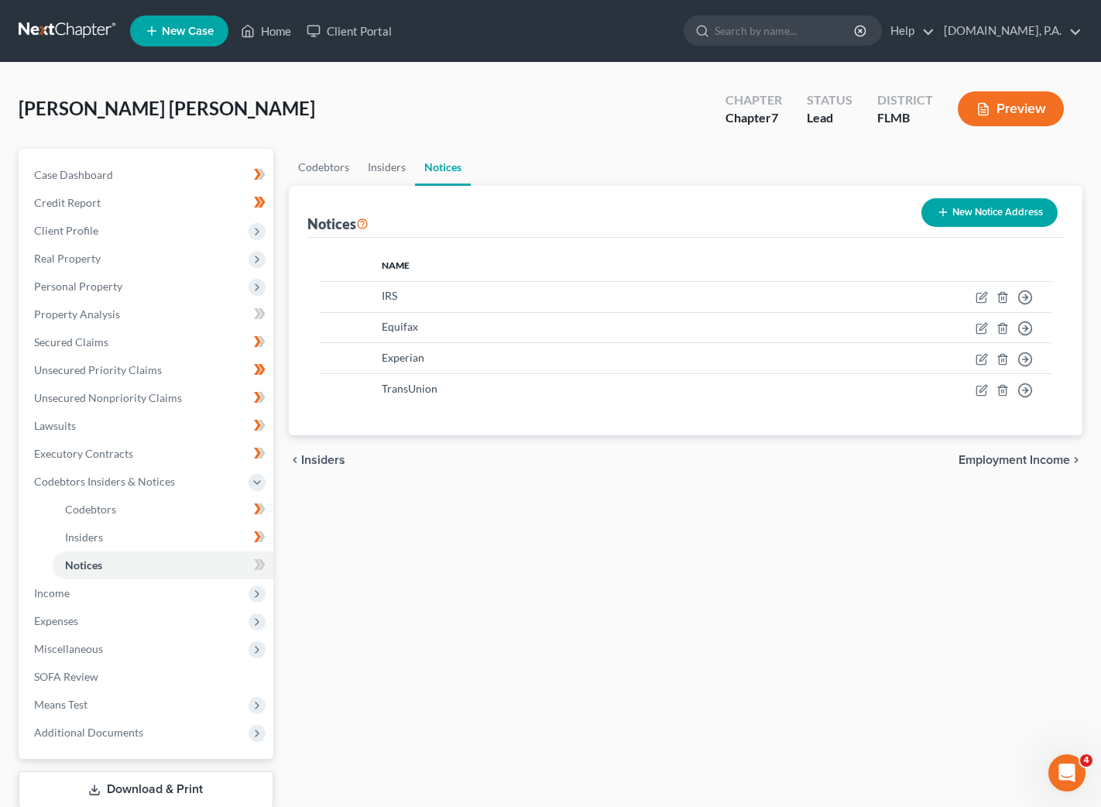
click at [996, 206] on button "New Notice Address" at bounding box center [990, 212] width 136 height 29
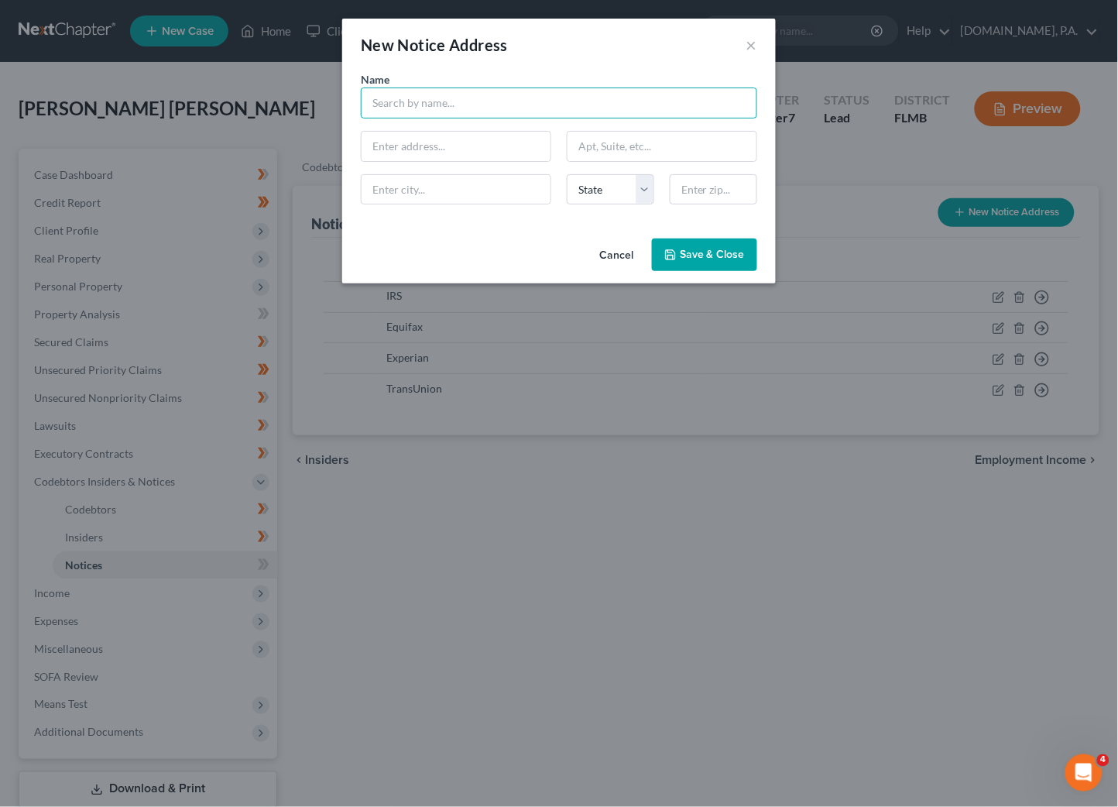
click at [468, 106] on input "text" at bounding box center [559, 103] width 397 height 31
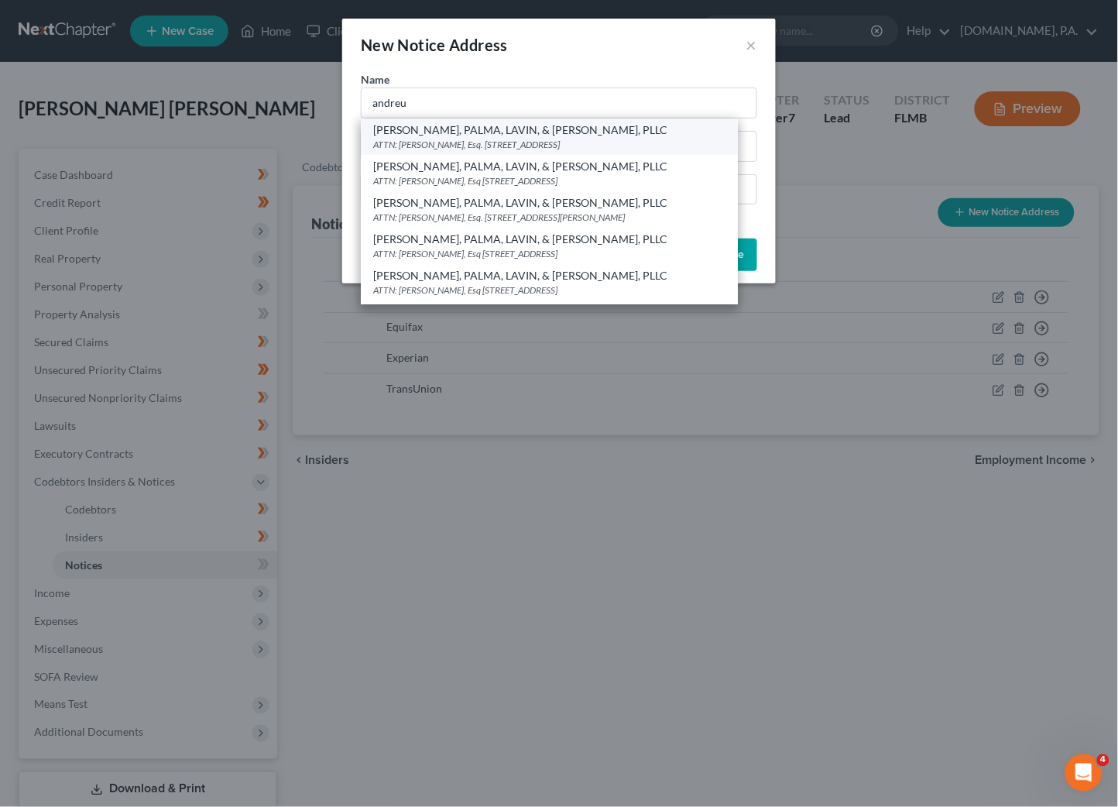
click at [438, 135] on div "[PERSON_NAME], PALMA, LAVIN, & [PERSON_NAME], PLLC" at bounding box center [549, 129] width 352 height 15
type input "[PERSON_NAME], PALMA, LAVIN, & [PERSON_NAME], PLLC"
type input "ATTN: Jorge L. Palma, Esq."
type input "815 NW 57th Ave, Ste 401"
type input "Miami"
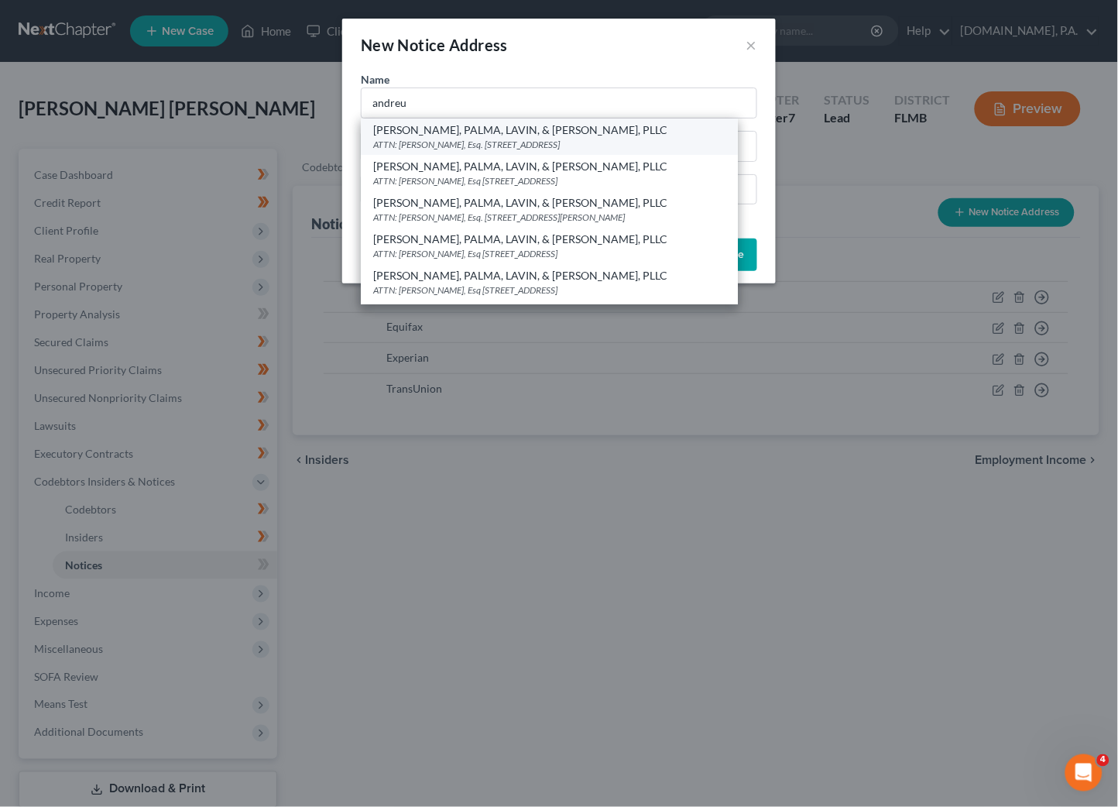
select select "9"
type input "33126"
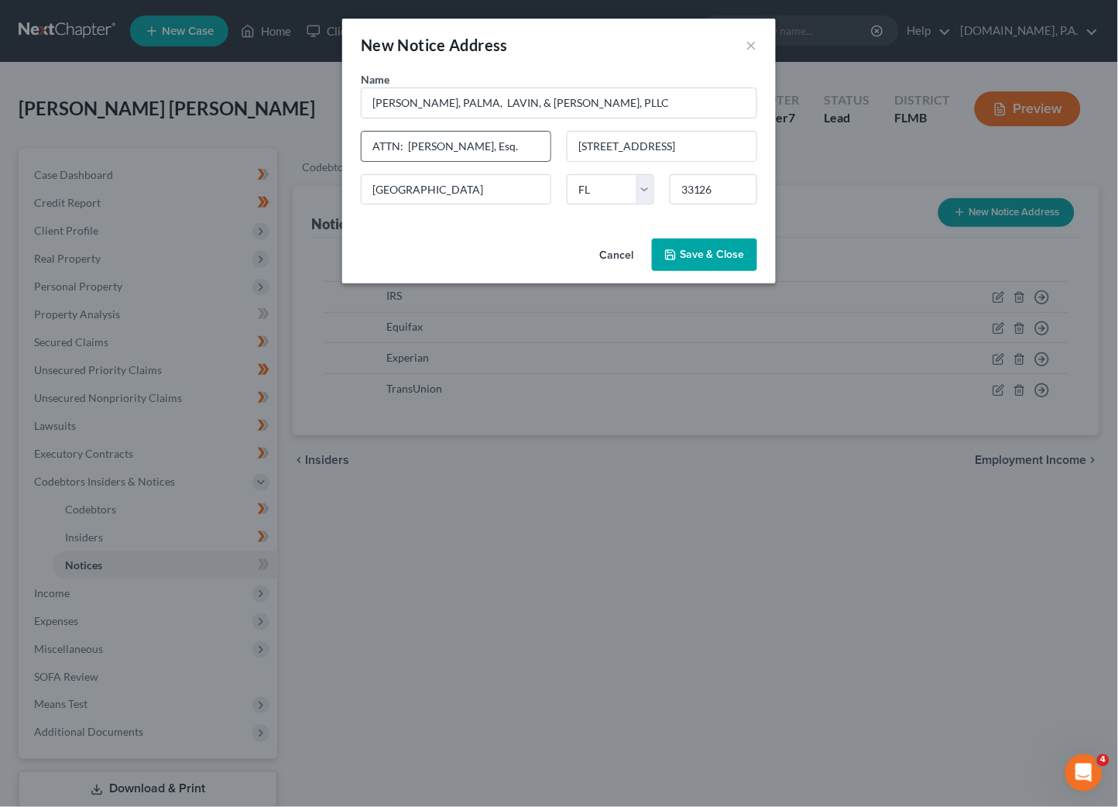
click at [517, 143] on input "ATTN: Jorge L. Palma, Esq." at bounding box center [456, 146] width 189 height 29
drag, startPoint x: 517, startPoint y: 142, endPoint x: 411, endPoint y: 147, distance: 106.3
click at [411, 147] on input "ATTN: Jorge L. Palma, Esq." at bounding box center [456, 146] width 189 height 29
click at [503, 149] on input "ATTN: Juan G Andreu, Es" at bounding box center [456, 146] width 189 height 29
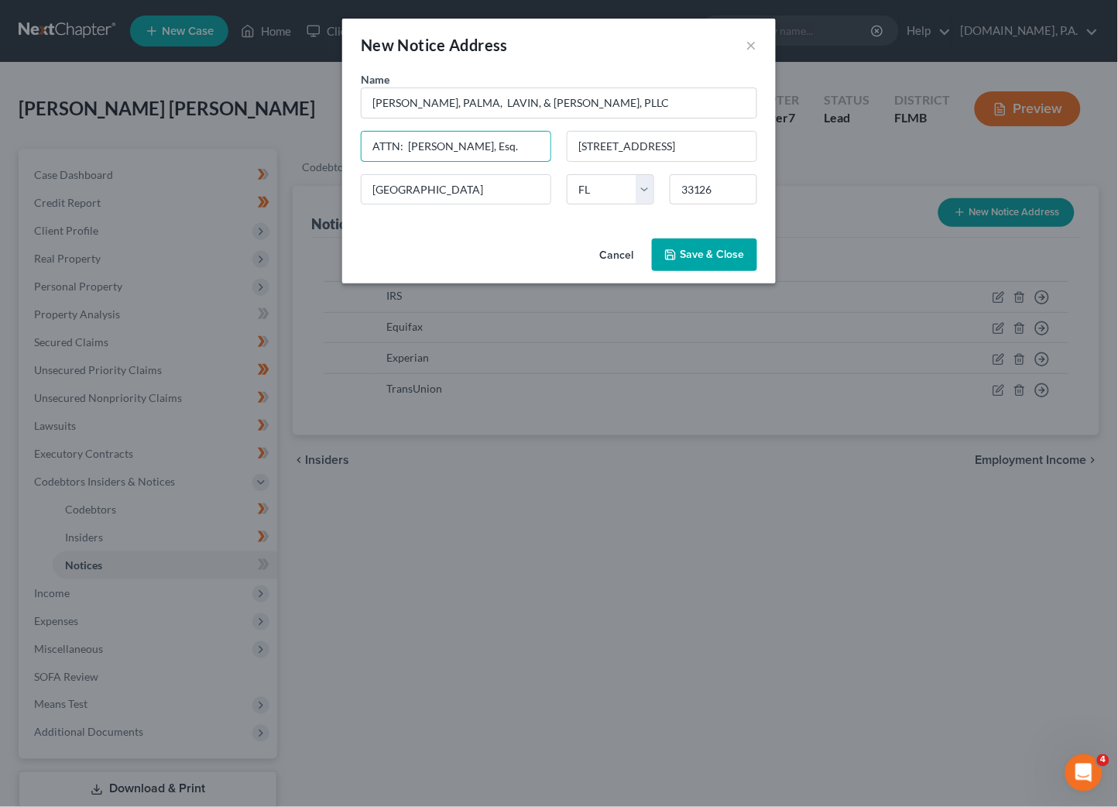
type input "ATTN: Juan G Andreu, Esq."
click at [687, 254] on span "Save & Close" at bounding box center [712, 254] width 65 height 13
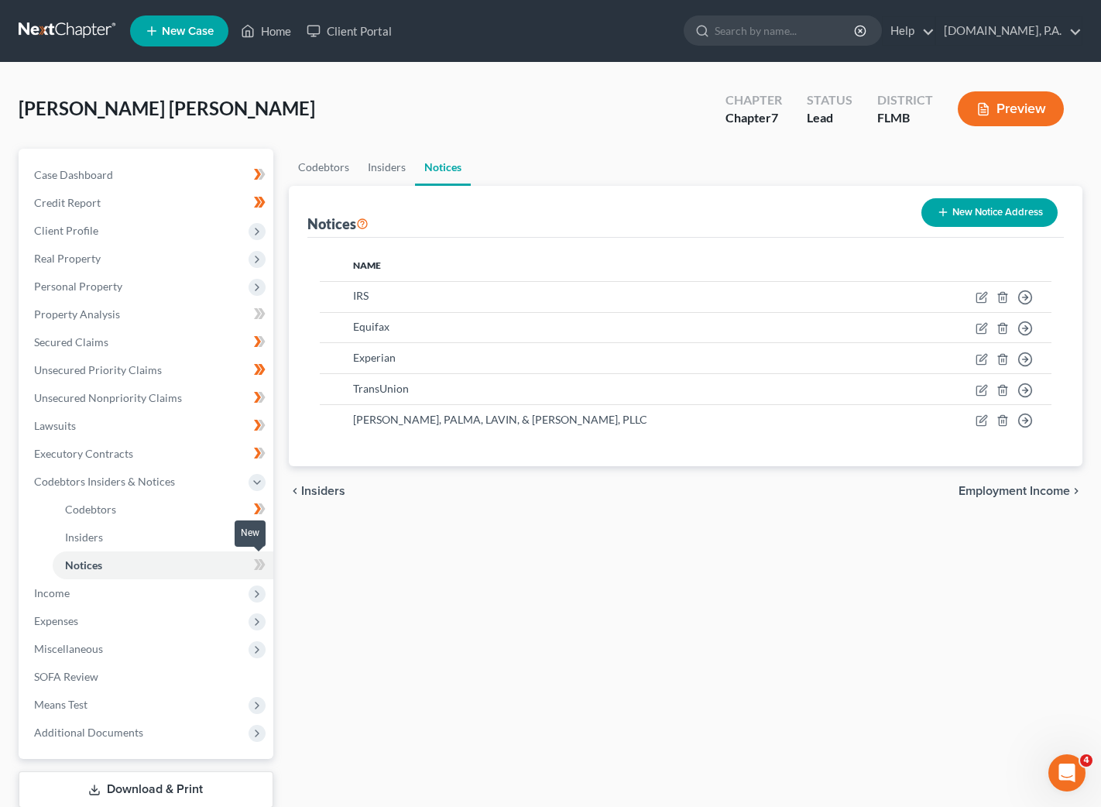
click at [254, 565] on icon at bounding box center [260, 564] width 12 height 19
click at [262, 561] on icon at bounding box center [261, 564] width 7 height 11
click at [70, 650] on span "Miscellaneous" at bounding box center [68, 648] width 69 height 13
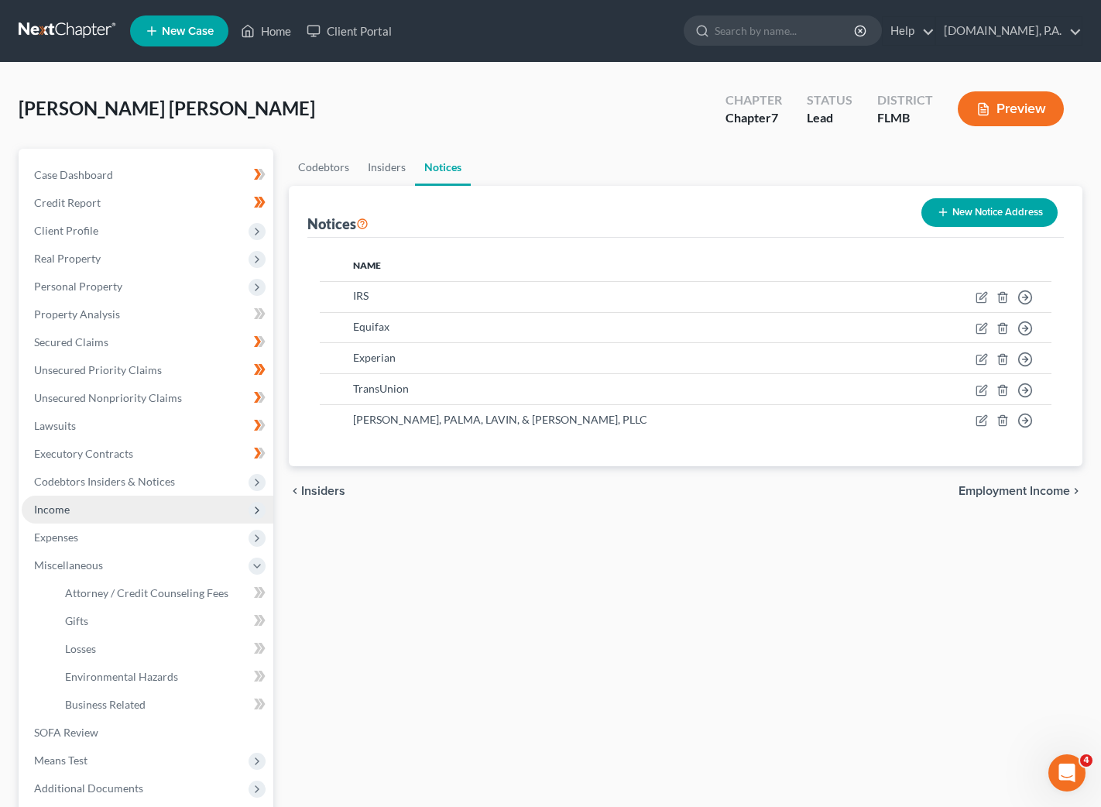
click at [62, 514] on span "Income" at bounding box center [52, 509] width 36 height 13
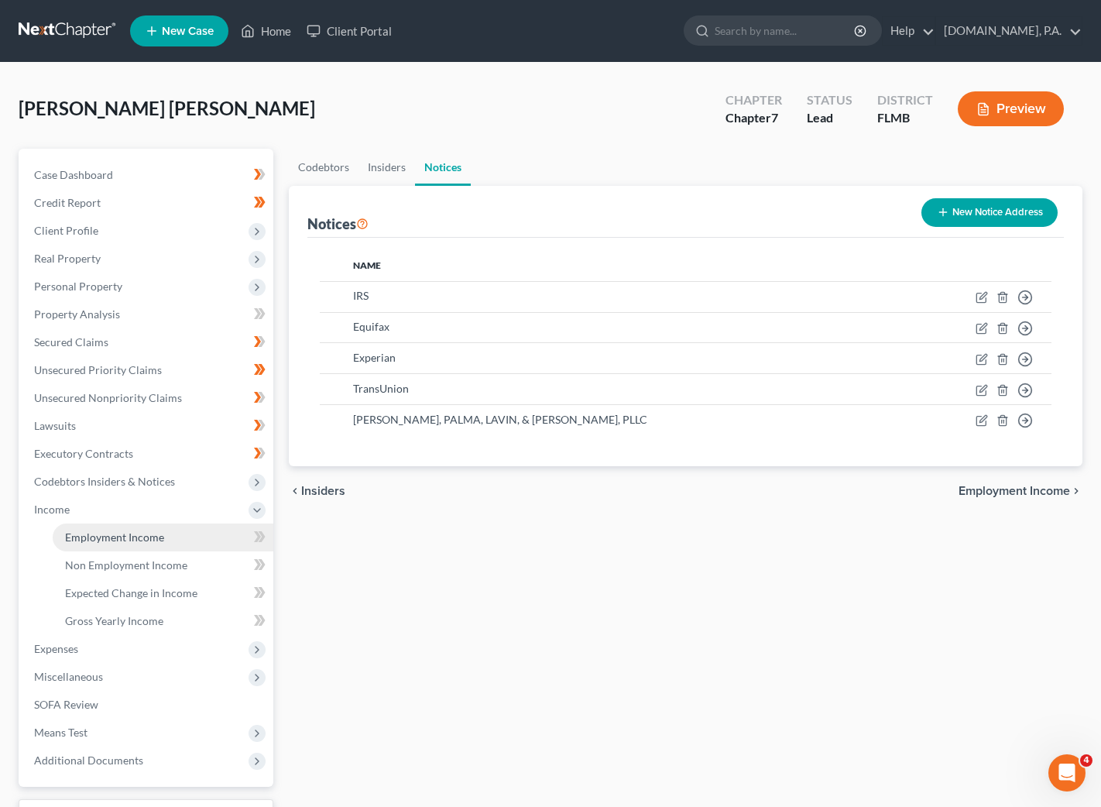
click at [137, 534] on span "Employment Income" at bounding box center [114, 537] width 99 height 13
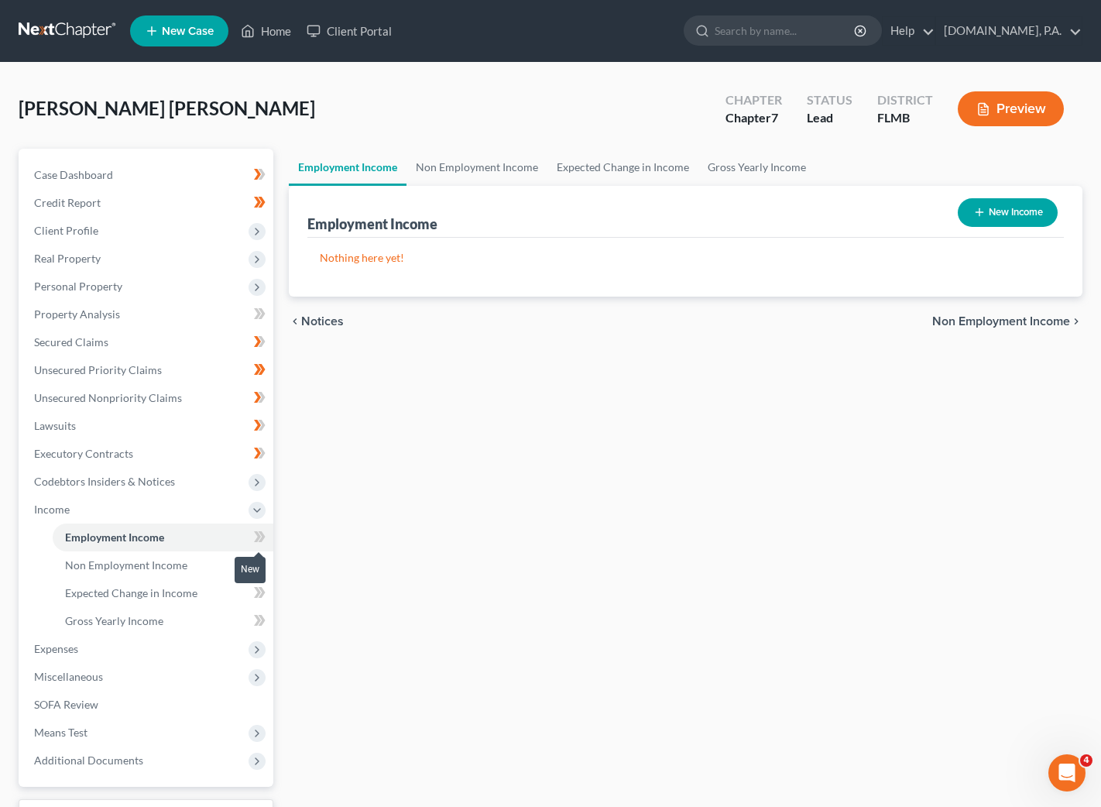
click at [262, 537] on icon at bounding box center [261, 536] width 7 height 11
click at [264, 533] on icon at bounding box center [260, 536] width 12 height 19
click at [147, 569] on span "Non Employment Income" at bounding box center [126, 564] width 122 height 13
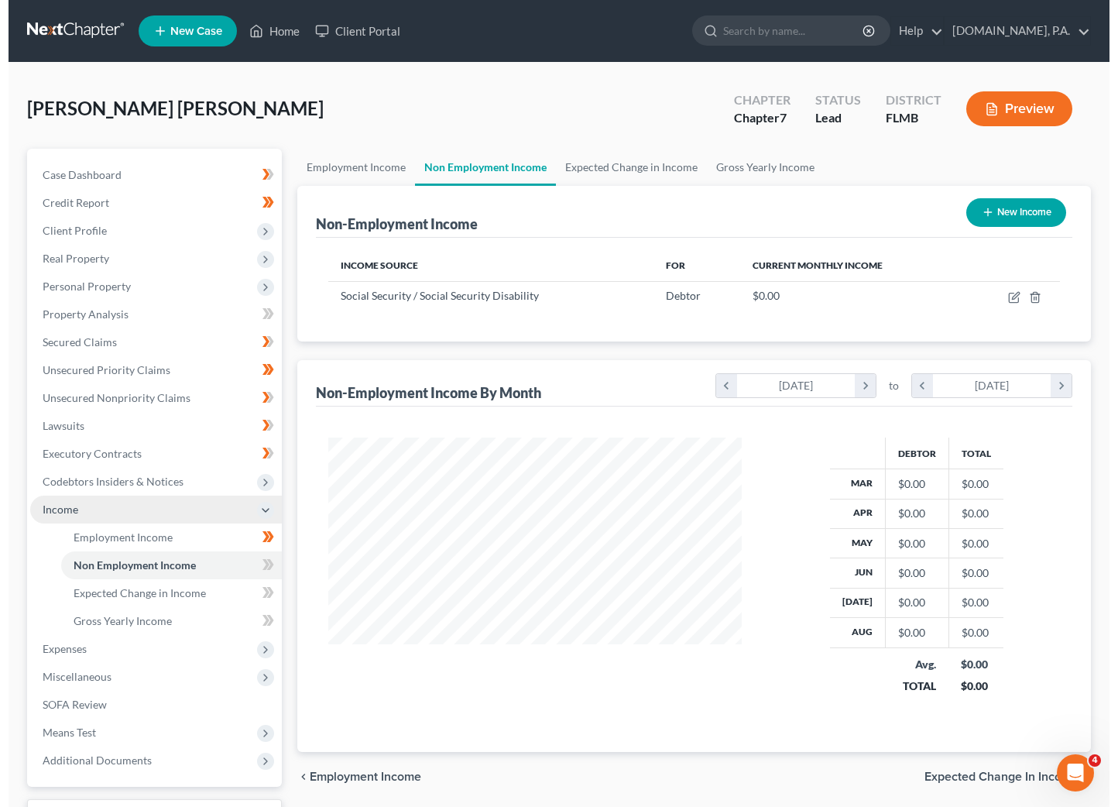
scroll to position [277, 445]
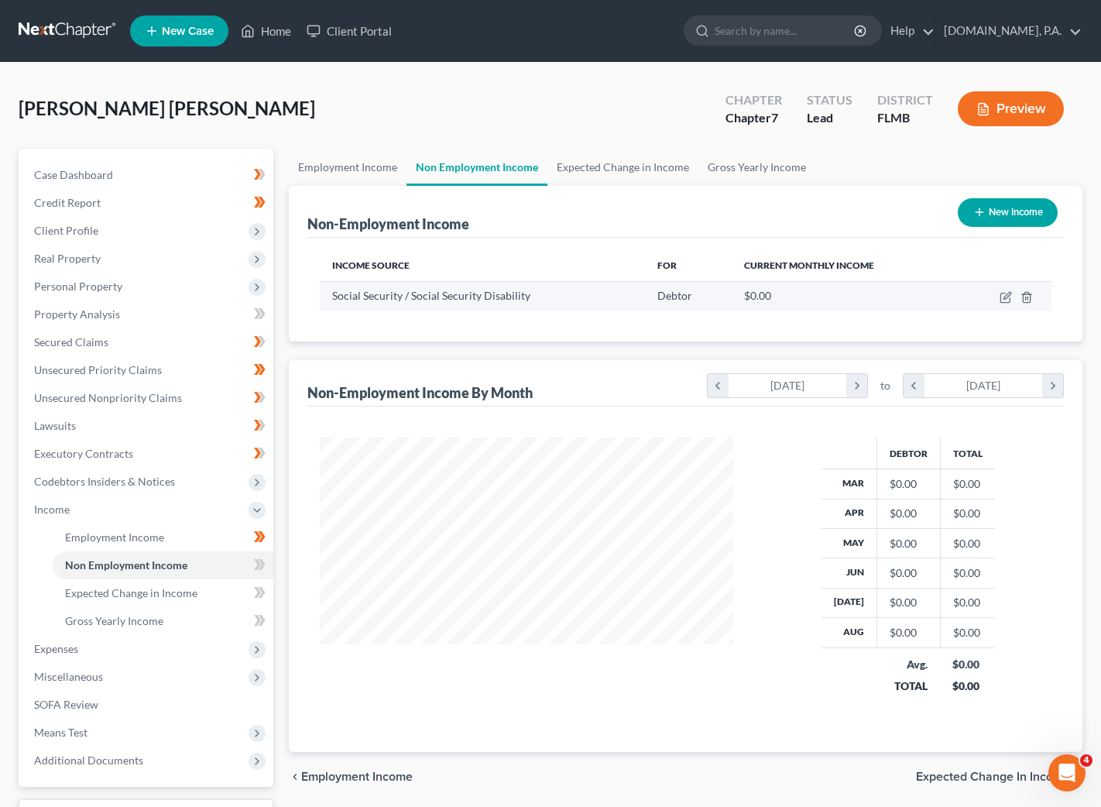
click at [998, 300] on td at bounding box center [1005, 295] width 94 height 29
click at [1002, 296] on icon "button" at bounding box center [1006, 297] width 12 height 12
select select "4"
select select "0"
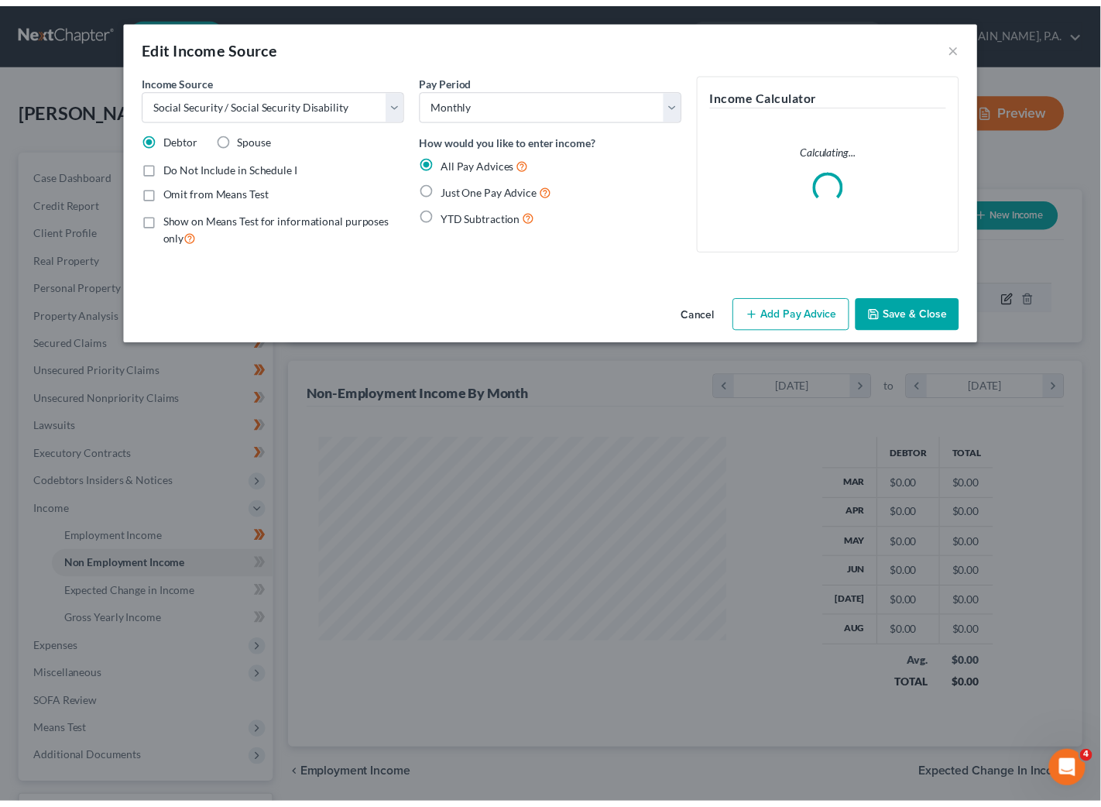
scroll to position [277, 453]
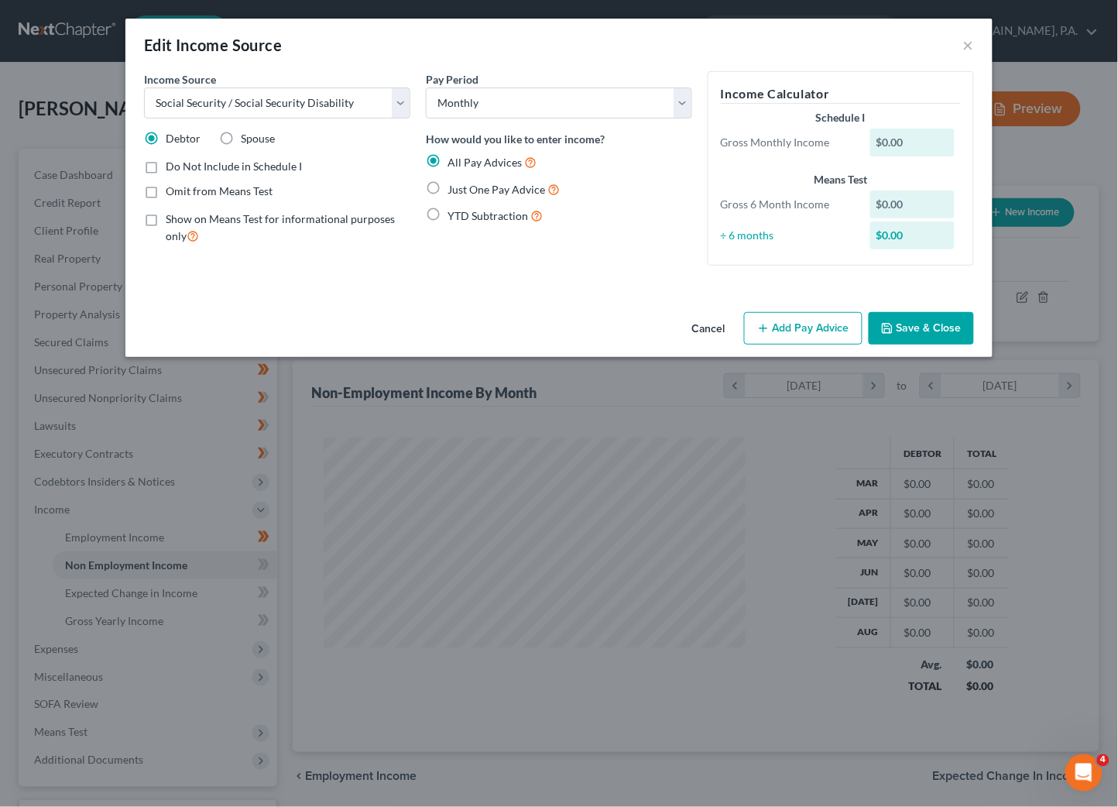
click at [448, 191] on label "Just One Pay Advice" at bounding box center [504, 189] width 112 height 18
click at [454, 191] on input "Just One Pay Advice" at bounding box center [459, 185] width 10 height 10
radio input "true"
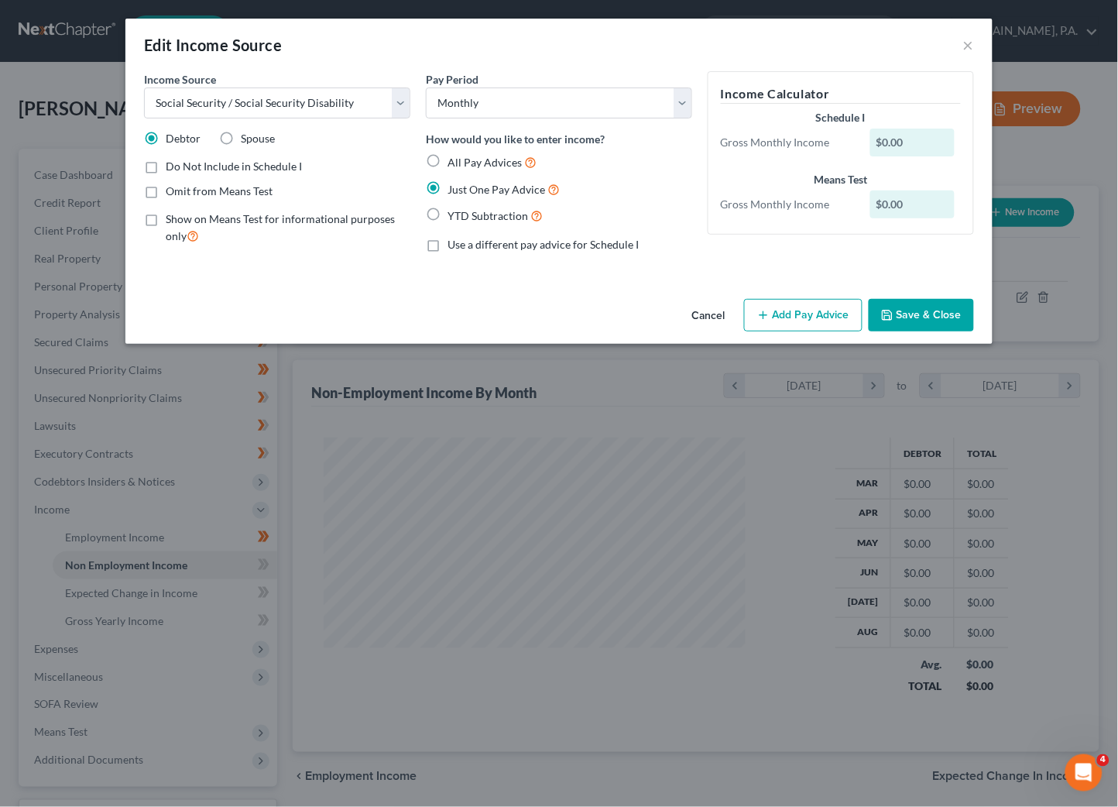
click at [907, 143] on div "$0.00" at bounding box center [913, 143] width 85 height 28
click at [885, 139] on div "$0.00" at bounding box center [913, 143] width 85 height 28
click at [907, 141] on div "$0.00" at bounding box center [913, 143] width 85 height 28
click at [909, 316] on button "Save & Close" at bounding box center [921, 315] width 105 height 33
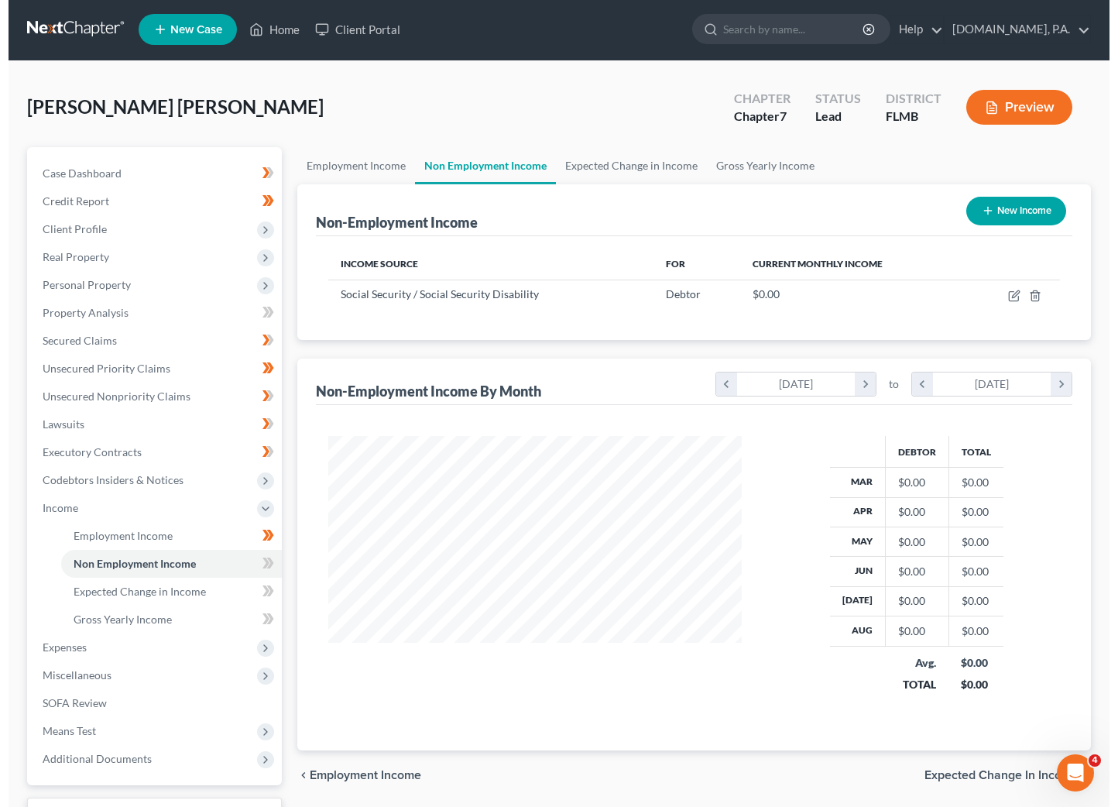
scroll to position [0, 0]
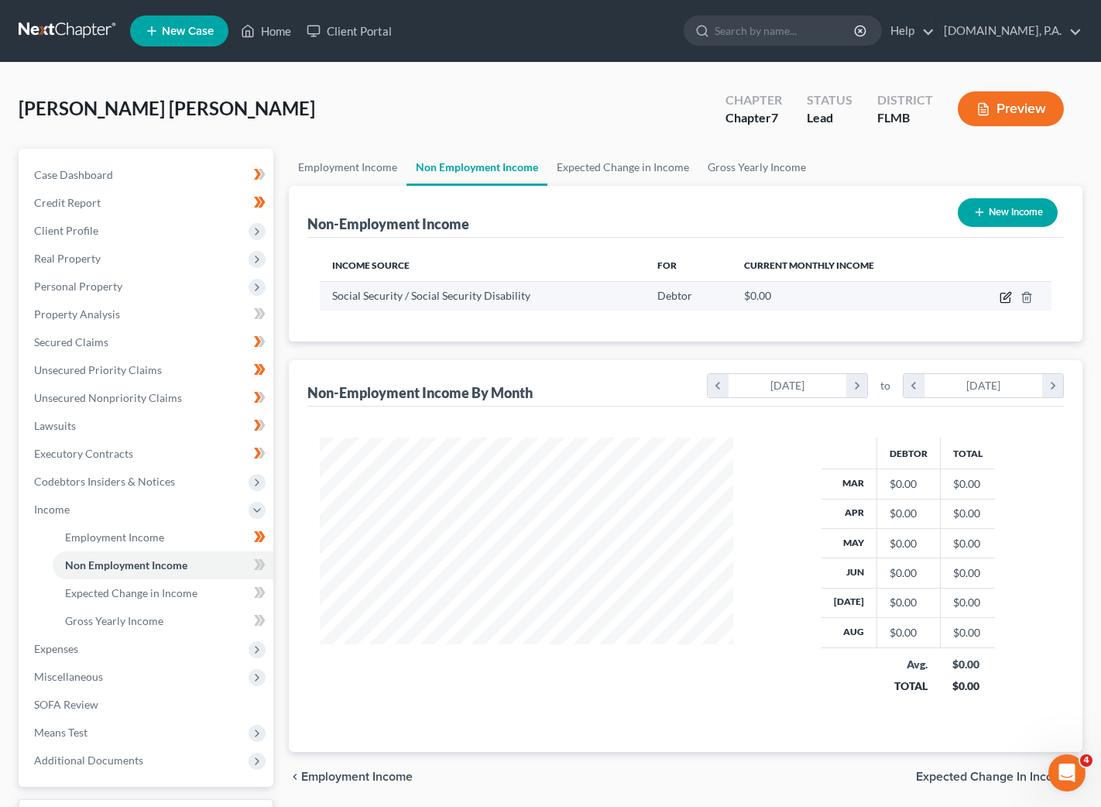
click at [1008, 292] on icon "button" at bounding box center [1006, 297] width 12 height 12
select select "4"
select select "0"
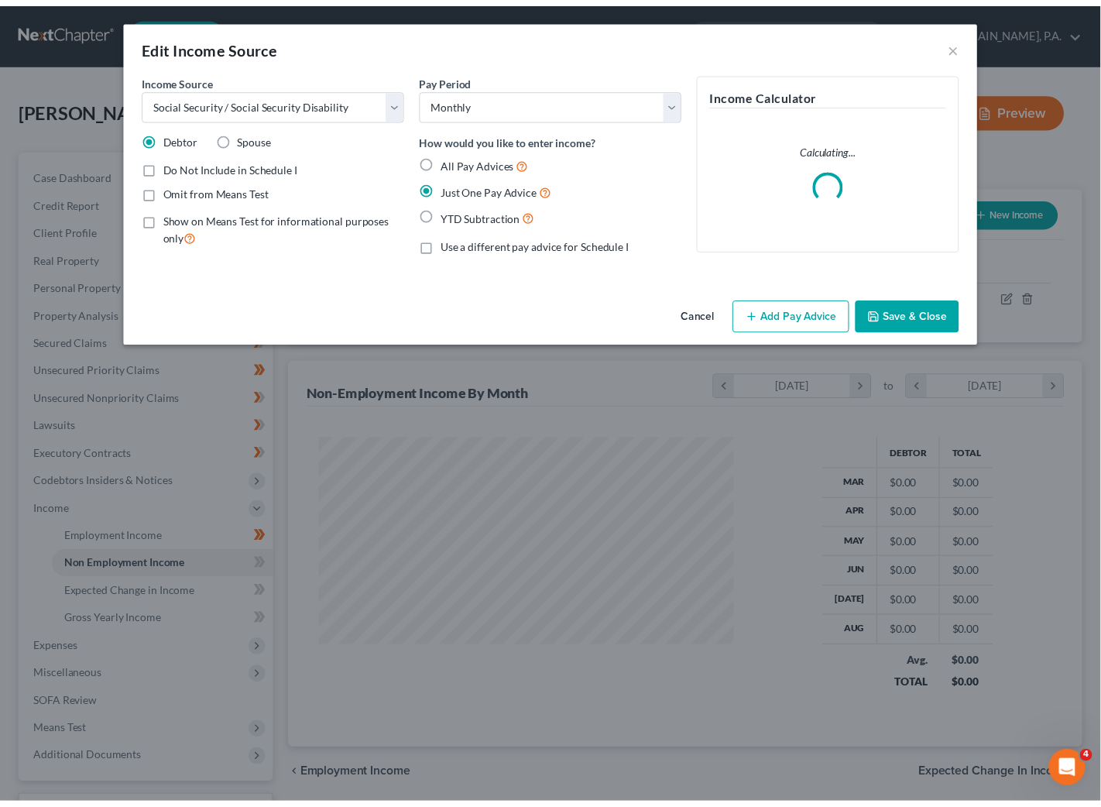
scroll to position [277, 453]
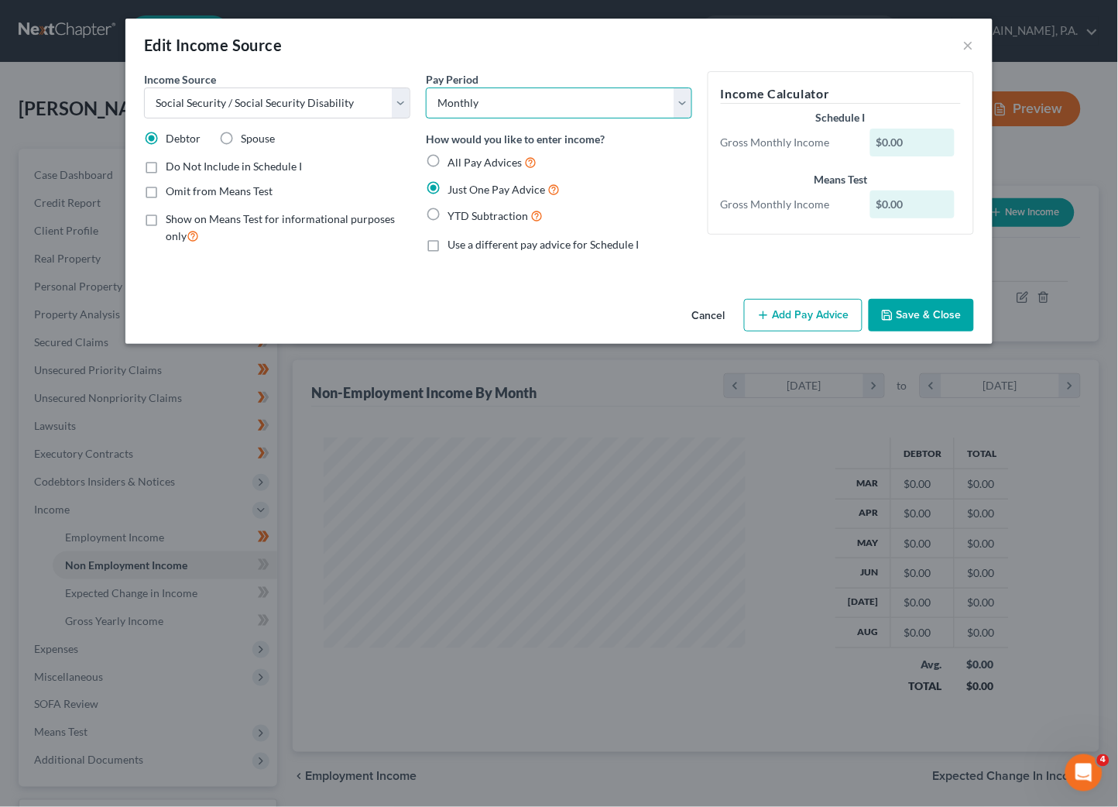
click at [691, 97] on select "Select Monthly Twice Monthly Every Other Week Weekly" at bounding box center [559, 103] width 266 height 31
click at [426, 88] on select "Select Monthly Twice Monthly Every Other Week Weekly" at bounding box center [559, 103] width 266 height 31
click at [789, 313] on button "Add Pay Advice" at bounding box center [803, 315] width 119 height 33
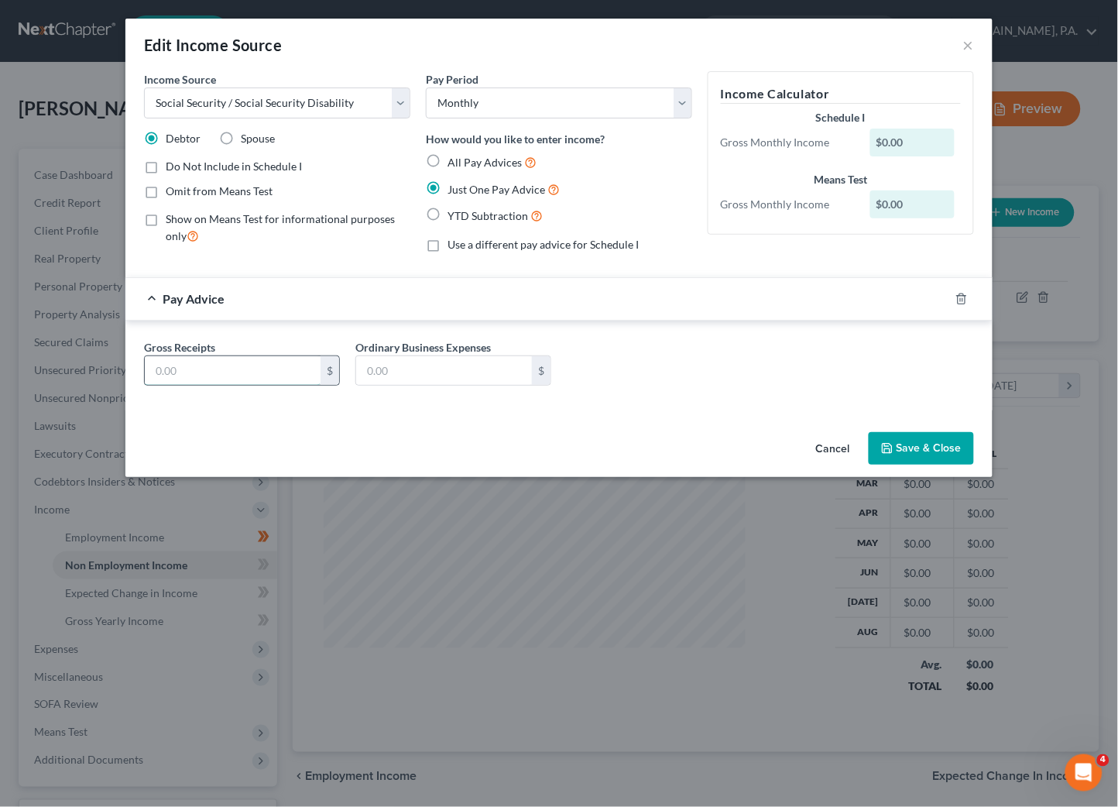
click at [233, 370] on input "text" at bounding box center [233, 370] width 176 height 29
type input "1,708.10"
click at [946, 453] on button "Save & Close" at bounding box center [921, 448] width 105 height 33
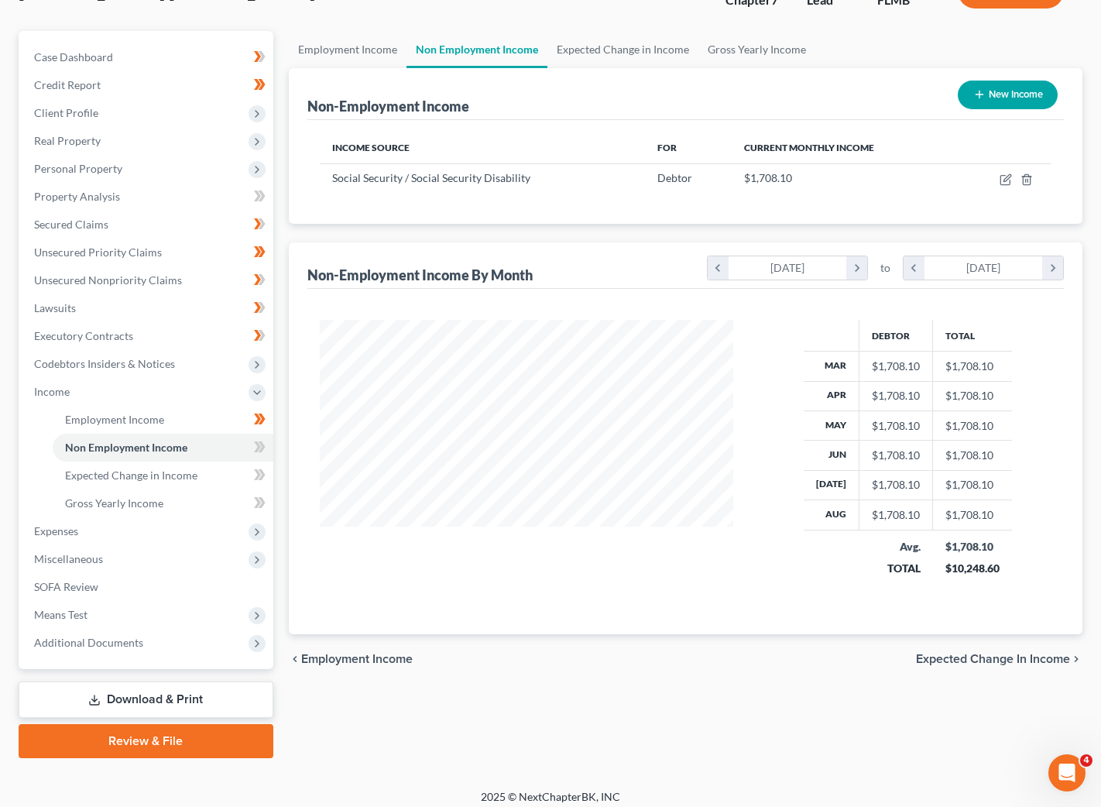
scroll to position [126, 0]
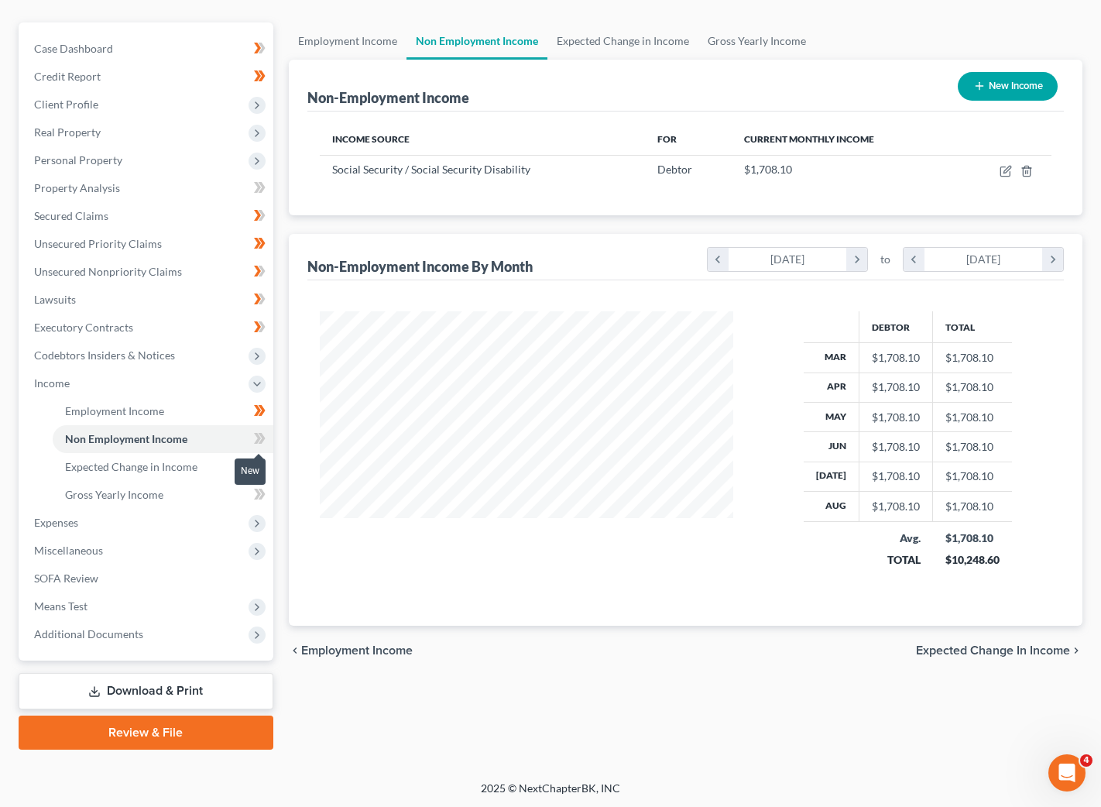
click at [259, 434] on icon at bounding box center [261, 438] width 7 height 11
click at [1026, 648] on span "Expected Change in Income" at bounding box center [993, 650] width 154 height 12
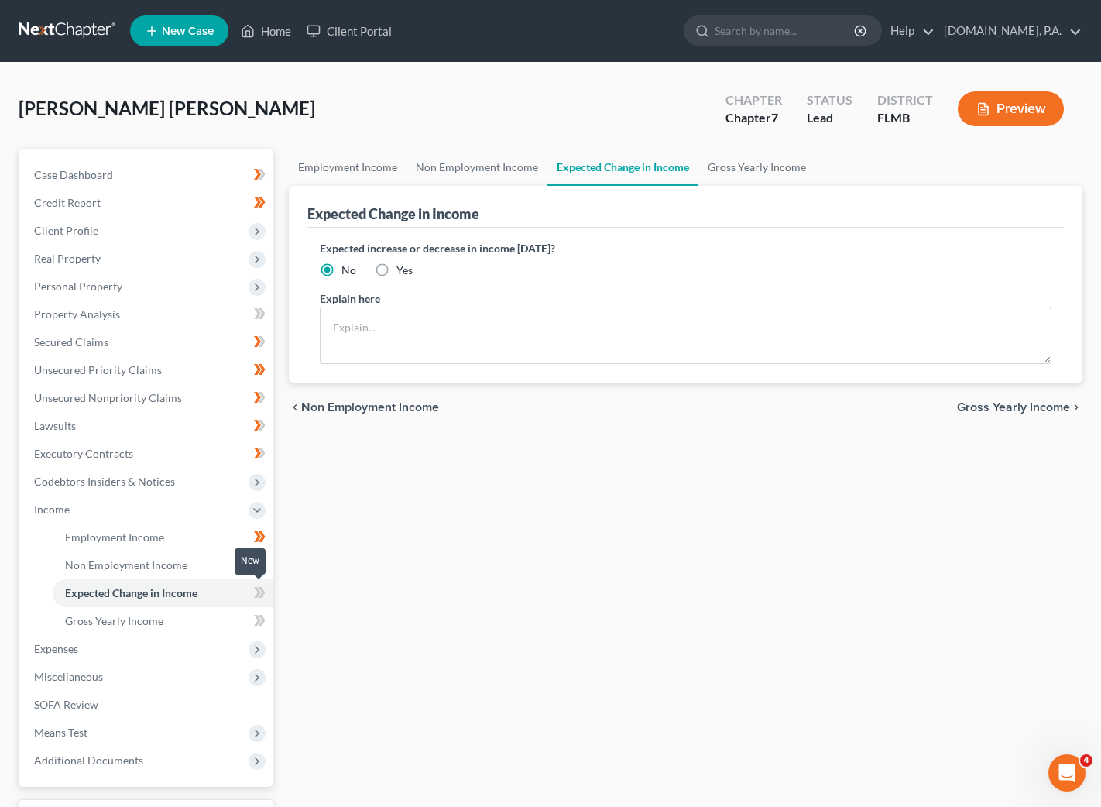
click at [255, 589] on icon at bounding box center [257, 592] width 7 height 11
click at [141, 617] on span "Gross Yearly Income" at bounding box center [114, 620] width 98 height 13
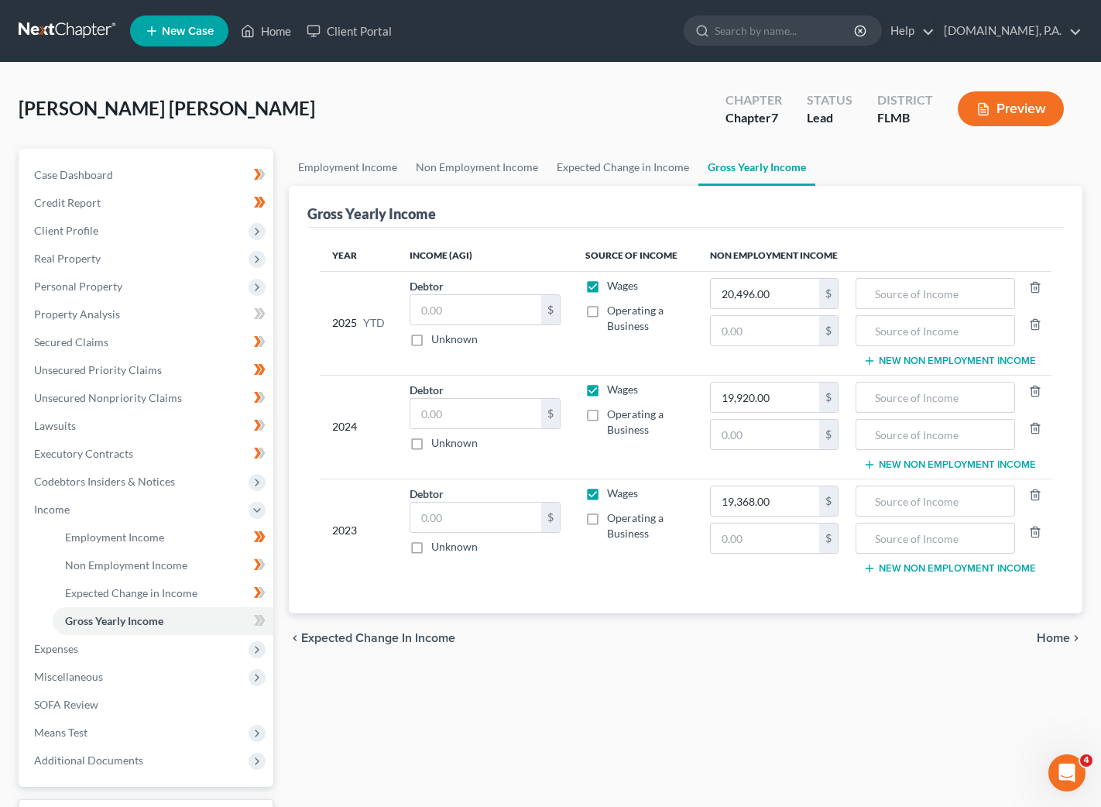
drag, startPoint x: 594, startPoint y: 390, endPoint x: 603, endPoint y: 346, distance: 44.4
click at [607, 389] on label "Wages" at bounding box center [622, 389] width 31 height 15
click at [613, 389] on input "Wages" at bounding box center [618, 387] width 10 height 10
checkbox input "false"
drag, startPoint x: 596, startPoint y: 283, endPoint x: 597, endPoint y: 361, distance: 78.2
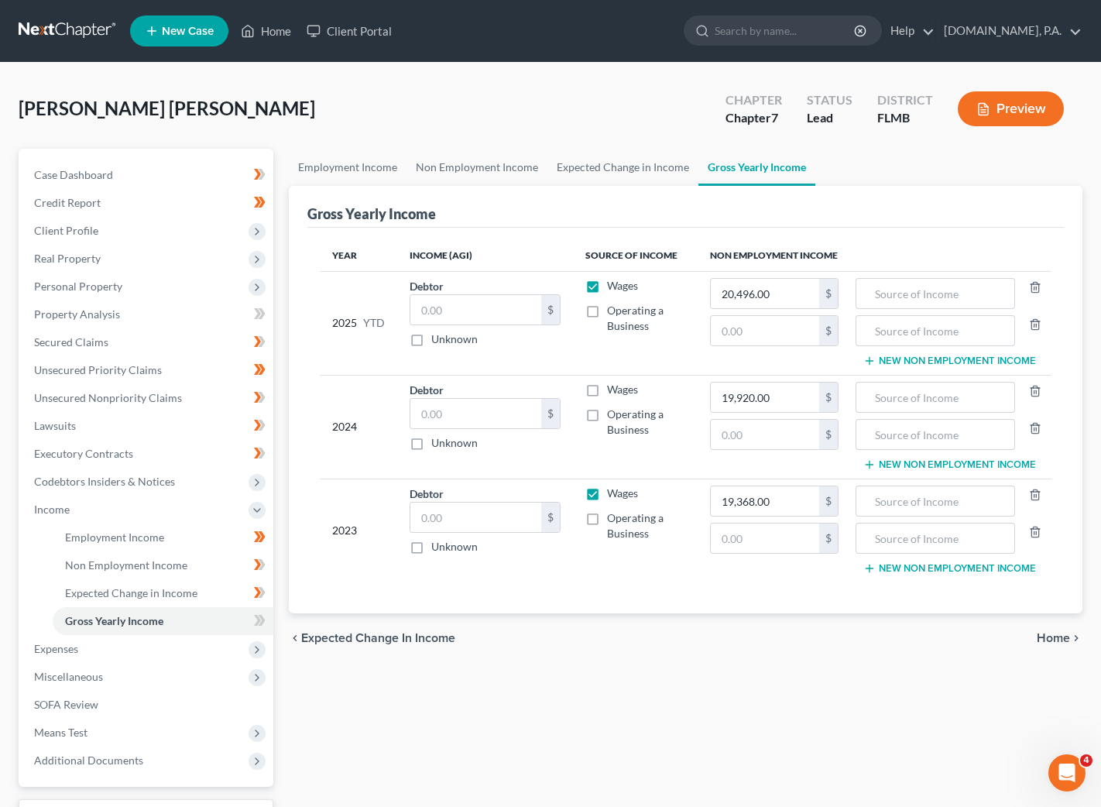
click at [607, 283] on label "Wages" at bounding box center [622, 285] width 31 height 15
click at [613, 283] on input "Wages" at bounding box center [618, 283] width 10 height 10
checkbox input "false"
click at [607, 490] on label "Wages" at bounding box center [622, 493] width 31 height 15
click at [613, 490] on input "Wages" at bounding box center [618, 491] width 10 height 10
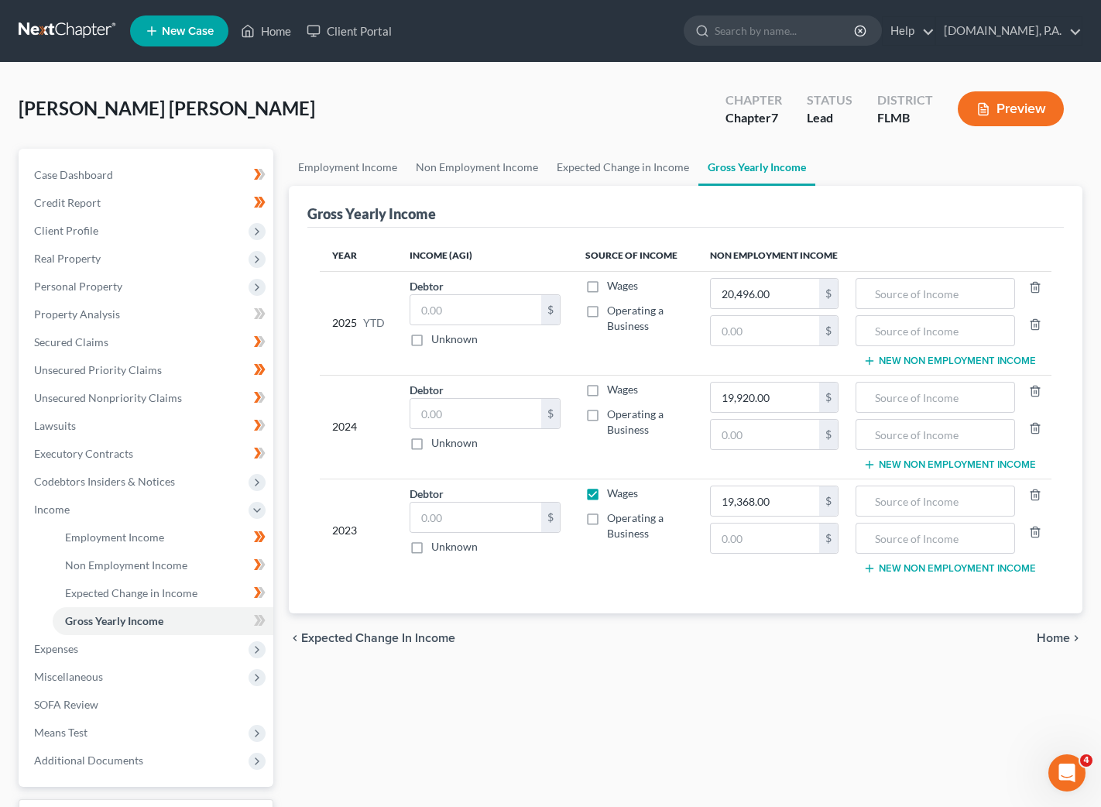
checkbox input "false"
click at [960, 294] on input "text" at bounding box center [935, 293] width 143 height 29
type input "SSB"
click at [944, 389] on input "text" at bounding box center [935, 397] width 143 height 29
type input "SSB"
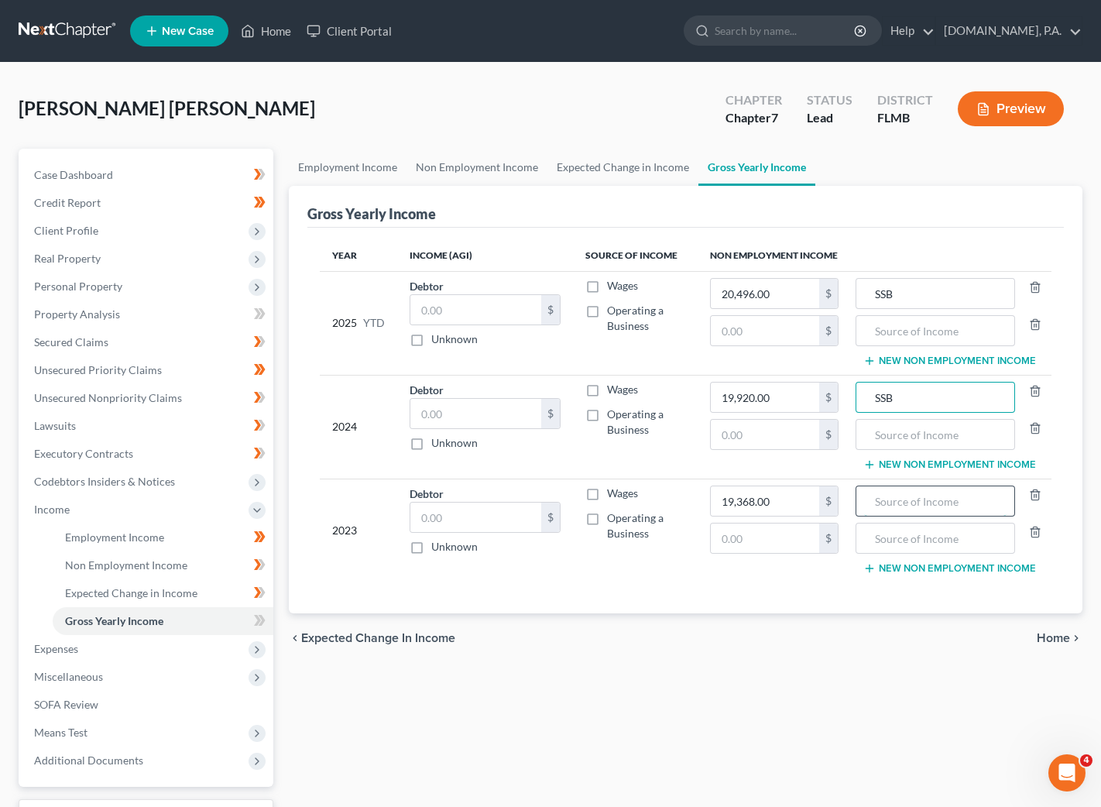
click at [941, 499] on input "text" at bounding box center [935, 500] width 143 height 29
type input "SSB"
click at [266, 625] on span at bounding box center [259, 622] width 27 height 23
click at [94, 670] on span "Miscellaneous" at bounding box center [68, 676] width 69 height 13
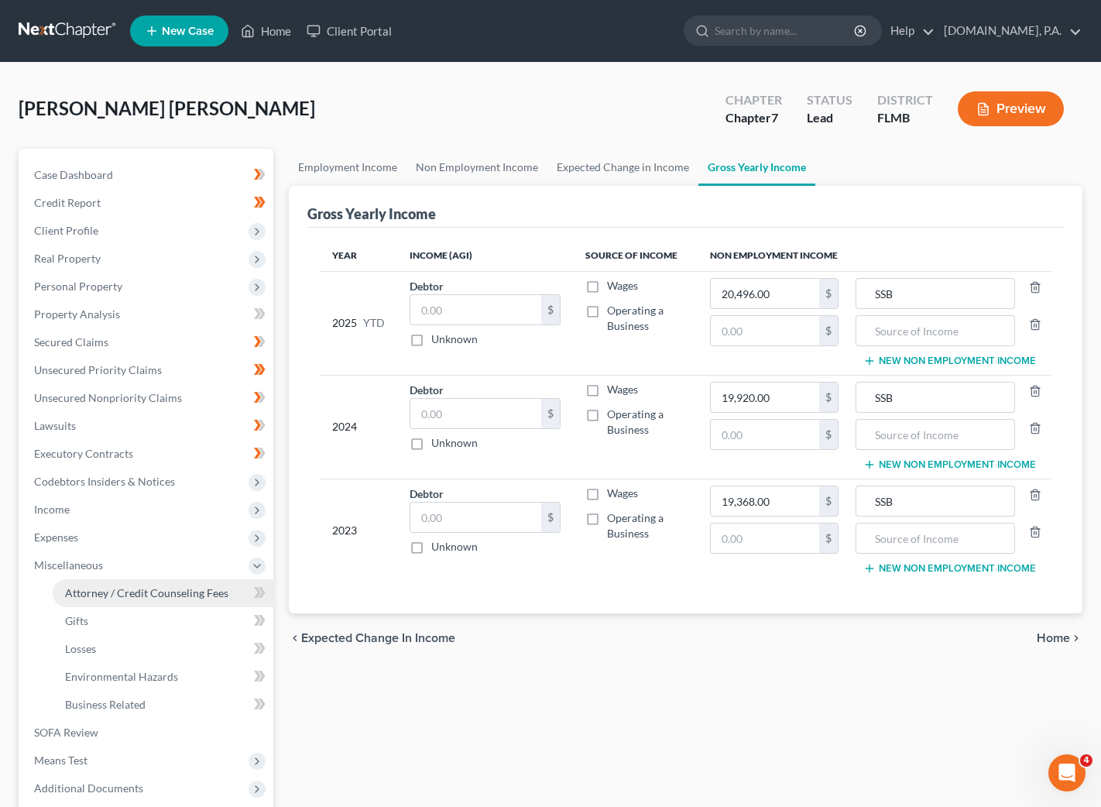
click at [132, 597] on span "Attorney / Credit Counseling Fees" at bounding box center [146, 592] width 163 height 13
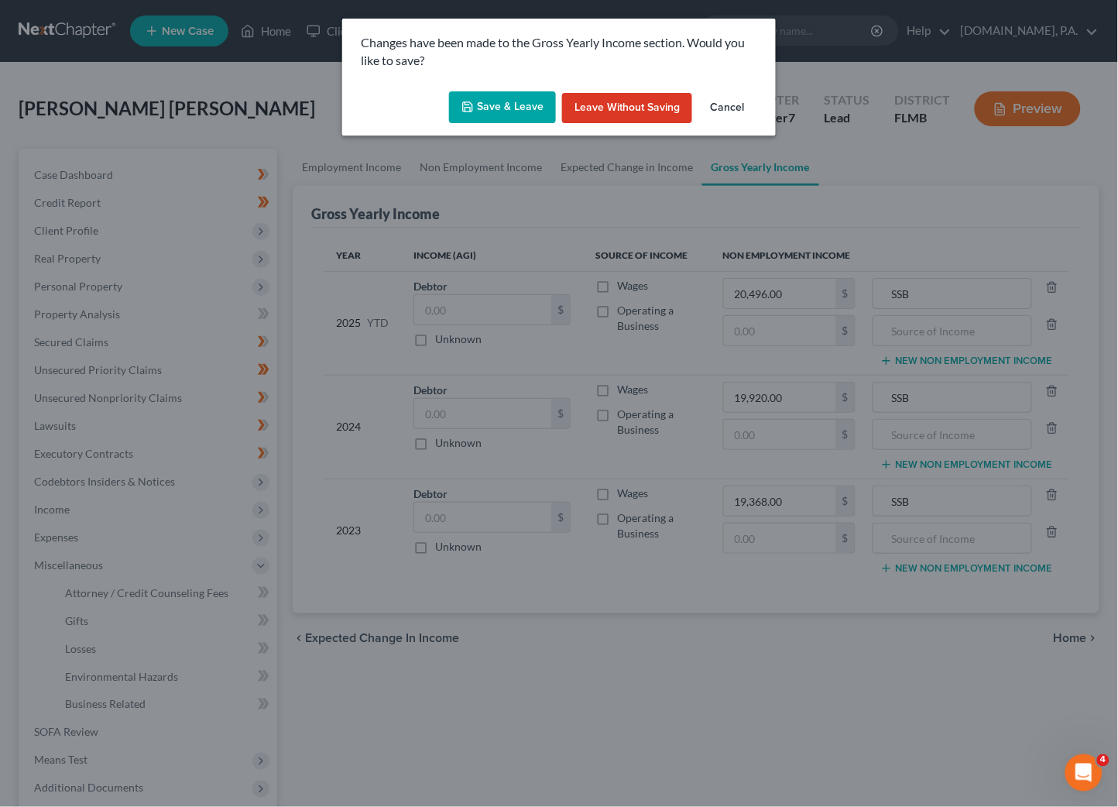
click at [514, 105] on button "Save & Leave" at bounding box center [502, 107] width 107 height 33
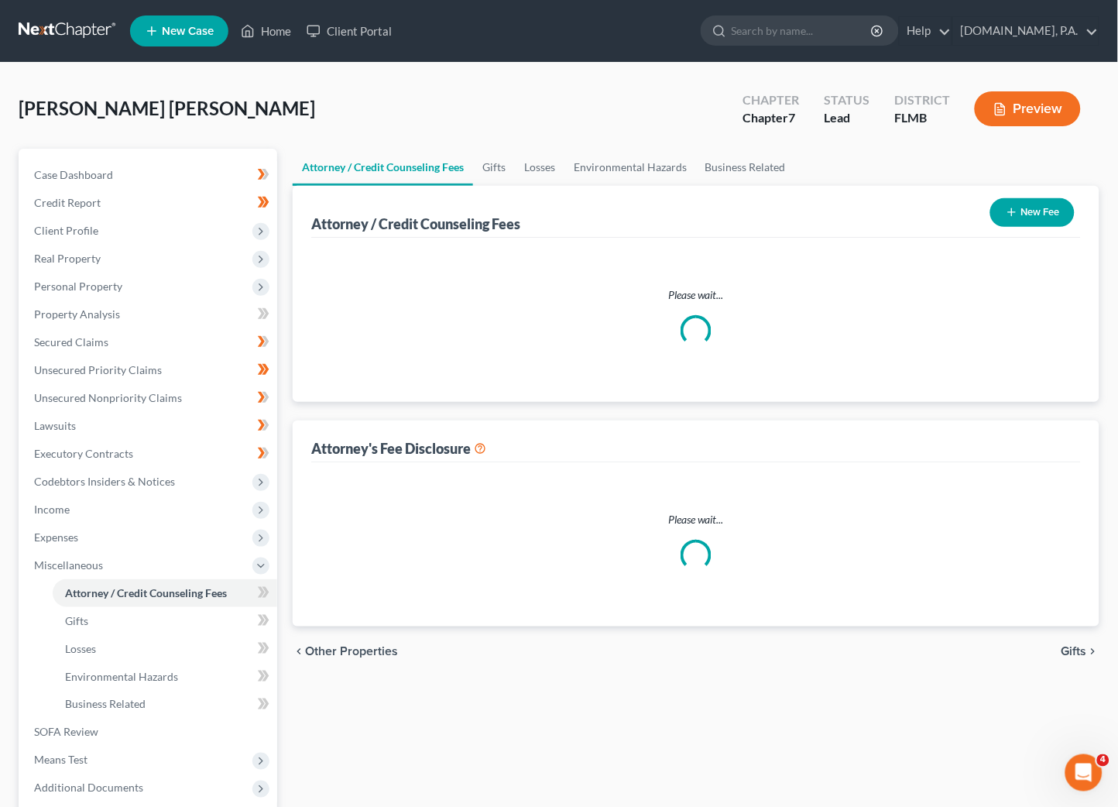
select select "3"
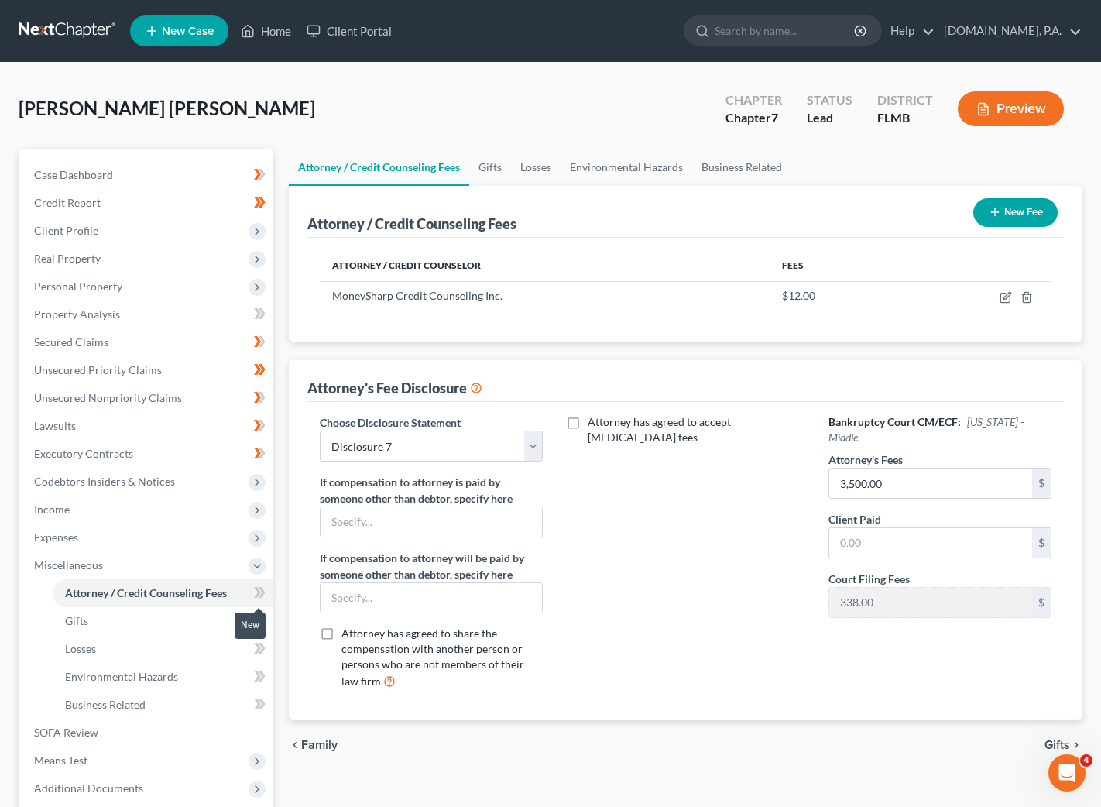
click at [257, 589] on icon at bounding box center [260, 592] width 12 height 19
click at [262, 589] on icon at bounding box center [261, 592] width 7 height 11
click at [1057, 741] on span "Gifts" at bounding box center [1058, 745] width 26 height 12
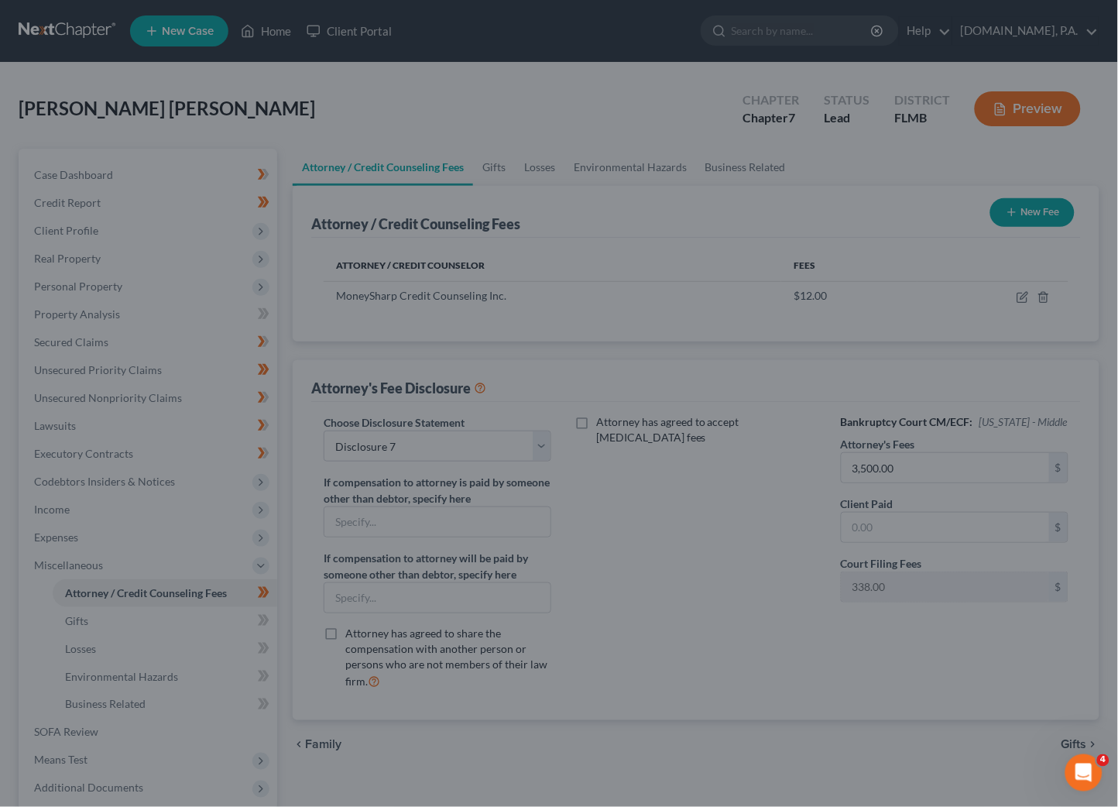
click at [115, 593] on div at bounding box center [559, 403] width 1118 height 807
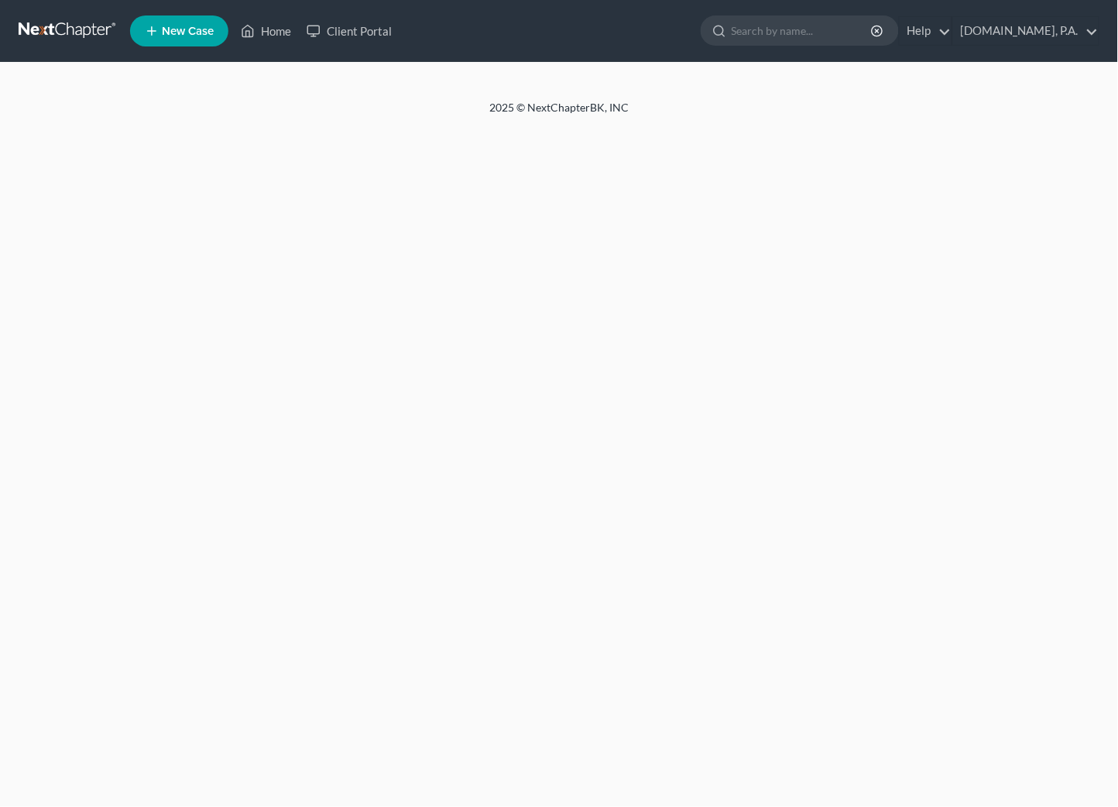
select select "3"
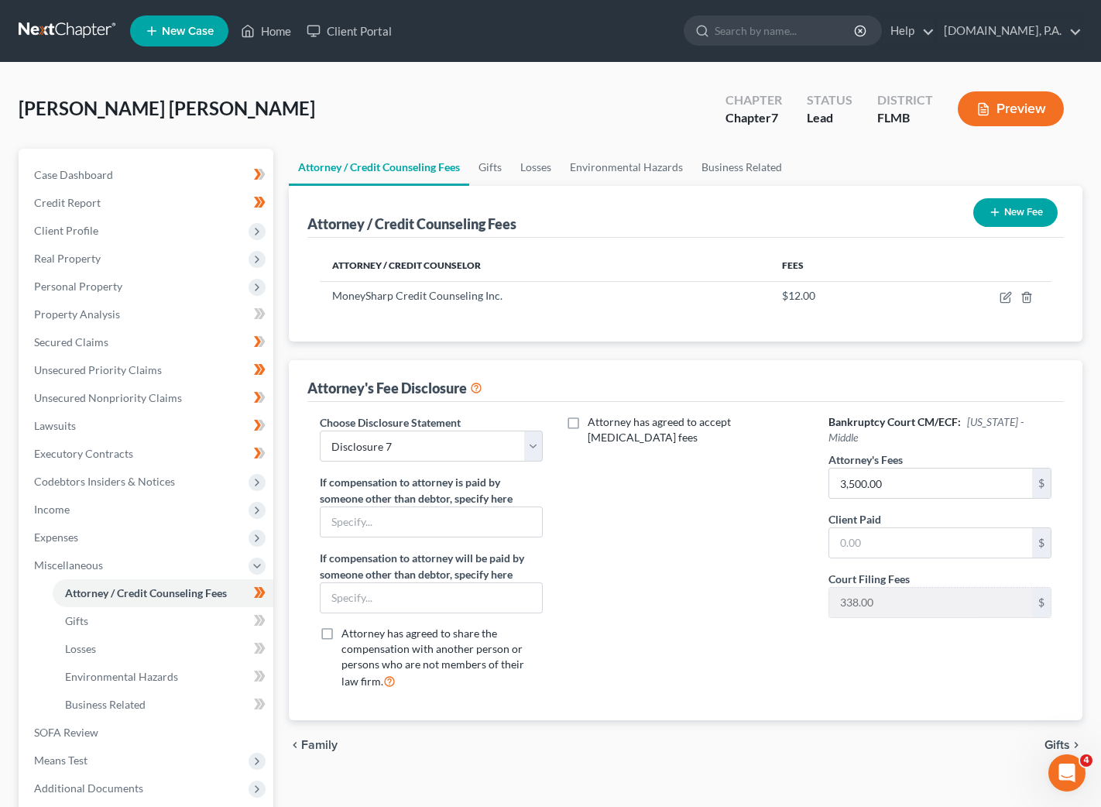
scroll to position [116, 0]
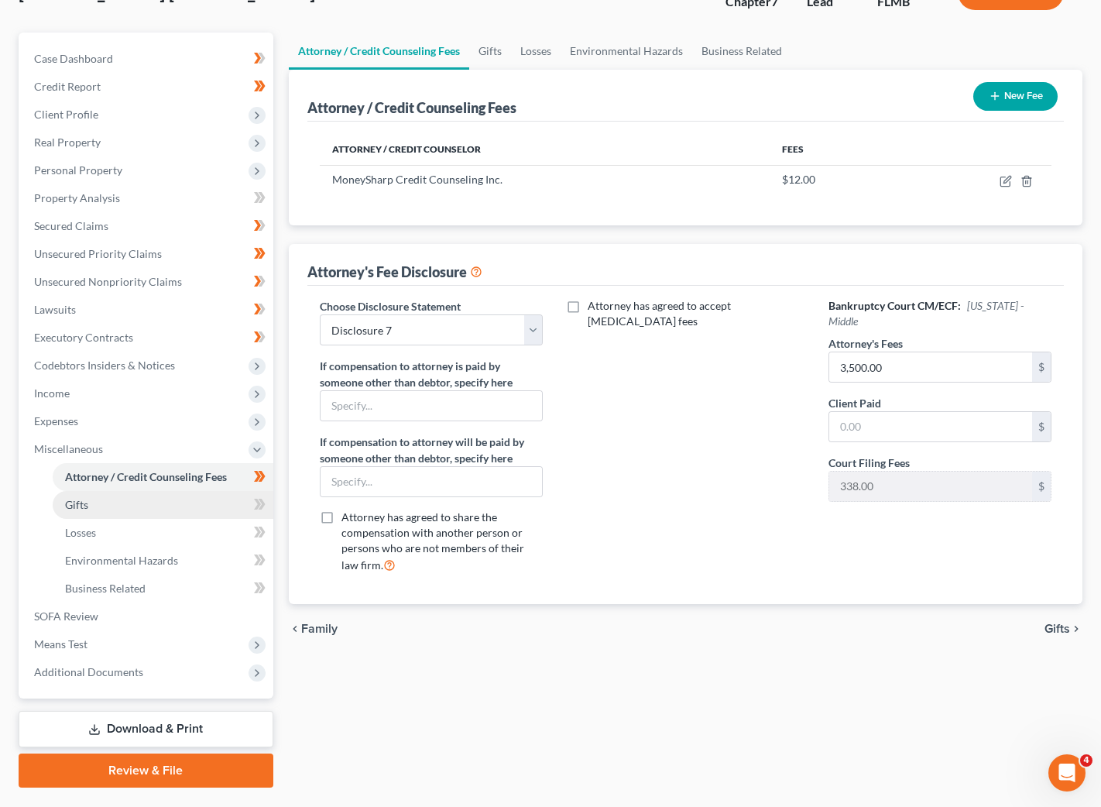
click at [77, 505] on span "Gifts" at bounding box center [76, 504] width 23 height 13
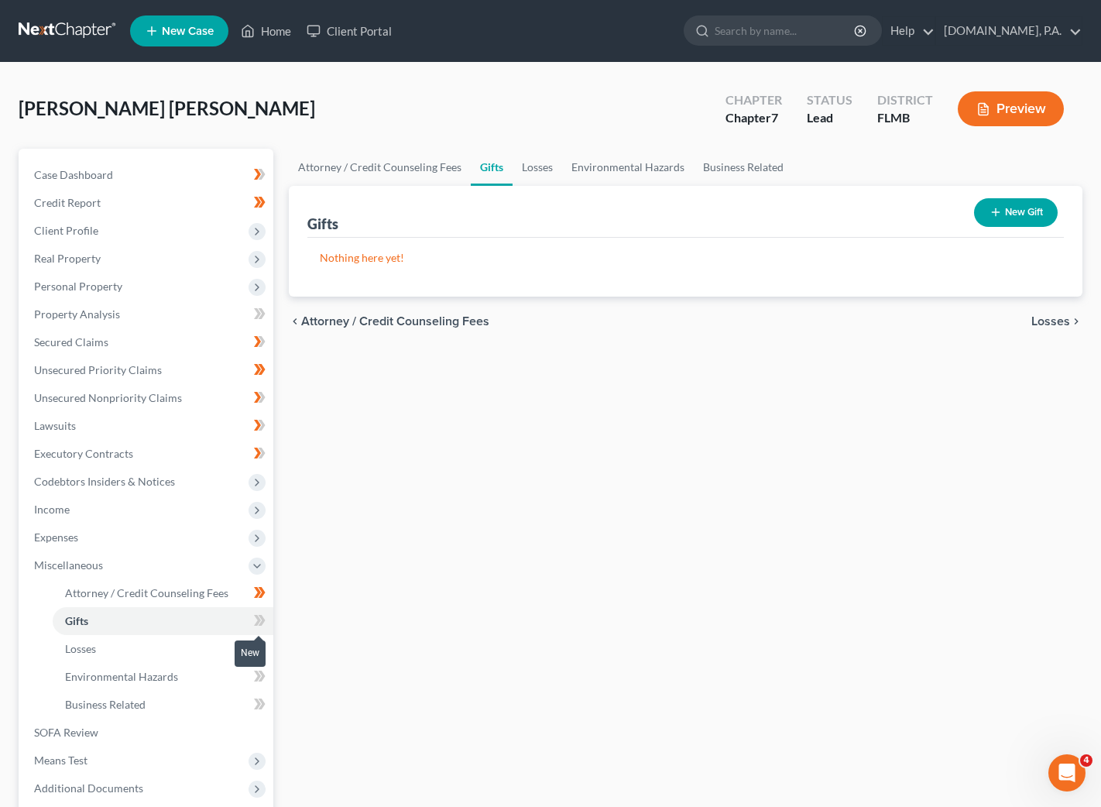
click at [255, 622] on icon at bounding box center [257, 620] width 7 height 11
click at [259, 620] on icon at bounding box center [257, 620] width 7 height 11
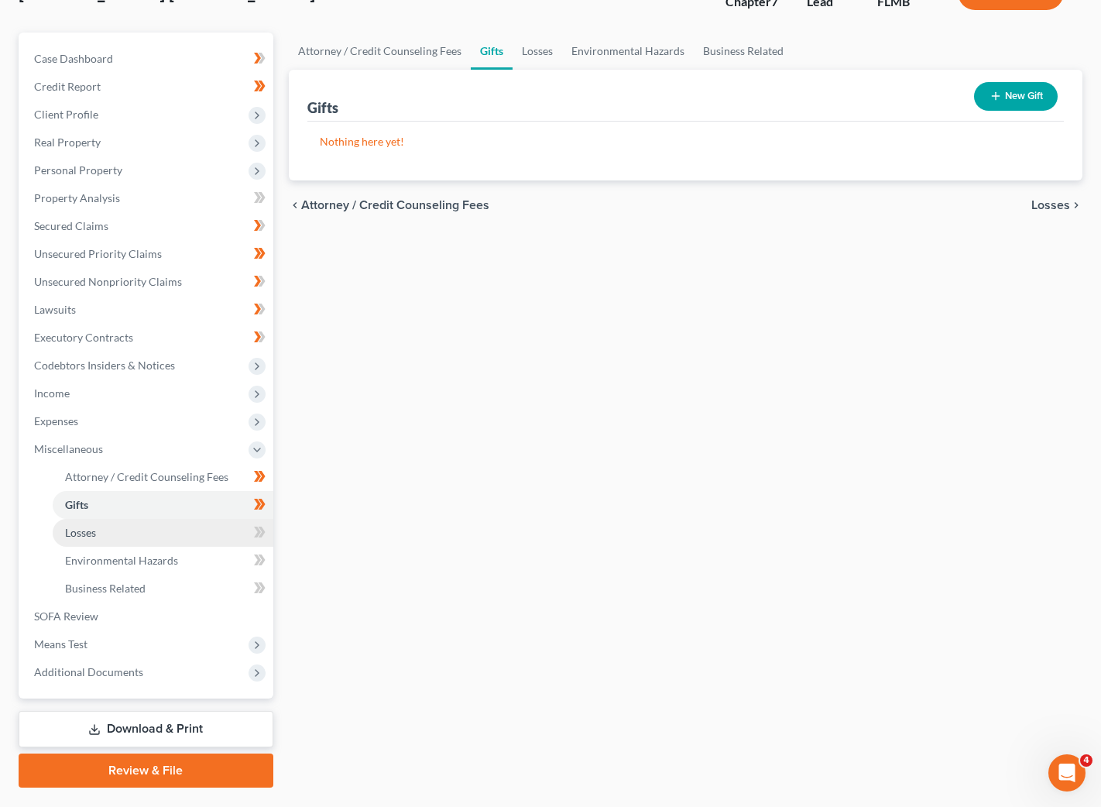
click at [101, 537] on link "Losses" at bounding box center [163, 533] width 221 height 28
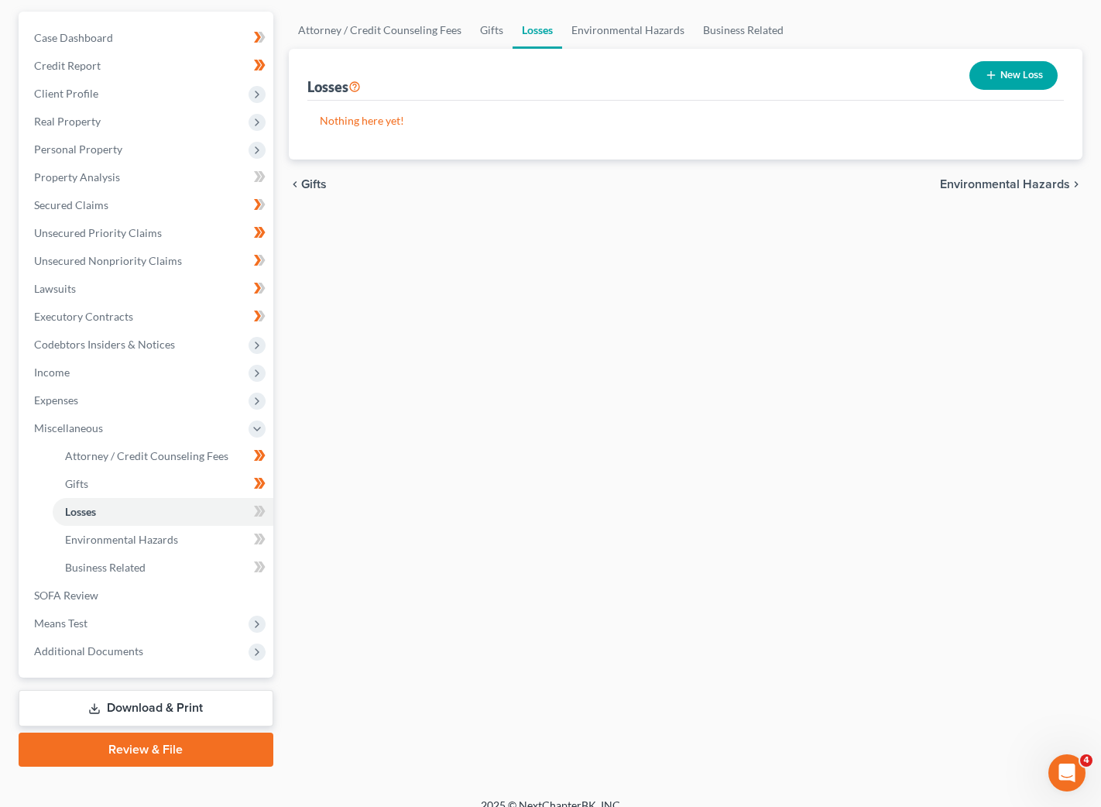
scroll to position [154, 0]
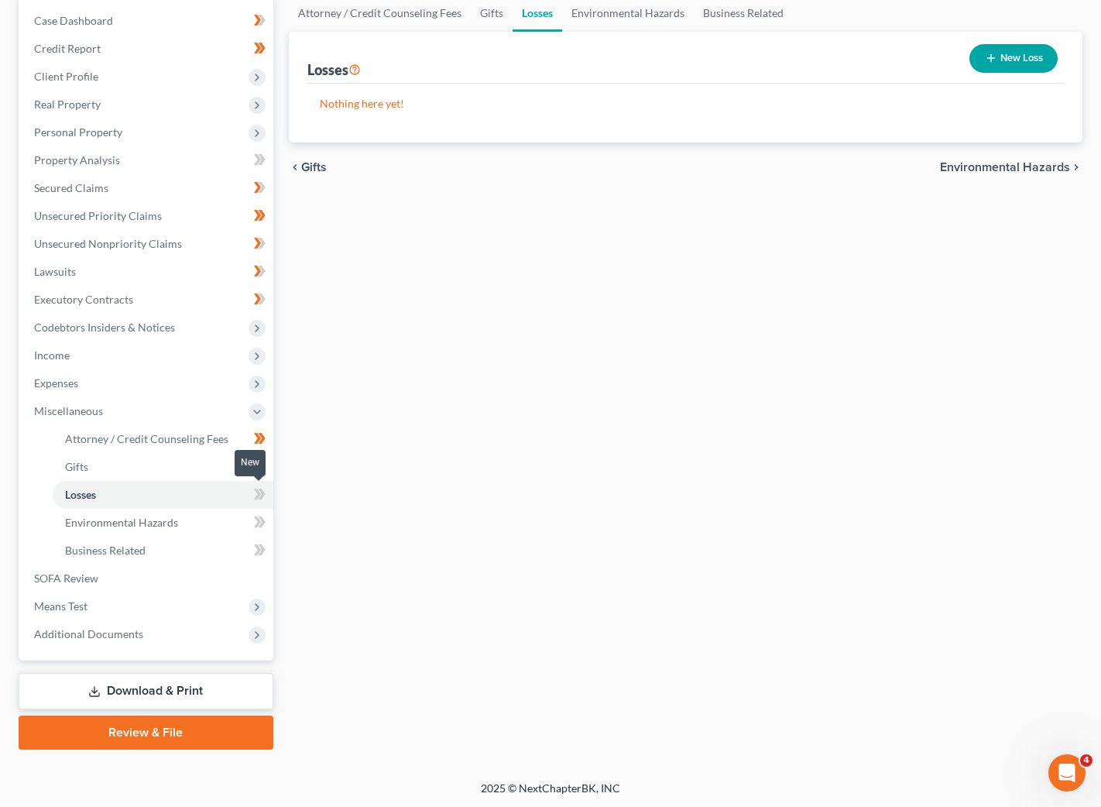
click at [259, 497] on icon at bounding box center [260, 494] width 12 height 19
click at [264, 496] on icon at bounding box center [260, 494] width 12 height 19
click at [155, 527] on span "Environmental Hazards" at bounding box center [121, 522] width 113 height 13
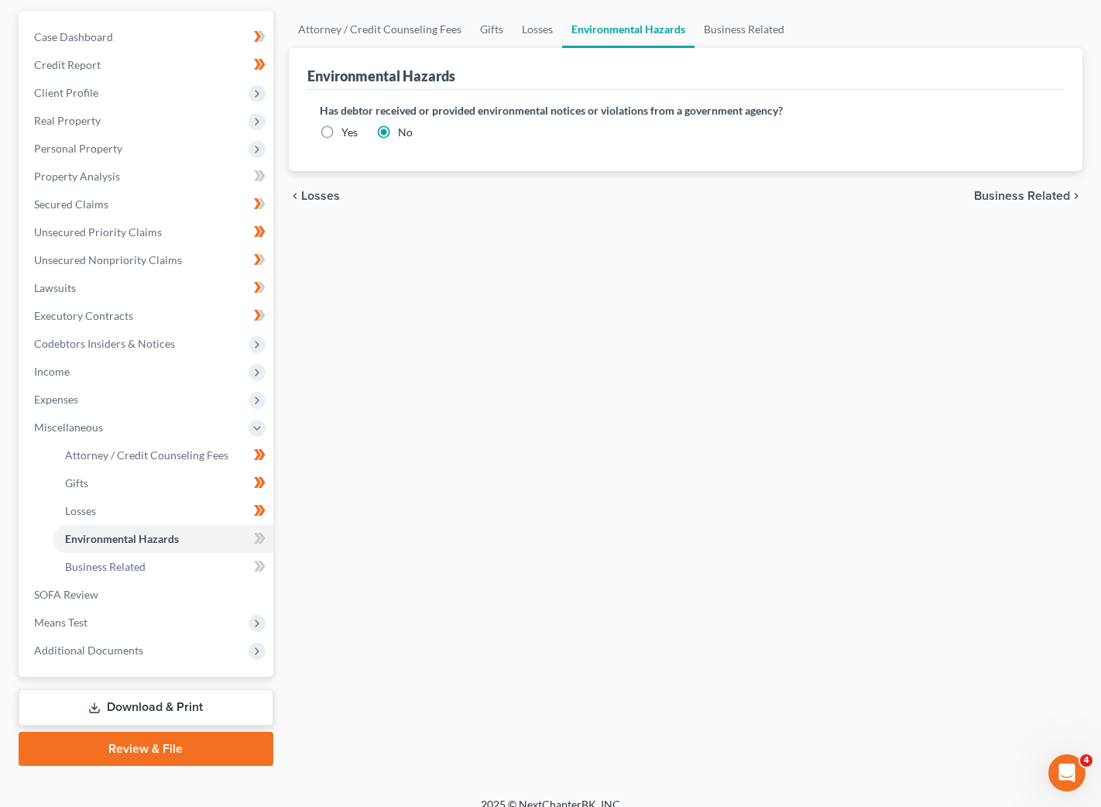
scroll to position [154, 0]
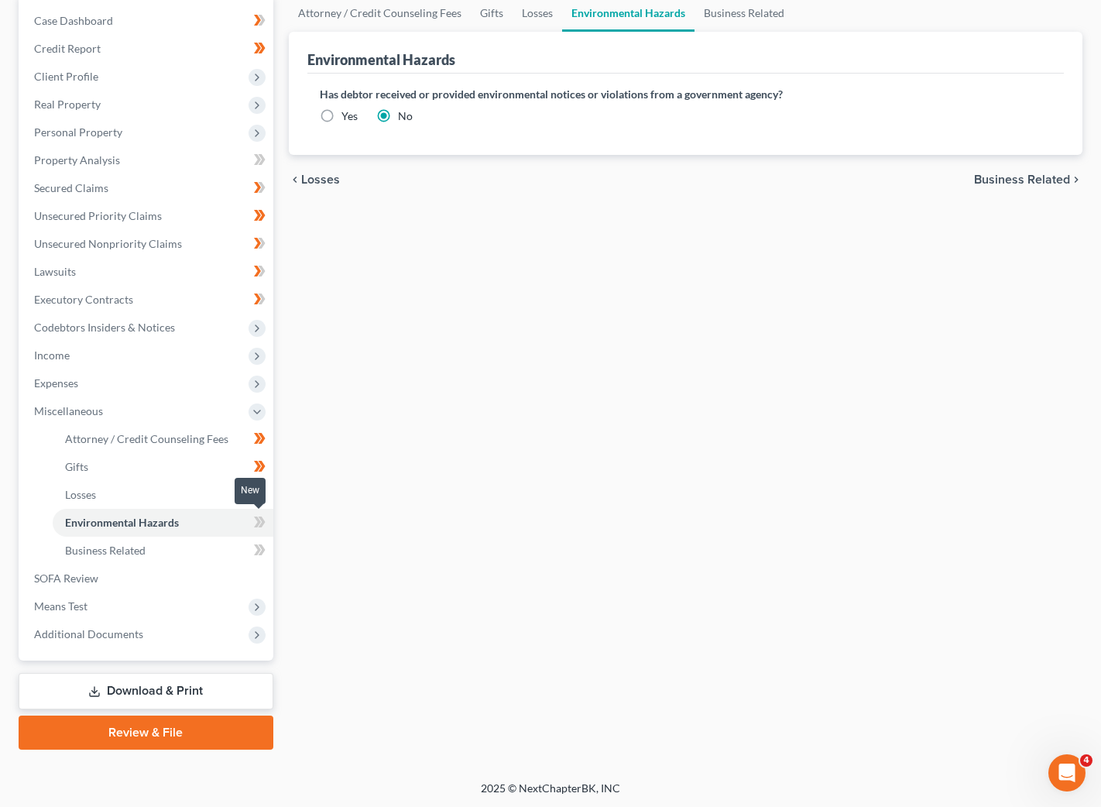
click at [264, 527] on icon at bounding box center [260, 522] width 12 height 19
click at [263, 521] on icon at bounding box center [261, 522] width 7 height 11
click at [213, 548] on link "Business Related" at bounding box center [163, 551] width 221 height 28
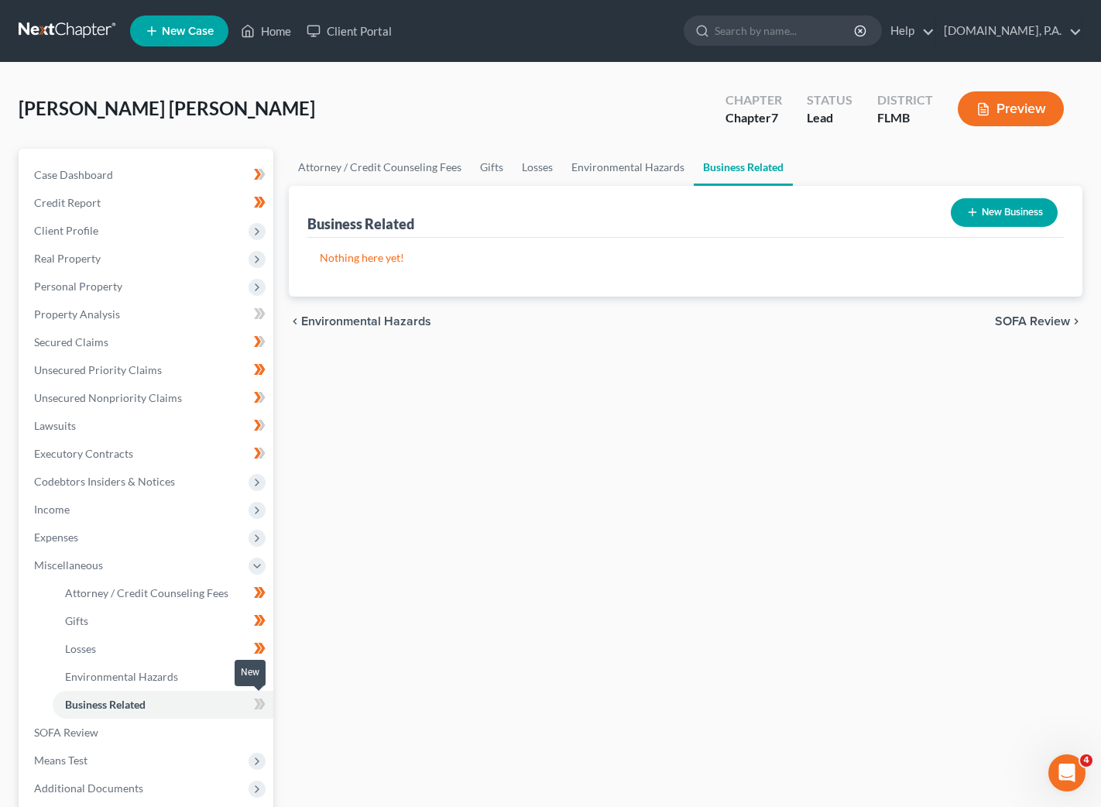
click at [266, 696] on span at bounding box center [259, 706] width 27 height 23
click at [266, 700] on span at bounding box center [259, 706] width 27 height 23
click at [136, 510] on span "Income" at bounding box center [148, 510] width 252 height 28
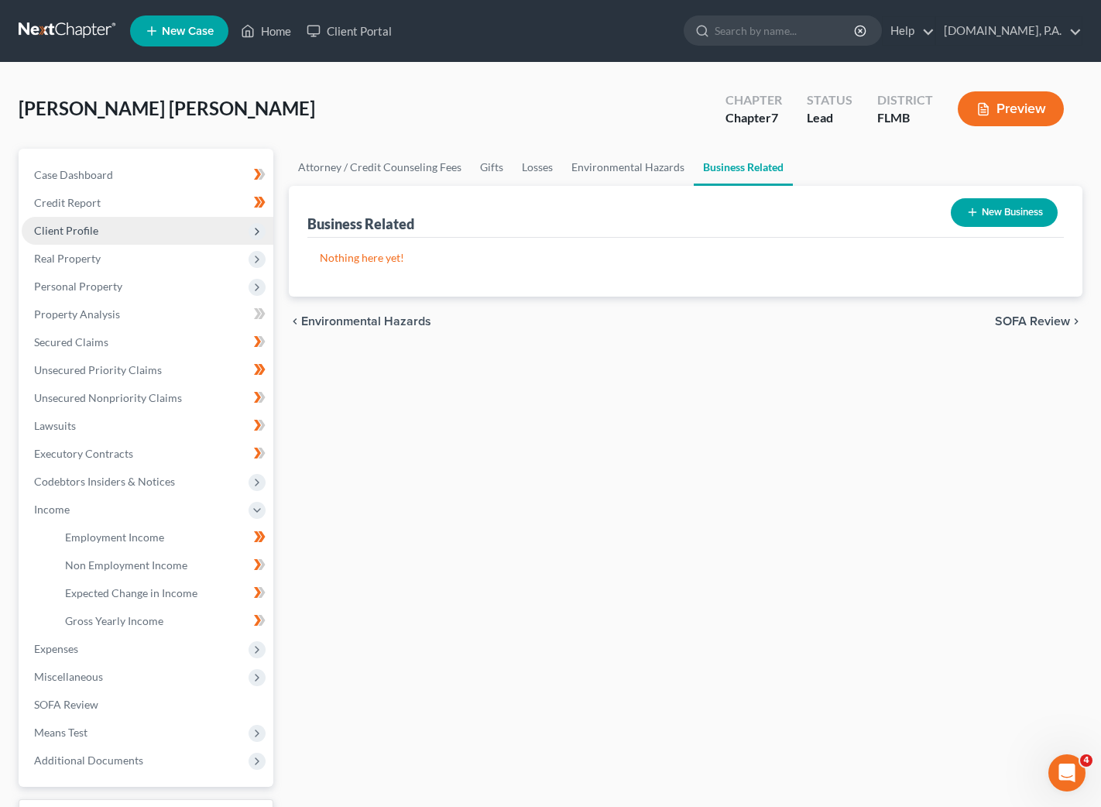
click at [86, 232] on span "Client Profile" at bounding box center [66, 230] width 64 height 13
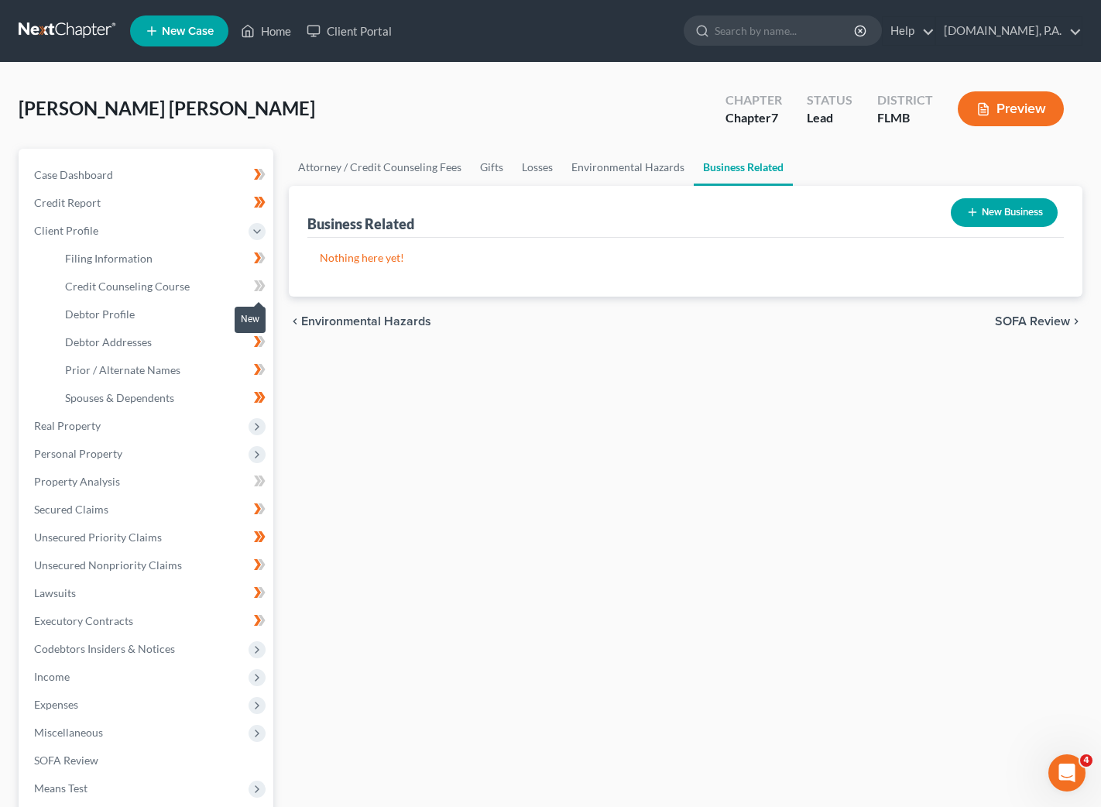
click at [259, 285] on icon at bounding box center [257, 285] width 7 height 11
click at [263, 283] on icon at bounding box center [261, 285] width 7 height 11
click at [74, 426] on span "Real Property" at bounding box center [67, 425] width 67 height 13
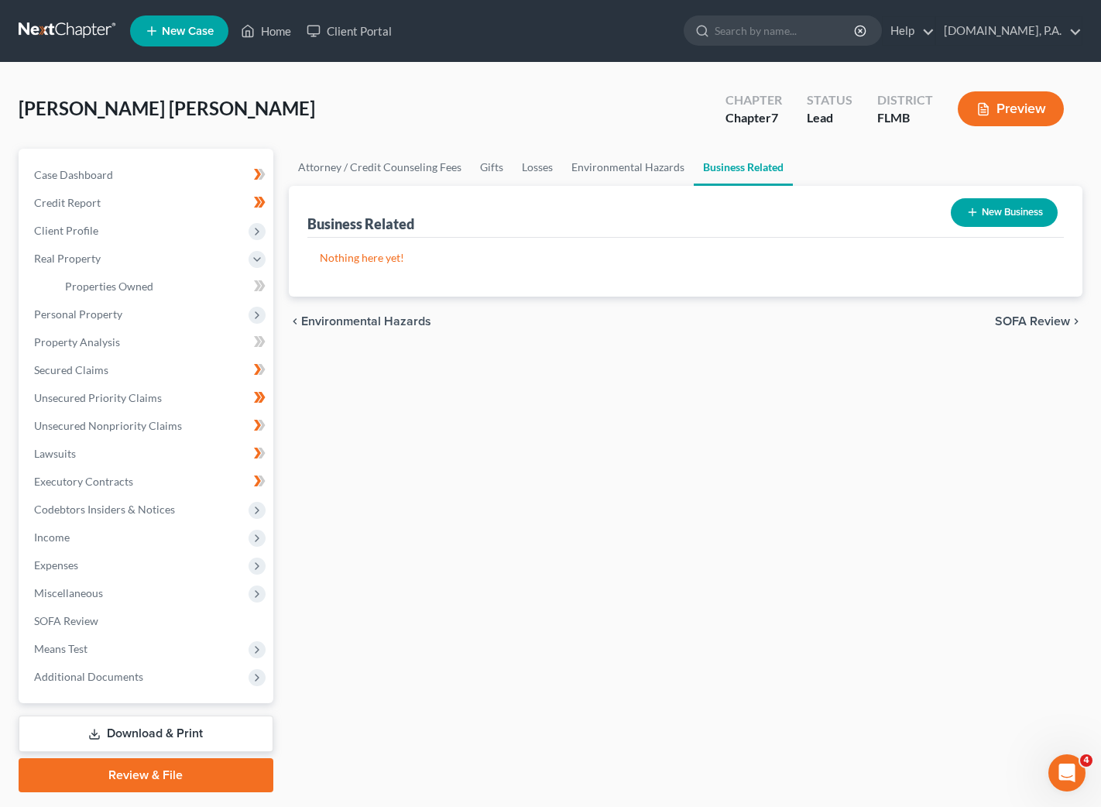
click at [263, 286] on body "Home New Case Client Portal [DOMAIN_NAME], P.A. [EMAIL_ADDRESS][DOMAIN_NAME] My…" at bounding box center [550, 425] width 1101 height 851
click at [59, 258] on span "Real Property" at bounding box center [67, 258] width 67 height 13
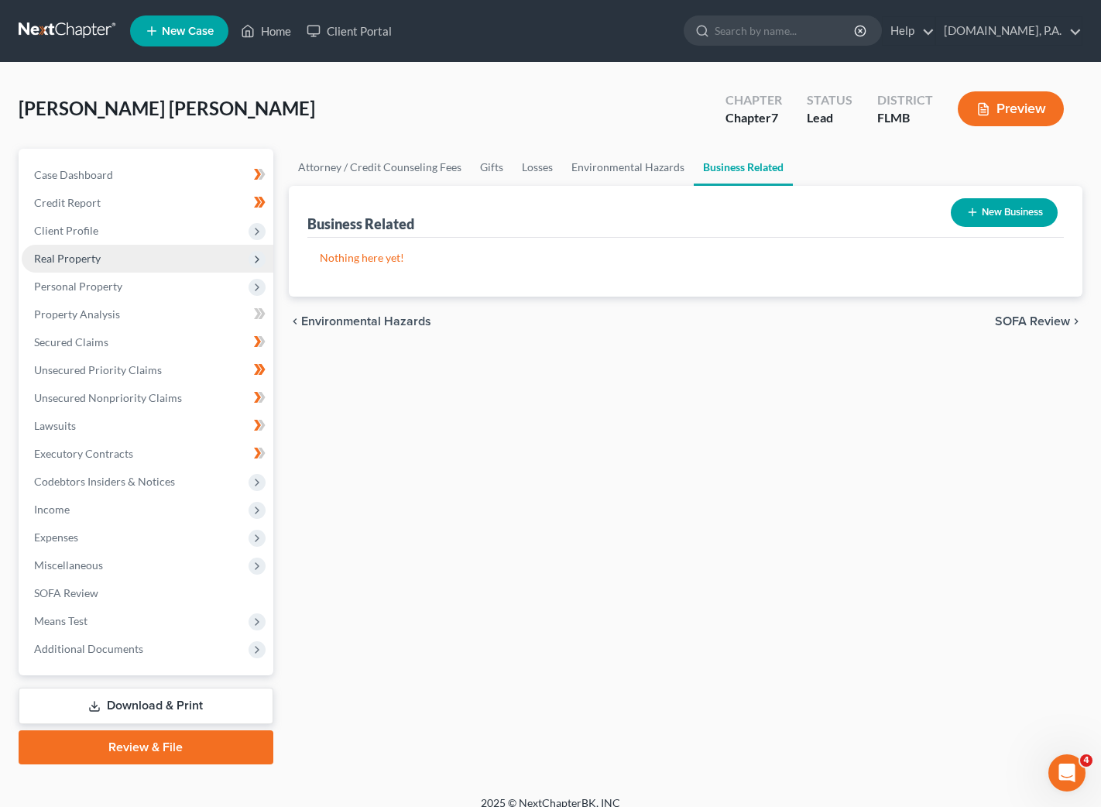
click at [59, 258] on span "Real Property" at bounding box center [67, 258] width 67 height 13
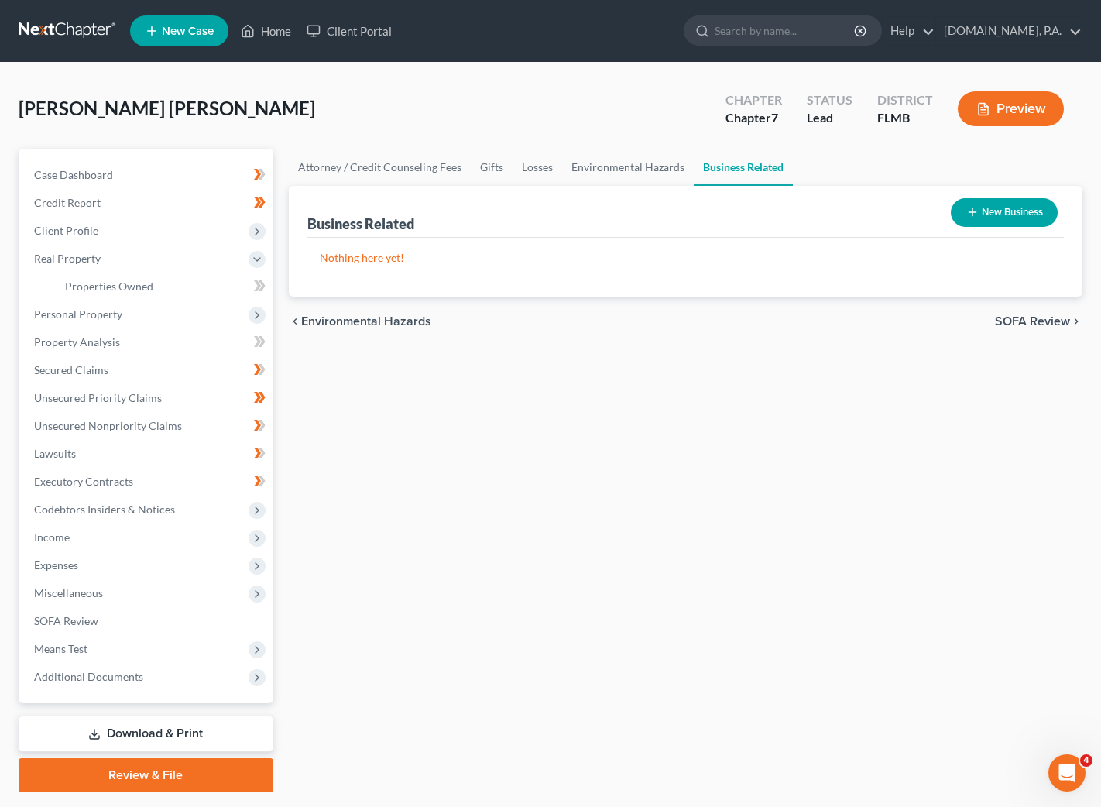
click at [256, 287] on div "New" at bounding box center [250, 275] width 31 height 36
click at [142, 290] on span "Properties Owned" at bounding box center [109, 286] width 88 height 13
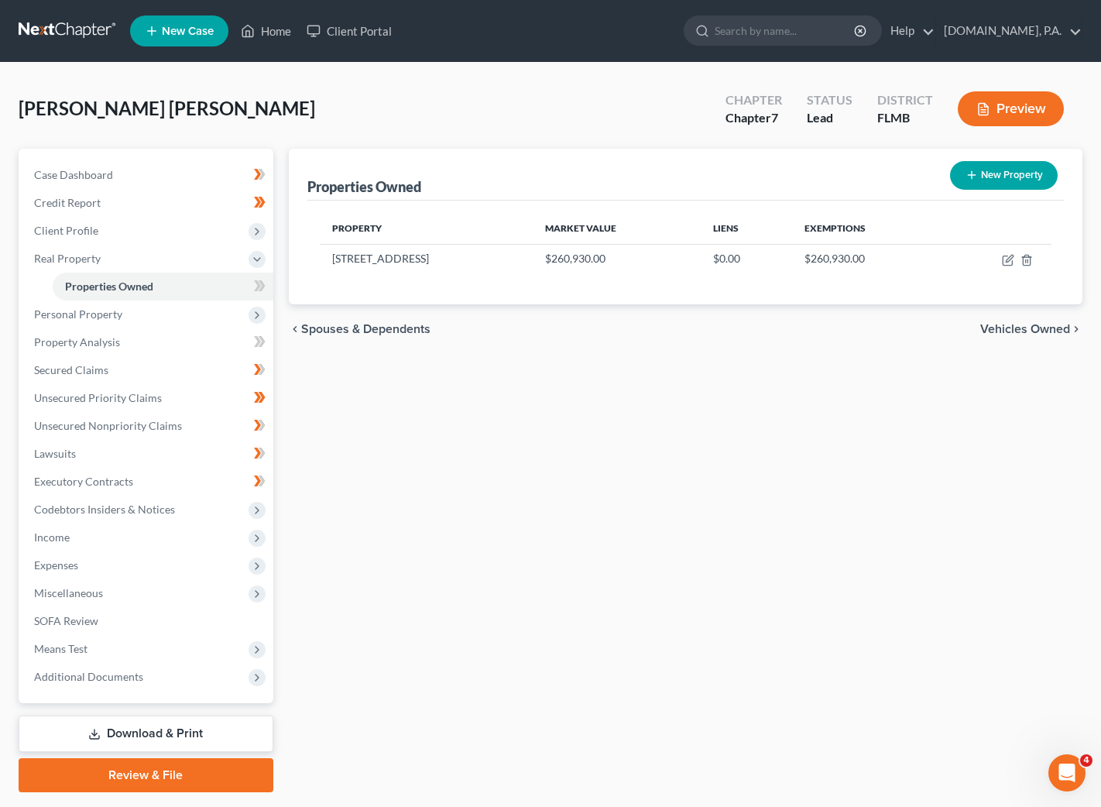
click at [254, 288] on div "New" at bounding box center [250, 275] width 31 height 36
click at [256, 268] on span "Real Property" at bounding box center [148, 259] width 252 height 28
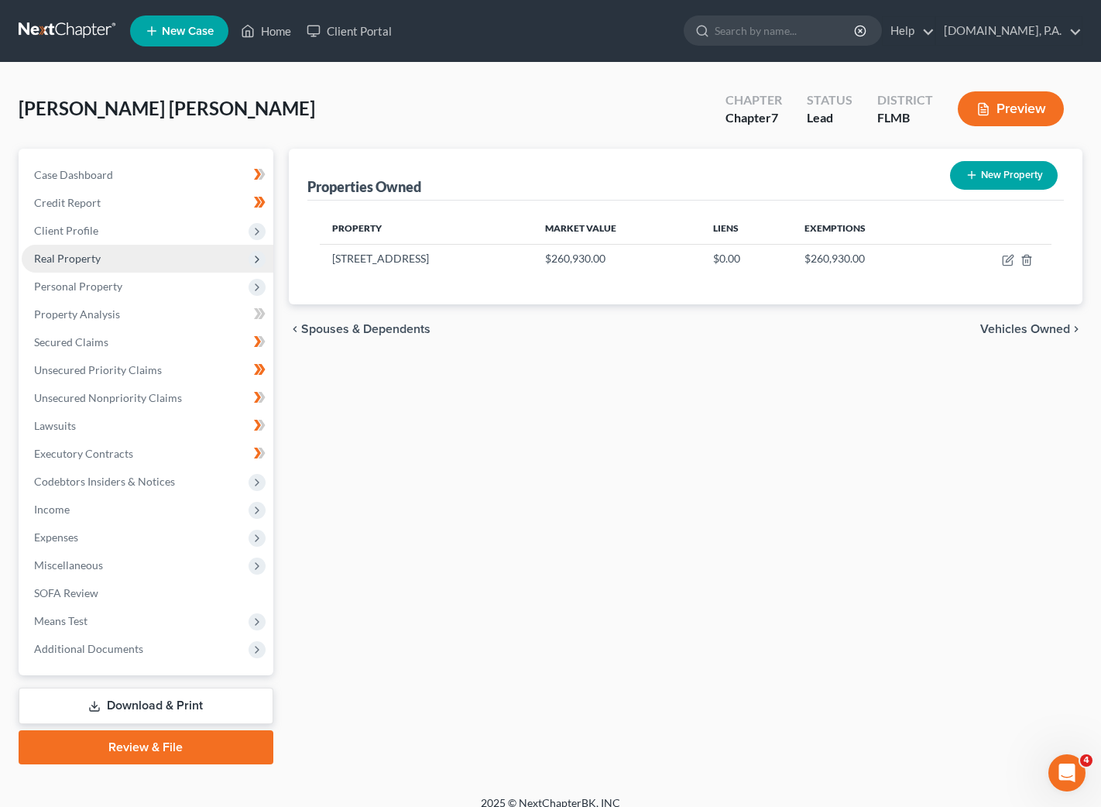
click at [256, 268] on span "Real Property" at bounding box center [148, 259] width 252 height 28
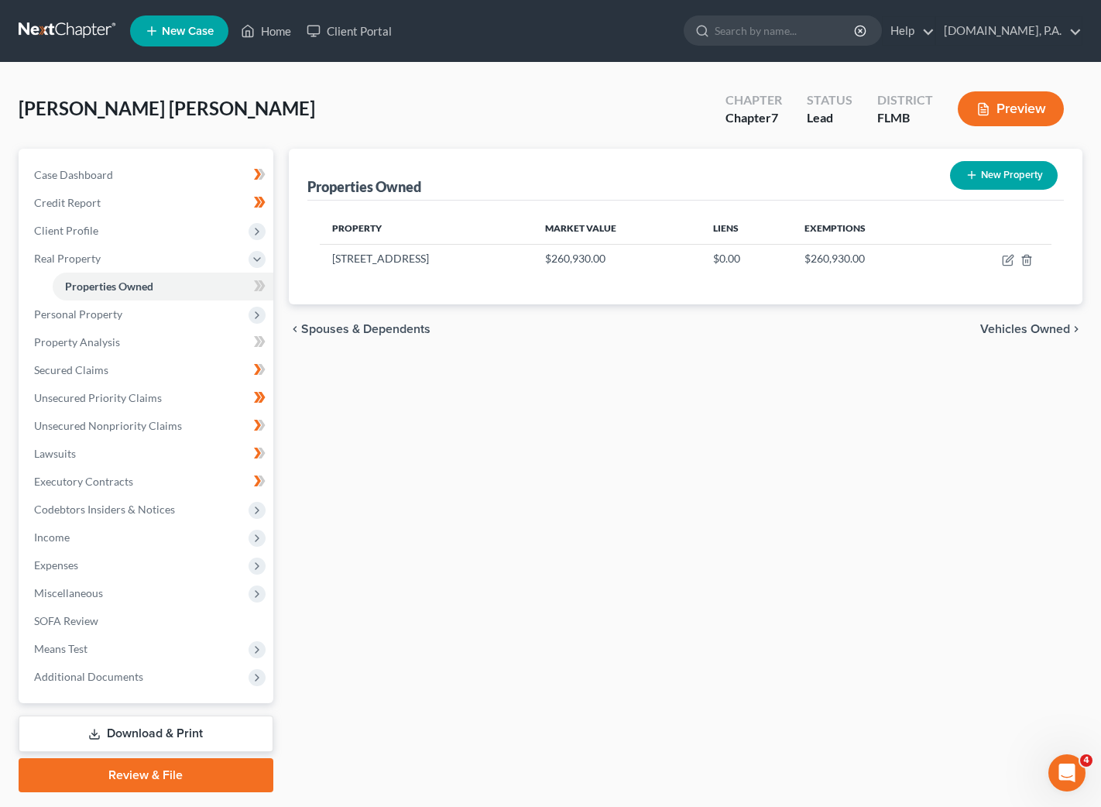
click at [256, 283] on div "New" at bounding box center [250, 275] width 31 height 26
click at [263, 291] on body "Home New Case Client Portal [DOMAIN_NAME], P.A. [EMAIL_ADDRESS][DOMAIN_NAME] My…" at bounding box center [550, 425] width 1101 height 851
click at [259, 283] on body "Home New Case Client Portal [DOMAIN_NAME], P.A. [EMAIL_ADDRESS][DOMAIN_NAME] My…" at bounding box center [550, 425] width 1101 height 851
click at [238, 287] on link "Properties Owned" at bounding box center [163, 287] width 221 height 28
click at [249, 287] on div "New" at bounding box center [250, 275] width 31 height 36
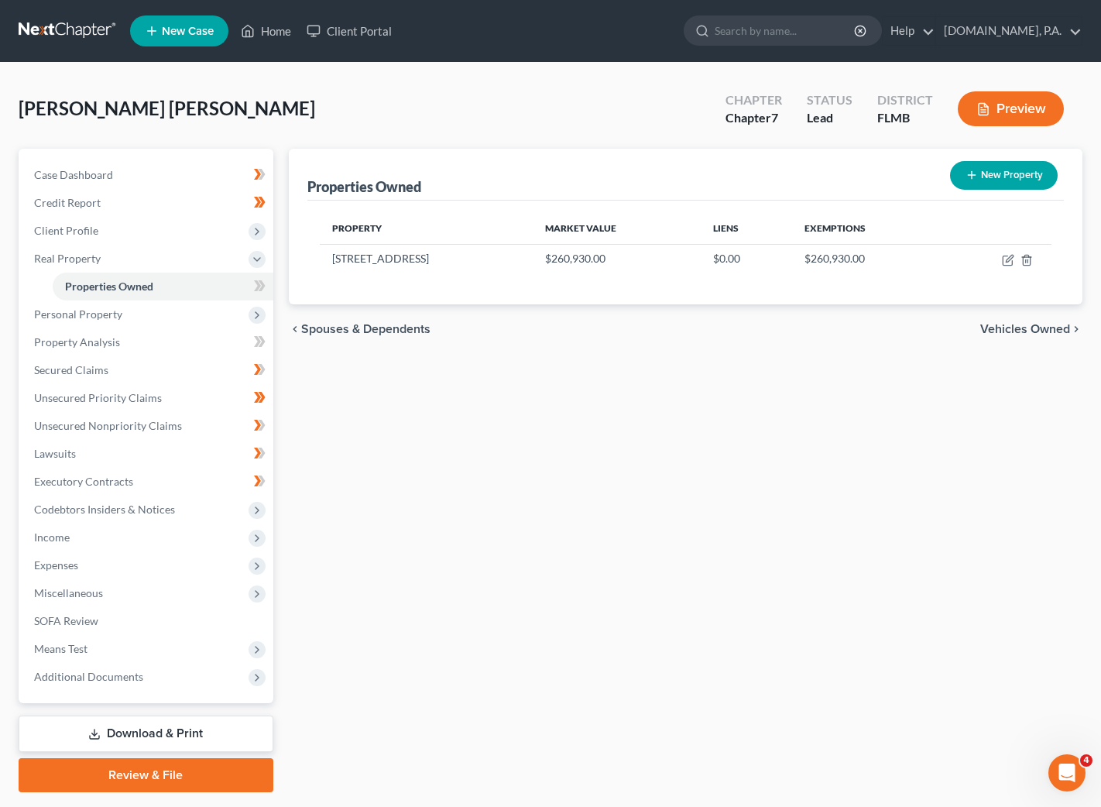
click at [263, 287] on div "New" at bounding box center [250, 275] width 31 height 26
click at [1005, 257] on icon "button" at bounding box center [1008, 260] width 12 height 12
select select "9"
select select "3"
select select "0"
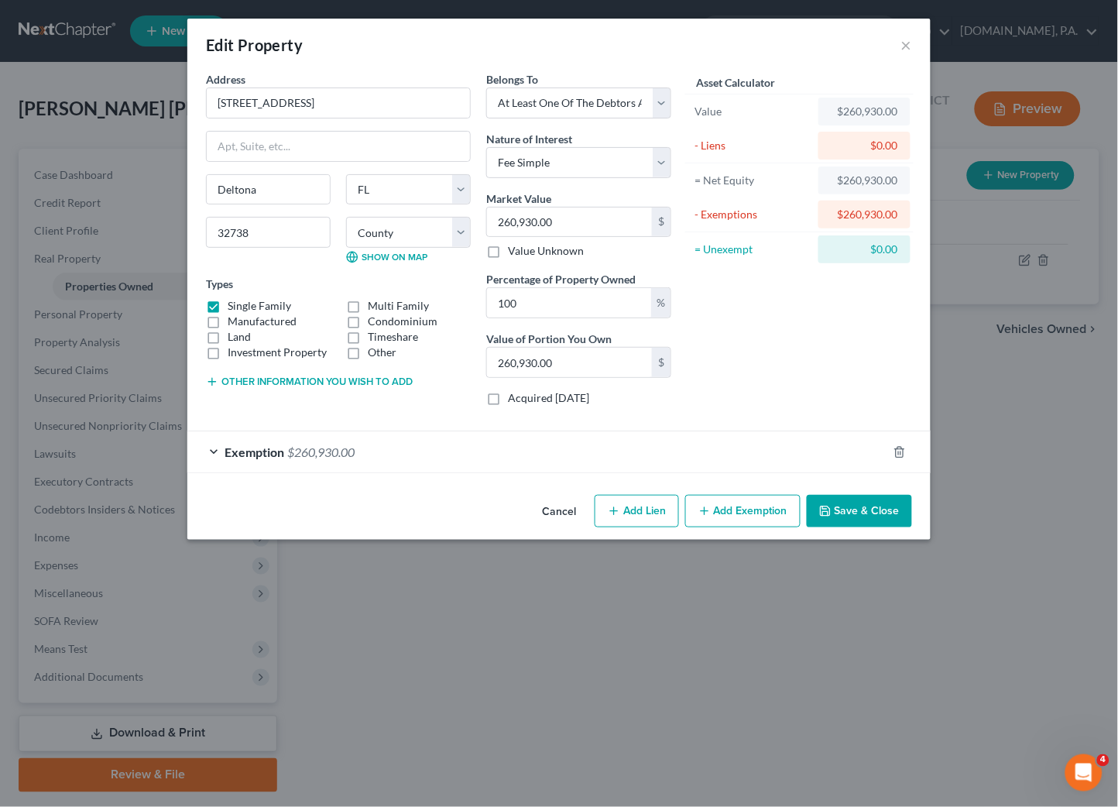
click at [854, 509] on button "Save & Close" at bounding box center [859, 511] width 105 height 33
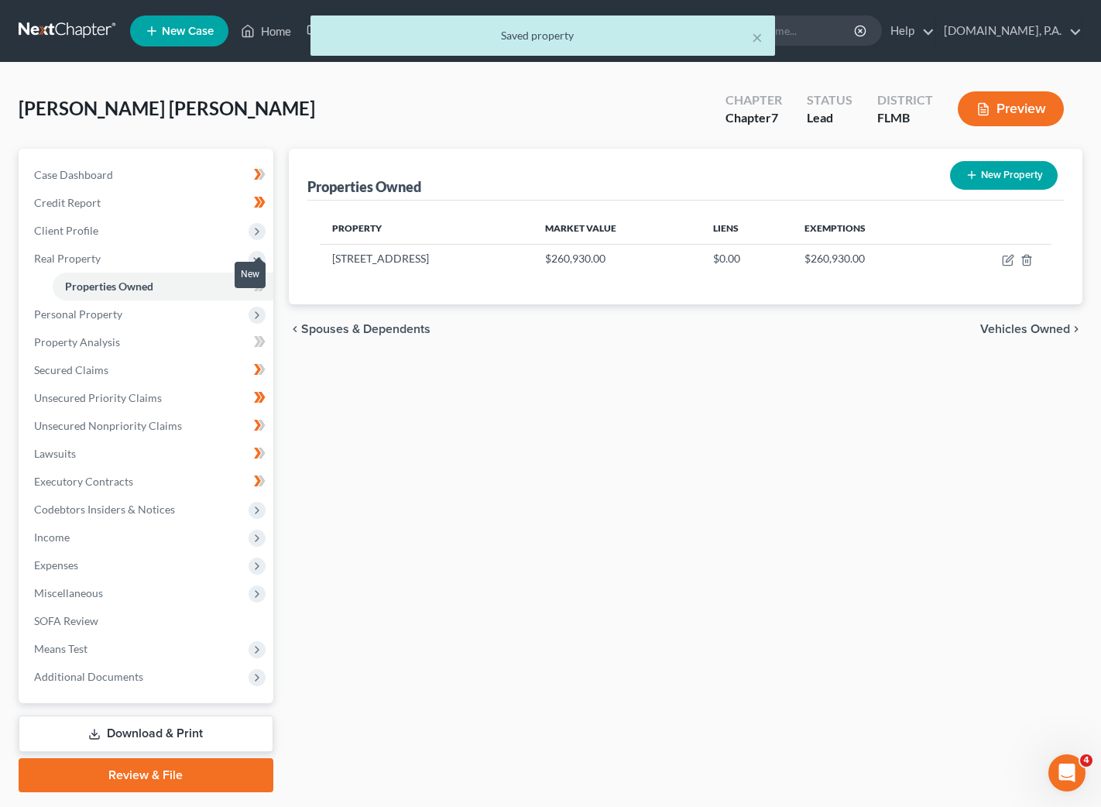
click at [258, 287] on body "Home New Case Client Portal [DOMAIN_NAME], P.A. [EMAIL_ADDRESS][DOMAIN_NAME] My…" at bounding box center [550, 425] width 1101 height 851
click at [263, 287] on body "Home New Case Client Portal [DOMAIN_NAME], P.A. [EMAIL_ADDRESS][DOMAIN_NAME] My…" at bounding box center [550, 425] width 1101 height 851
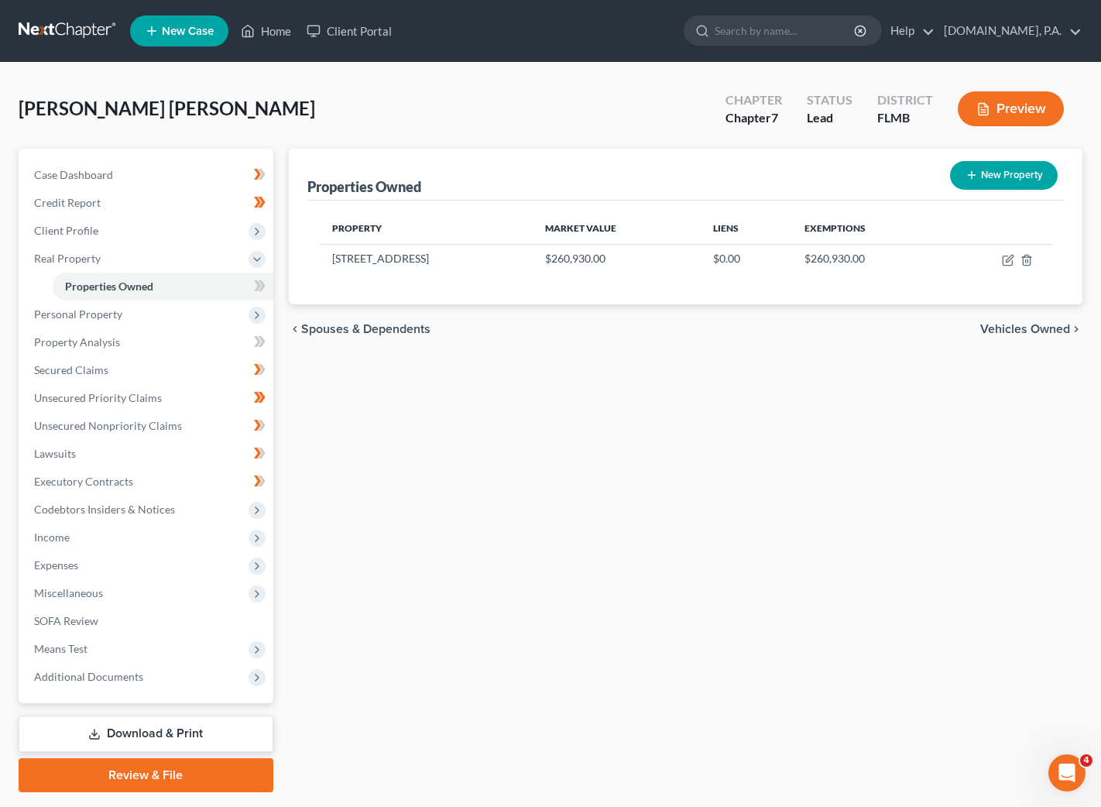
click at [254, 287] on div "New" at bounding box center [250, 275] width 31 height 36
click at [254, 287] on div "New" at bounding box center [250, 275] width 31 height 26
click at [254, 287] on body "Home New Case Client Portal [DOMAIN_NAME], P.A. [EMAIL_ADDRESS][DOMAIN_NAME] My…" at bounding box center [550, 425] width 1101 height 851
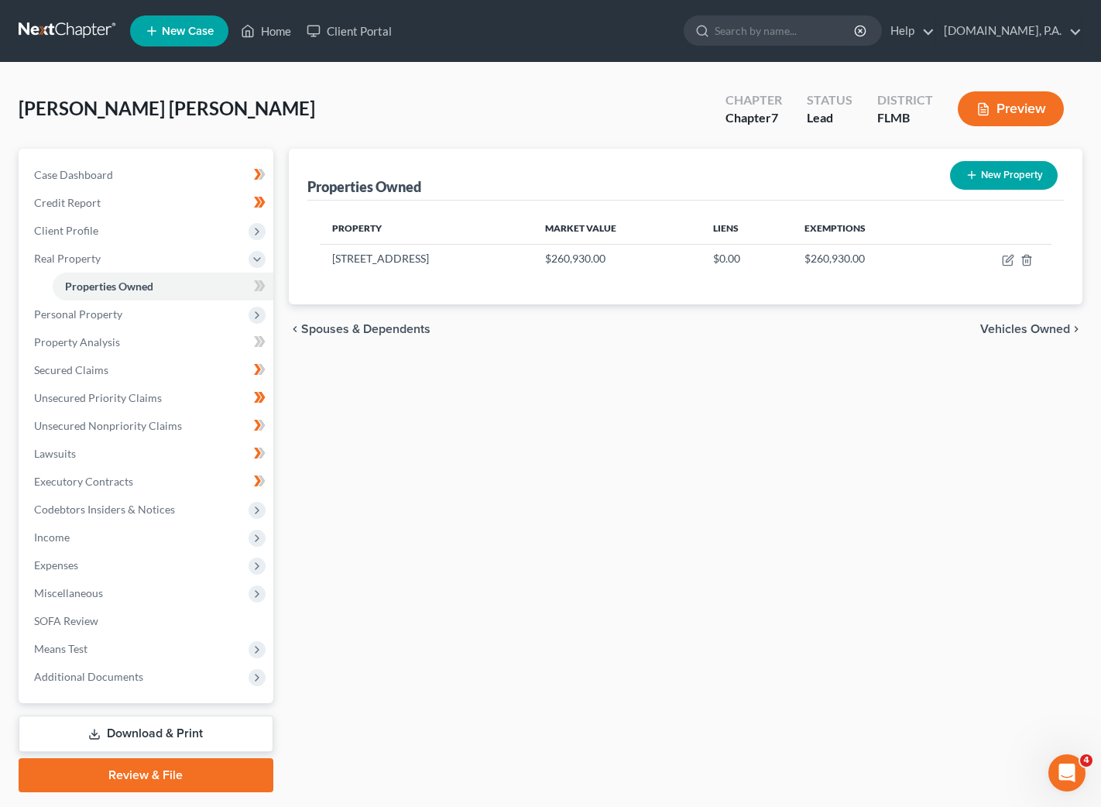
click at [254, 287] on div "New" at bounding box center [250, 275] width 31 height 26
click at [255, 279] on icon at bounding box center [260, 286] width 12 height 19
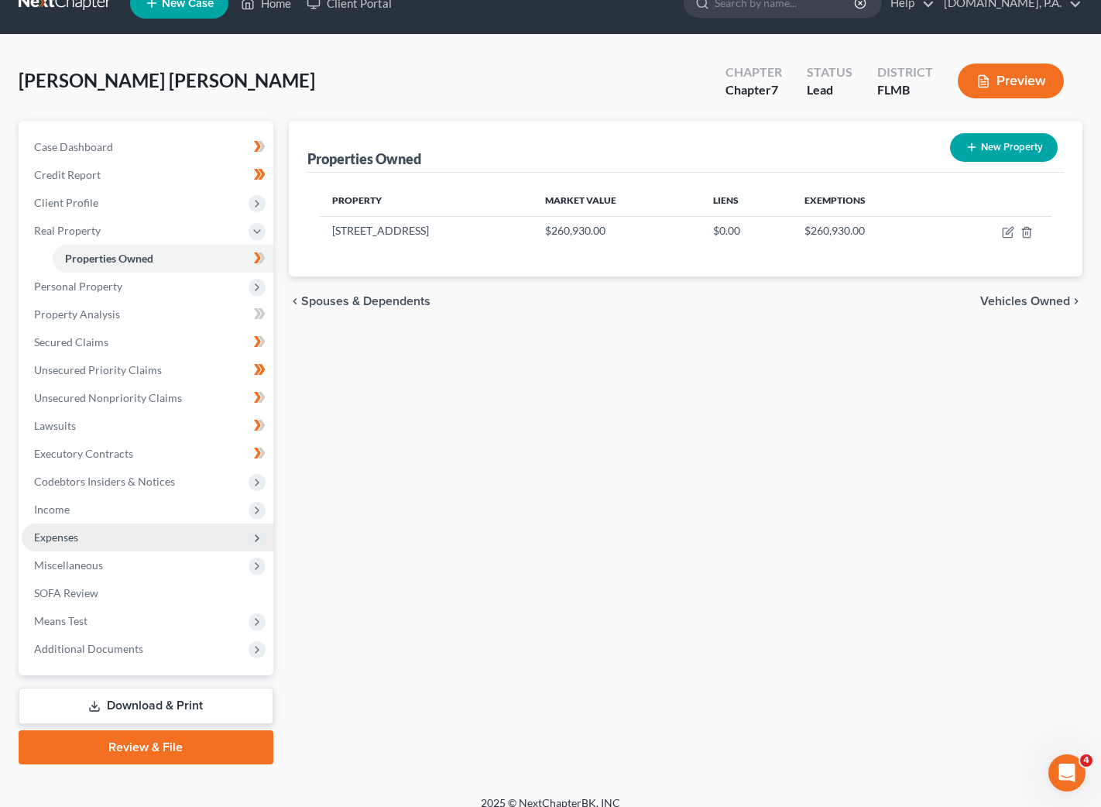
scroll to position [43, 0]
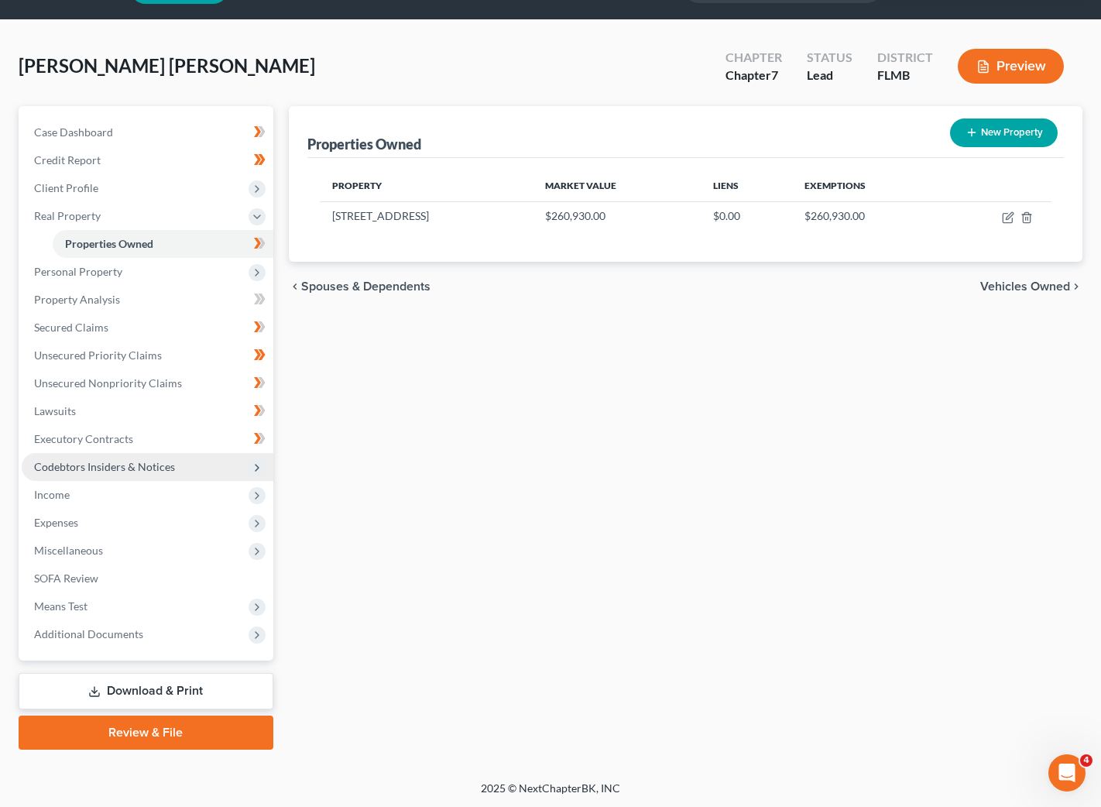
click at [152, 463] on span "Codebtors Insiders & Notices" at bounding box center [104, 466] width 141 height 13
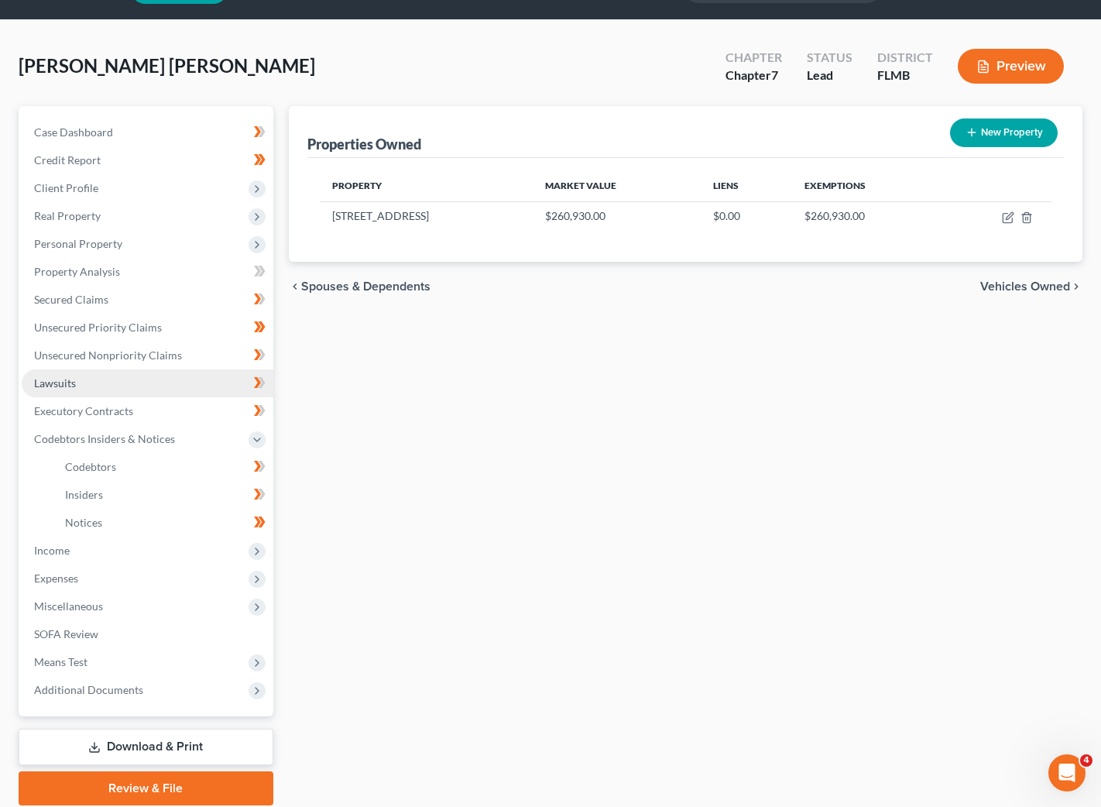
click at [77, 388] on link "Lawsuits" at bounding box center [148, 383] width 252 height 28
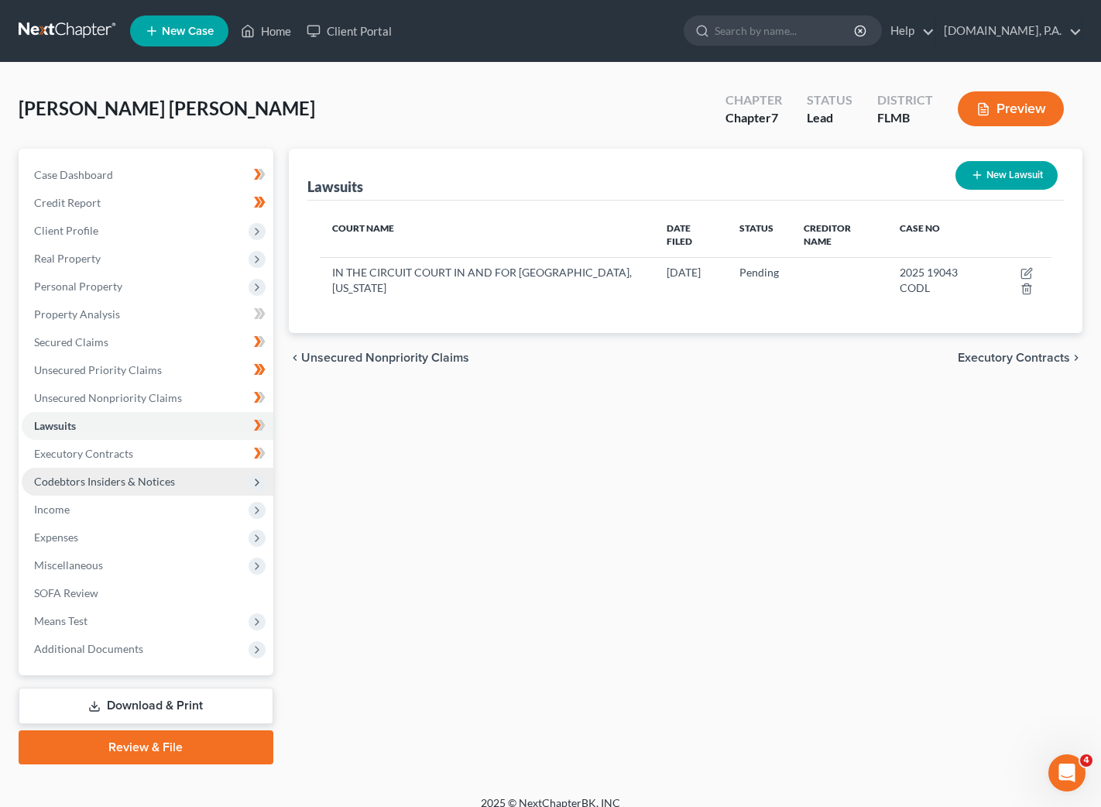
click at [119, 483] on span "Codebtors Insiders & Notices" at bounding box center [104, 481] width 141 height 13
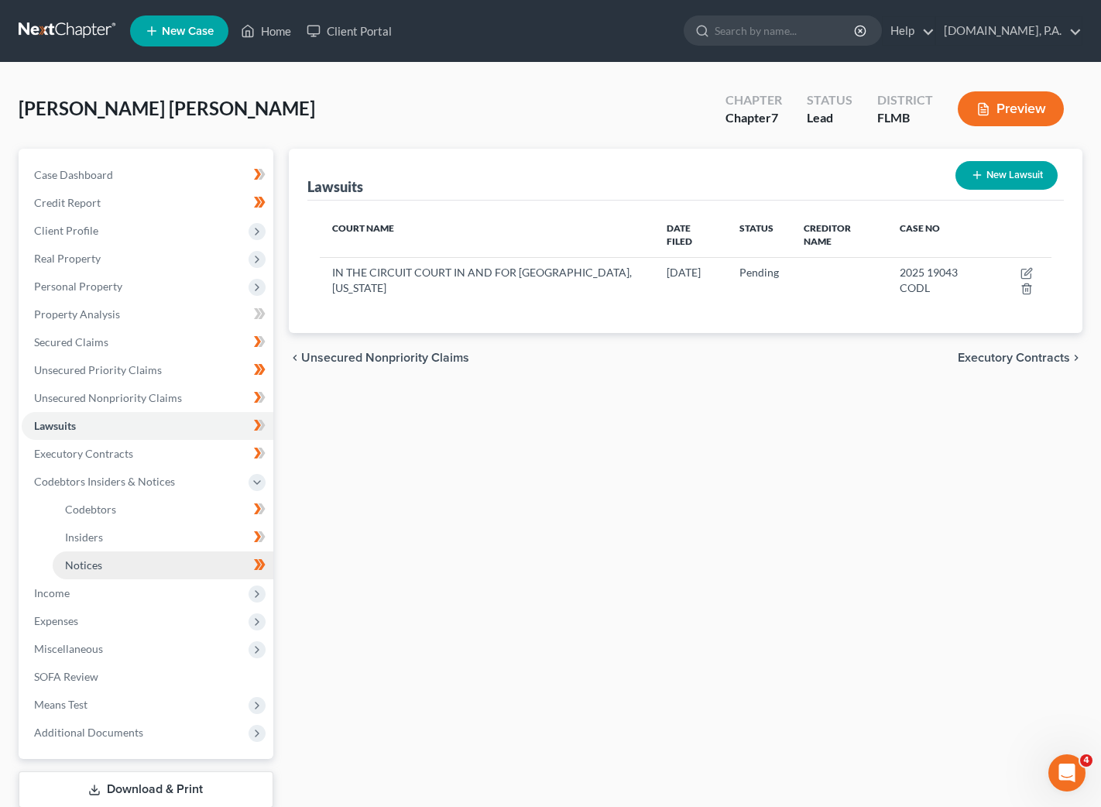
click at [68, 565] on span "Notices" at bounding box center [83, 564] width 37 height 13
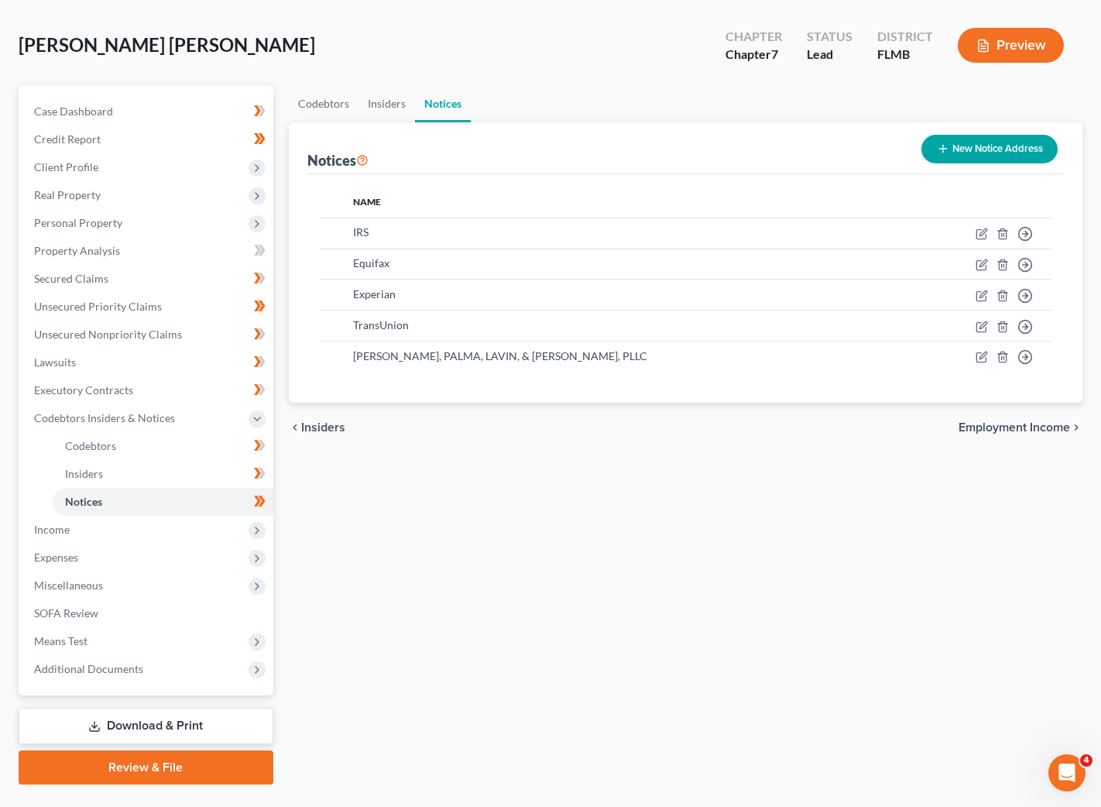
scroll to position [98, 0]
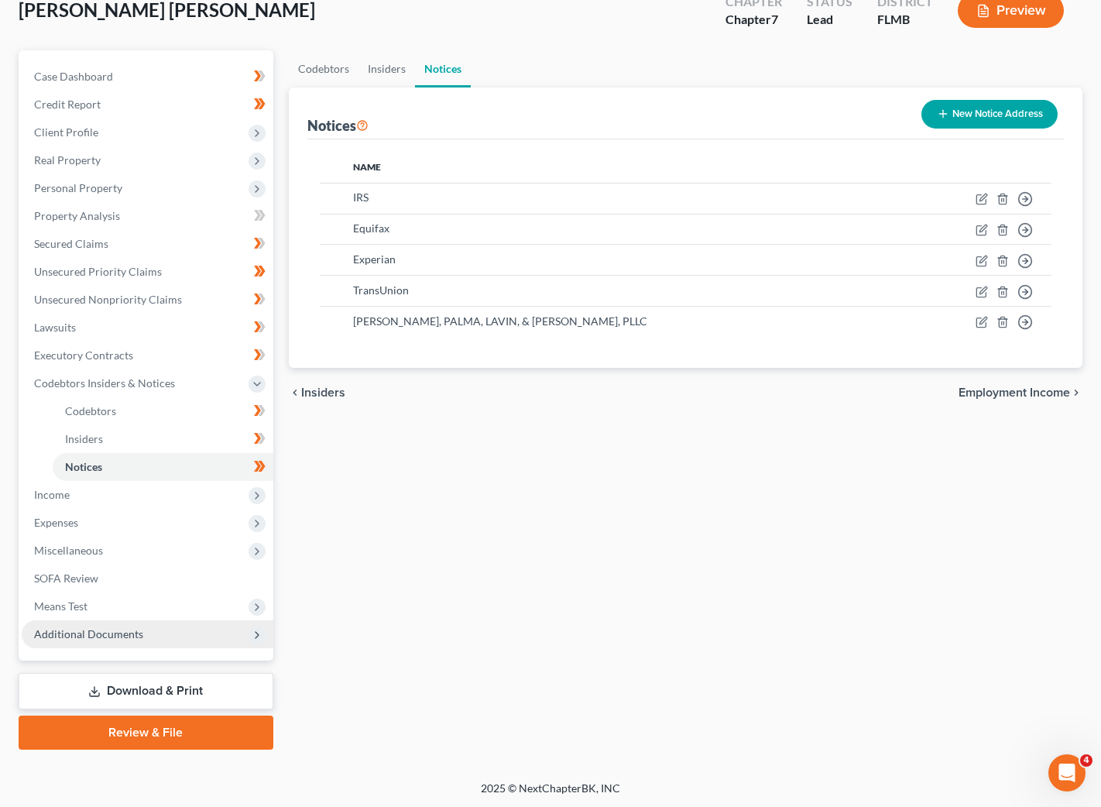
click at [89, 635] on span "Additional Documents" at bounding box center [88, 633] width 109 height 13
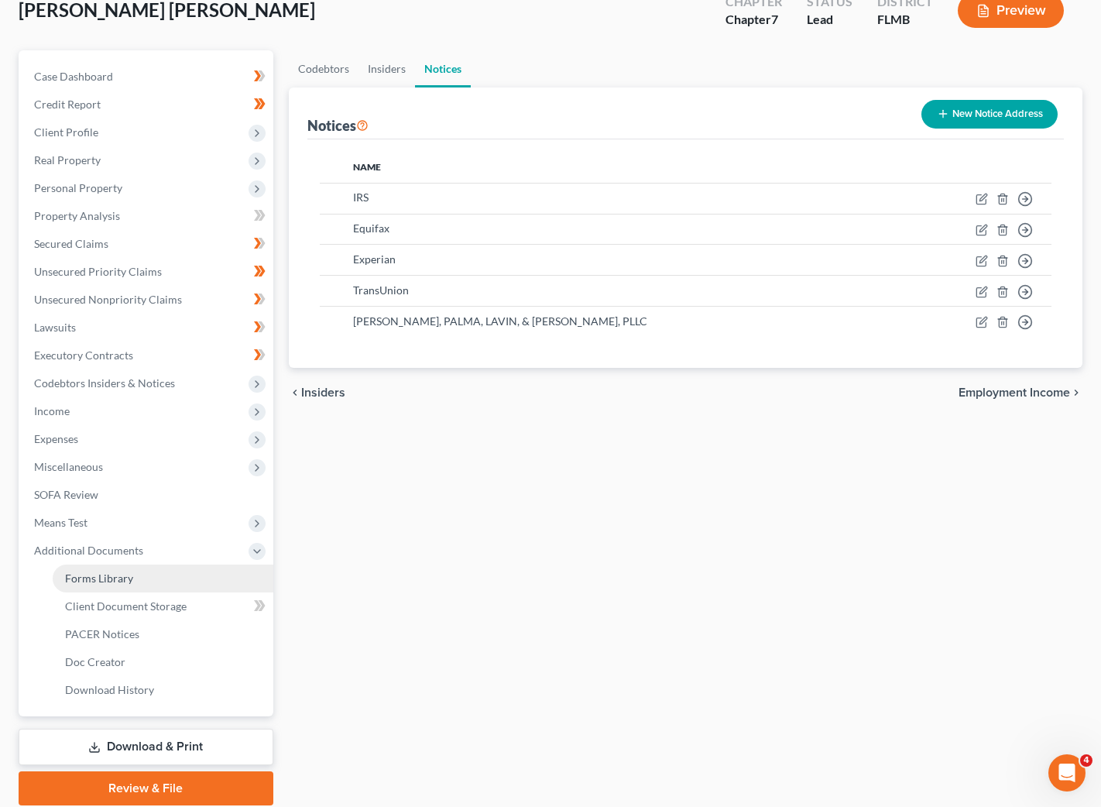
click at [132, 578] on link "Forms Library" at bounding box center [163, 579] width 221 height 28
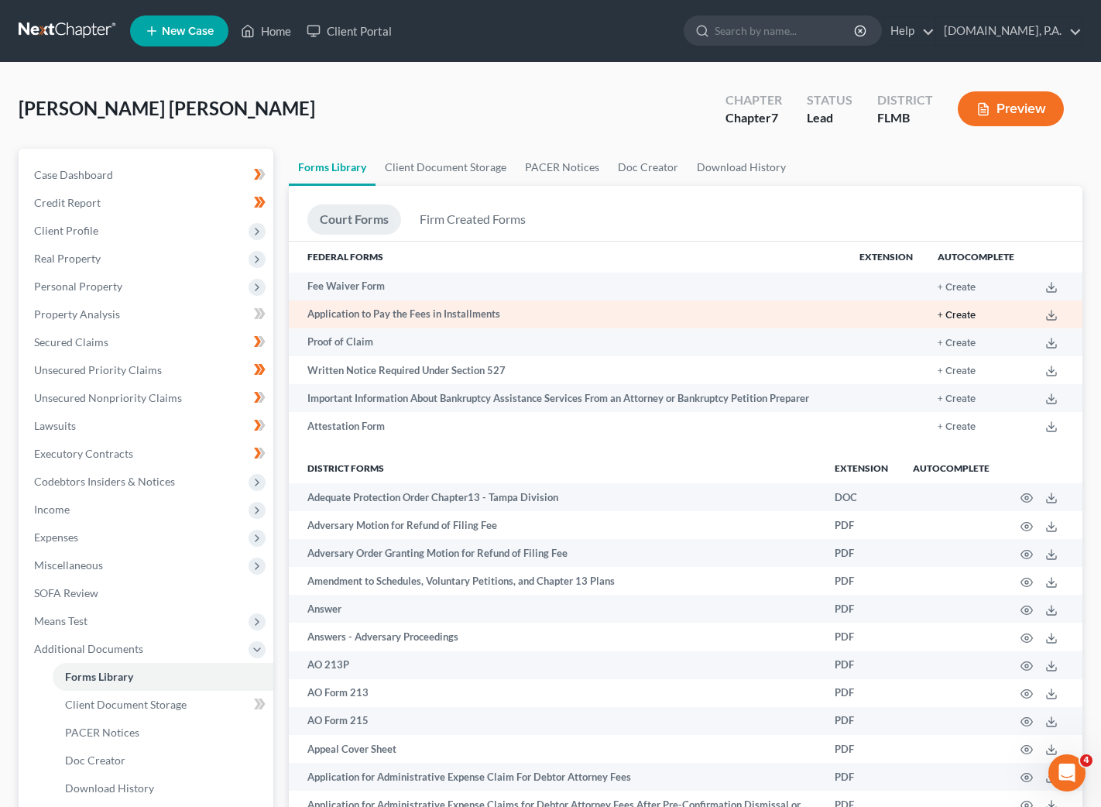
click at [966, 311] on button "+ Create" at bounding box center [957, 316] width 38 height 10
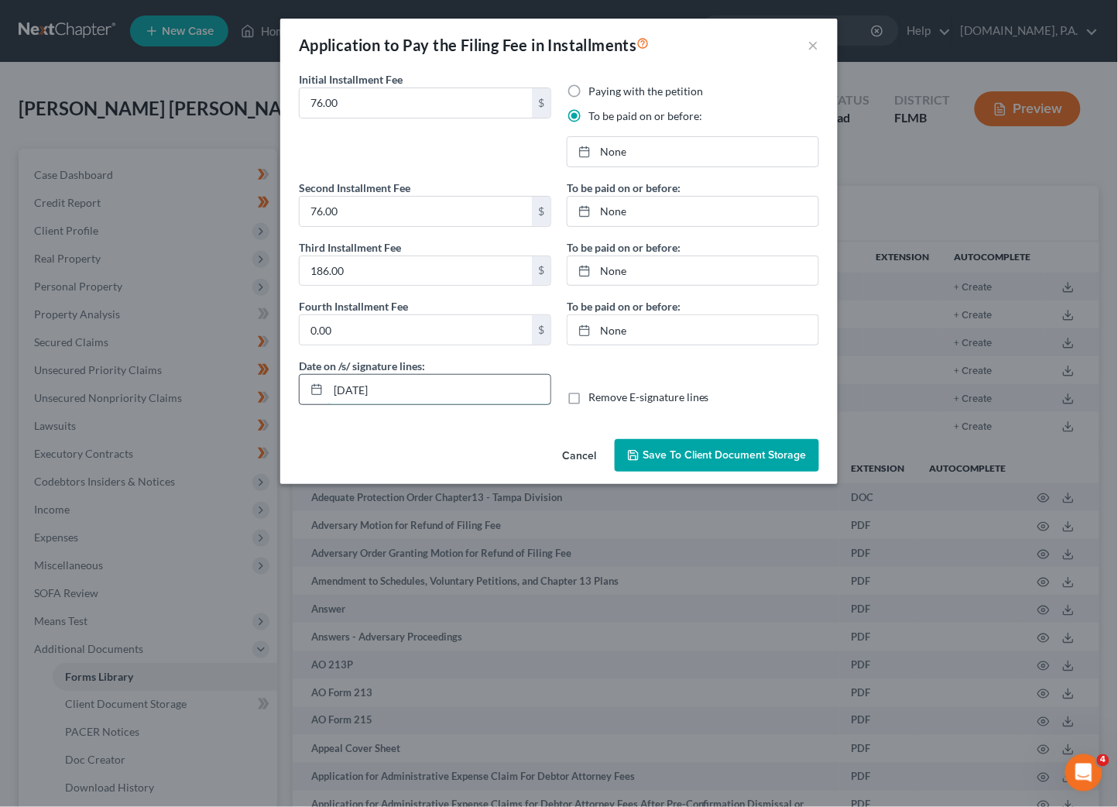
click at [397, 392] on input "[DATE]" at bounding box center [439, 389] width 222 height 29
type input "[DATE]"
click at [435, 448] on div "Cancel Save to Client Document Storage" at bounding box center [559, 458] width 558 height 51
click at [622, 156] on link "[DATE]" at bounding box center [693, 151] width 251 height 29
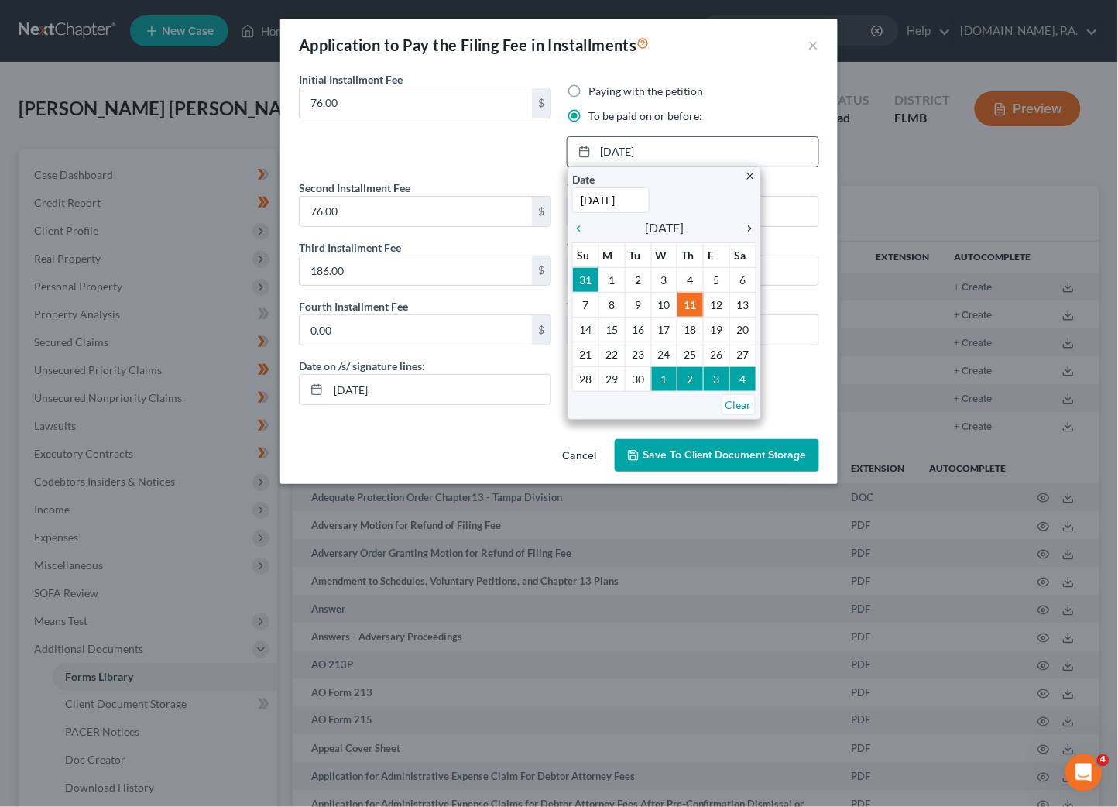
click at [755, 223] on icon "chevron_right" at bounding box center [747, 228] width 20 height 12
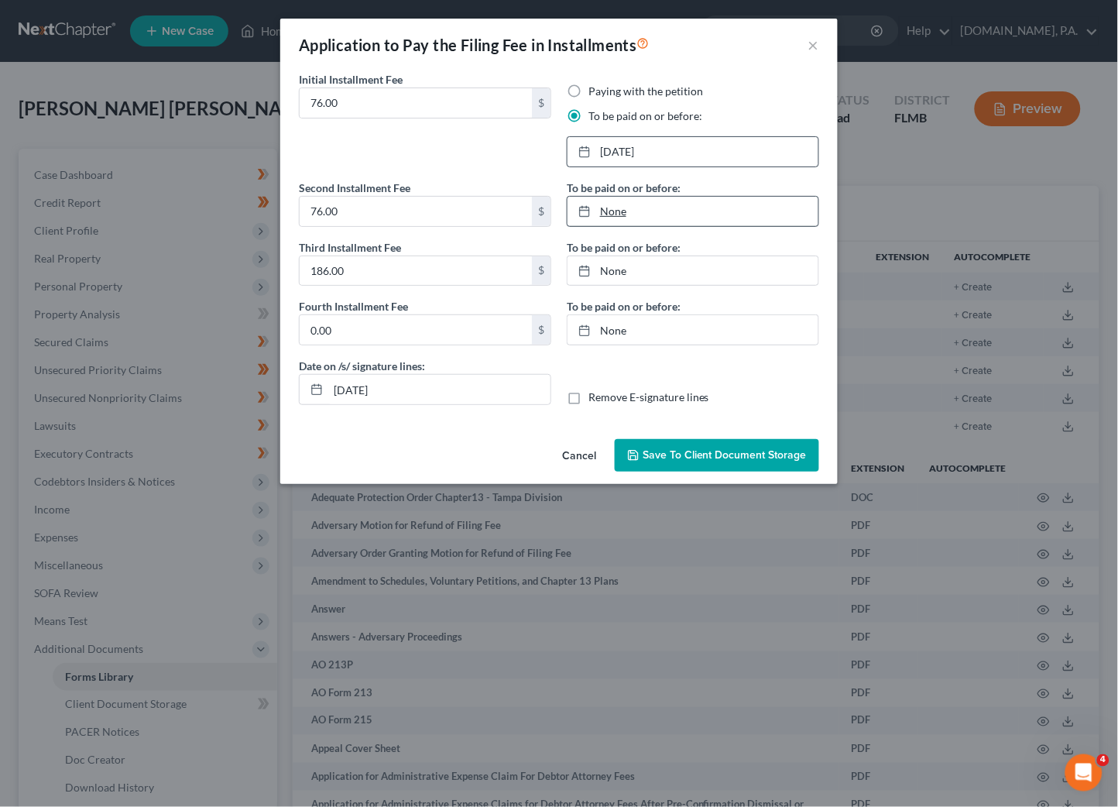
type input "[DATE]"
click at [620, 211] on link "[DATE]" at bounding box center [693, 211] width 251 height 29
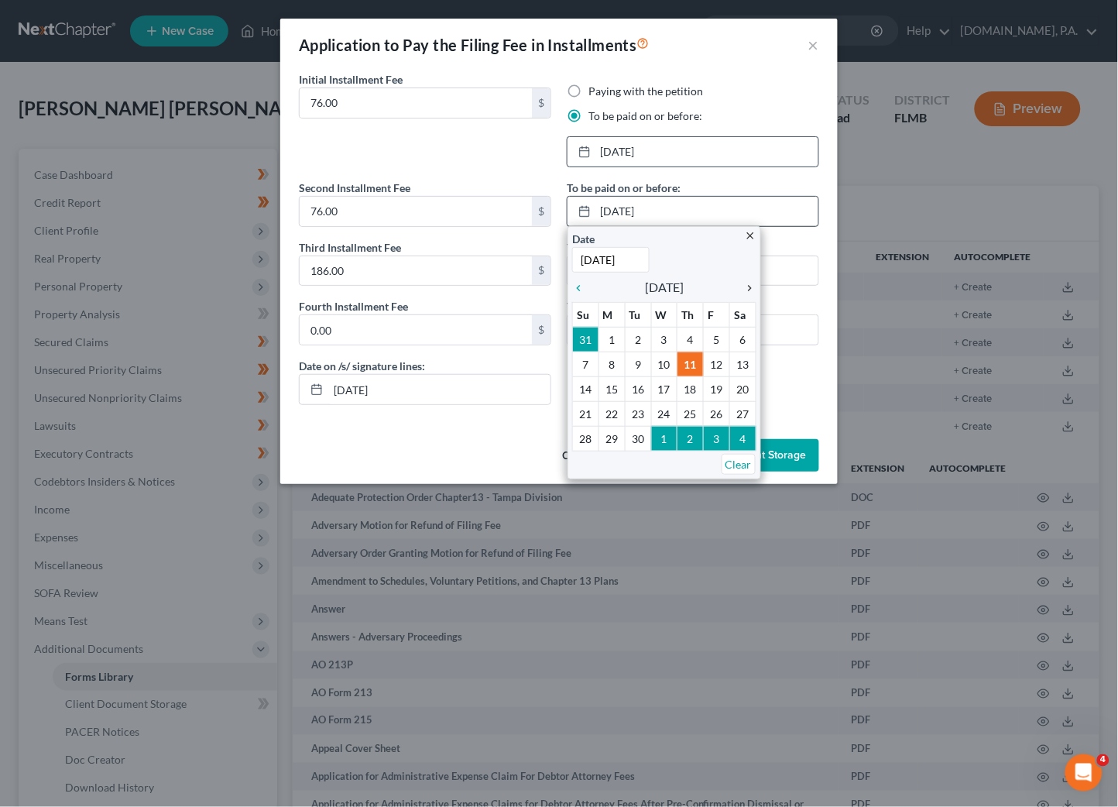
click at [749, 286] on icon "chevron_right" at bounding box center [747, 288] width 20 height 12
click at [750, 286] on icon "chevron_right" at bounding box center [747, 288] width 20 height 12
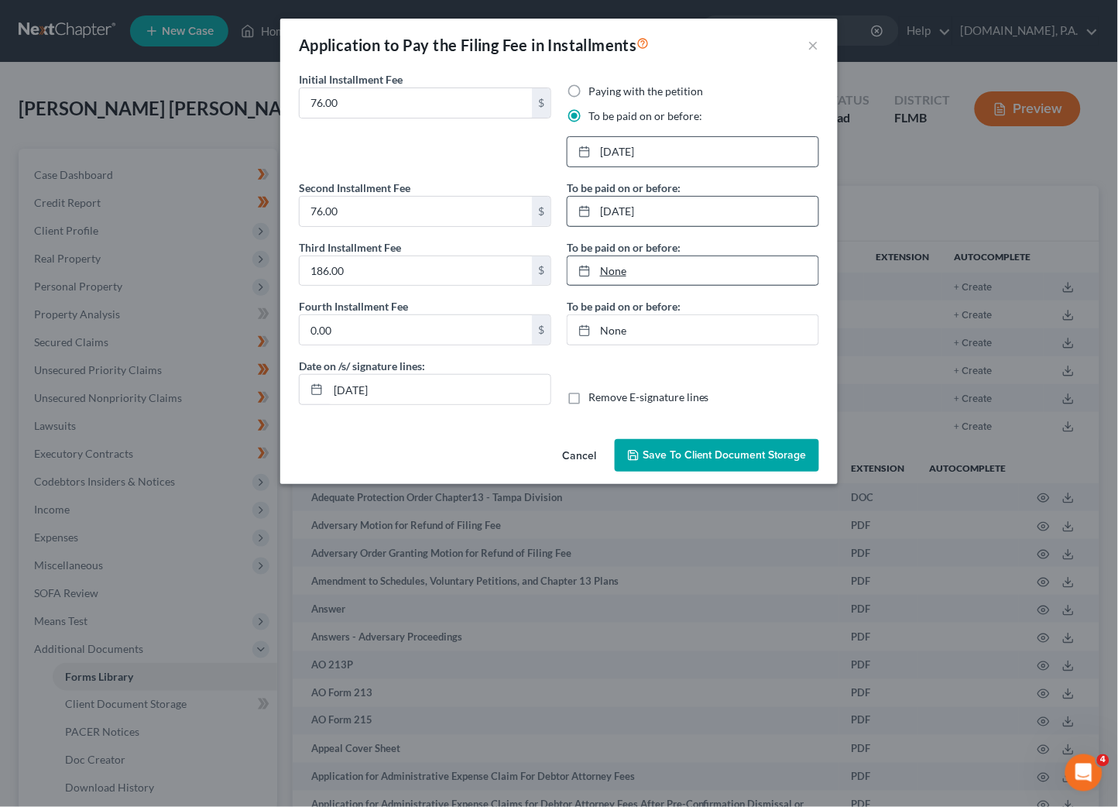
type input "[DATE]"
click at [679, 266] on link "[DATE]" at bounding box center [693, 270] width 251 height 29
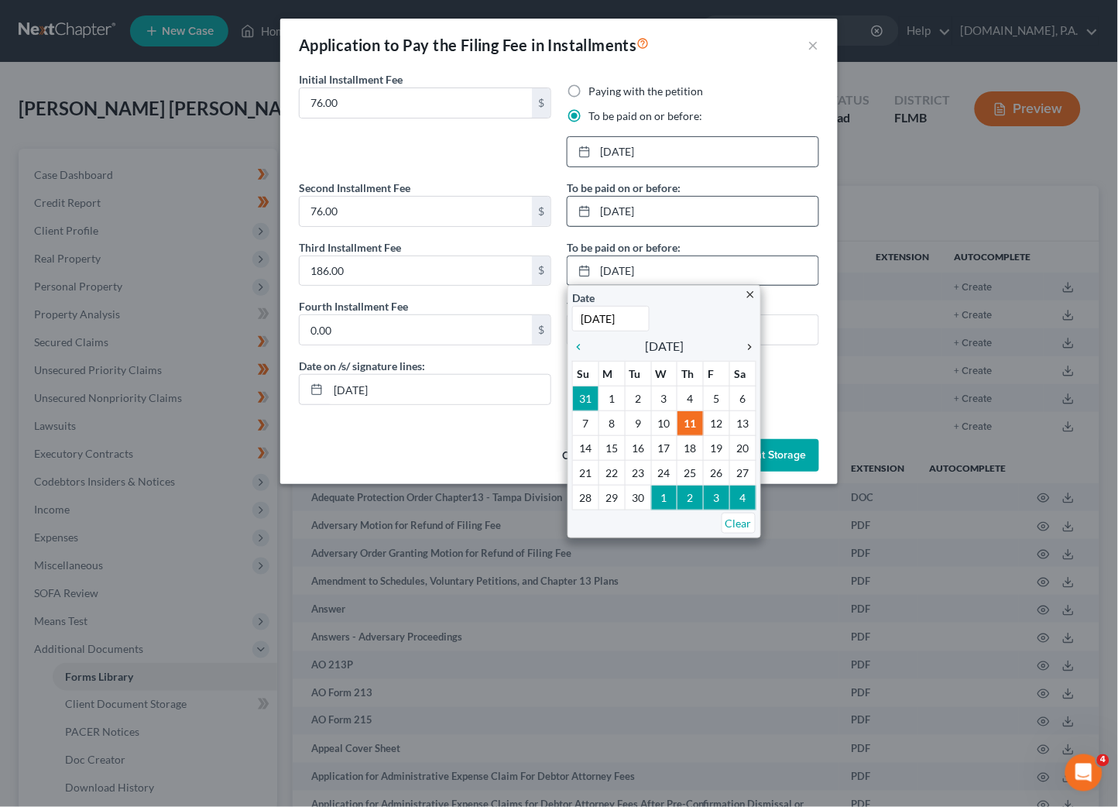
click at [746, 347] on icon "chevron_right" at bounding box center [747, 347] width 20 height 12
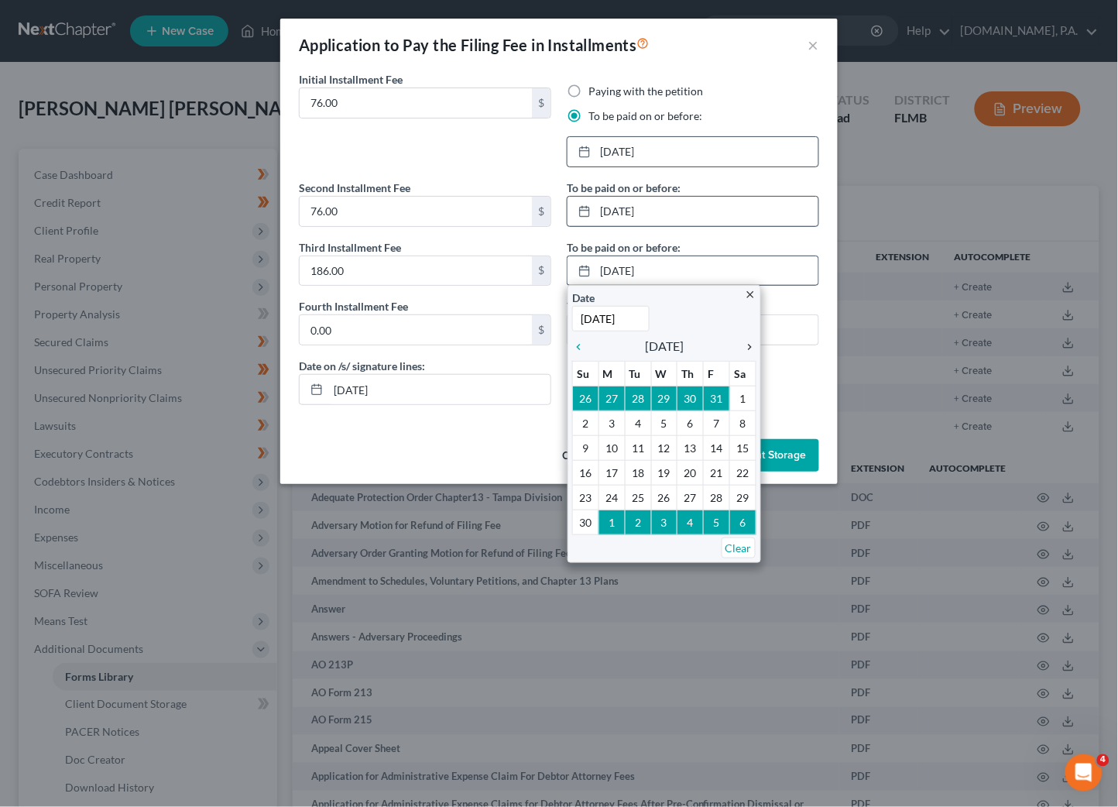
click at [746, 347] on icon "chevron_right" at bounding box center [747, 347] width 20 height 12
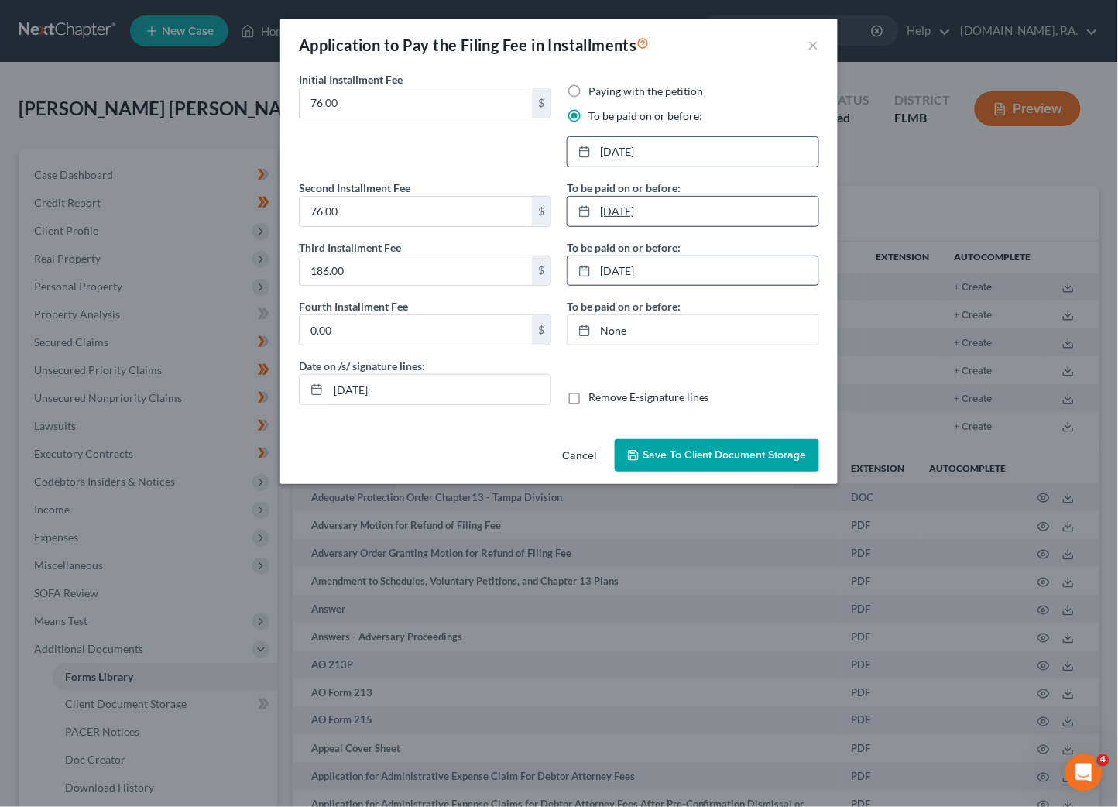
click at [644, 208] on link "[DATE]" at bounding box center [693, 211] width 251 height 29
click at [664, 272] on link "[DATE]" at bounding box center [693, 270] width 251 height 29
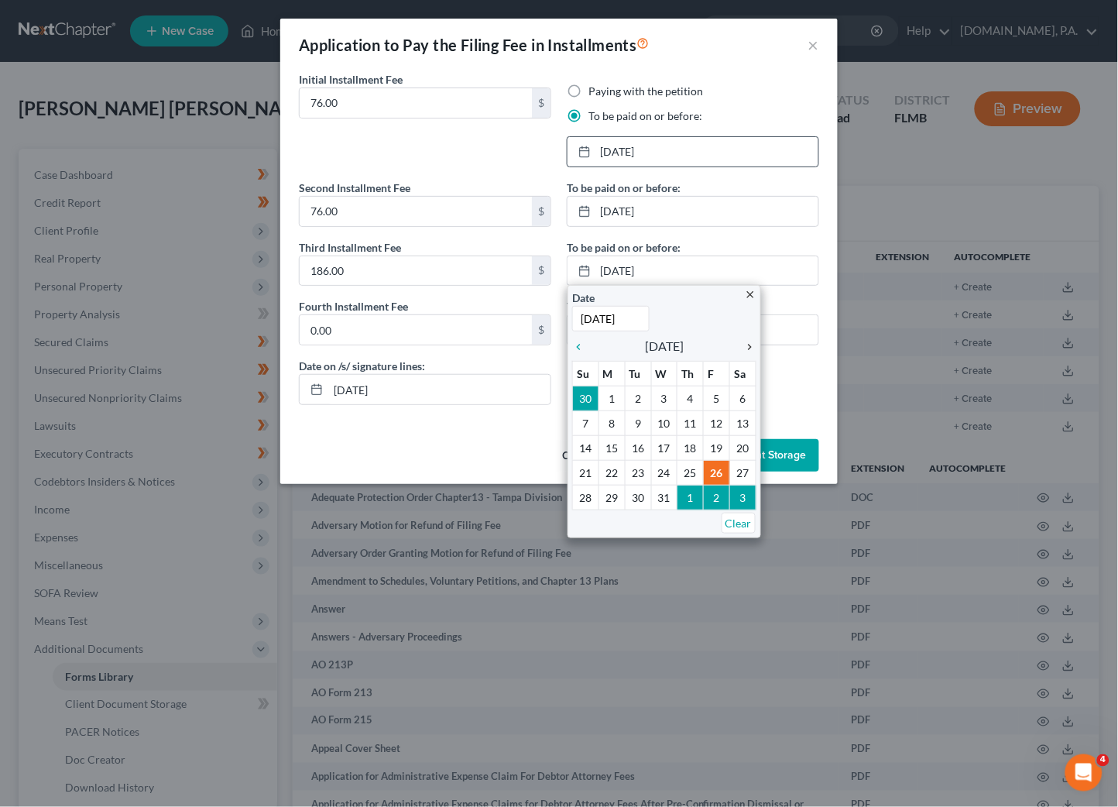
click at [750, 347] on icon "chevron_right" at bounding box center [747, 347] width 20 height 12
click at [580, 345] on icon "chevron_left" at bounding box center [582, 347] width 20 height 12
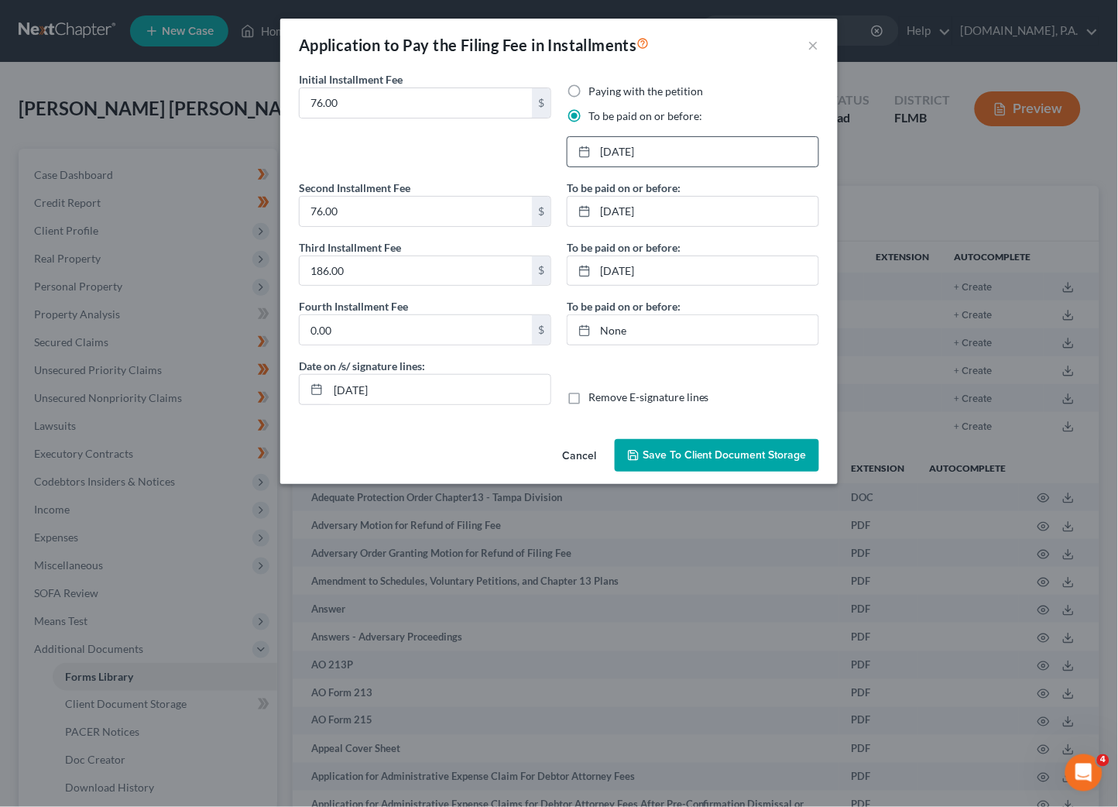
click at [707, 452] on span "Save to Client Document Storage" at bounding box center [725, 454] width 164 height 13
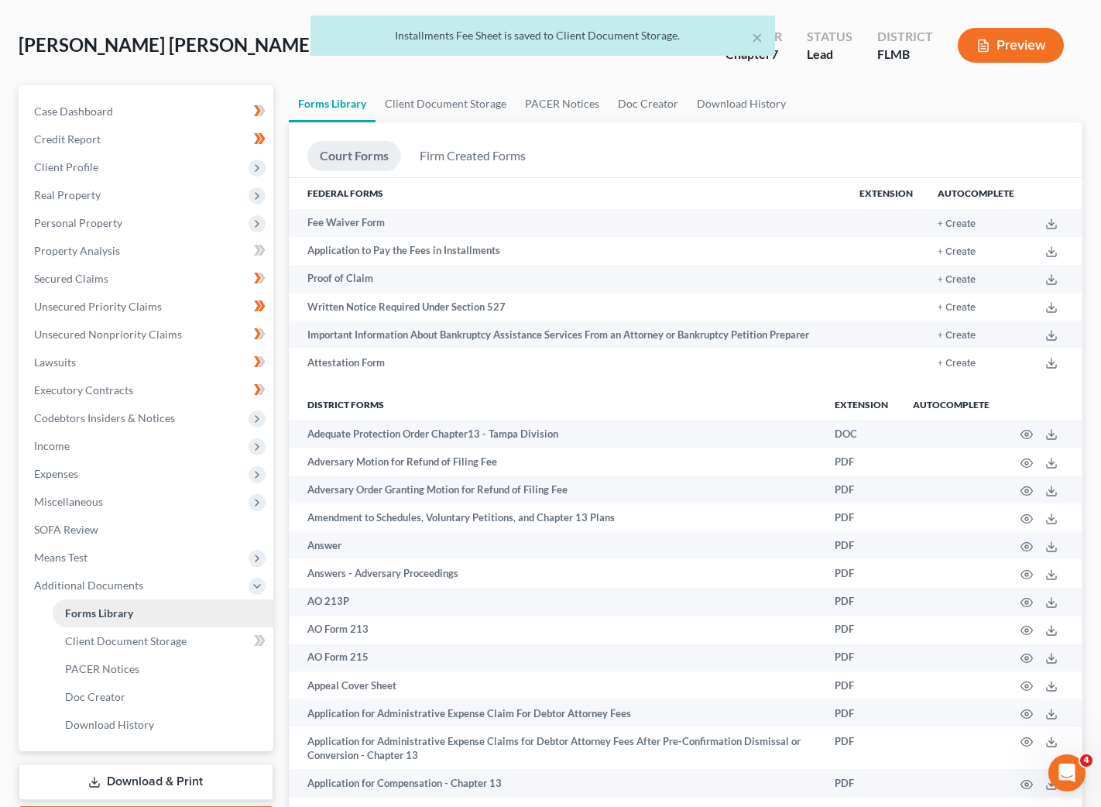
scroll to position [116, 0]
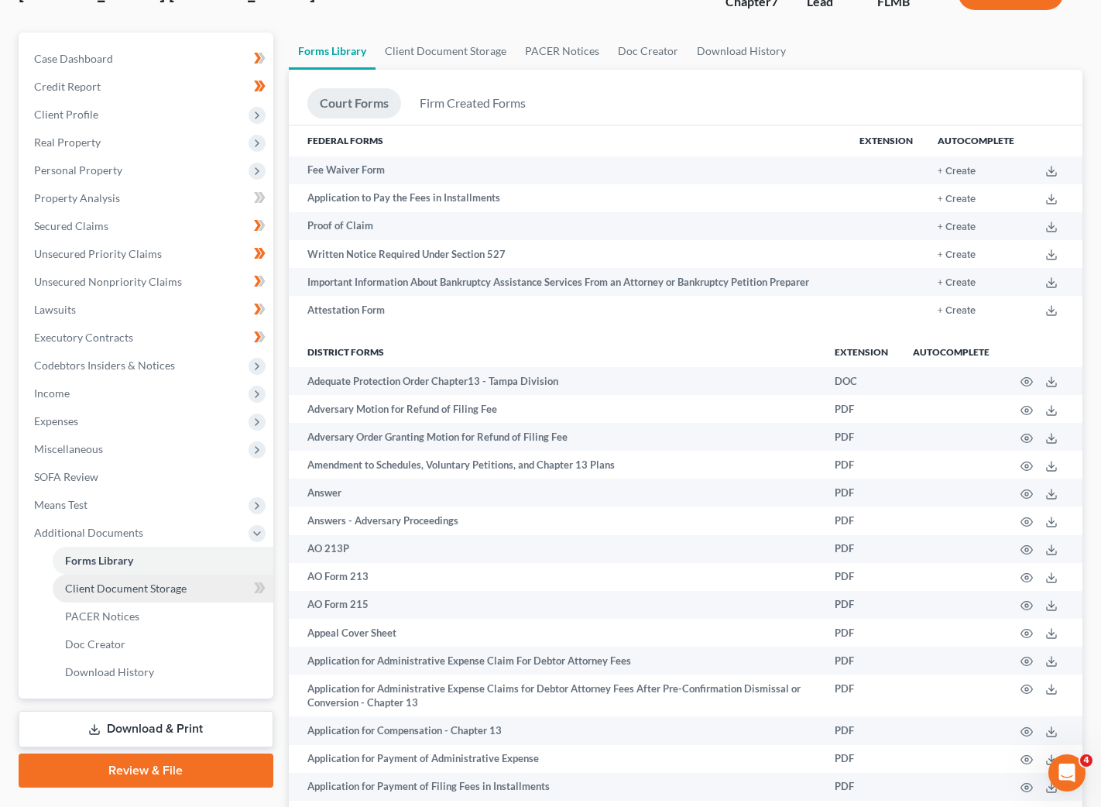
click at [154, 586] on span "Client Document Storage" at bounding box center [126, 588] width 122 height 13
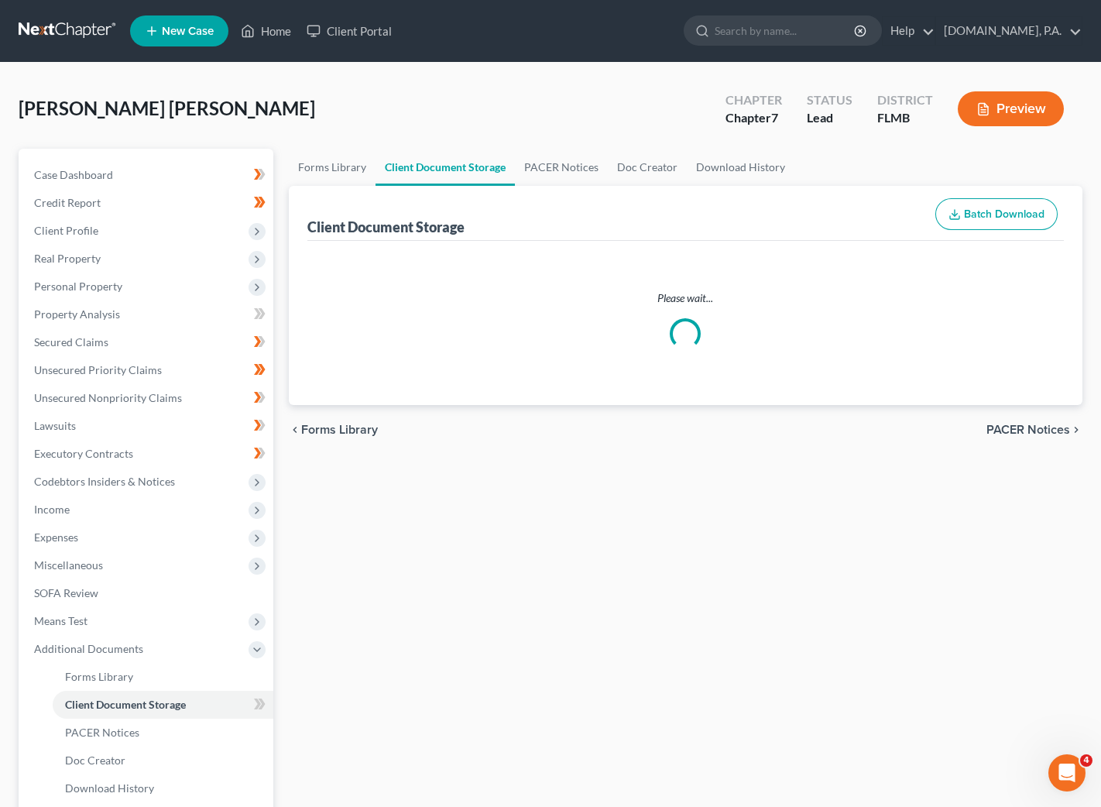
select select "9"
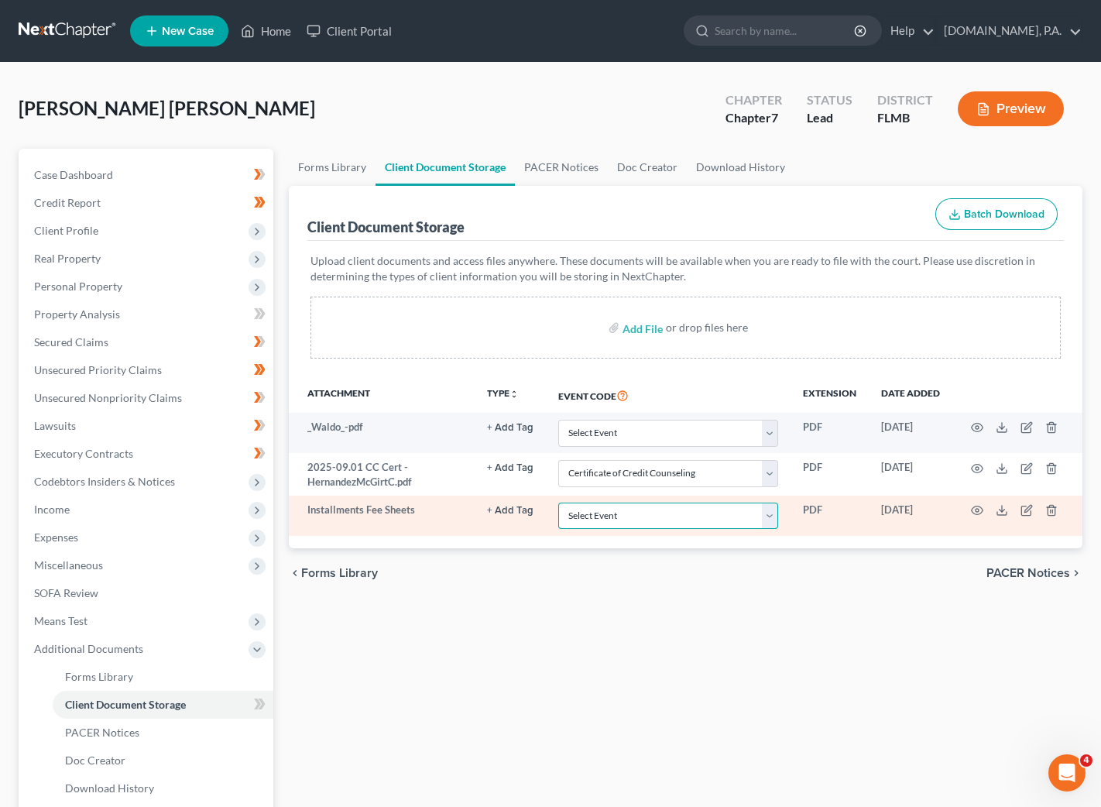
click at [772, 520] on select "Select Event 20 Largest Unsecured Creditors Amended Chapter 13 Plan Amended Cre…" at bounding box center [668, 516] width 220 height 27
select select "4"
click at [558, 503] on select "Select Event 20 Largest Unsecured Creditors Amended Chapter 13 Plan Amended Cre…" at bounding box center [668, 516] width 220 height 27
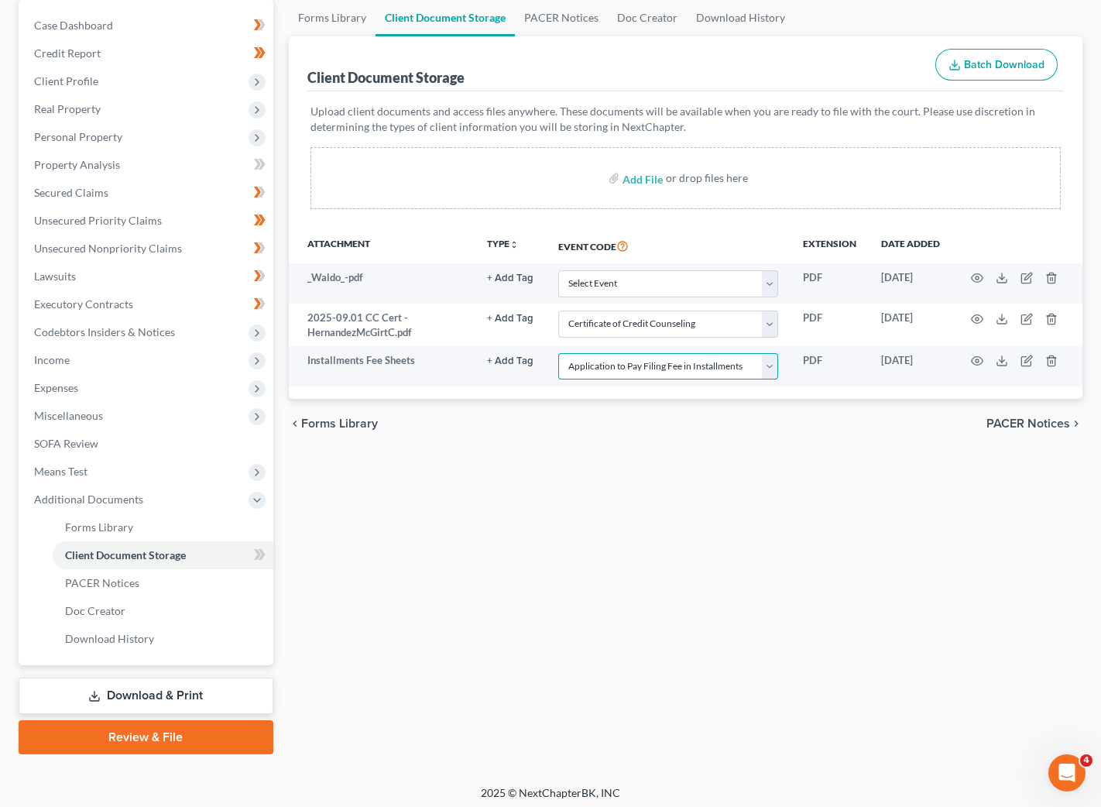
scroll to position [154, 0]
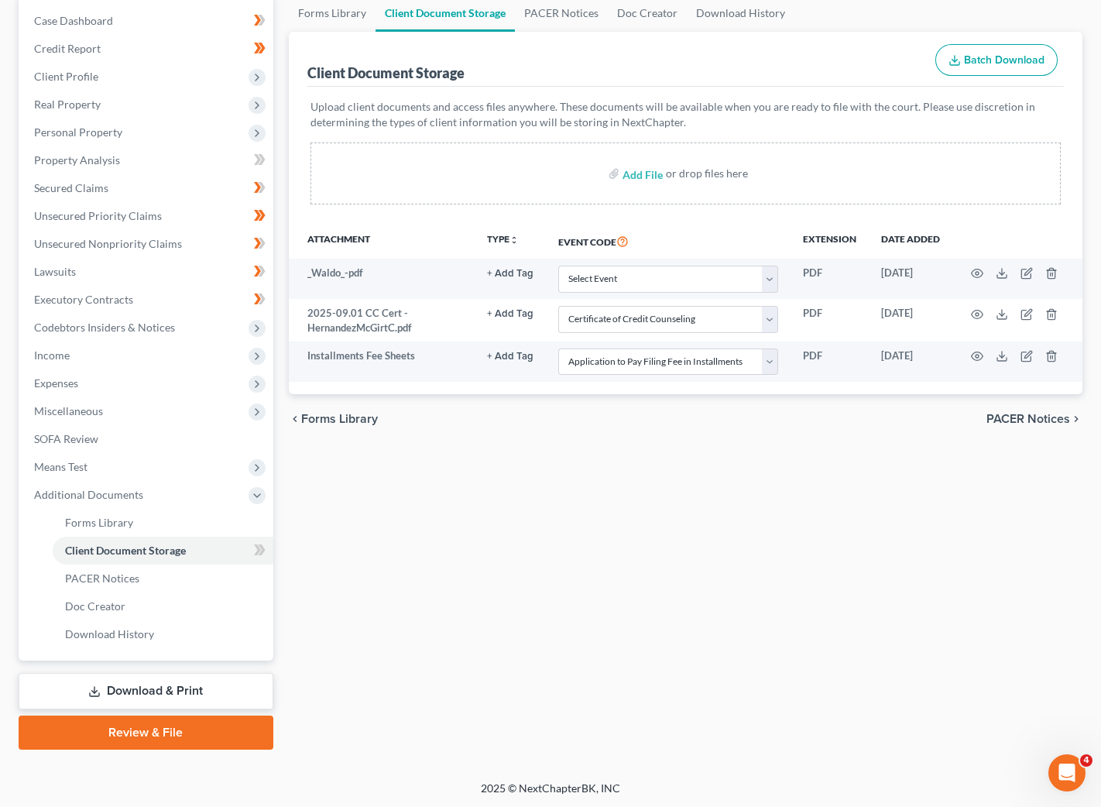
click at [143, 683] on link "Download & Print" at bounding box center [146, 691] width 255 height 36
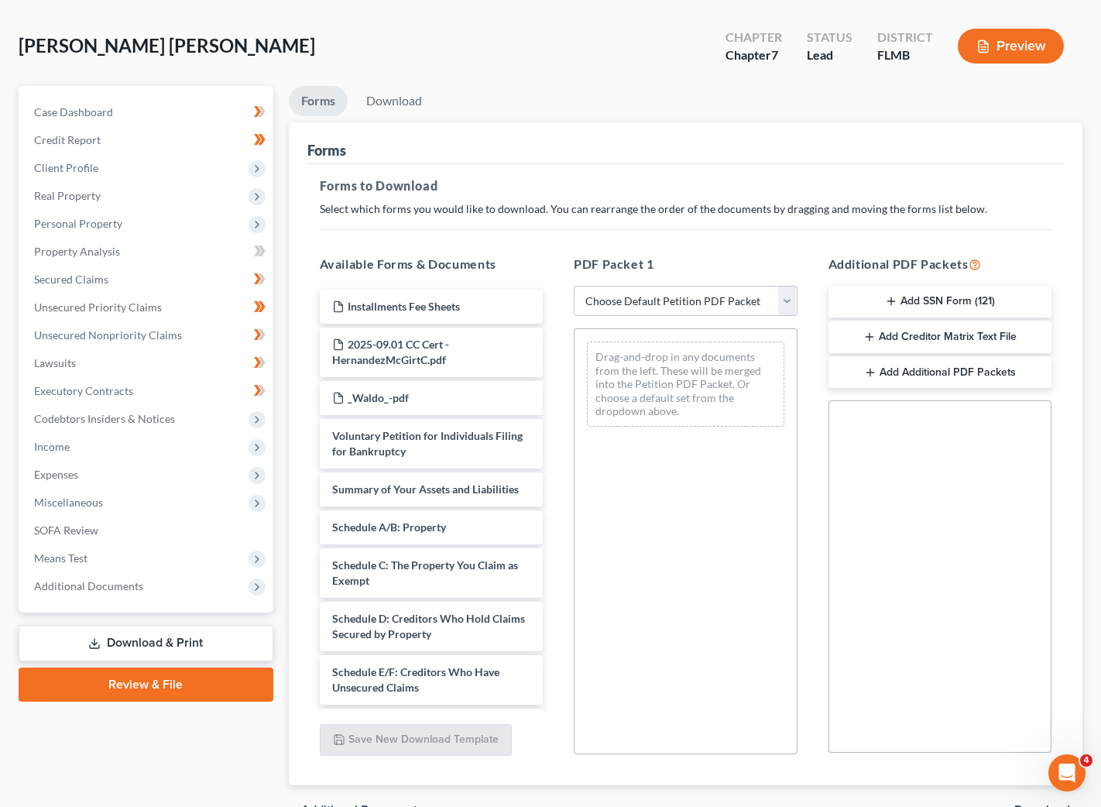
scroll to position [116, 0]
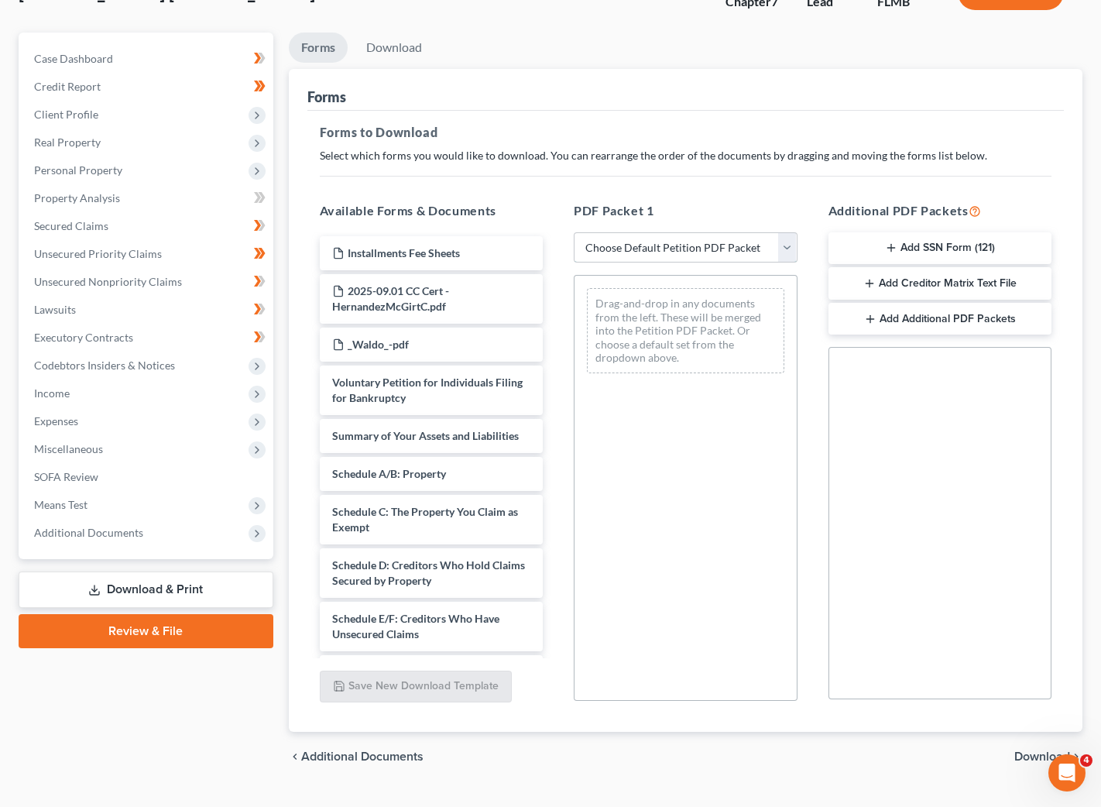
click at [792, 248] on select "Choose Default Petition PDF Packet Complete Bankruptcy Petition (all forms and …" at bounding box center [686, 247] width 224 height 31
select select "5"
click at [574, 232] on select "Choose Default Petition PDF Packet Complete Bankruptcy Petition (all forms and …" at bounding box center [686, 247] width 224 height 31
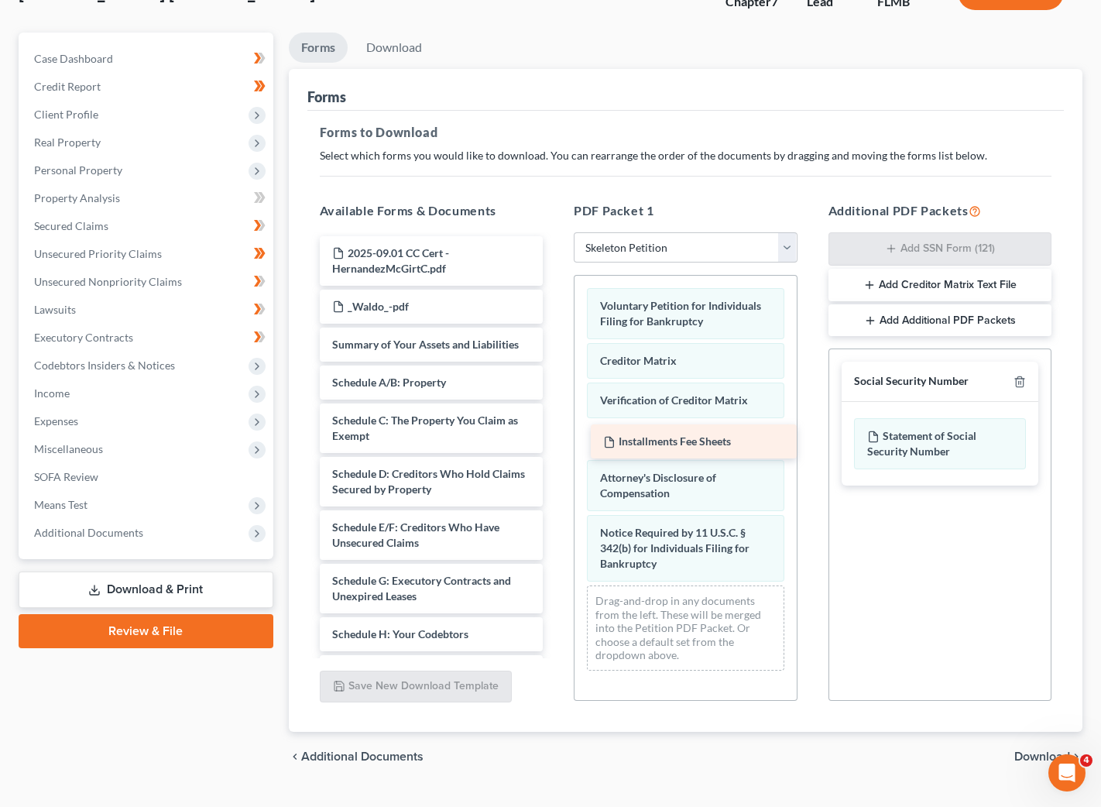
drag, startPoint x: 357, startPoint y: 253, endPoint x: 629, endPoint y: 442, distance: 331.1
click at [556, 442] on div "Installments Fee Sheets Installments Fee Sheets 2025-09.01 CC Cert - HernandezM…" at bounding box center [432, 596] width 249 height 720
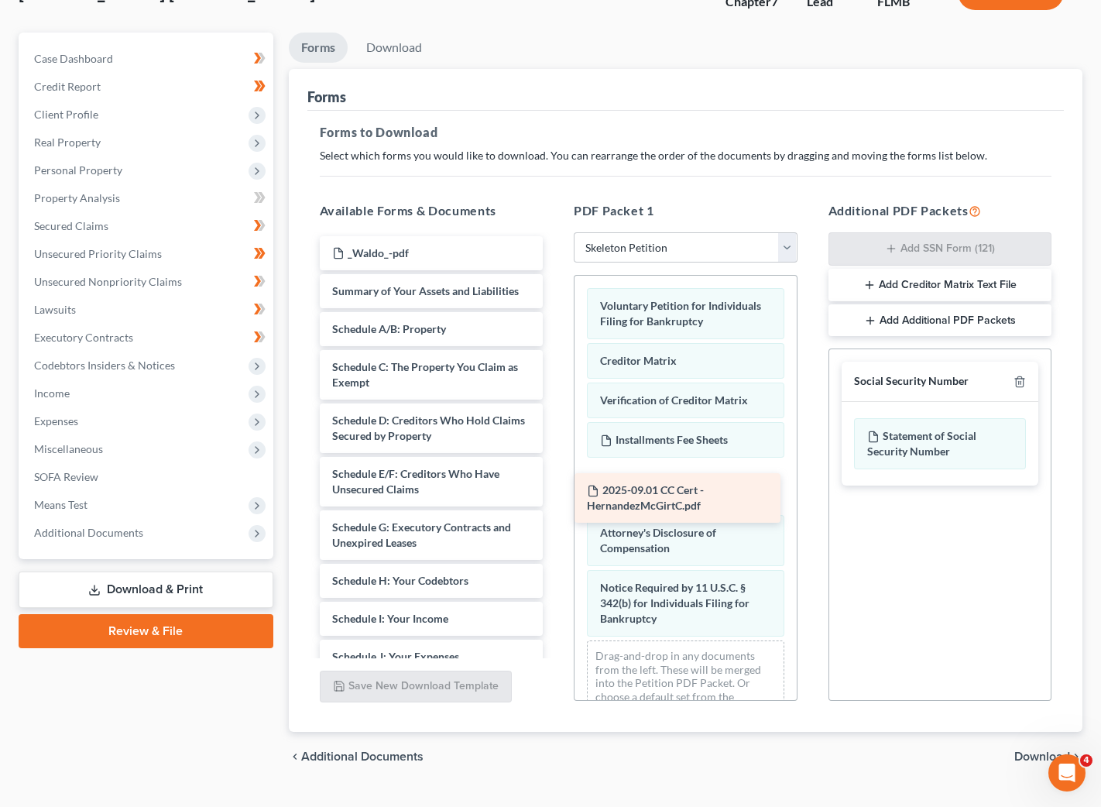
drag, startPoint x: 411, startPoint y: 258, endPoint x: 666, endPoint y: 496, distance: 349.1
click at [556, 496] on div "2025-09.01 CC Cert - HernandezMcGirtC.pdf 2025-09.01 CC Cert - HernandezMcGirtC…" at bounding box center [432, 569] width 249 height 667
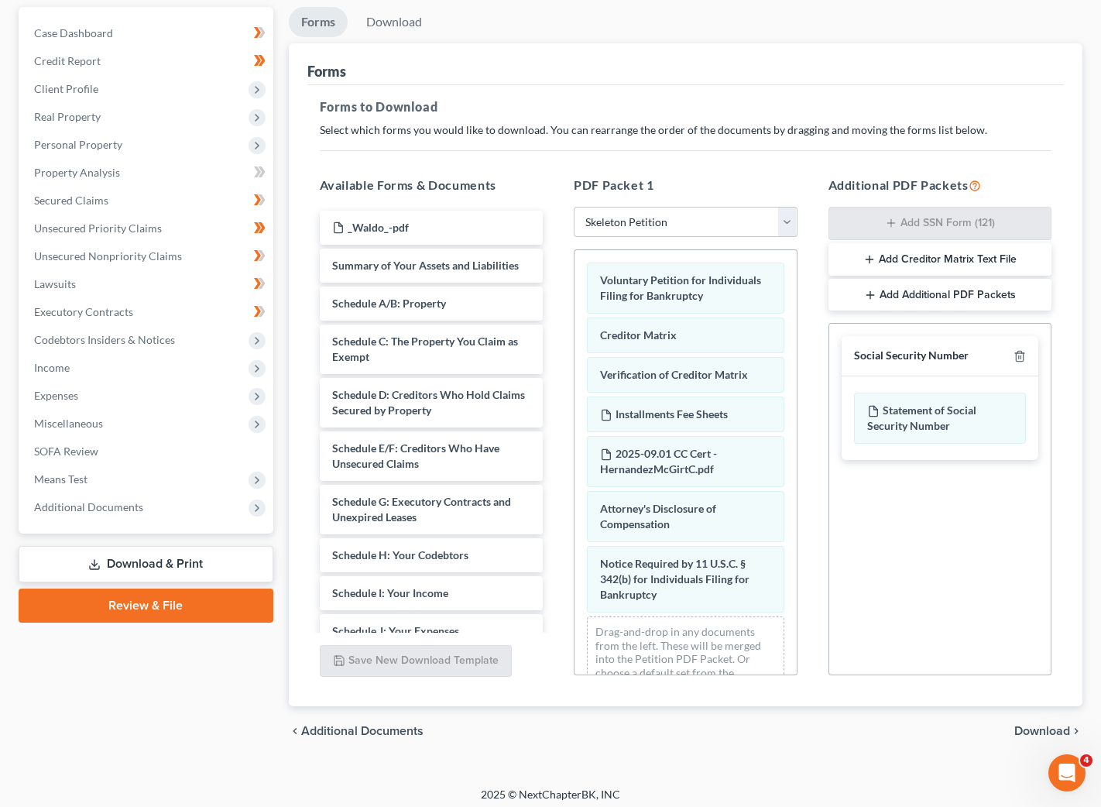
scroll to position [149, 0]
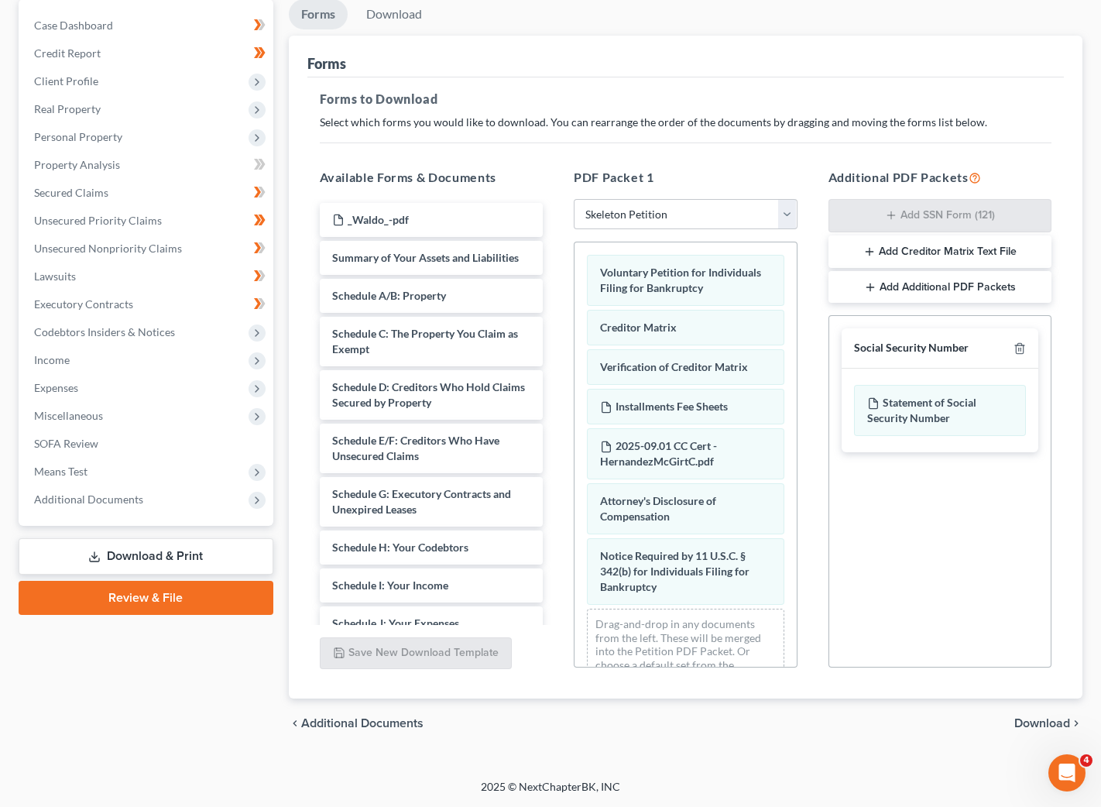
click at [1043, 723] on span "Download" at bounding box center [1043, 723] width 56 height 12
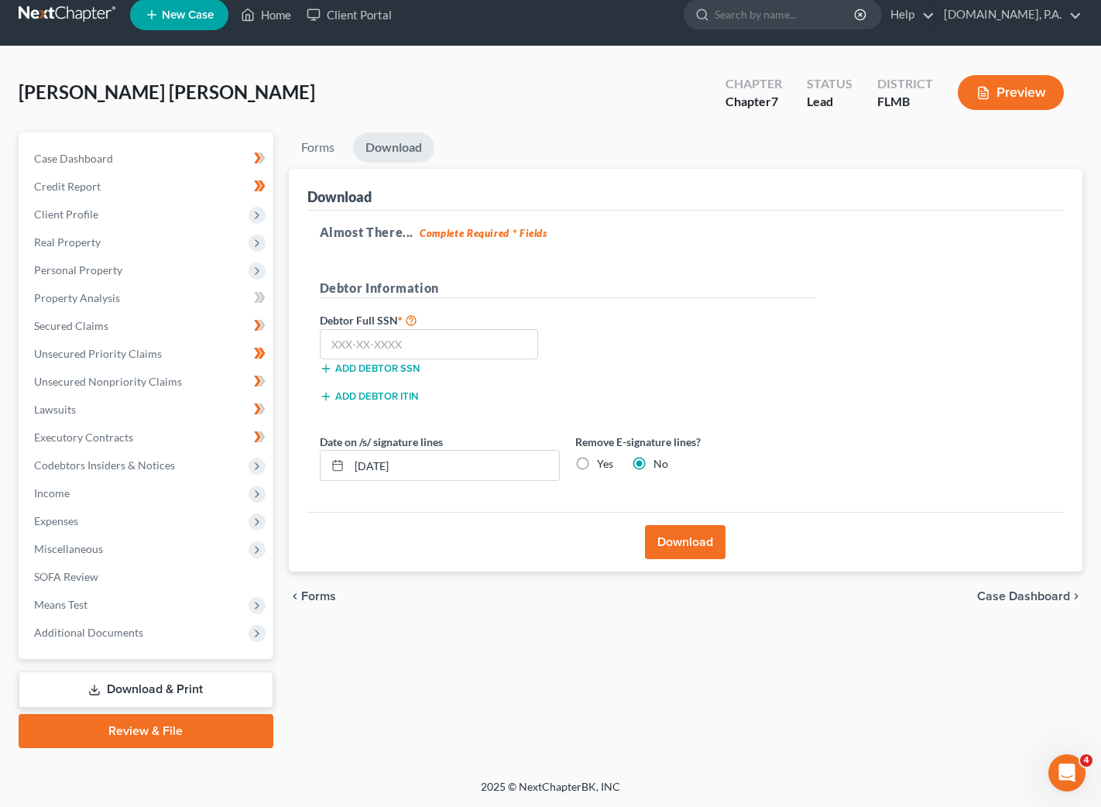
scroll to position [15, 0]
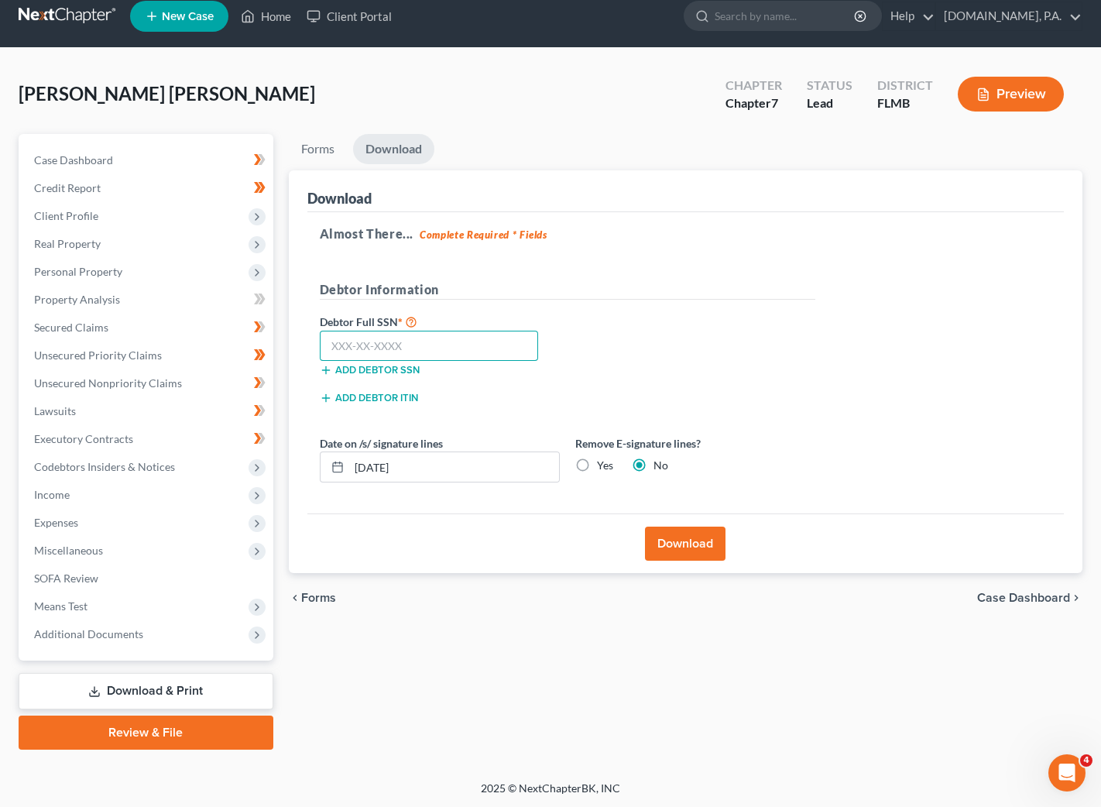
click at [379, 337] on input "text" at bounding box center [429, 346] width 219 height 31
type input "066-68-4193"
click at [424, 465] on input "[DATE]" at bounding box center [454, 466] width 210 height 29
type input "[DATE]"
click at [684, 541] on button "Download" at bounding box center [685, 544] width 81 height 34
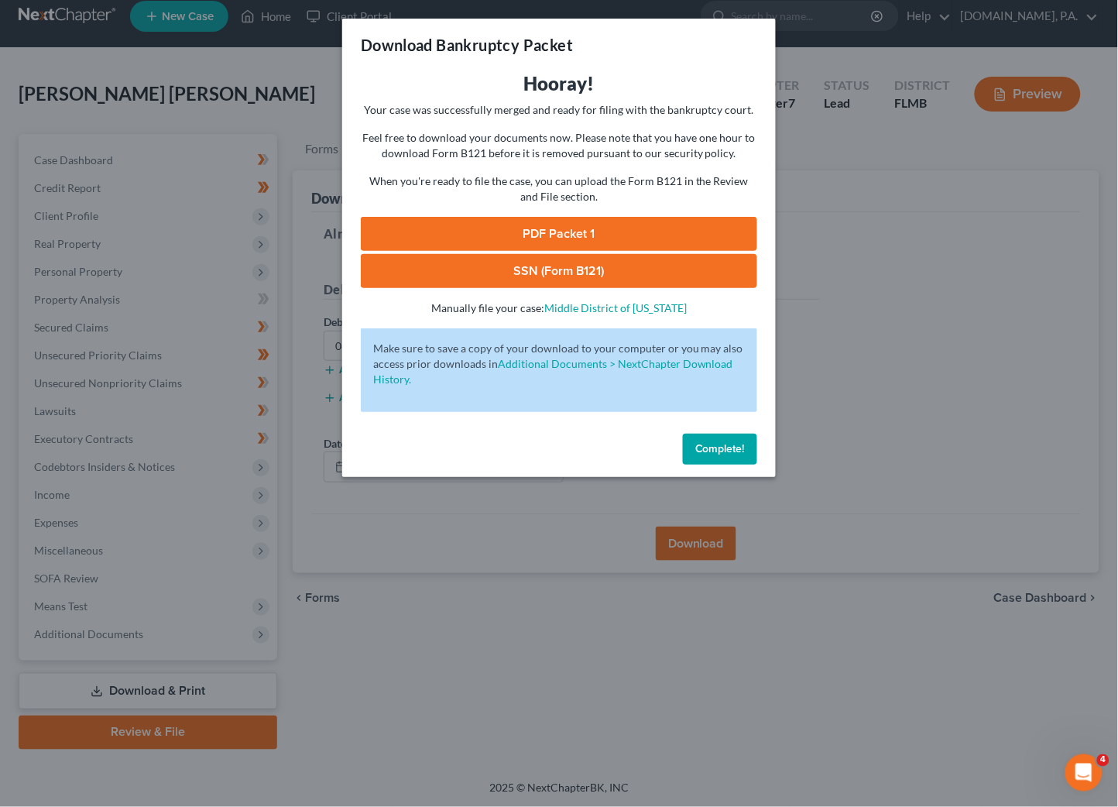
click at [535, 273] on link "SSN (Form B121)" at bounding box center [559, 271] width 397 height 34
click at [574, 226] on link "PDF Packet 1" at bounding box center [559, 234] width 397 height 34
click at [728, 443] on span "Complete!" at bounding box center [721, 448] width 50 height 13
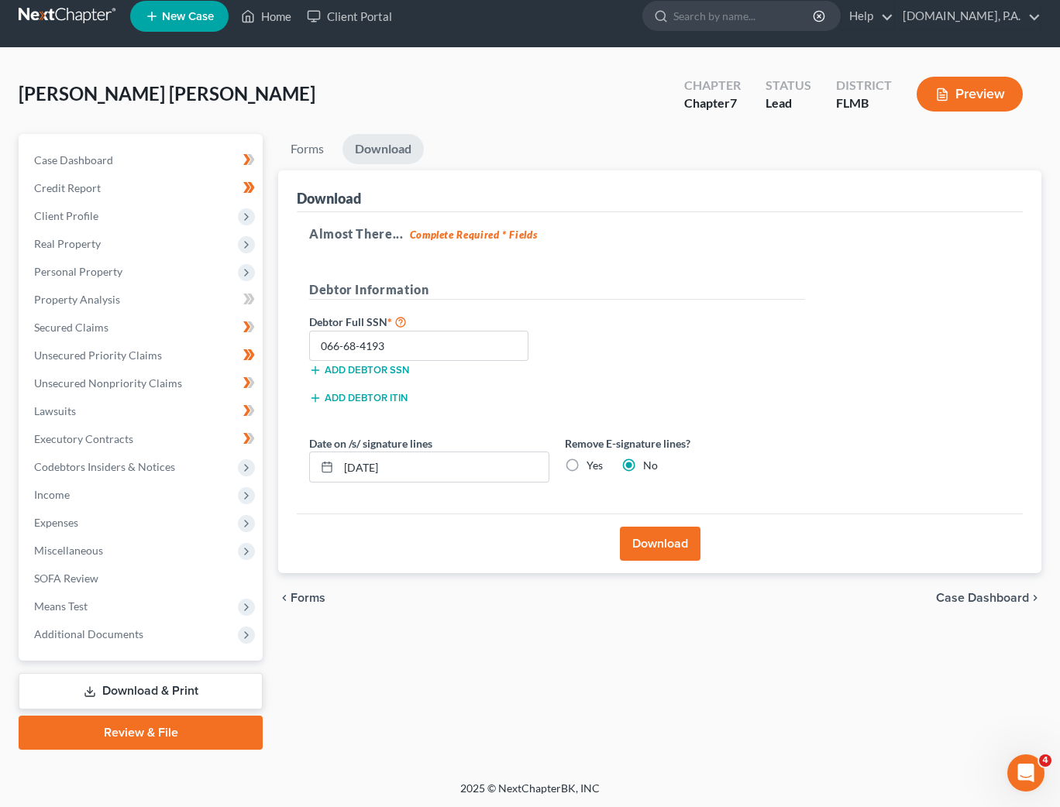
click at [482, 94] on div "[PERSON_NAME] [PERSON_NAME] Upgraded Chapter Chapter 7 Status Lead District FLM…" at bounding box center [530, 100] width 1022 height 67
